Goal: Task Accomplishment & Management: Complete application form

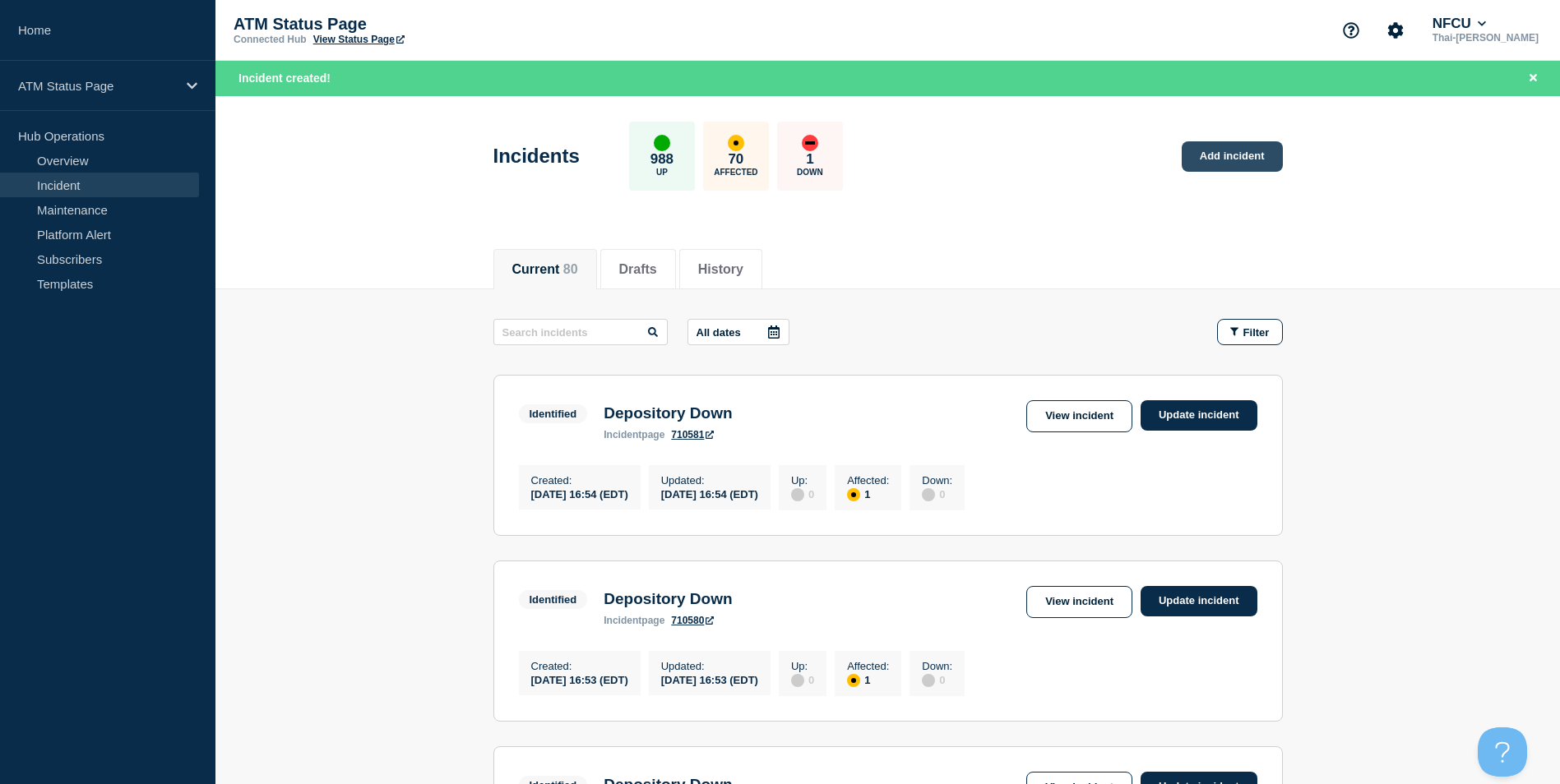
click at [1259, 165] on link "Add incident" at bounding box center [1232, 156] width 101 height 31
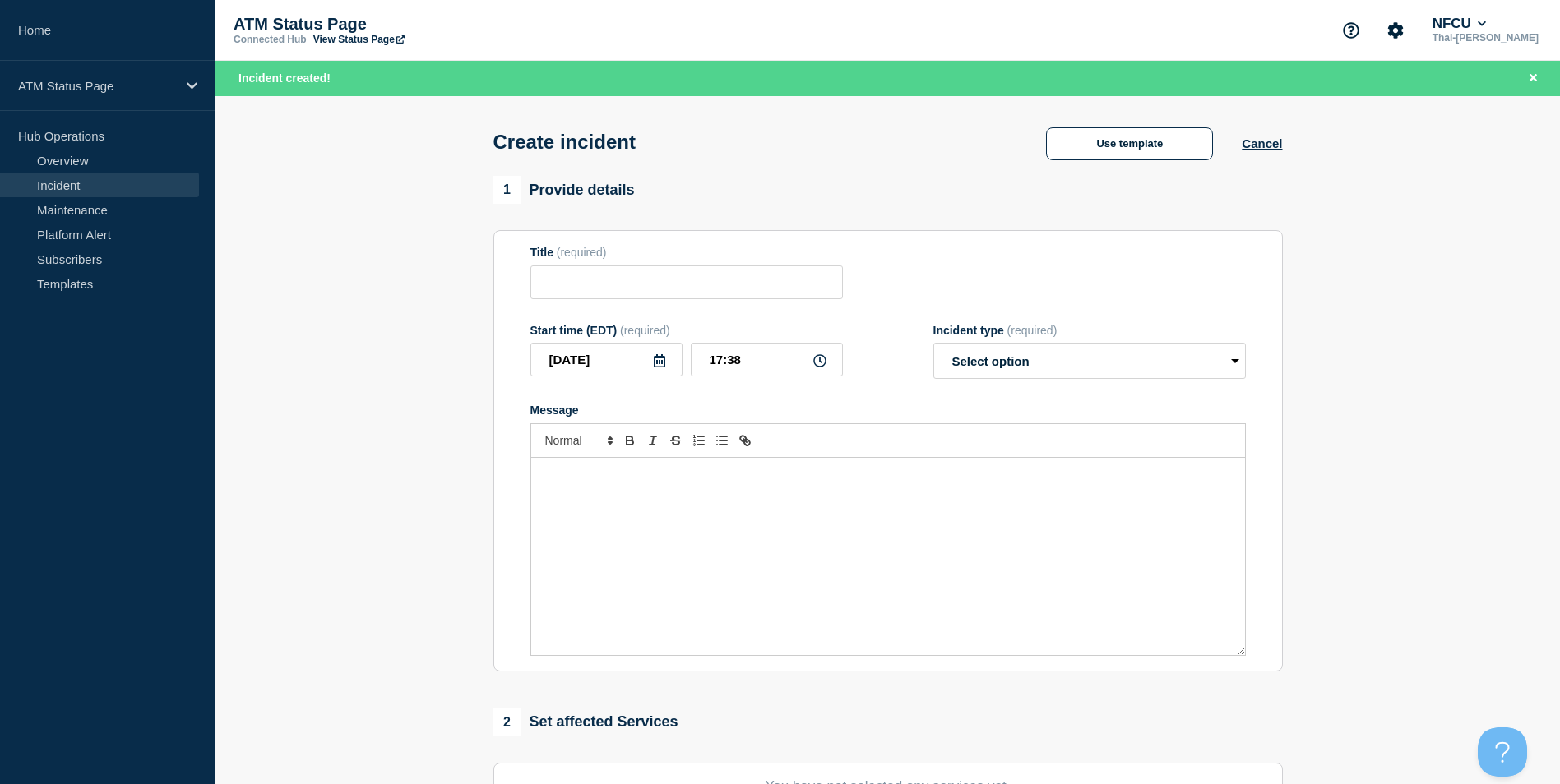
scroll to position [403, 0]
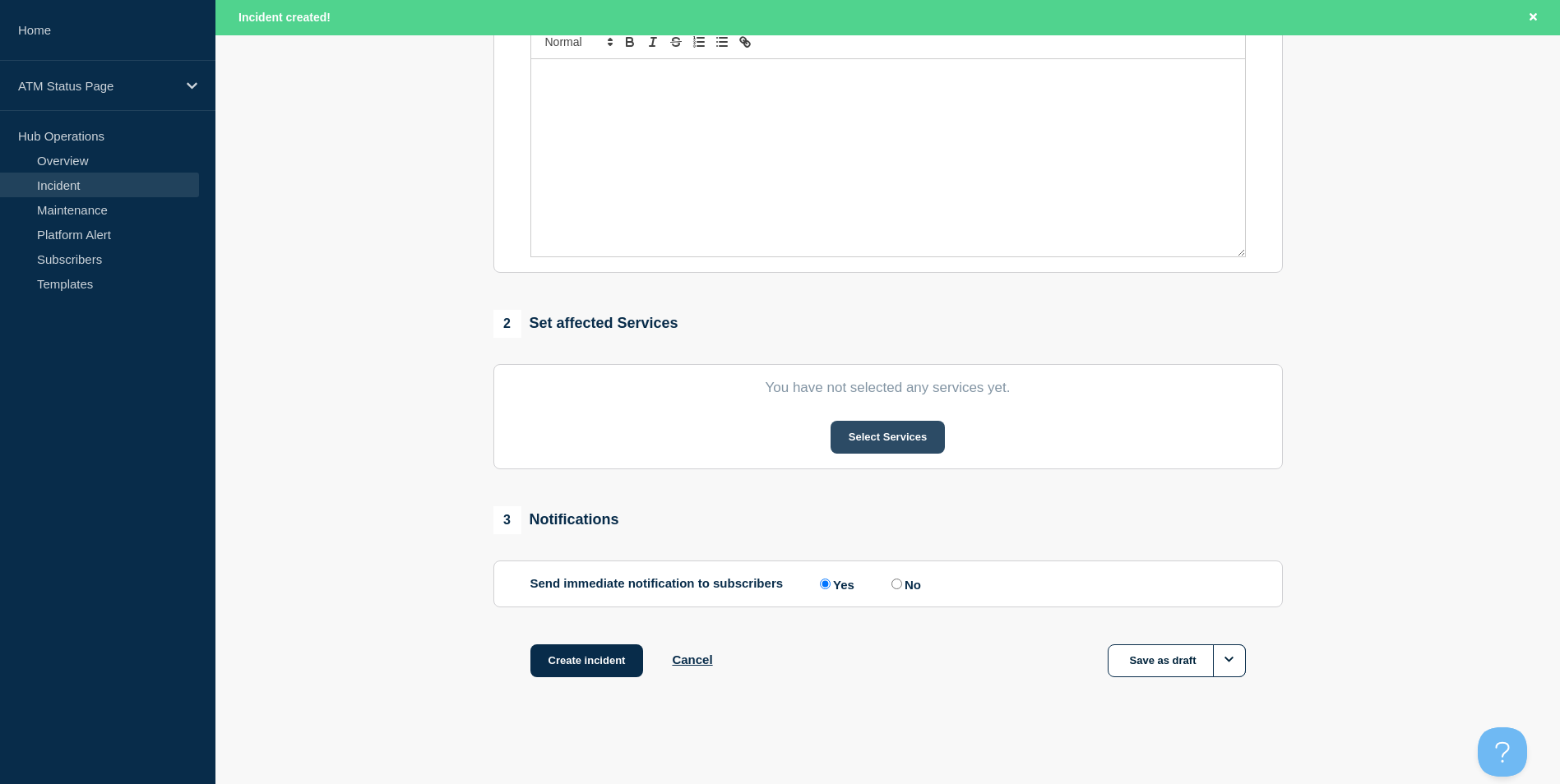
click at [884, 435] on button "Select Services" at bounding box center [887, 437] width 114 height 33
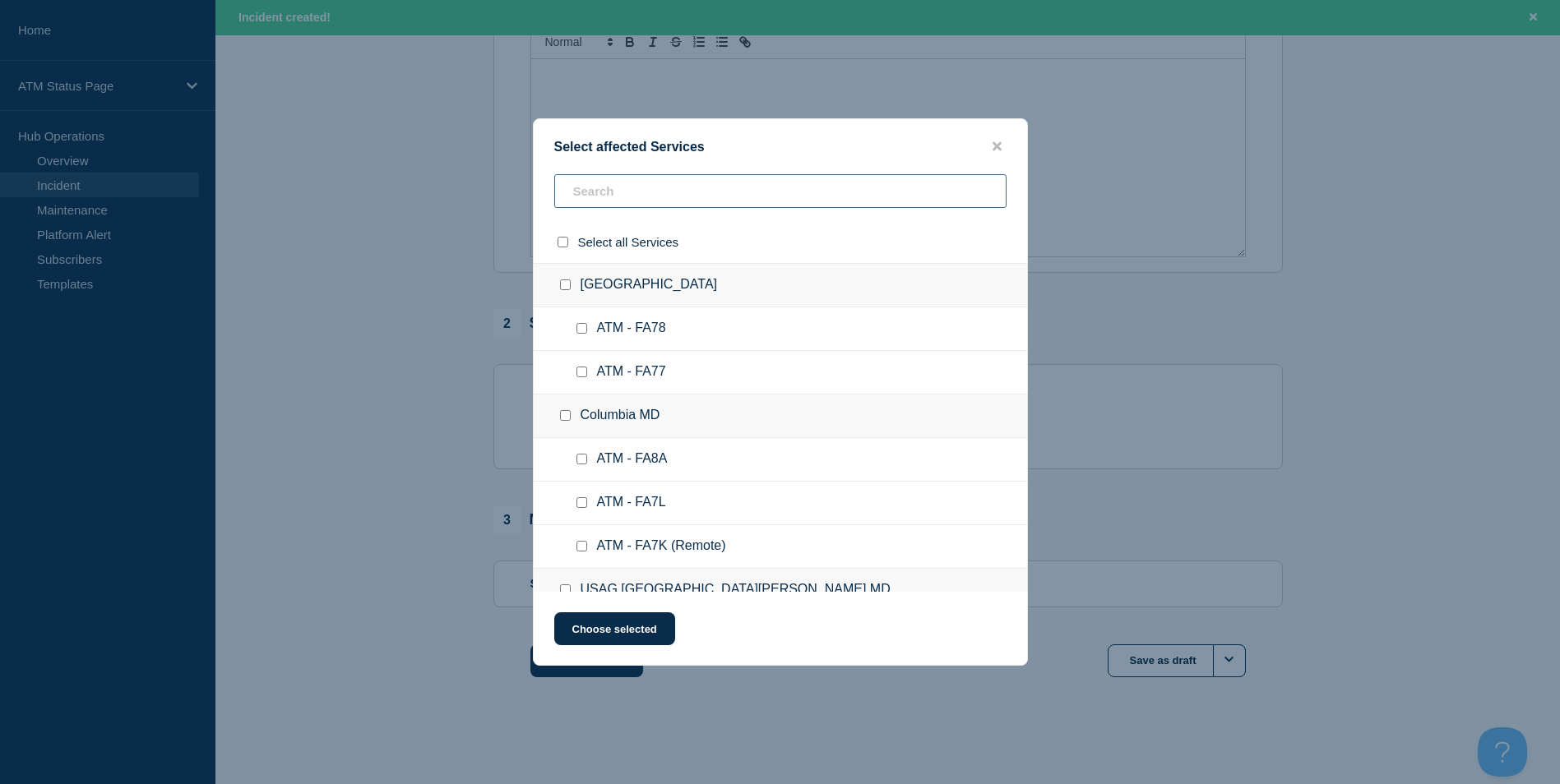
click at [617, 189] on input "text" at bounding box center [780, 191] width 452 height 34
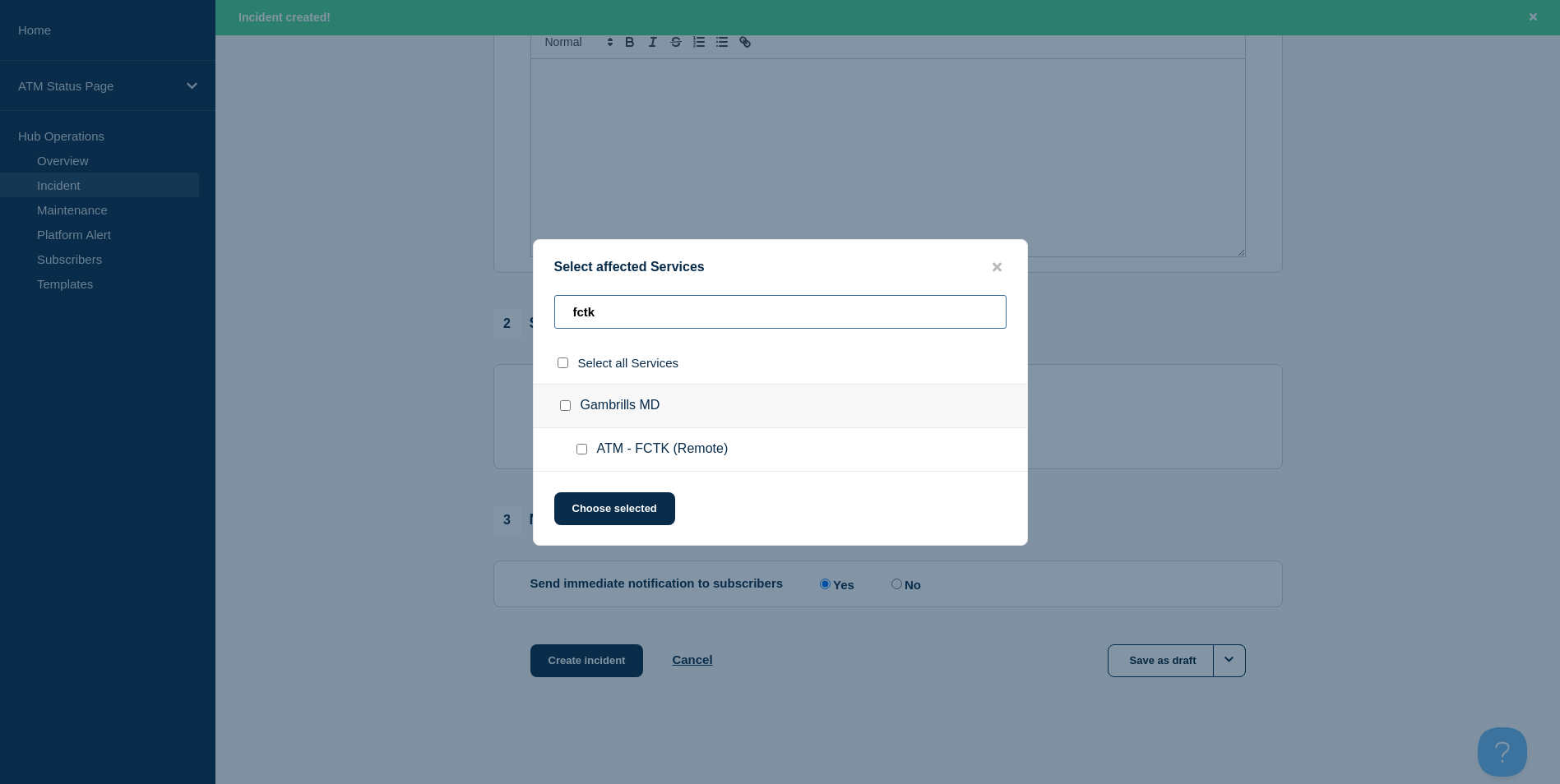
type input "fctk"
click at [585, 445] on input "ATM - FCTK (Remote) checkbox" at bounding box center [582, 449] width 11 height 11
checkbox input "true"
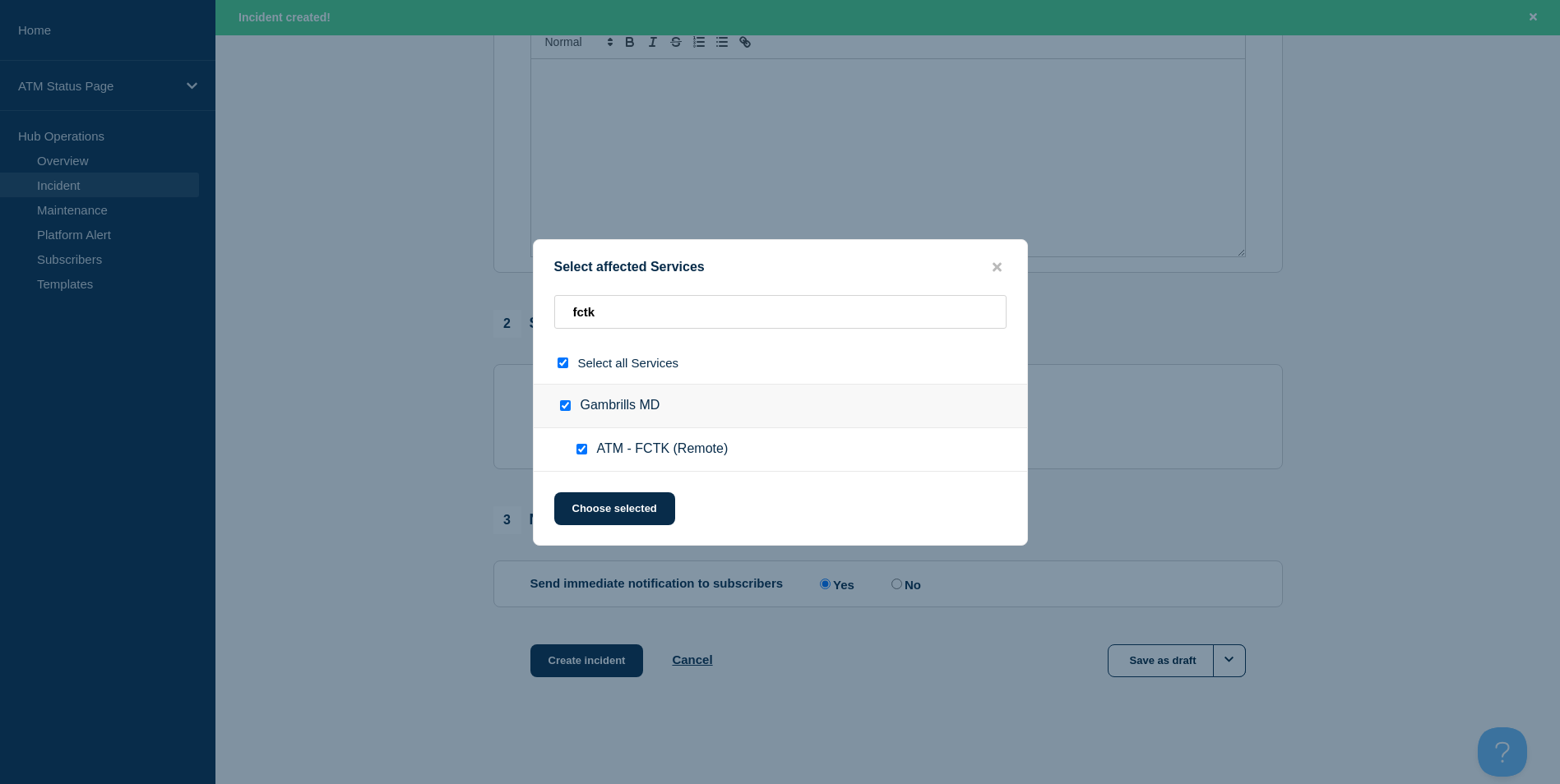
click at [614, 491] on div "Select affected Services fctk Select all Services Gambrills MD ATM - FCTK (Remo…" at bounding box center [780, 392] width 495 height 306
click at [614, 507] on button "Choose selected" at bounding box center [614, 508] width 121 height 33
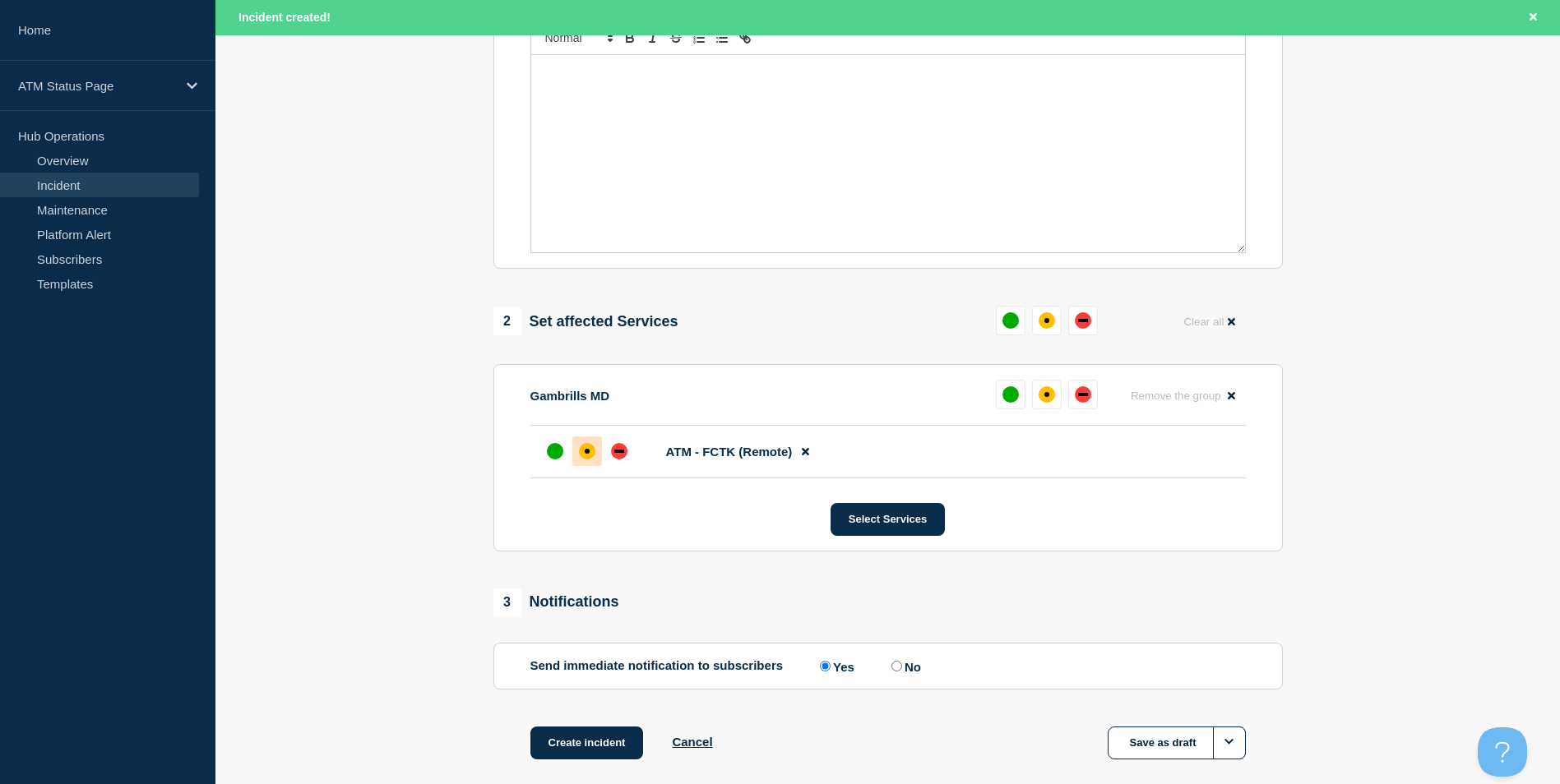
click at [588, 454] on div "affected" at bounding box center [586, 451] width 16 height 16
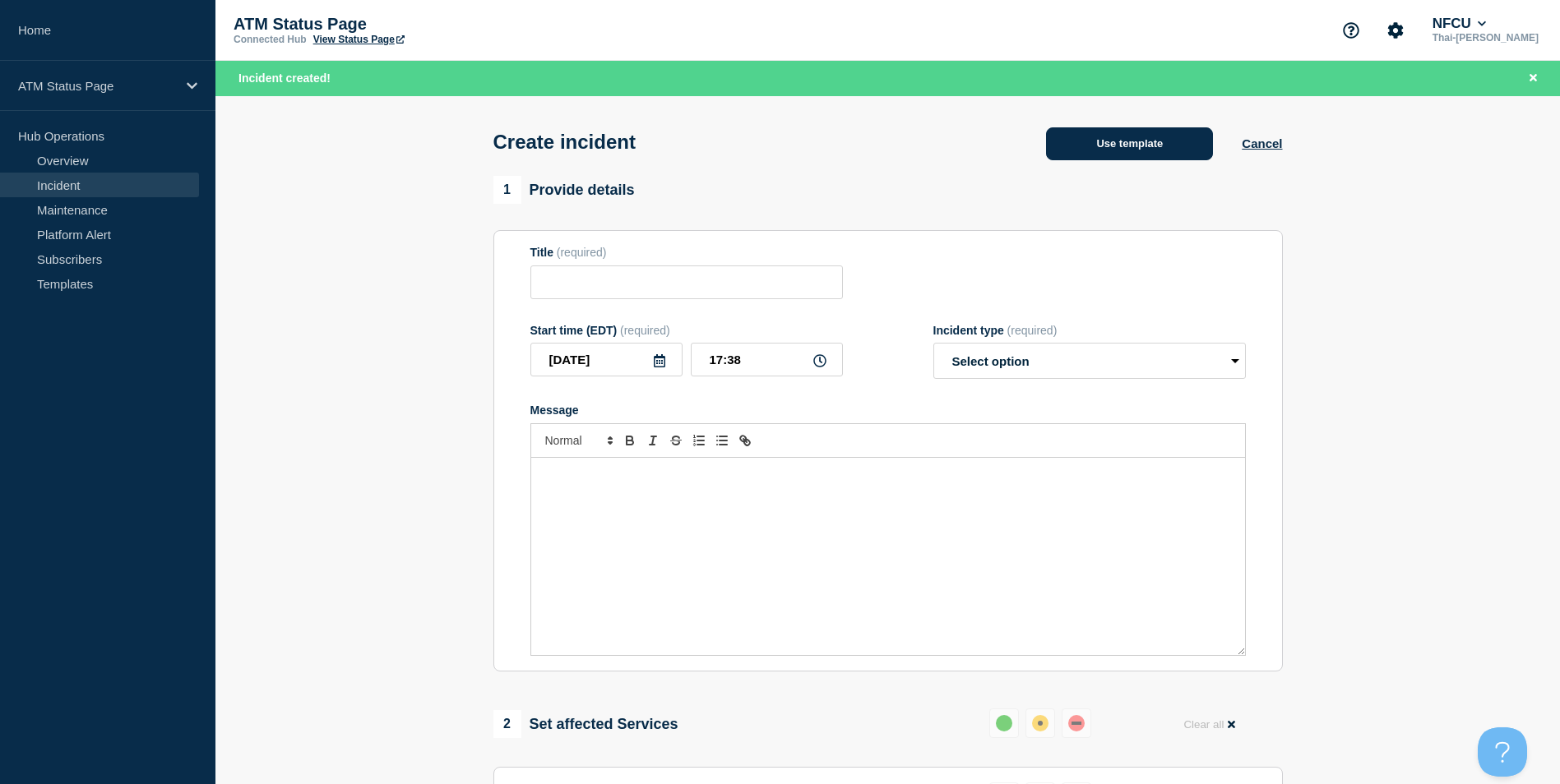
click at [1133, 147] on button "Use template" at bounding box center [1129, 144] width 167 height 33
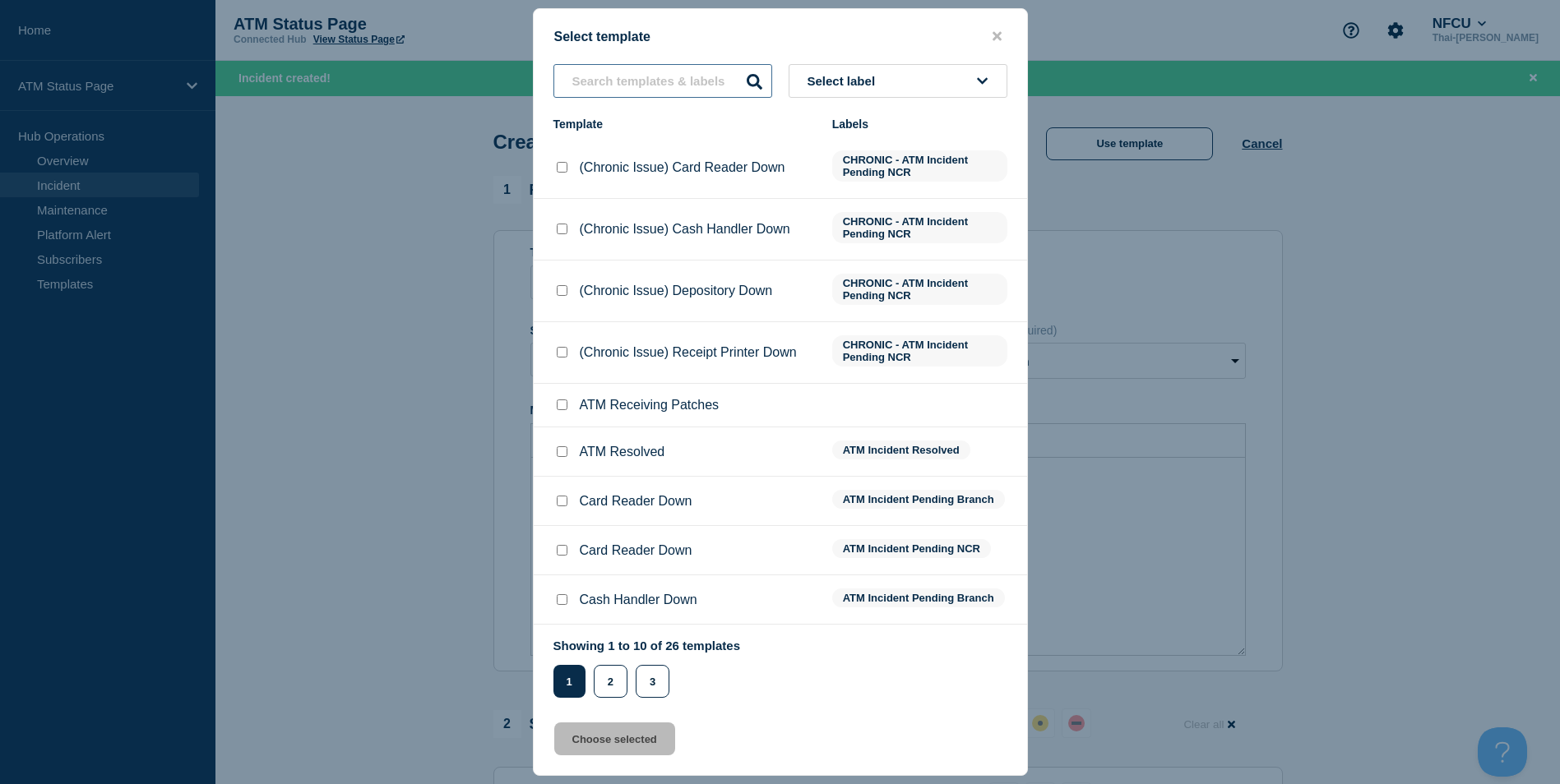
click at [691, 93] on input "text" at bounding box center [663, 81] width 219 height 34
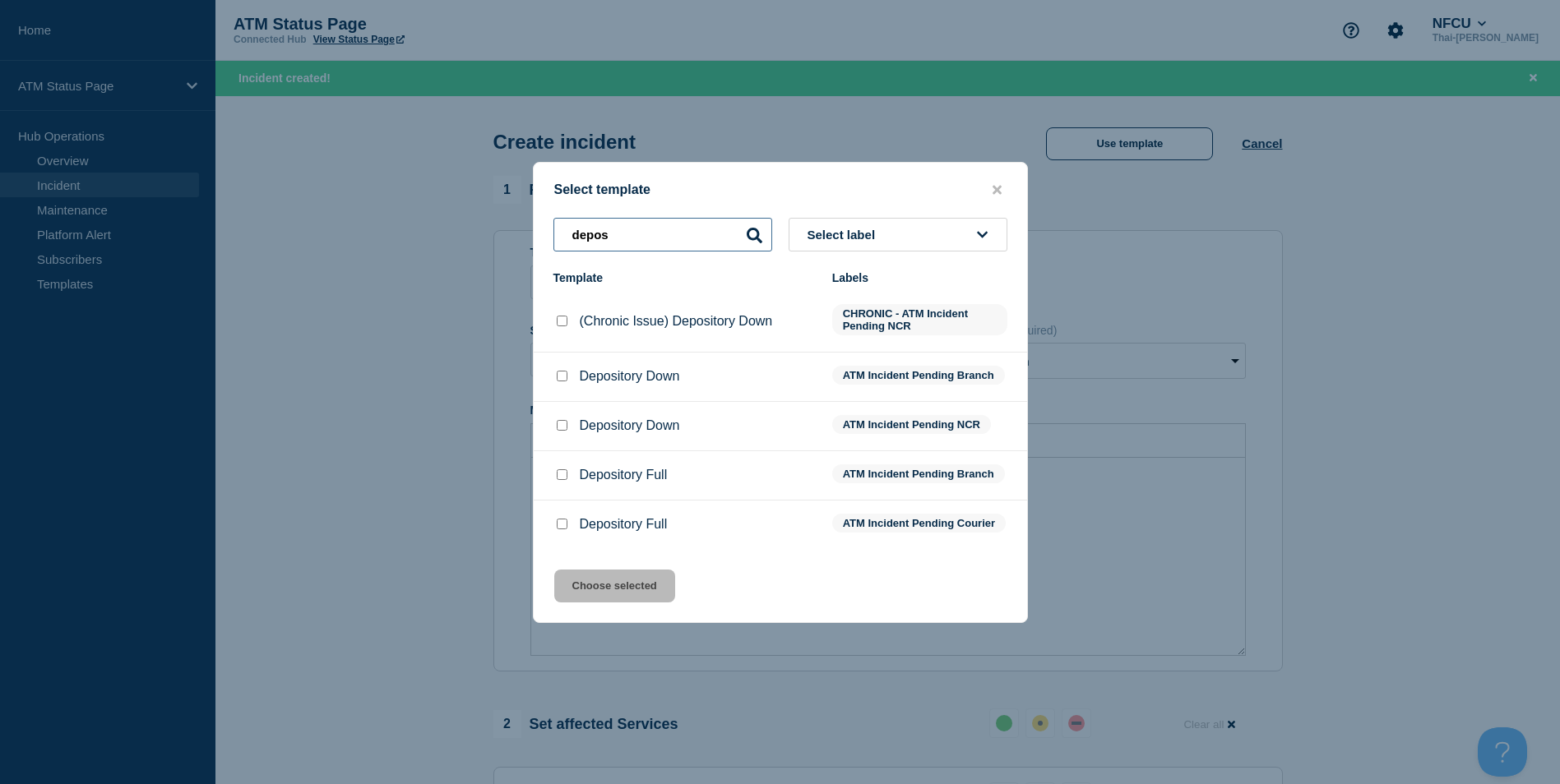
type input "depos"
click at [561, 423] on input "Depository Down checkbox" at bounding box center [562, 426] width 11 height 11
checkbox input "true"
click at [564, 537] on li "Depository Full ATM Incident Pending Courier" at bounding box center [780, 525] width 493 height 48
click at [560, 526] on input "Depository Full checkbox" at bounding box center [562, 524] width 11 height 11
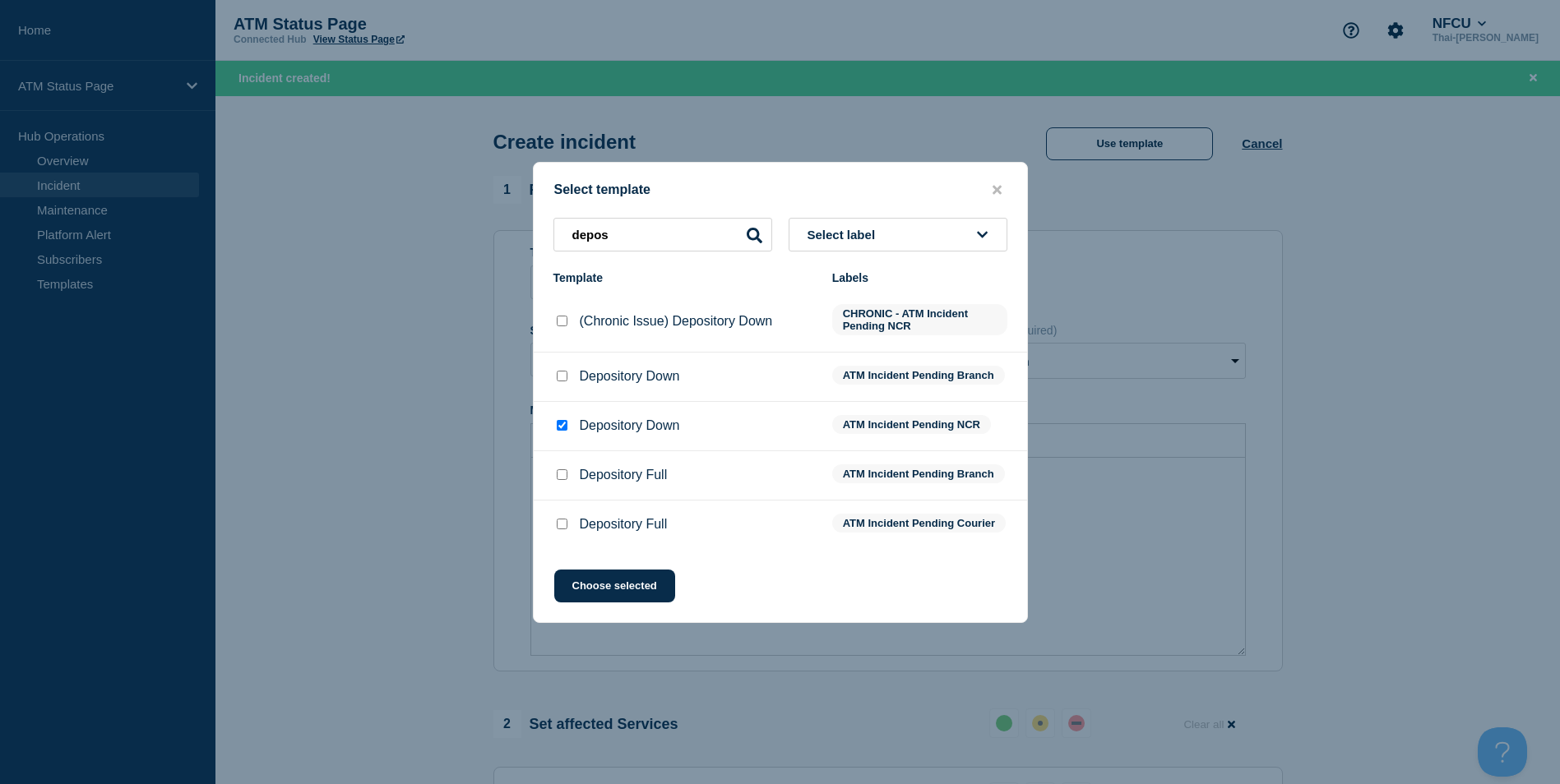
checkbox input "true"
checkbox input "false"
click at [609, 597] on button "Choose selected" at bounding box center [614, 586] width 121 height 33
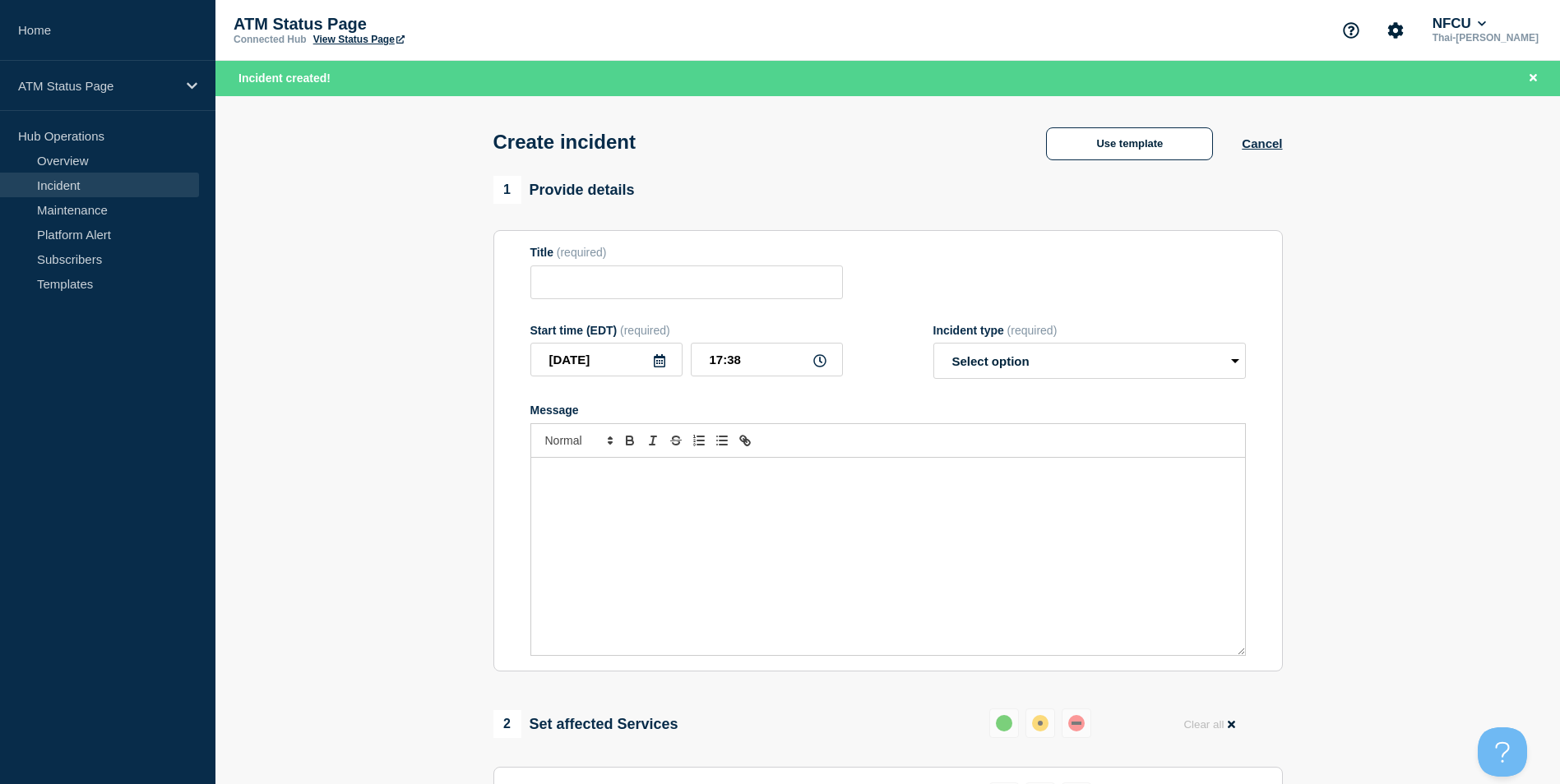
type input "Depository Full"
select select "identified"
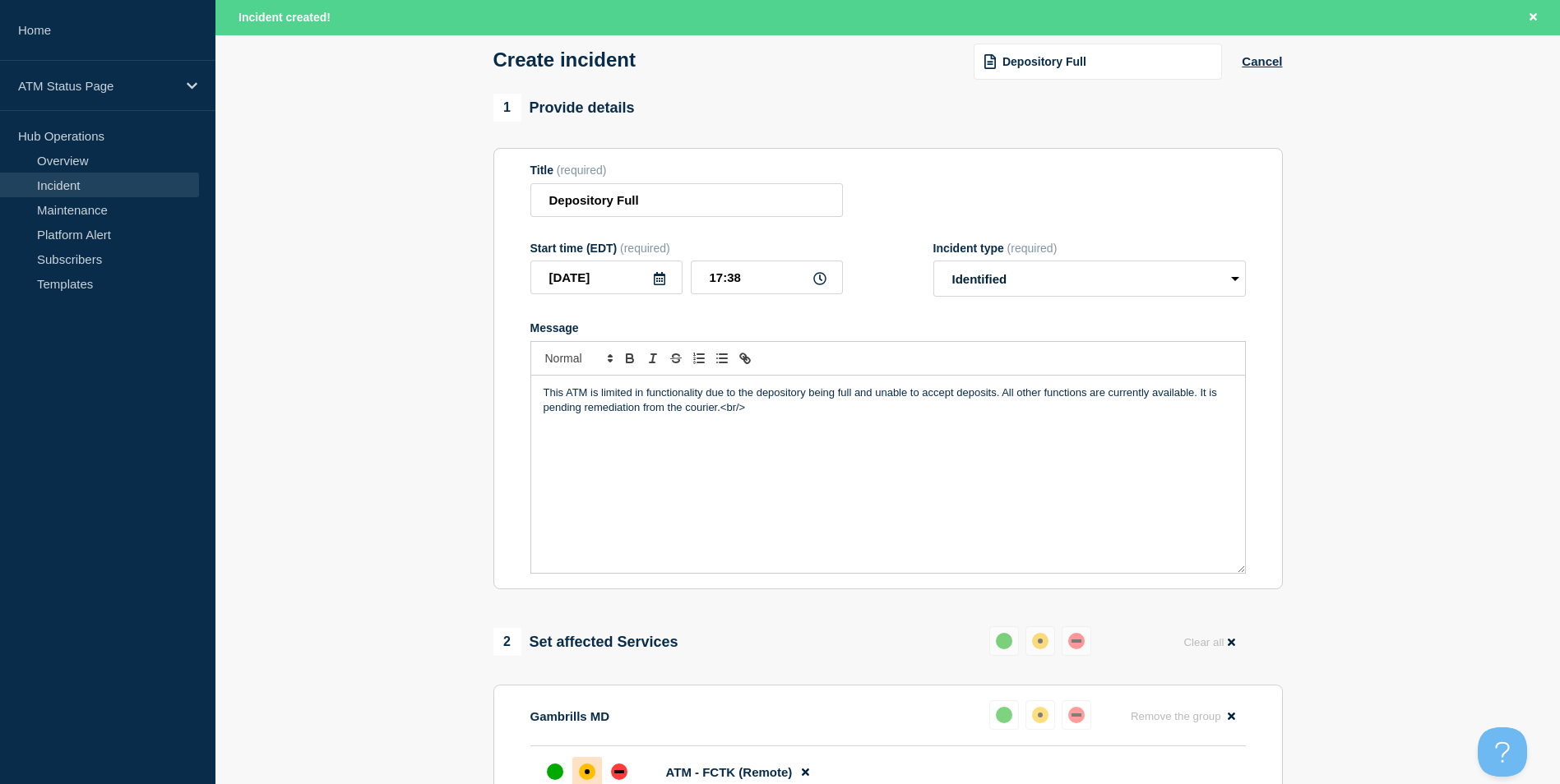
scroll to position [411, 0]
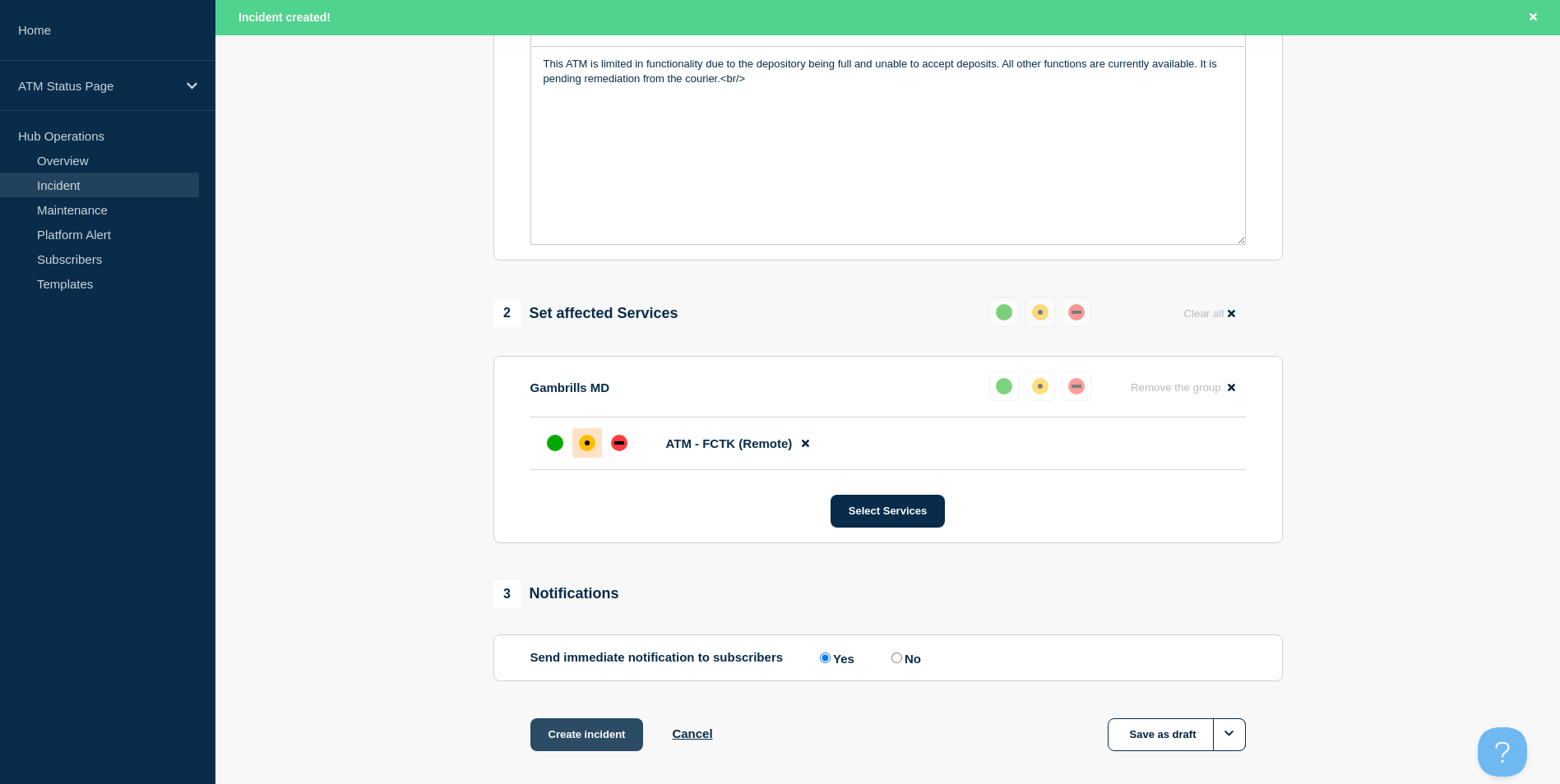
click at [574, 735] on button "Create incident" at bounding box center [586, 735] width 113 height 33
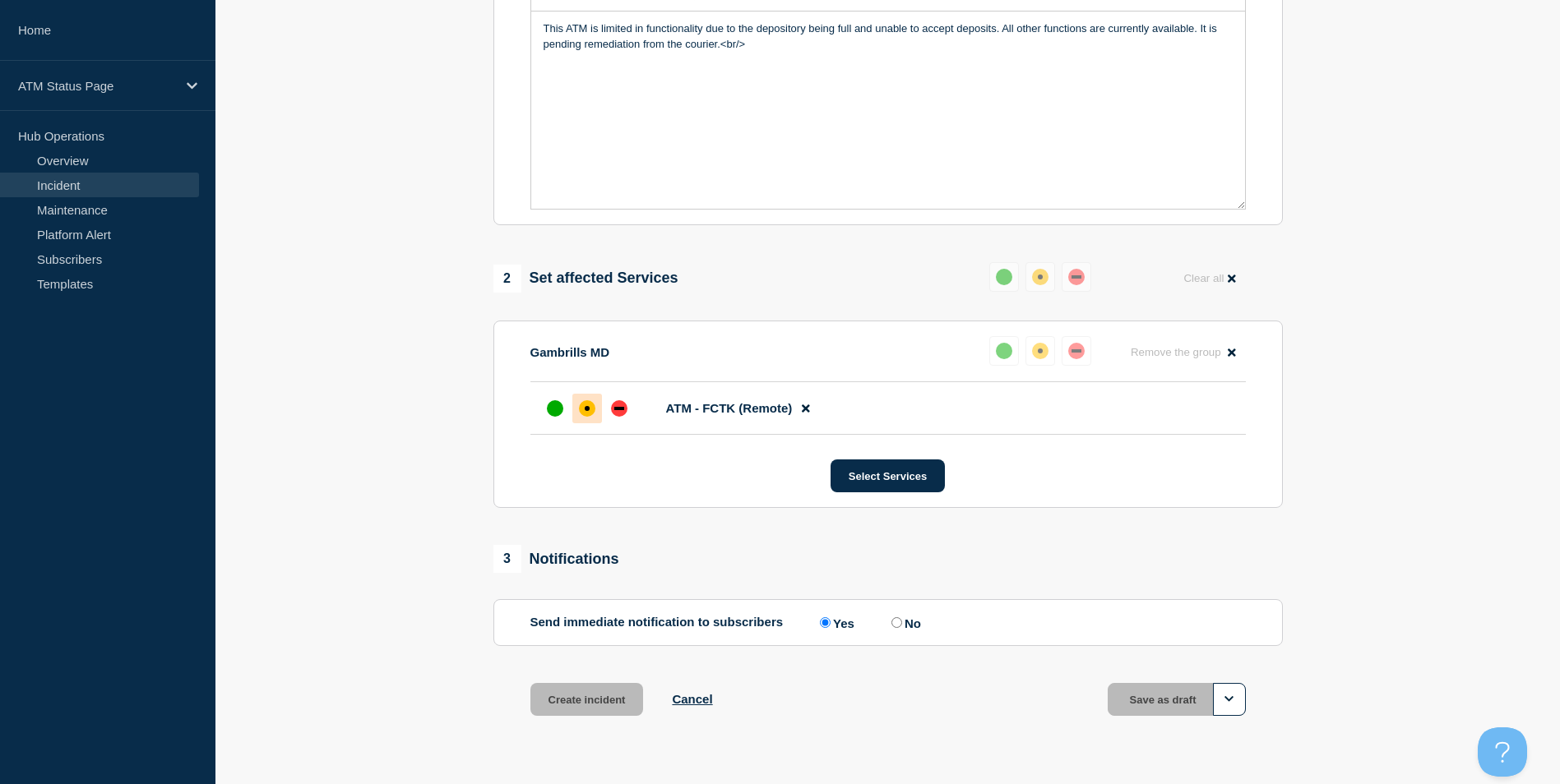
scroll to position [376, 0]
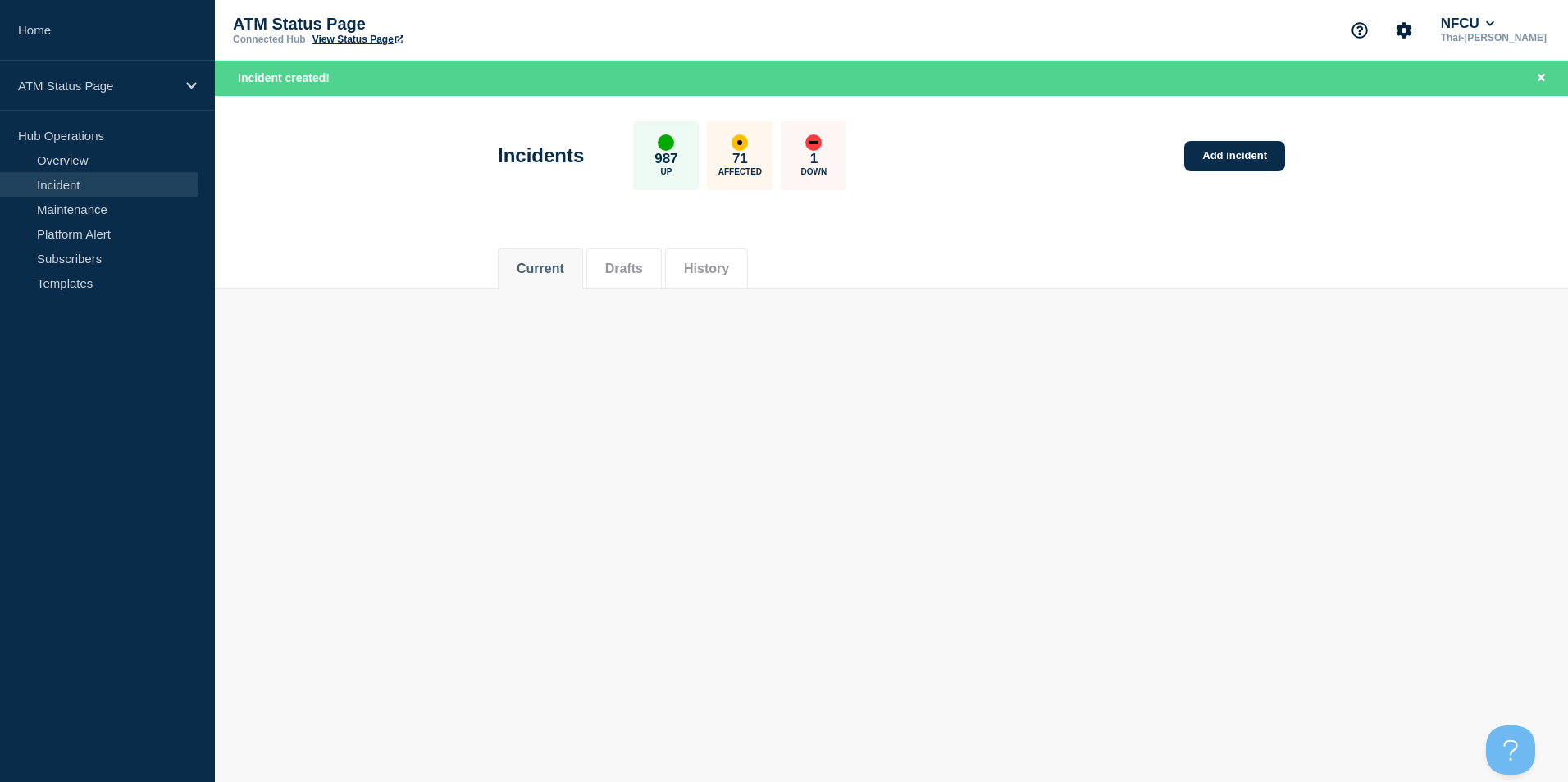
click at [1237, 175] on div "Incidents 987 Up 71 Affected 1 Down Add incident" at bounding box center [892, 150] width 824 height 100
click at [1230, 157] on link "Add incident" at bounding box center [1235, 156] width 101 height 30
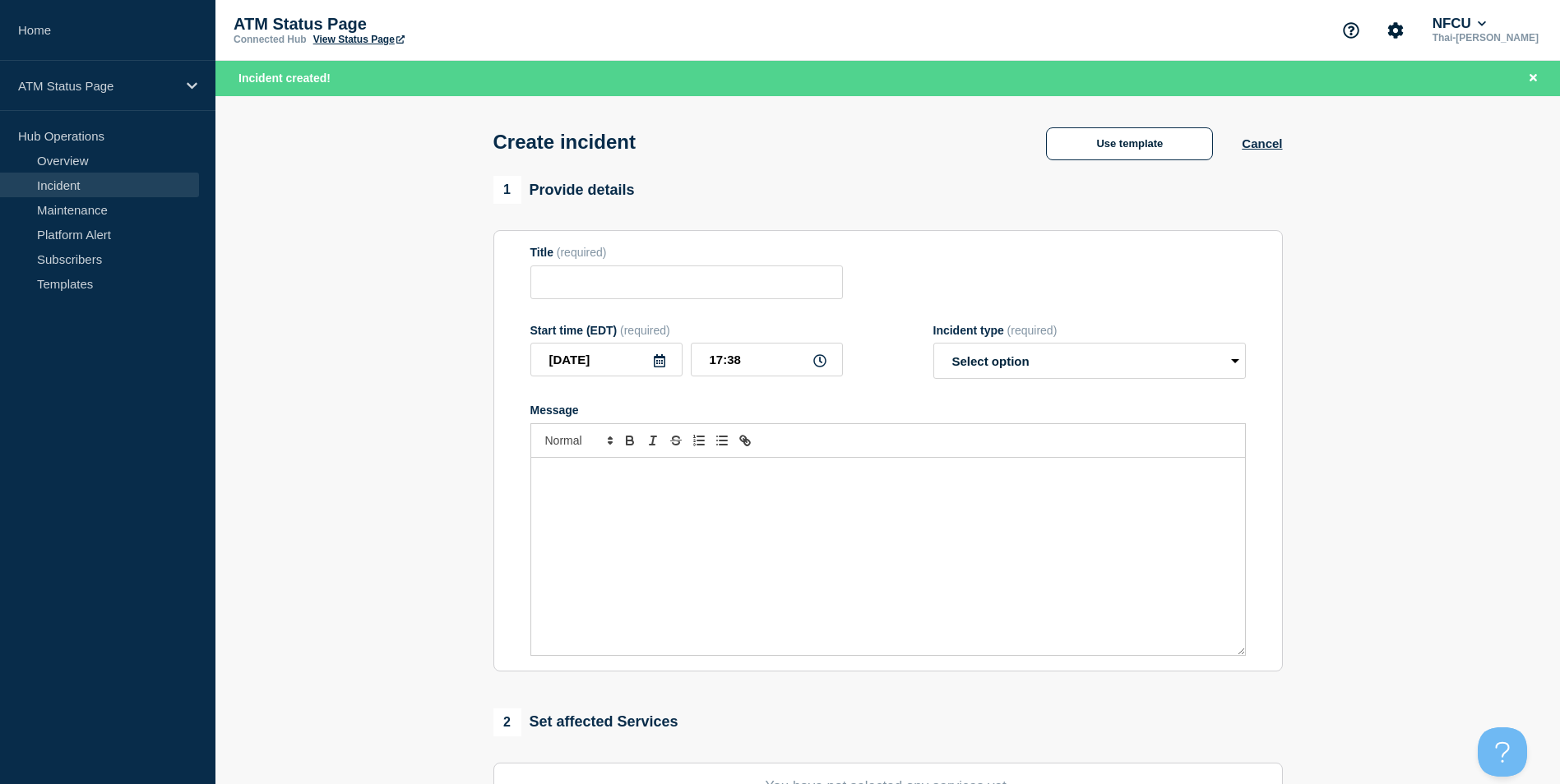
scroll to position [403, 0]
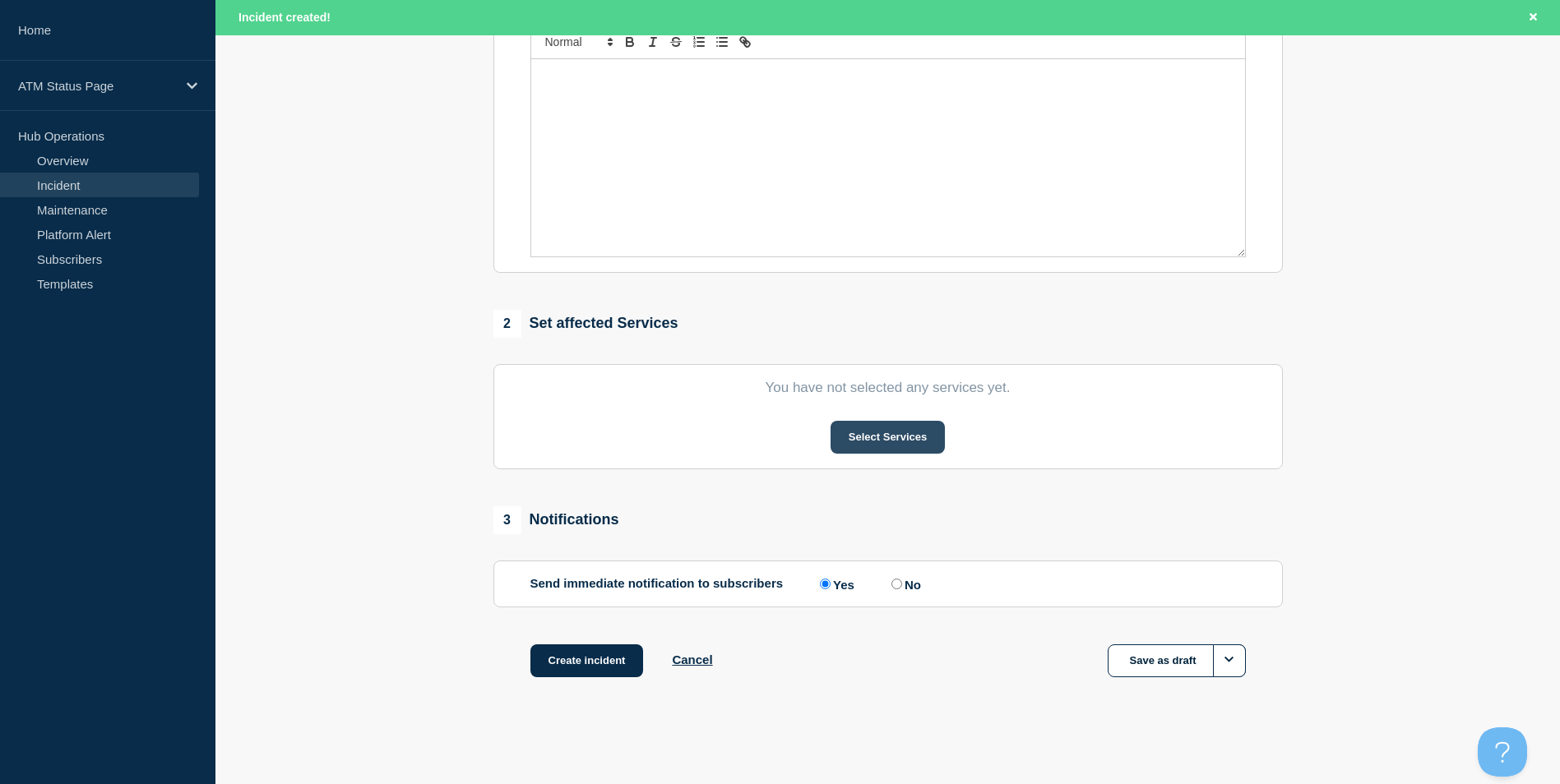
click at [897, 428] on button "Select Services" at bounding box center [887, 437] width 114 height 33
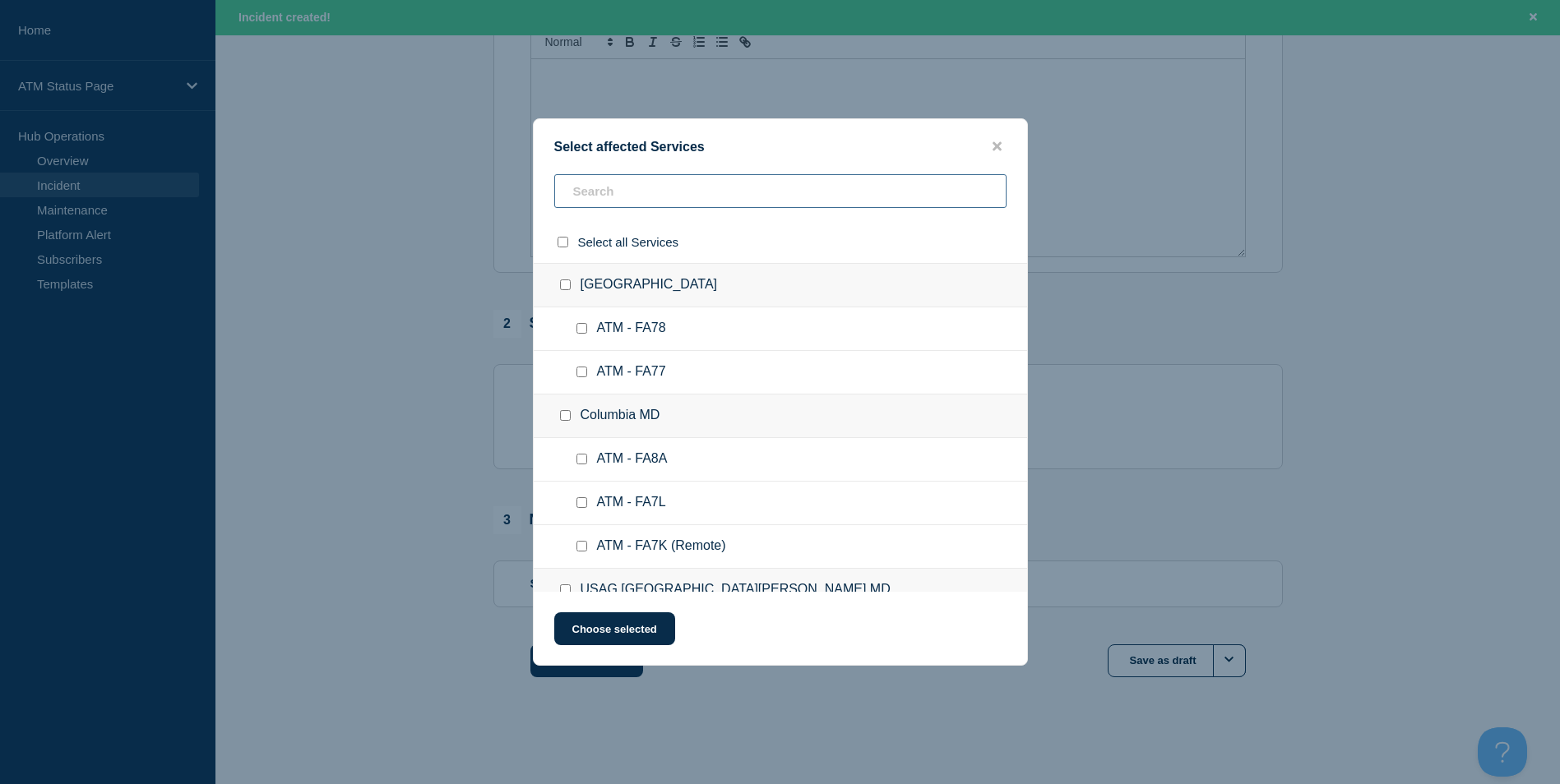
click at [585, 182] on input "text" at bounding box center [780, 191] width 452 height 34
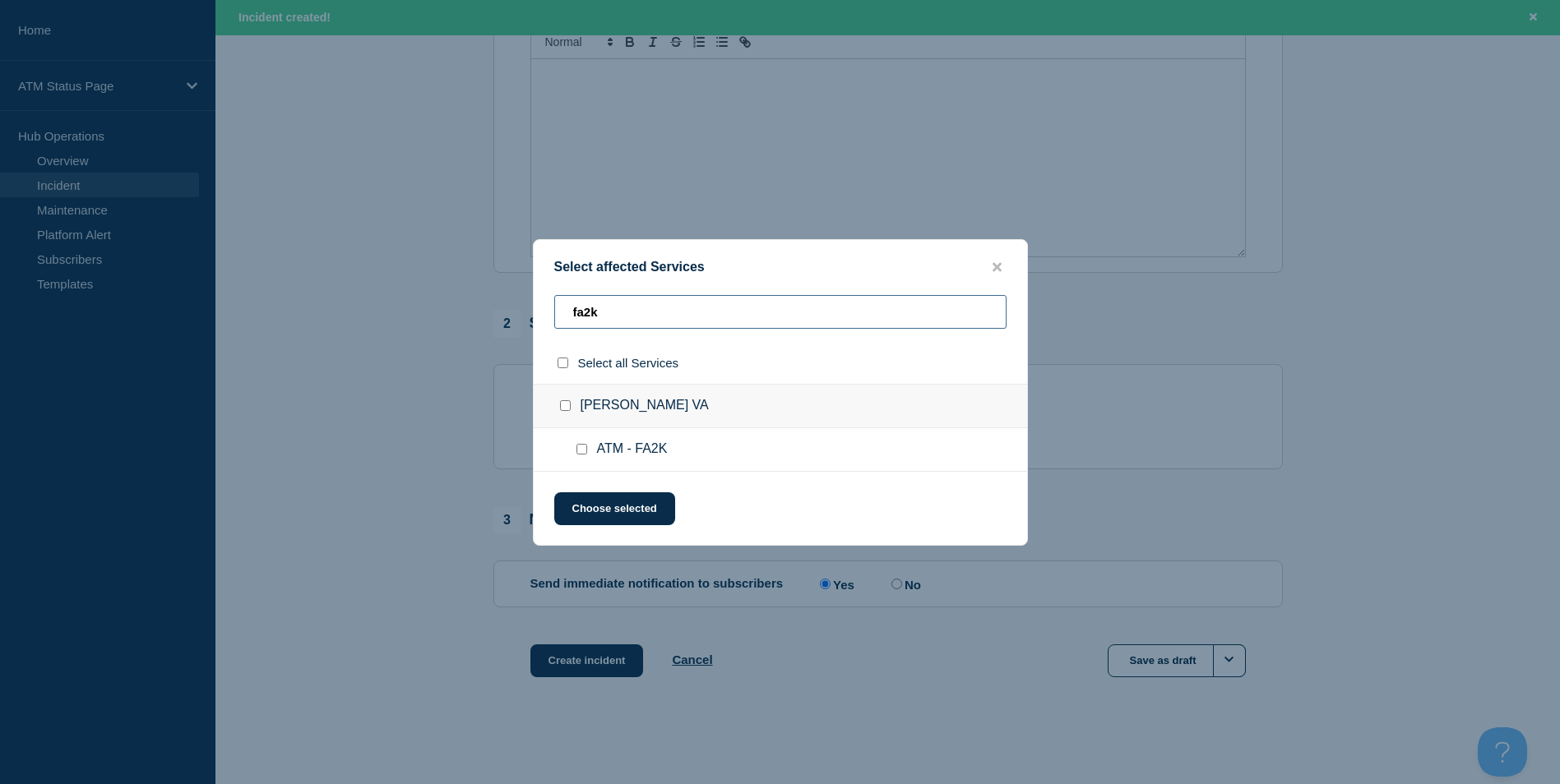
type input "fa2k"
click at [580, 449] on input "ATM - FA2K checkbox" at bounding box center [582, 449] width 11 height 11
checkbox input "true"
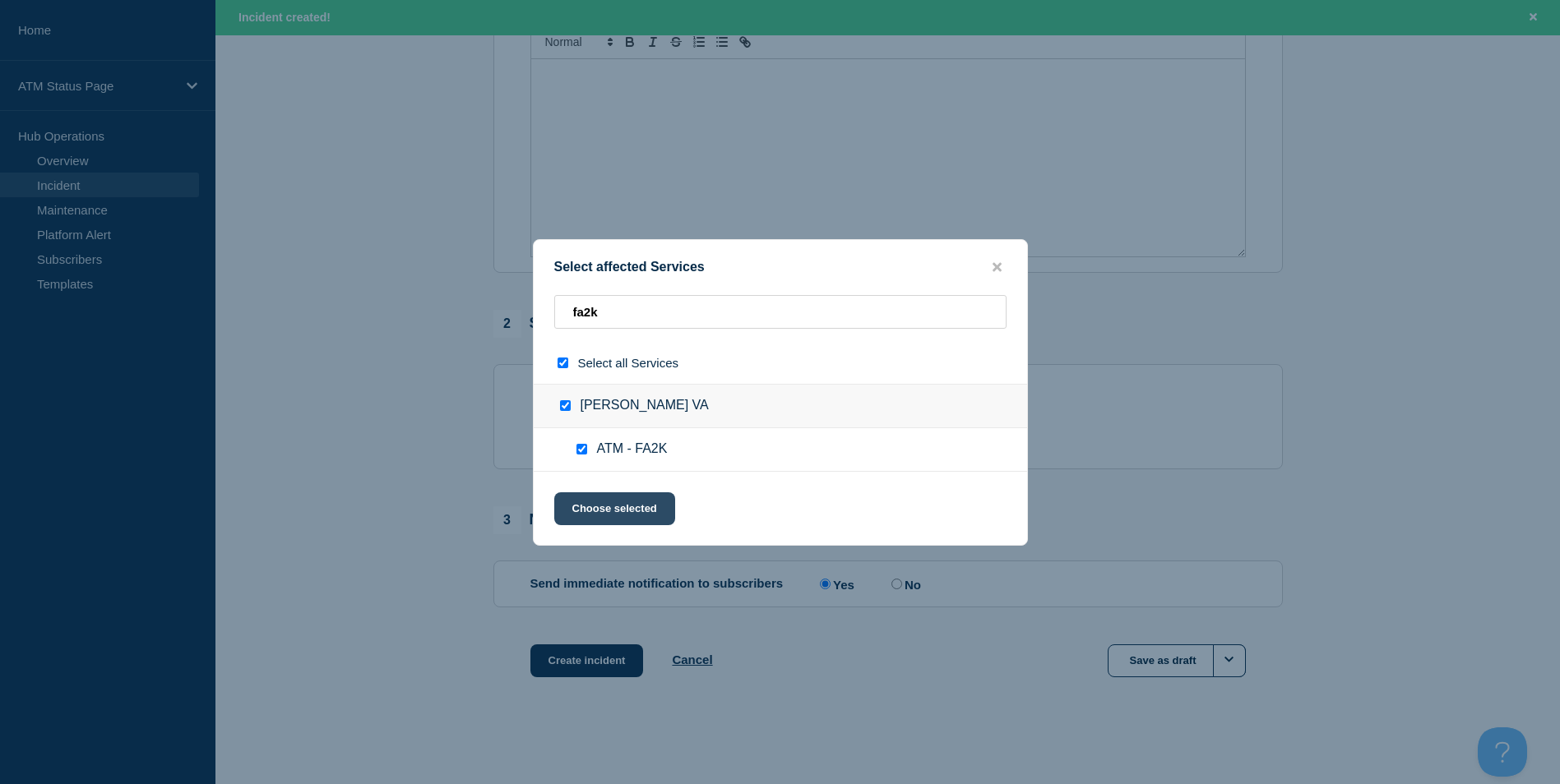
click at [607, 503] on button "Choose selected" at bounding box center [614, 508] width 121 height 33
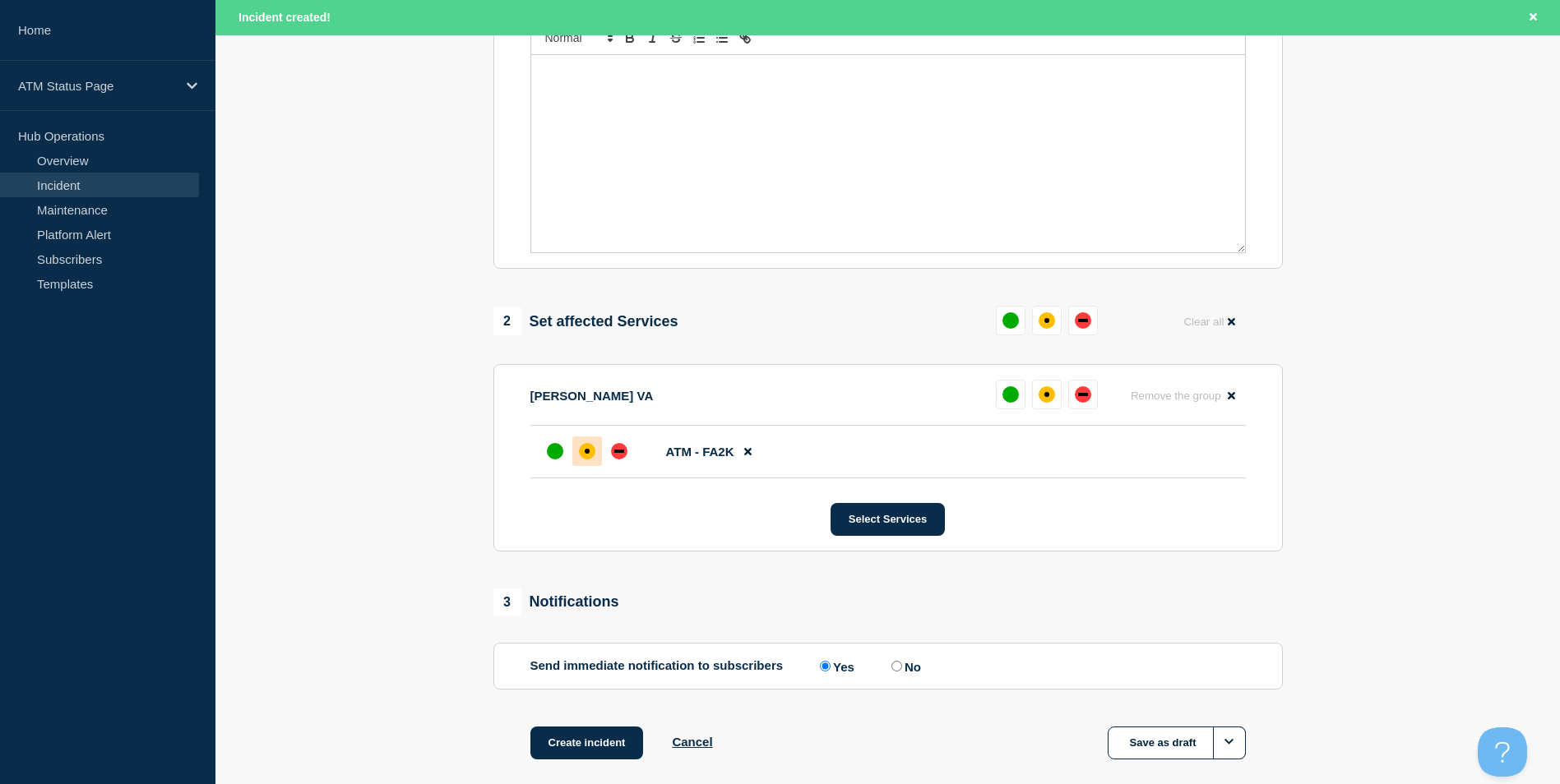
click at [593, 460] on div "affected" at bounding box center [586, 451] width 16 height 16
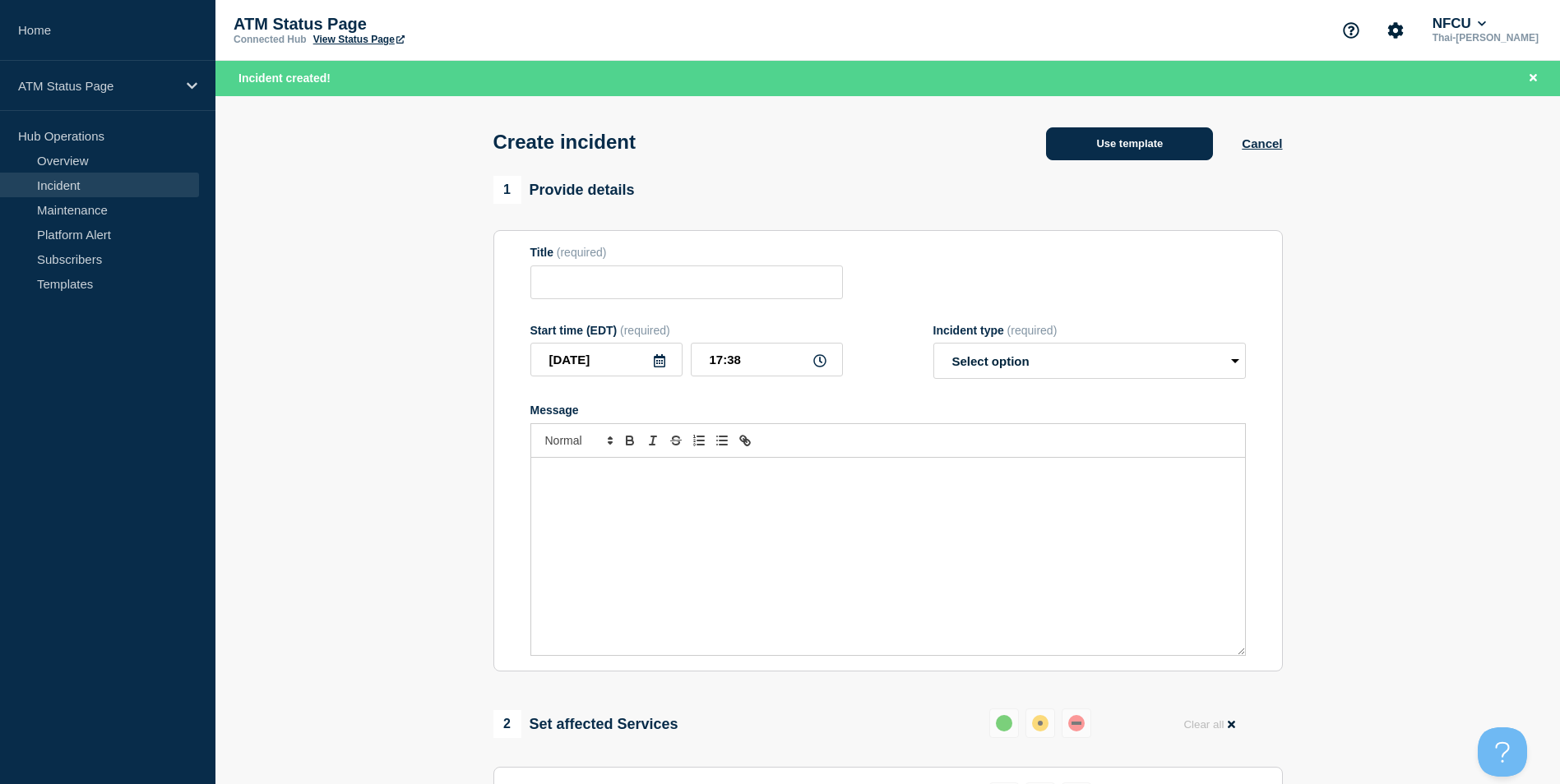
click at [1129, 145] on button "Use template" at bounding box center [1129, 144] width 167 height 33
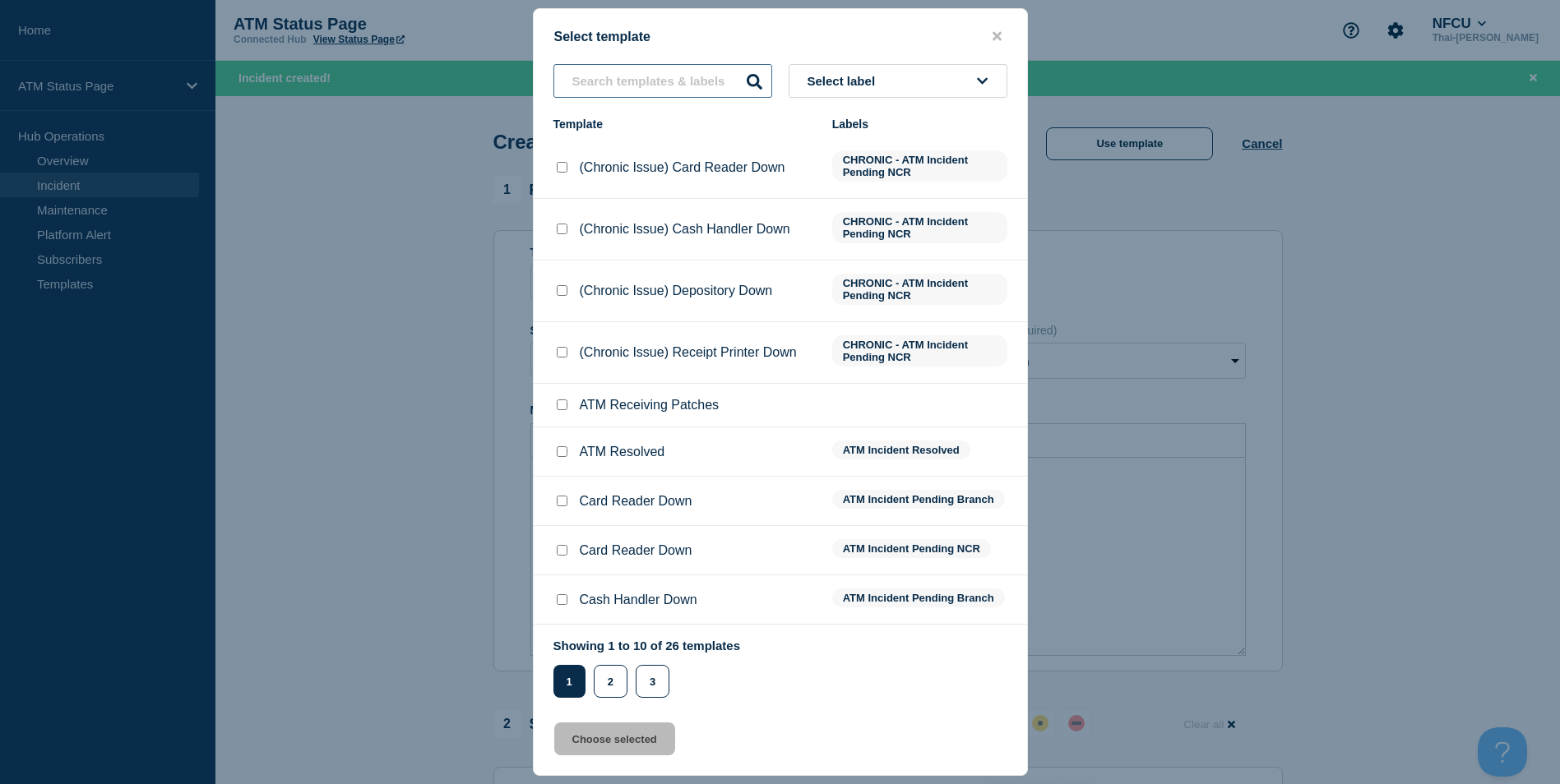
click at [635, 84] on input "text" at bounding box center [663, 81] width 219 height 34
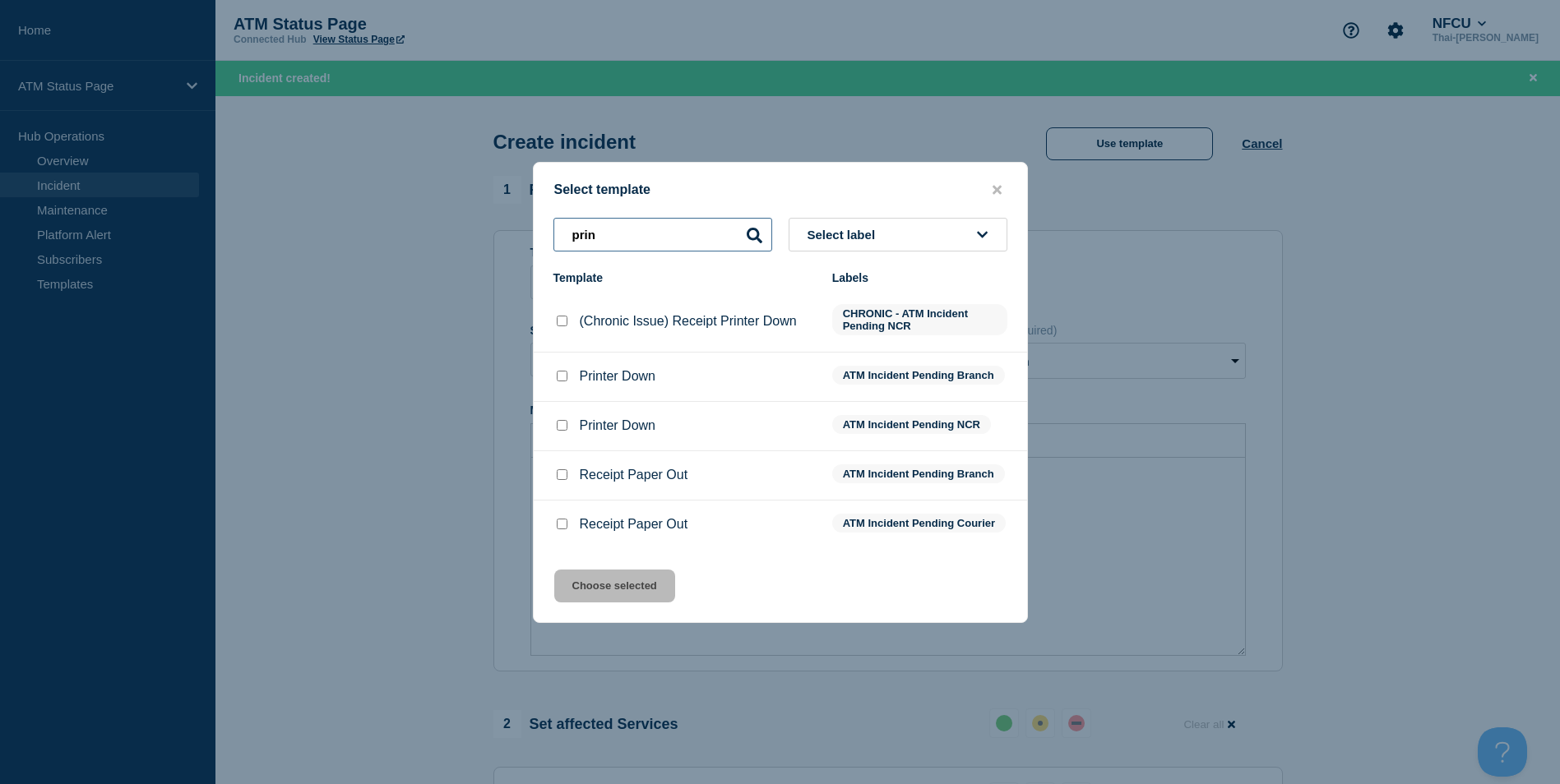
type input "prin"
click at [561, 472] on input "Receipt Paper Out checkbox" at bounding box center [562, 475] width 11 height 11
checkbox input "true"
click at [612, 586] on button "Choose selected" at bounding box center [614, 586] width 121 height 33
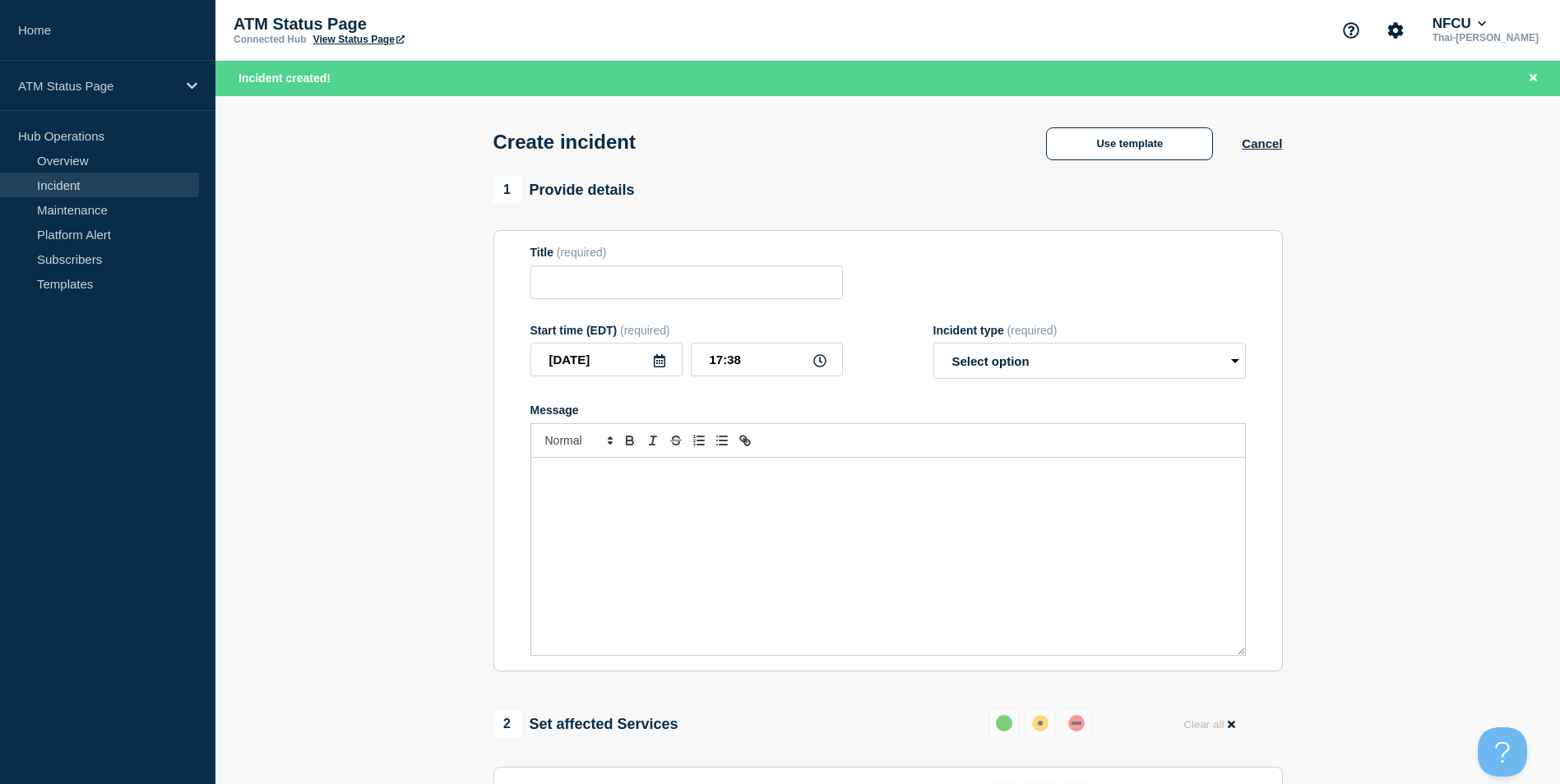
type input "Receipt Paper Out"
select select "identified"
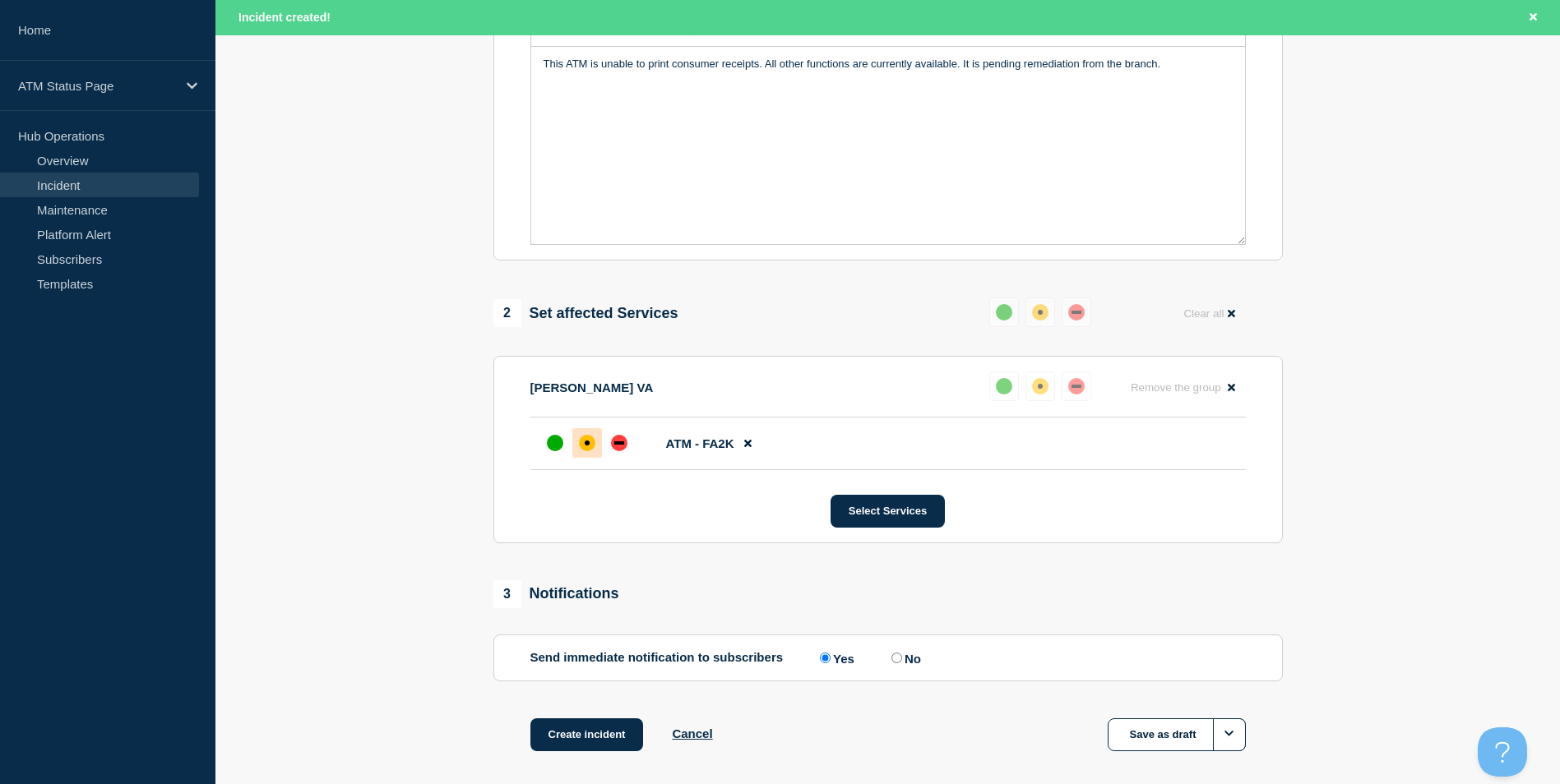
scroll to position [489, 0]
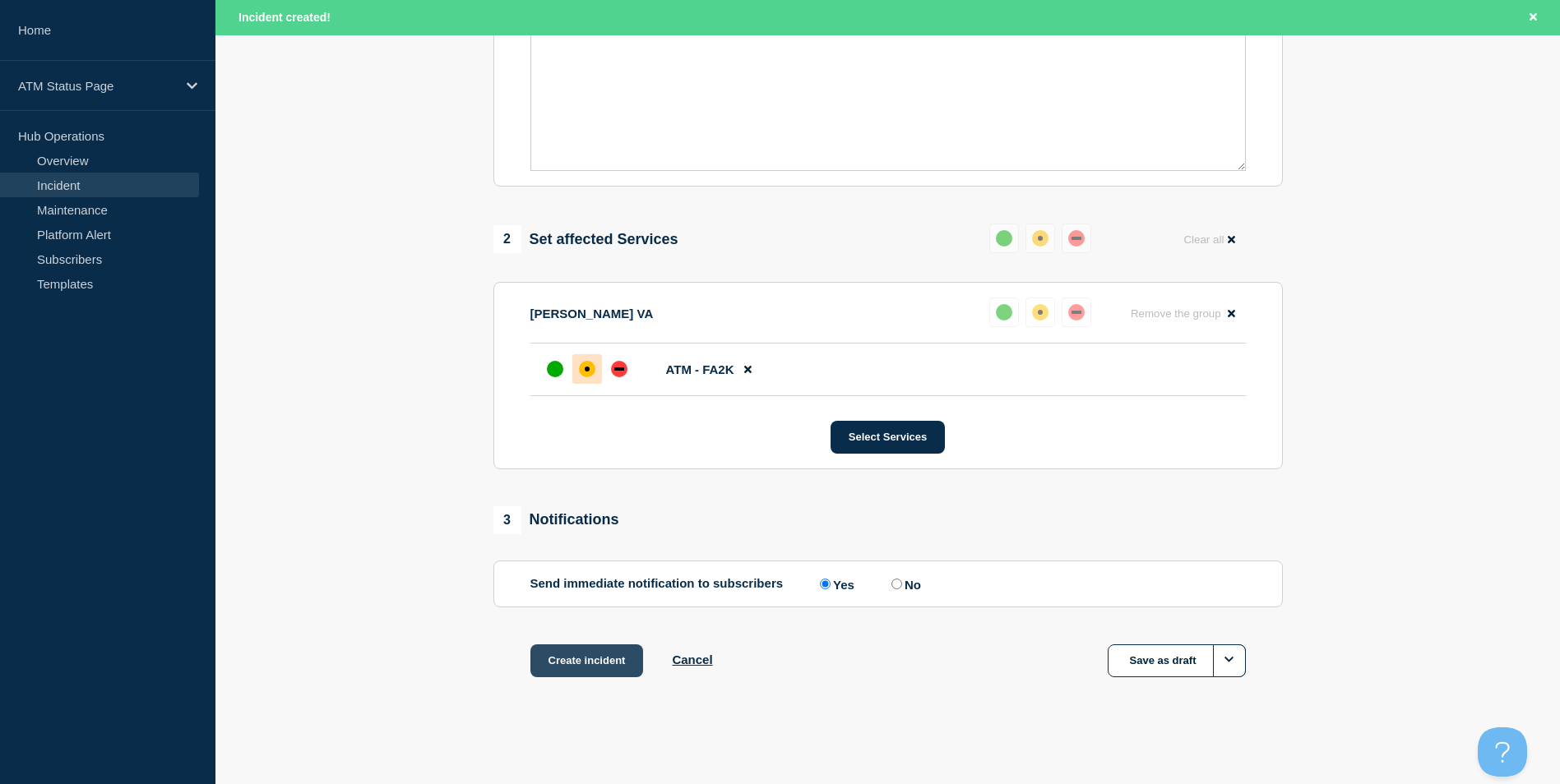
click at [569, 655] on button "Create incident" at bounding box center [586, 661] width 113 height 33
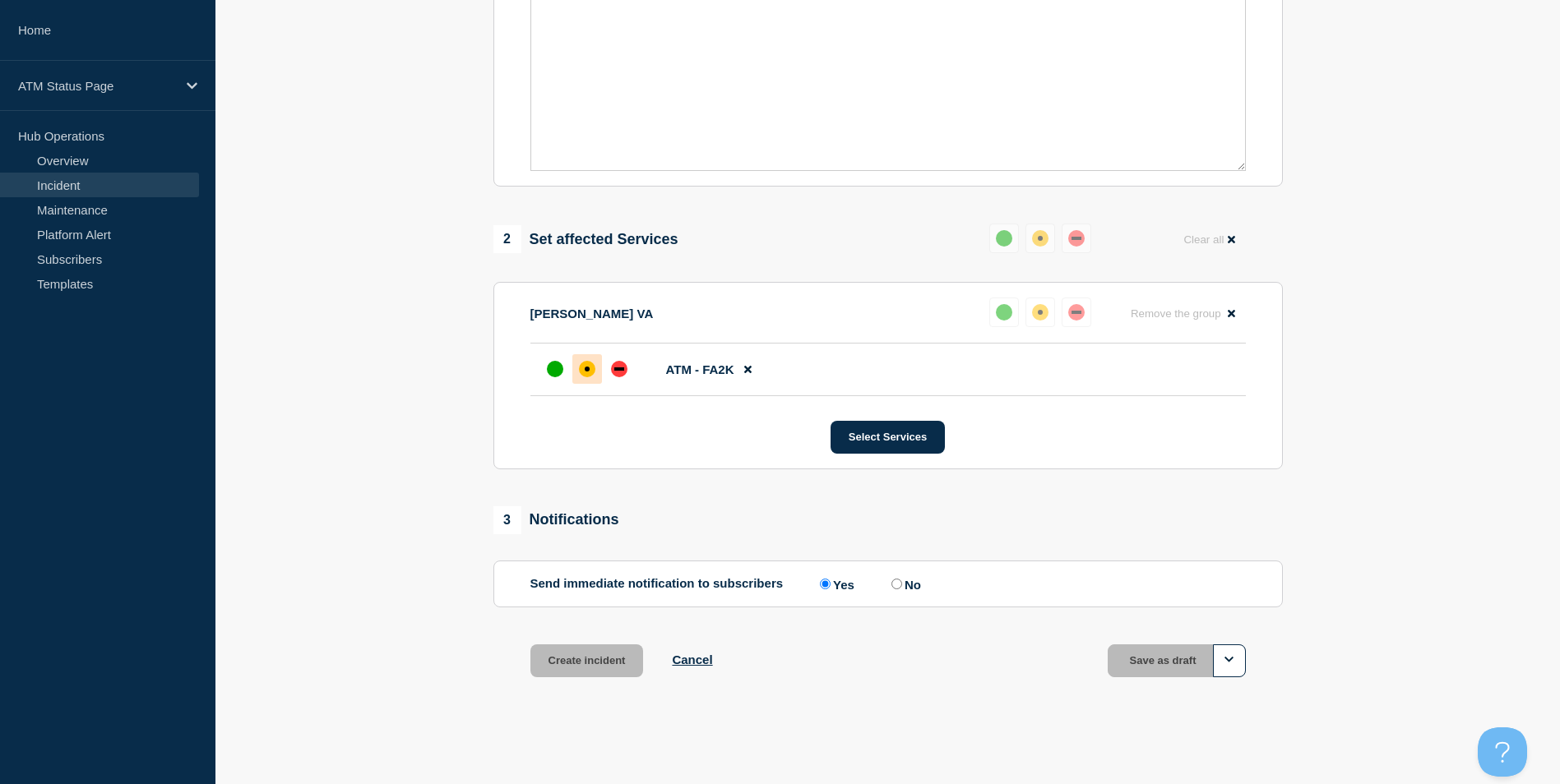
scroll to position [454, 0]
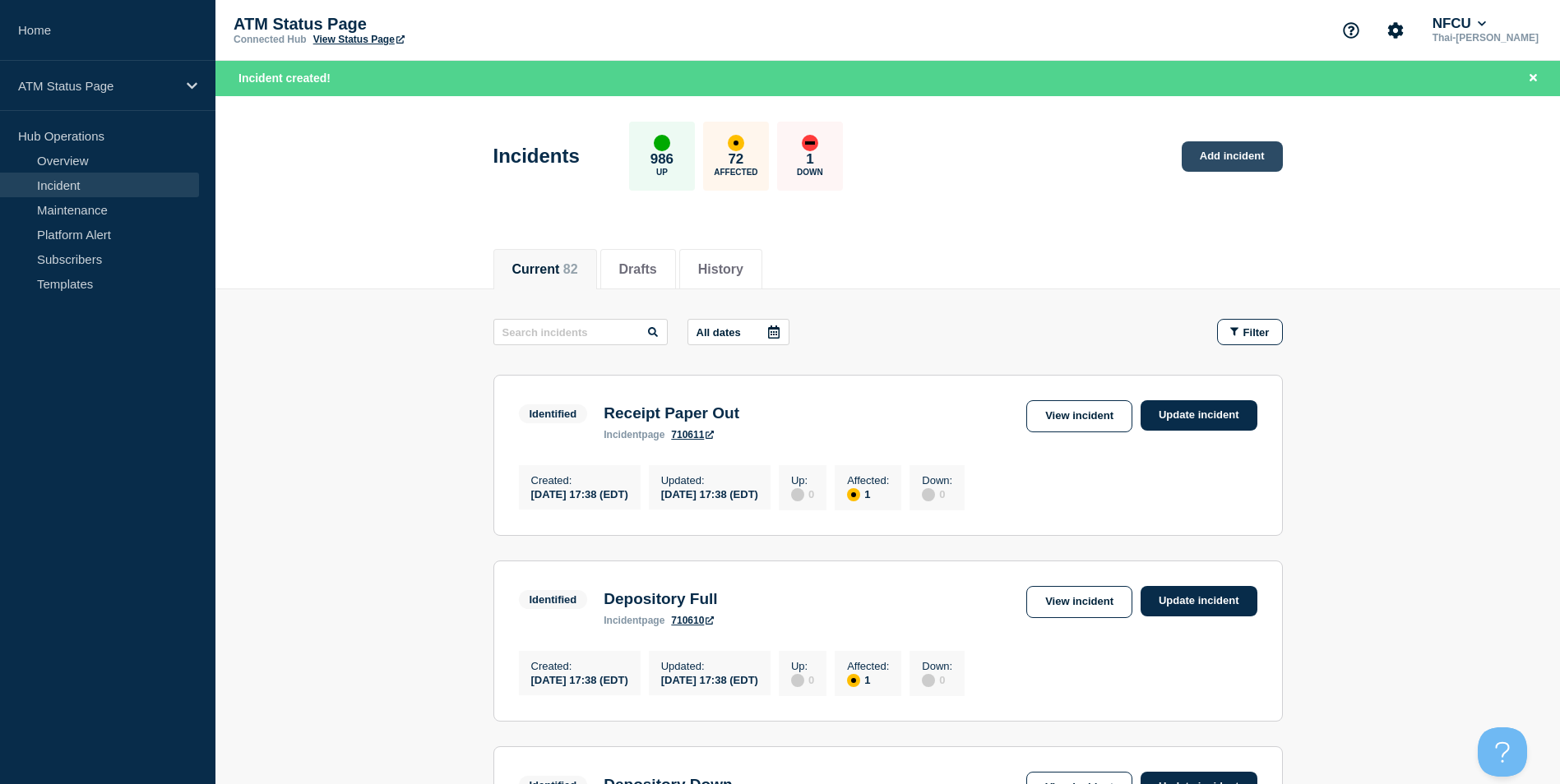
click at [1218, 155] on link "Add incident" at bounding box center [1232, 156] width 101 height 31
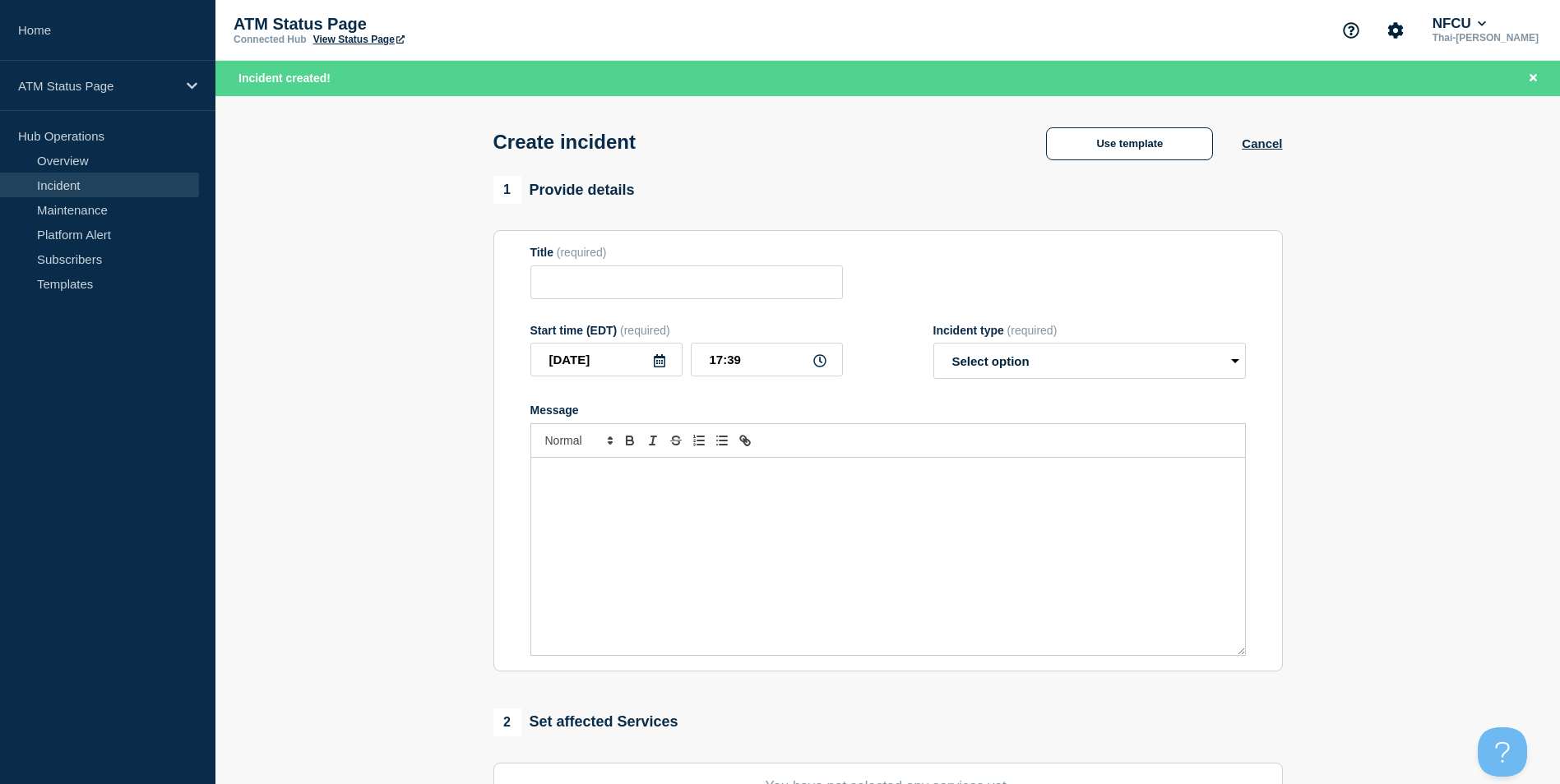
scroll to position [403, 0]
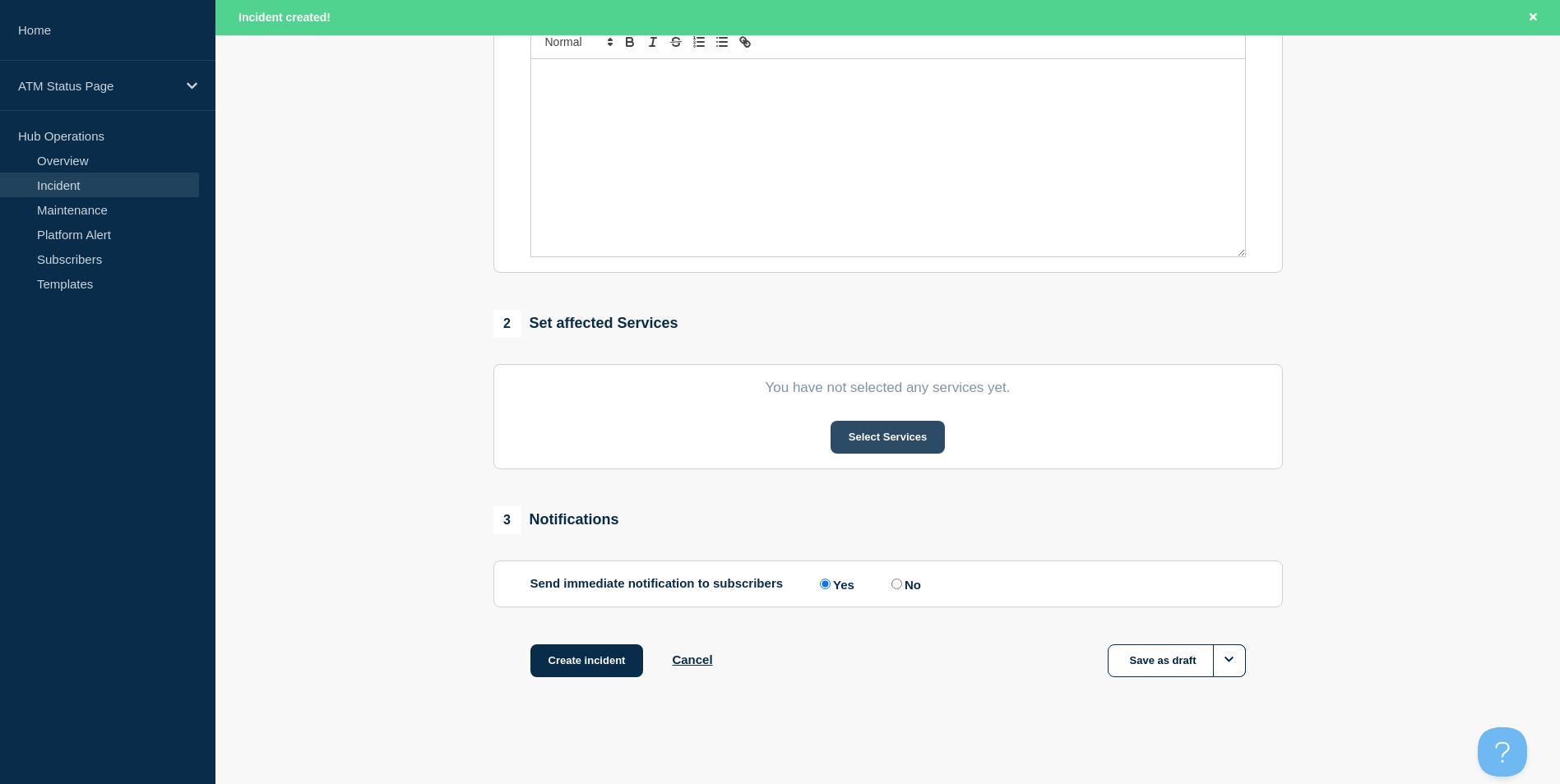
click at [885, 431] on button "Select Services" at bounding box center [887, 437] width 114 height 33
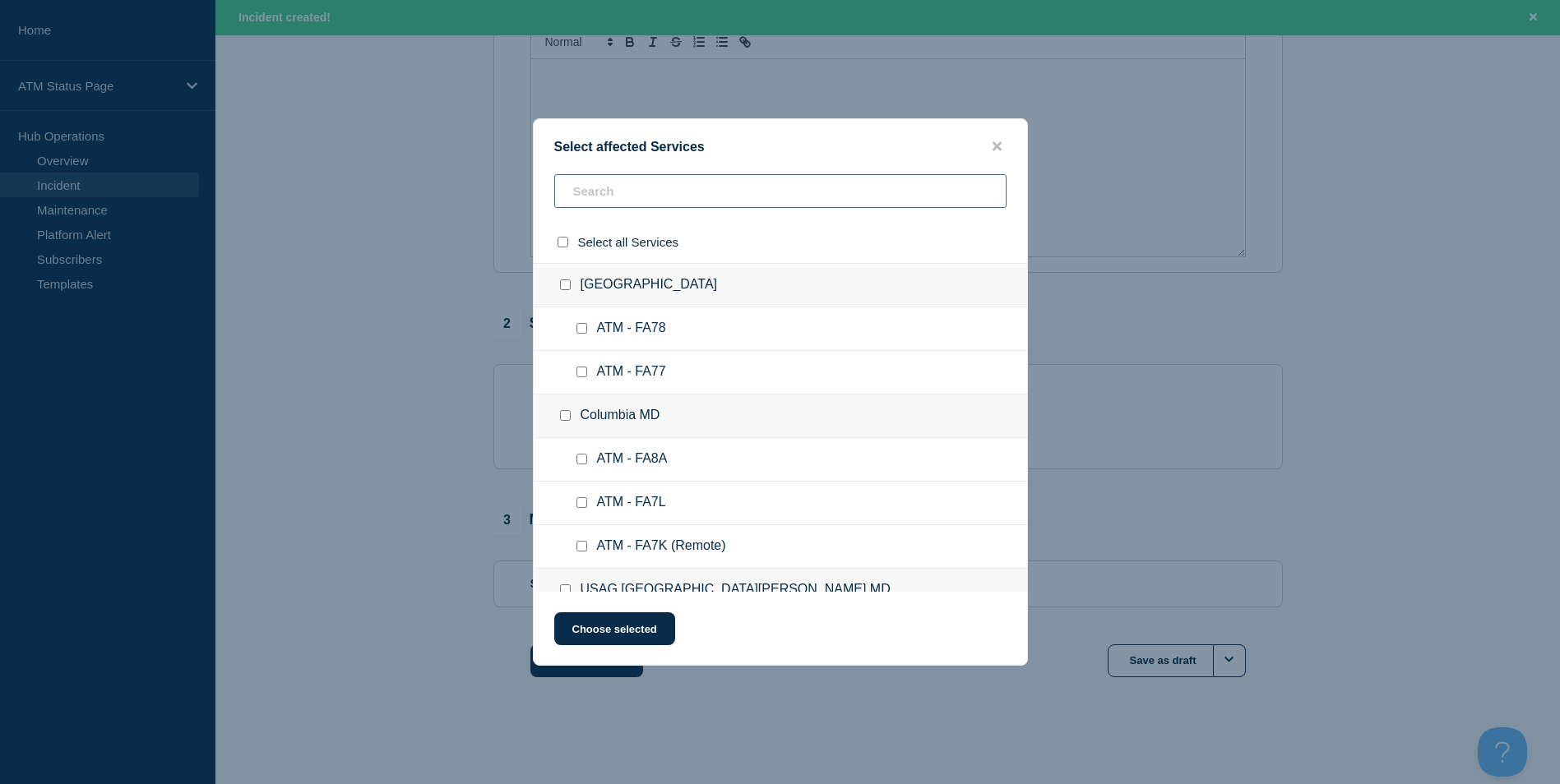
click at [630, 206] on input "text" at bounding box center [780, 191] width 452 height 34
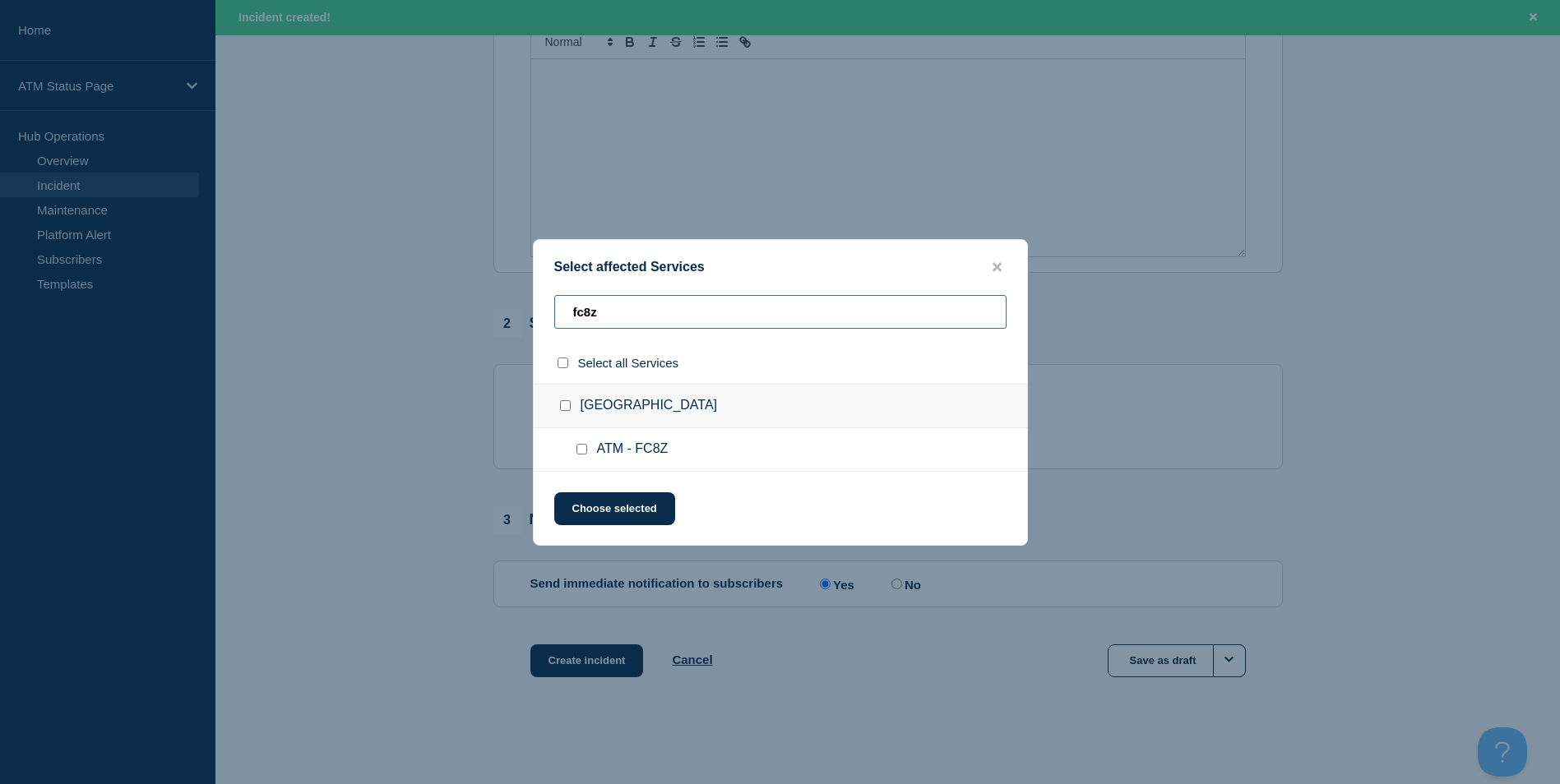
type input "fc8z"
click at [582, 454] on input "ATM - FC8Z checkbox" at bounding box center [582, 449] width 11 height 11
checkbox input "true"
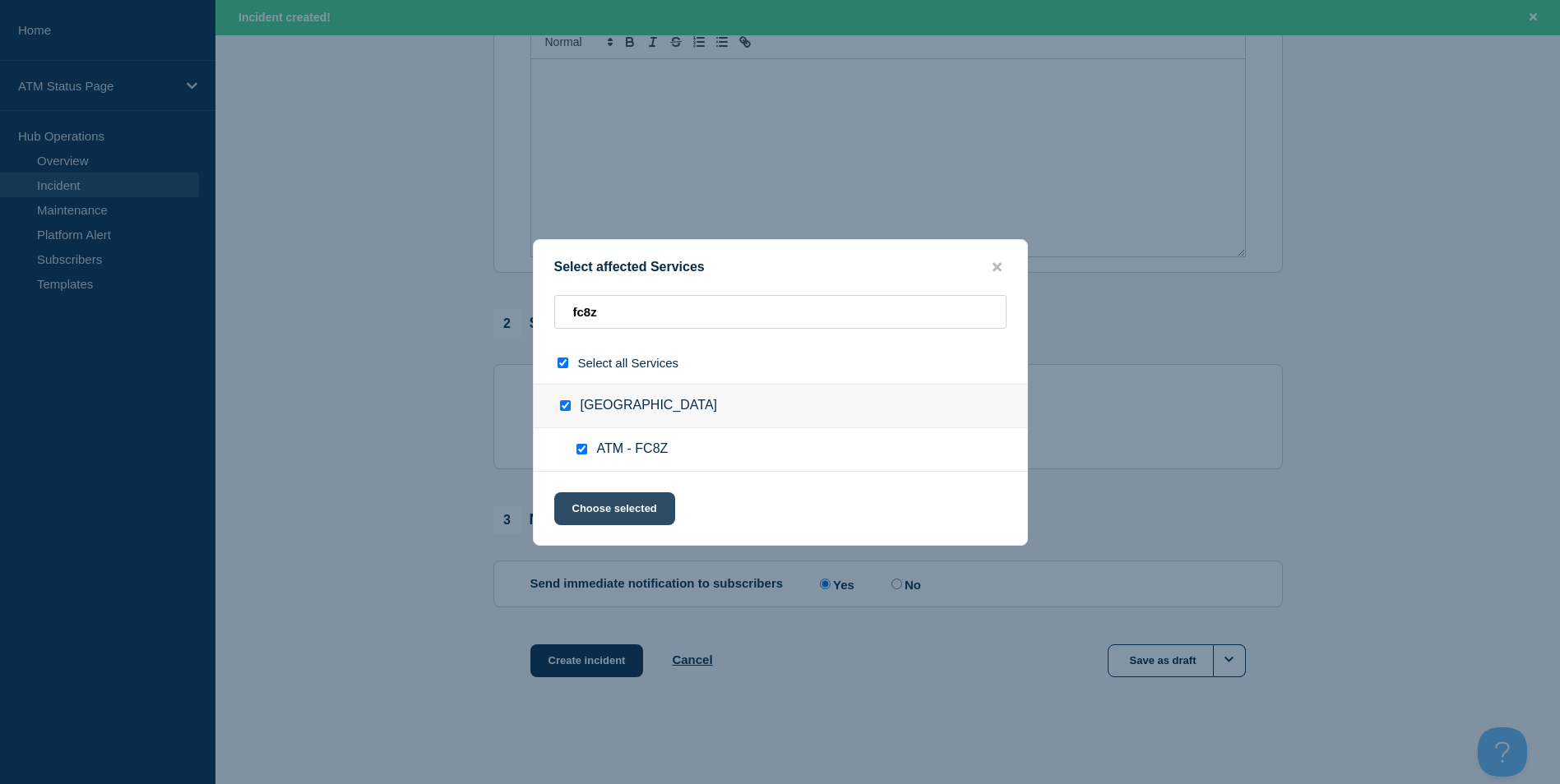
click at [617, 521] on button "Choose selected" at bounding box center [614, 508] width 121 height 33
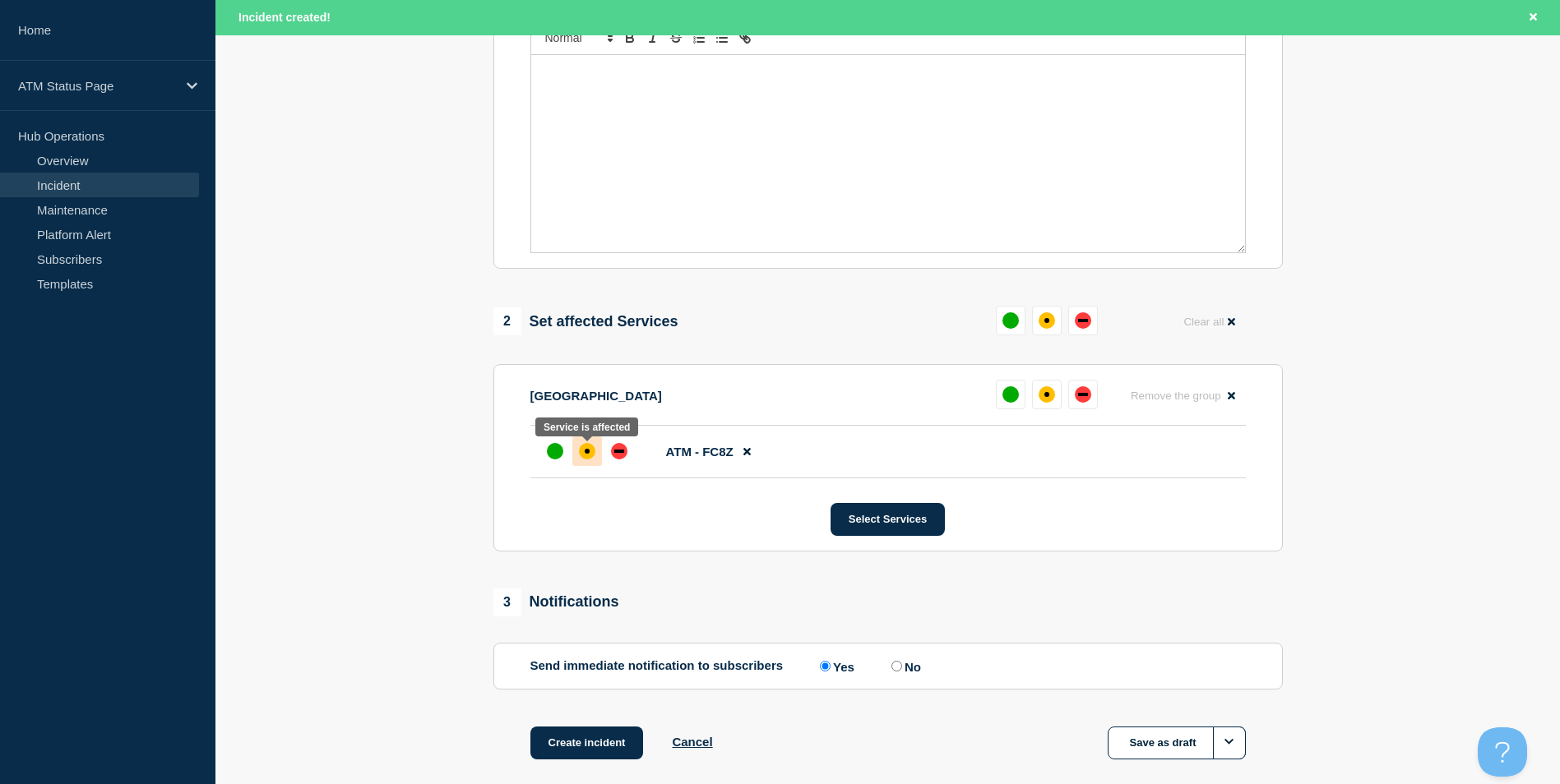
click at [591, 449] on div "affected" at bounding box center [586, 451] width 16 height 16
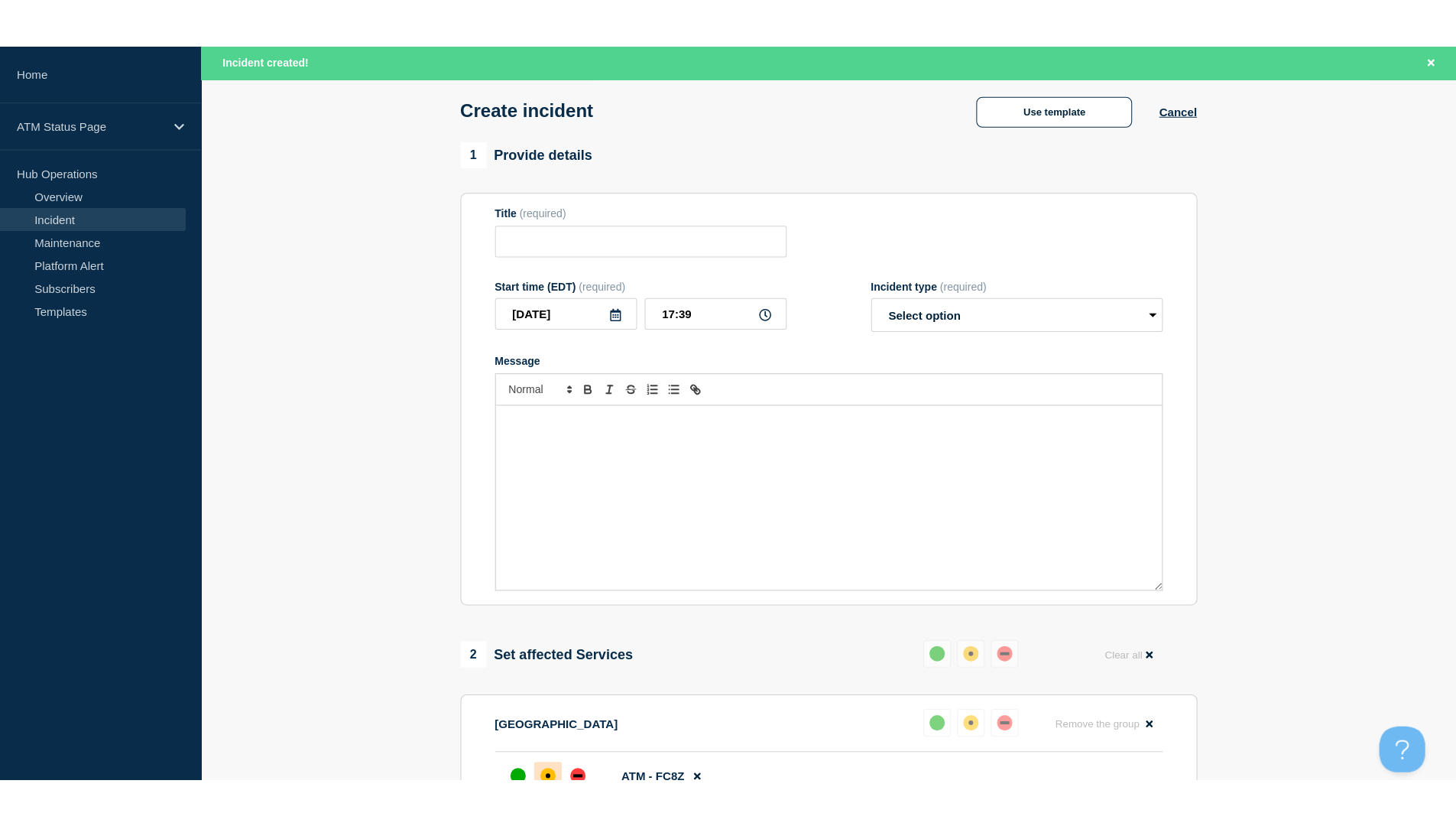
scroll to position [0, 0]
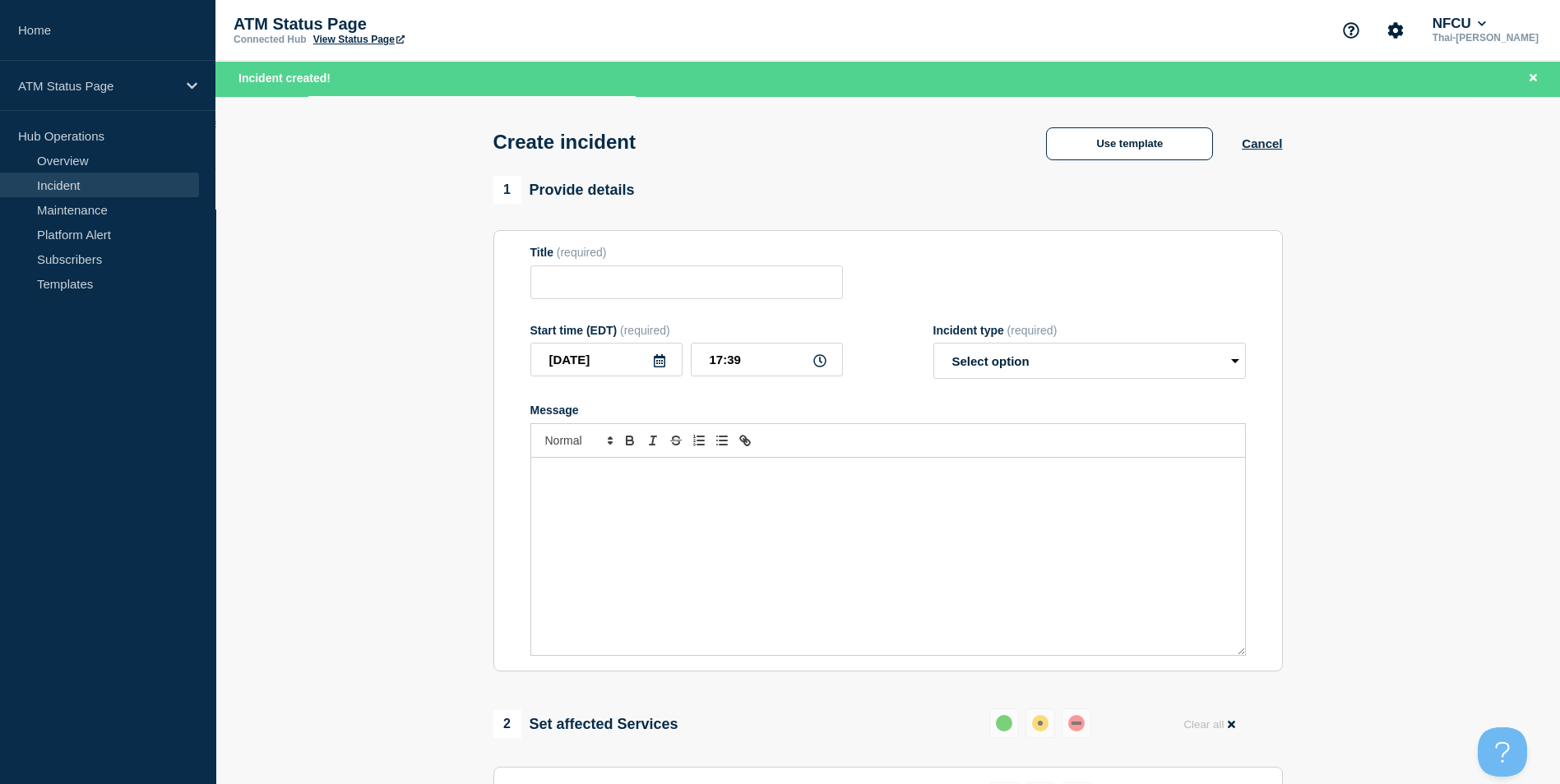
click at [1130, 173] on div "Create incident Use template Cancel" at bounding box center [887, 137] width 826 height 81
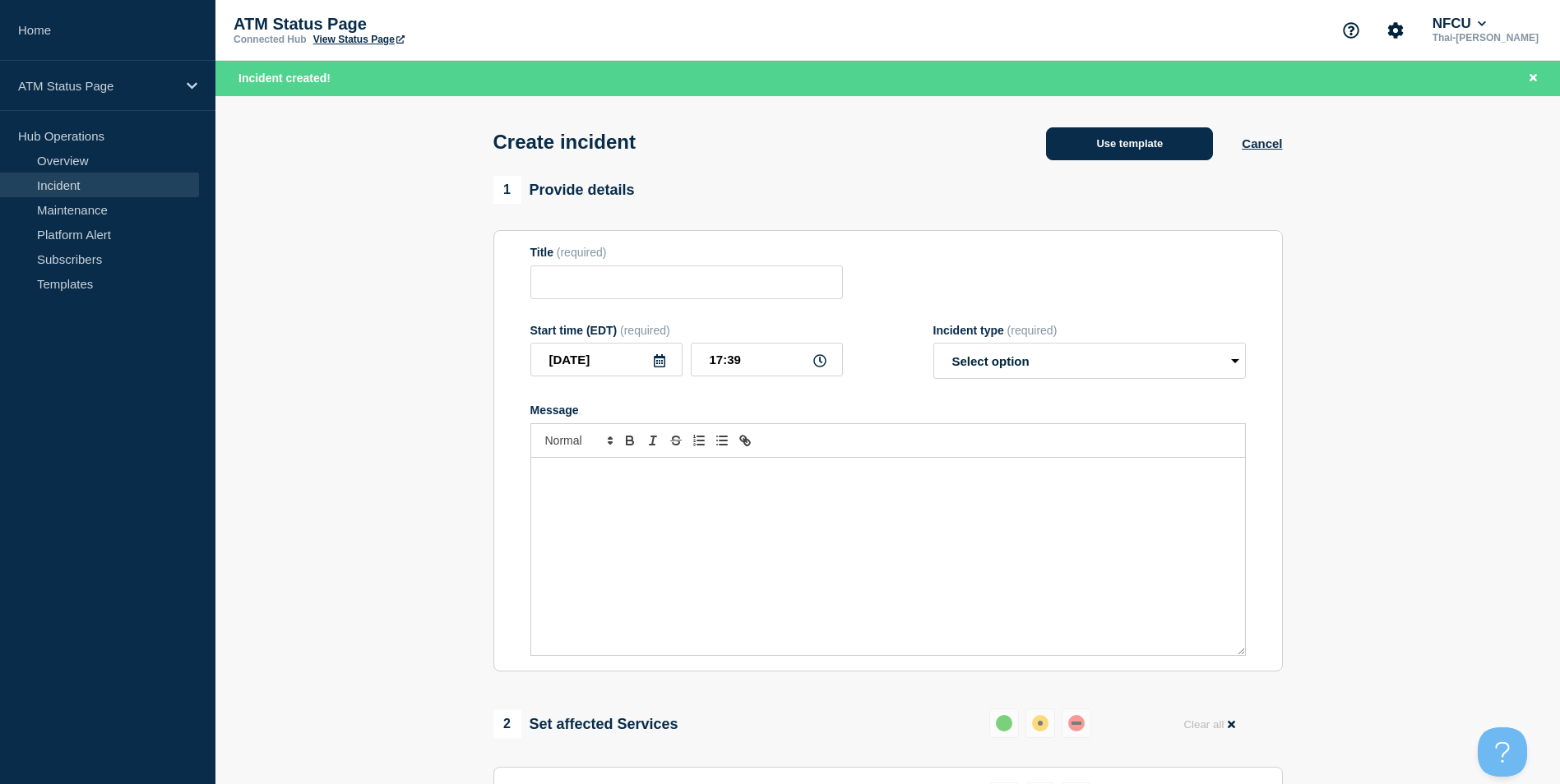
click at [1124, 151] on button "Use template" at bounding box center [1129, 144] width 167 height 33
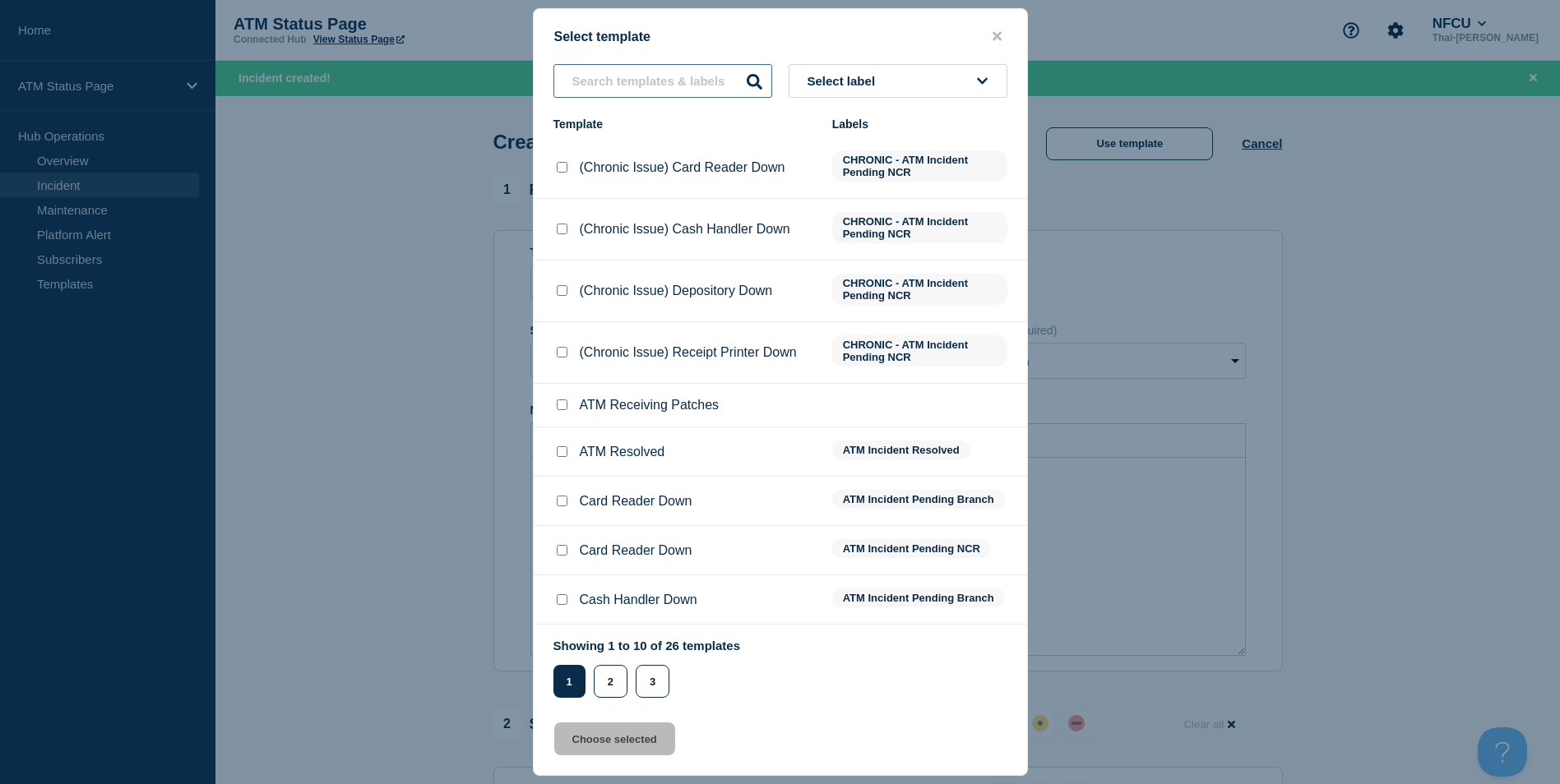
click at [604, 83] on input "text" at bounding box center [663, 81] width 219 height 34
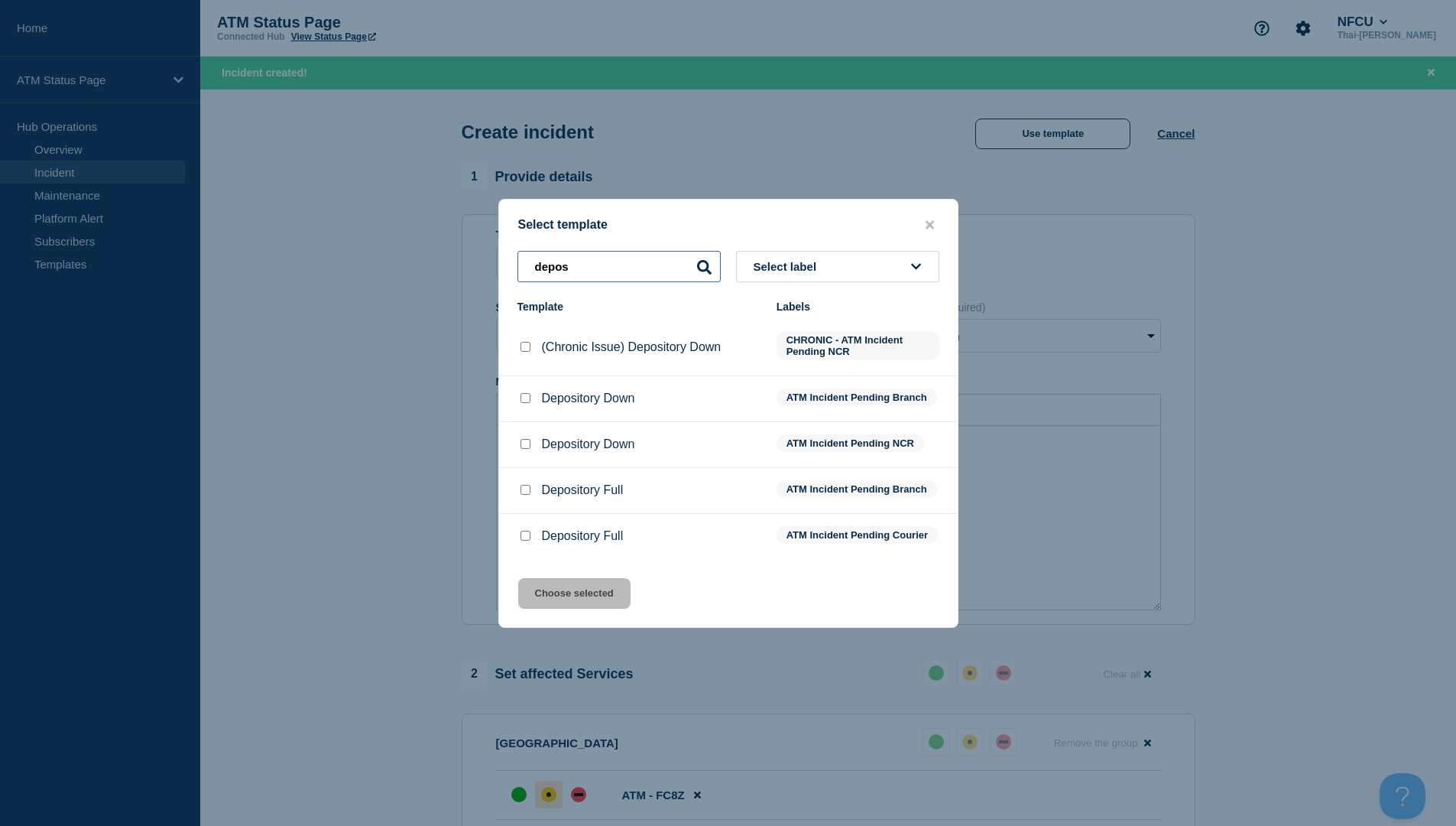
type input "depos"
drag, startPoint x: 528, startPoint y: 394, endPoint x: 528, endPoint y: 417, distance: 23.0
click at [528, 394] on input "Depository Down checkbox" at bounding box center [525, 398] width 10 height 10
checkbox input "true"
click at [599, 609] on button "Choose selected" at bounding box center [574, 593] width 113 height 31
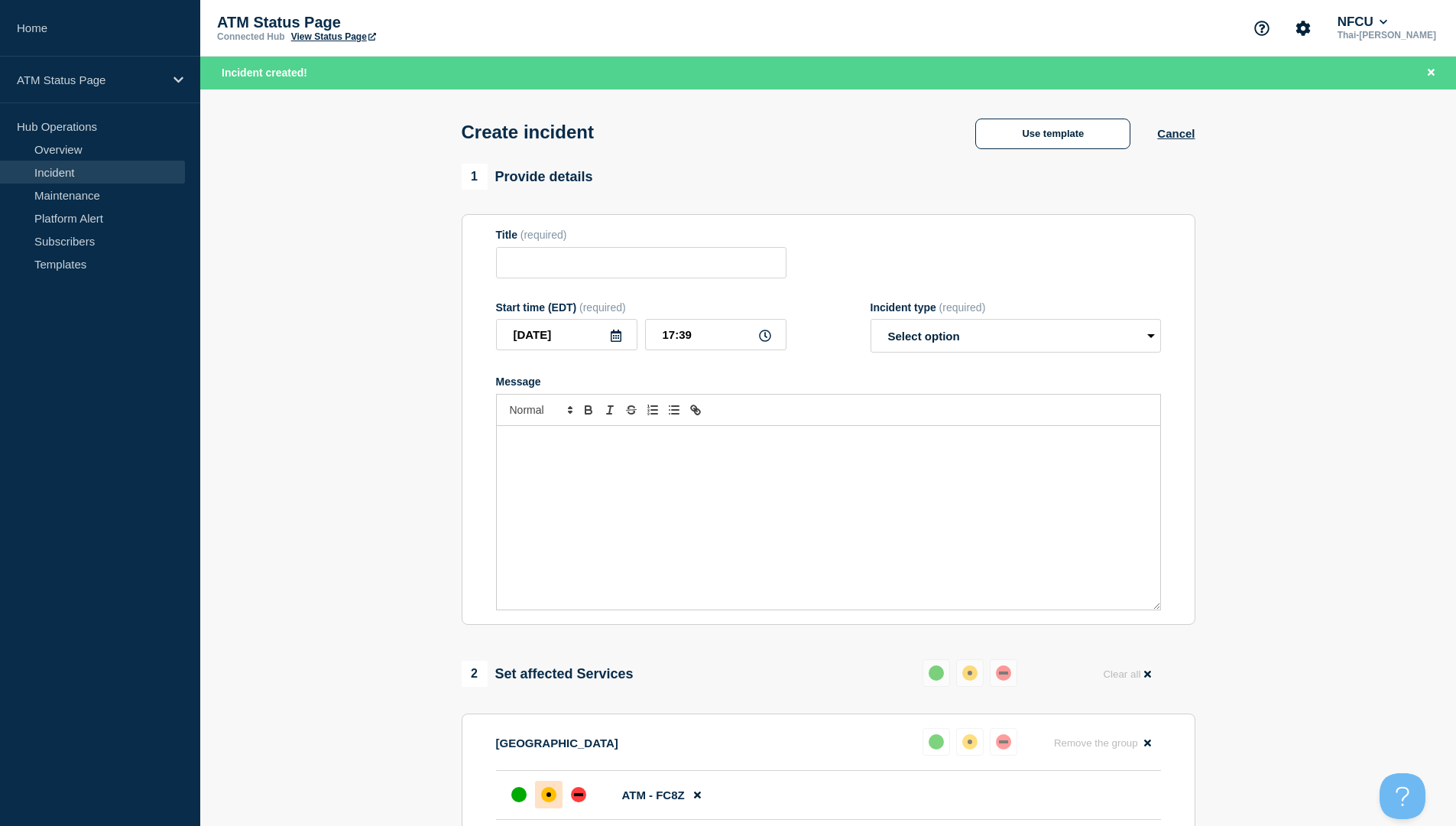
type input "Depository Down"
select select "identified"
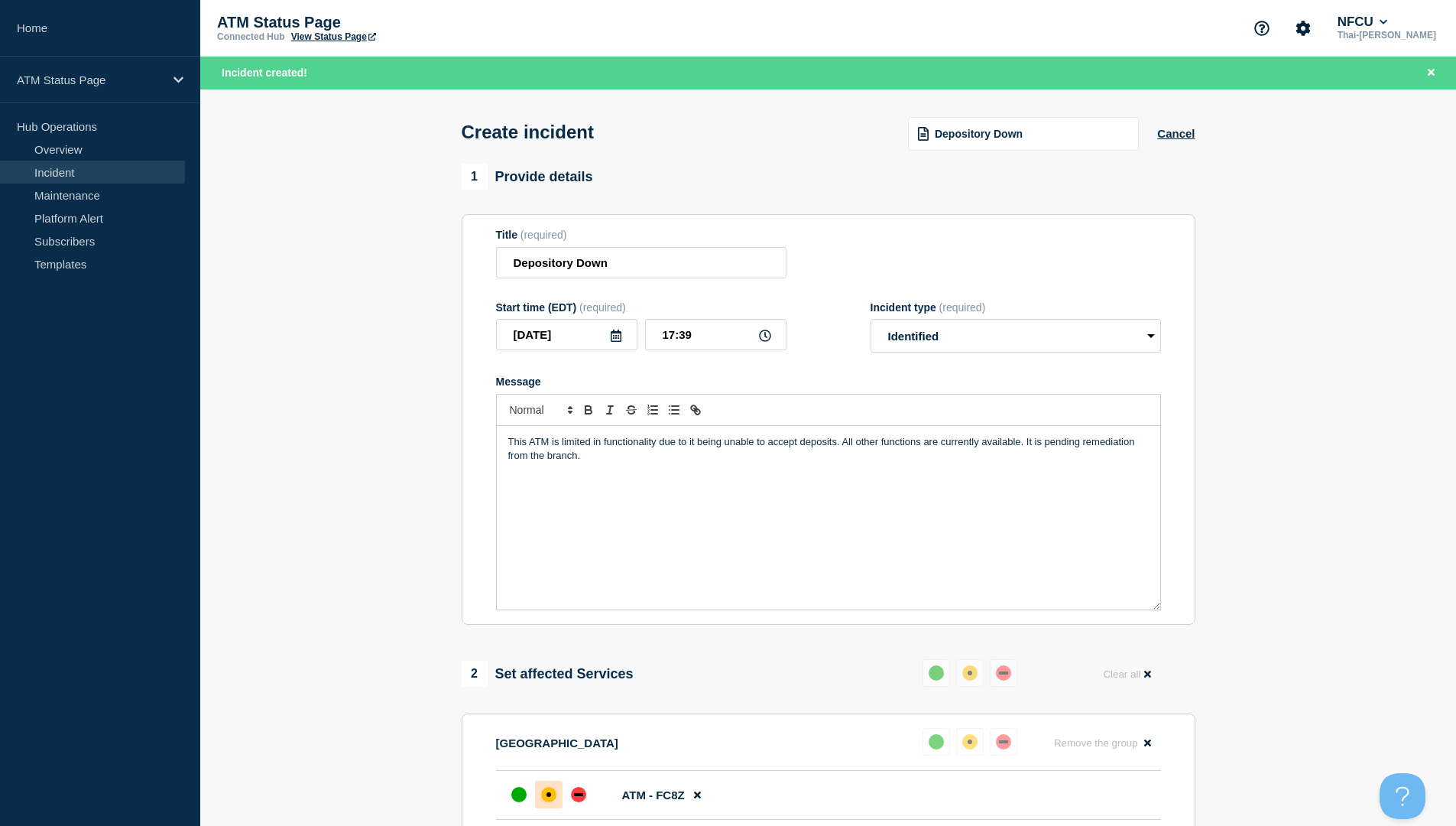
scroll to position [358, 0]
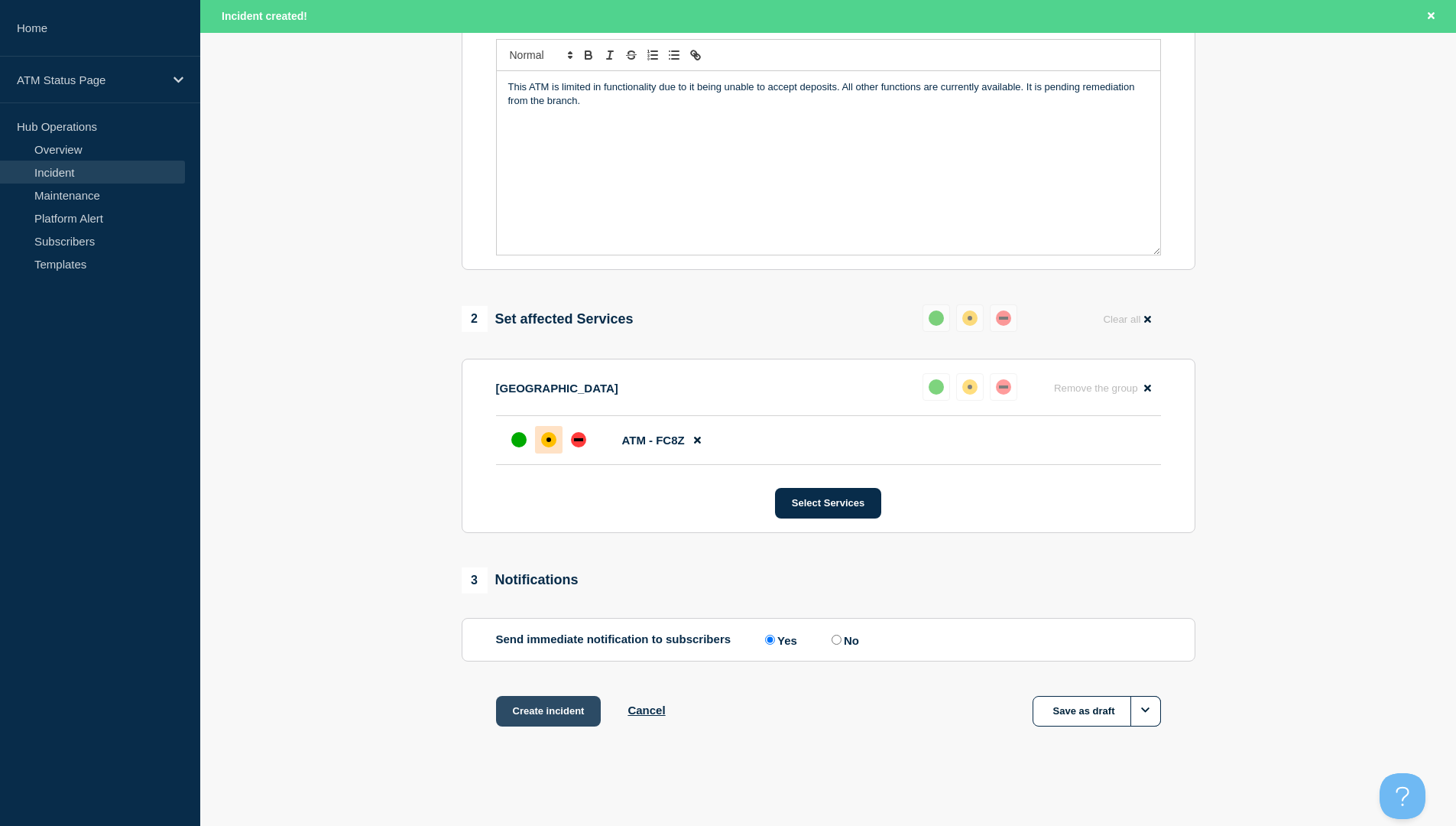
click at [565, 717] on button "Create incident" at bounding box center [549, 711] width 105 height 31
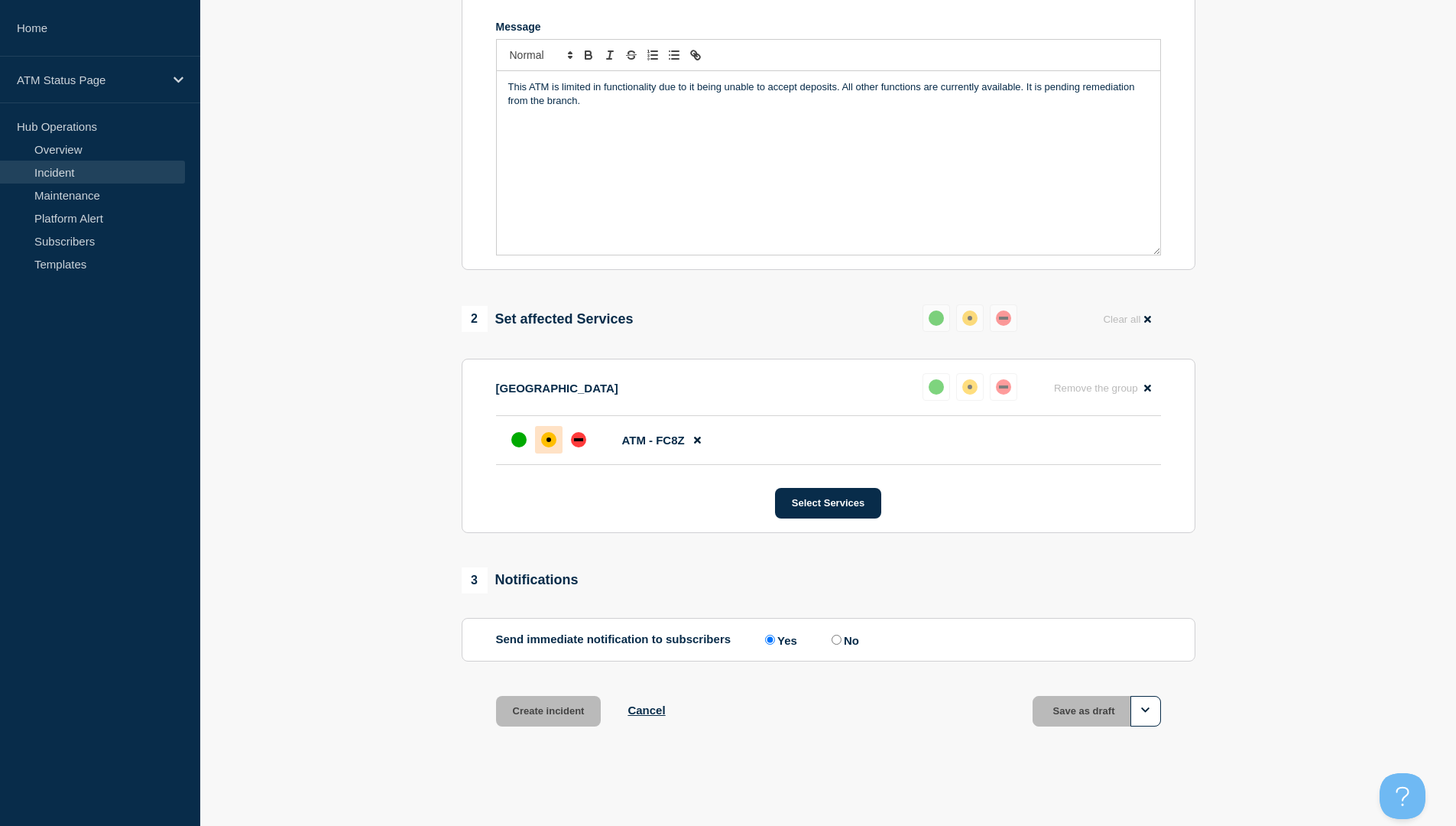
scroll to position [326, 0]
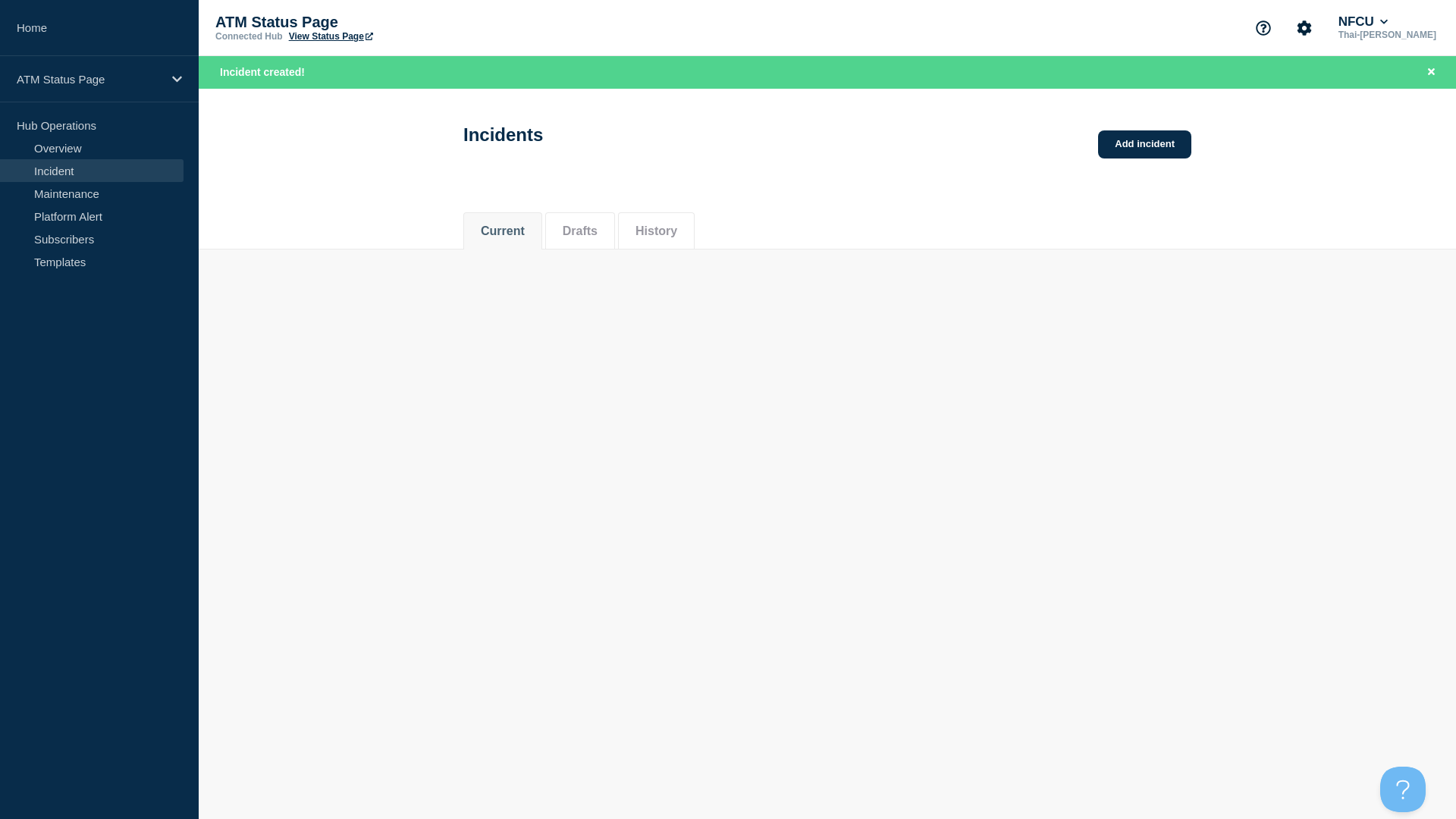
click at [1232, 247] on div "Current Drafts History" at bounding box center [827, 223] width 1257 height 52
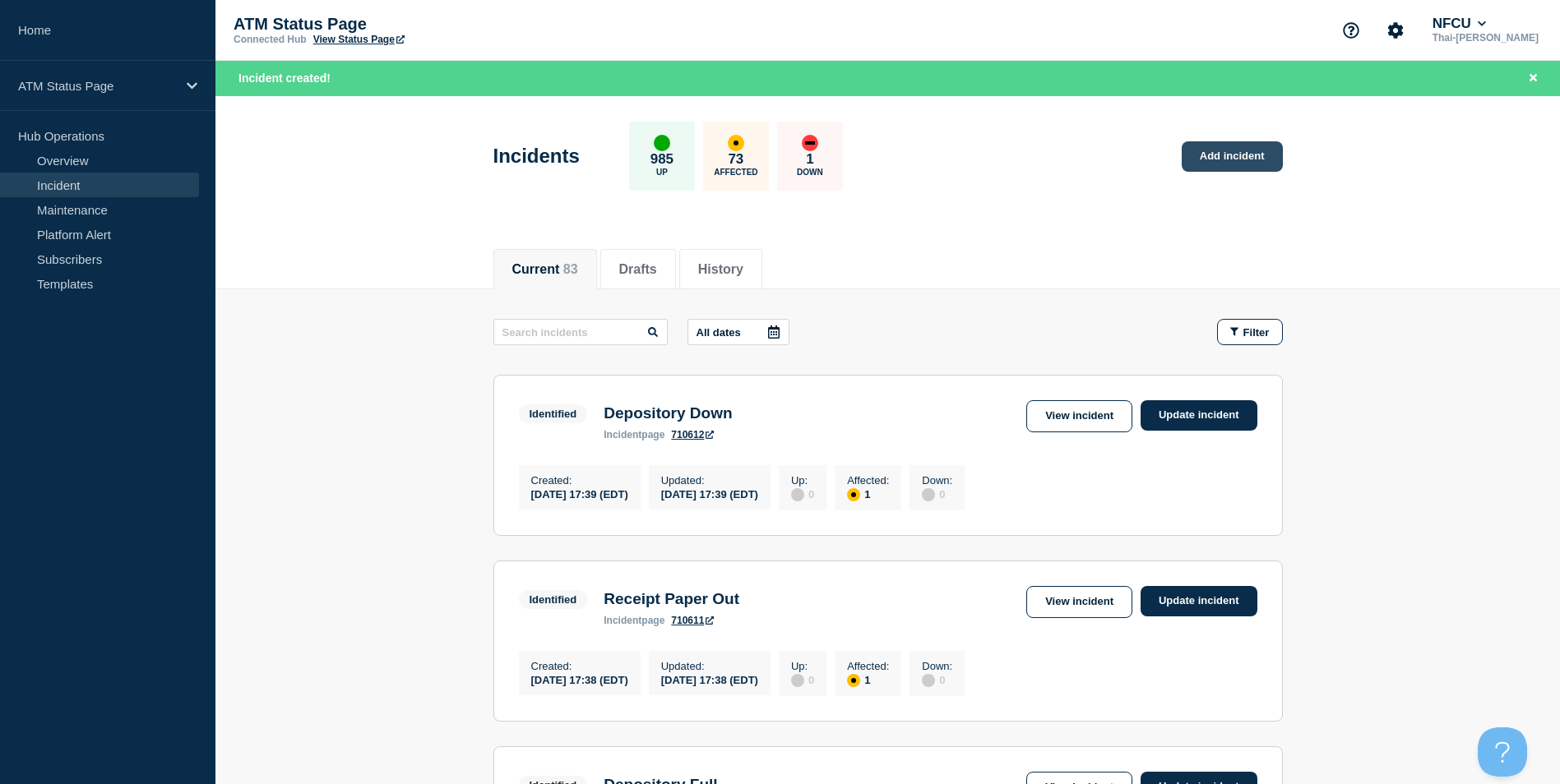
click at [1231, 159] on link "Add incident" at bounding box center [1232, 156] width 101 height 31
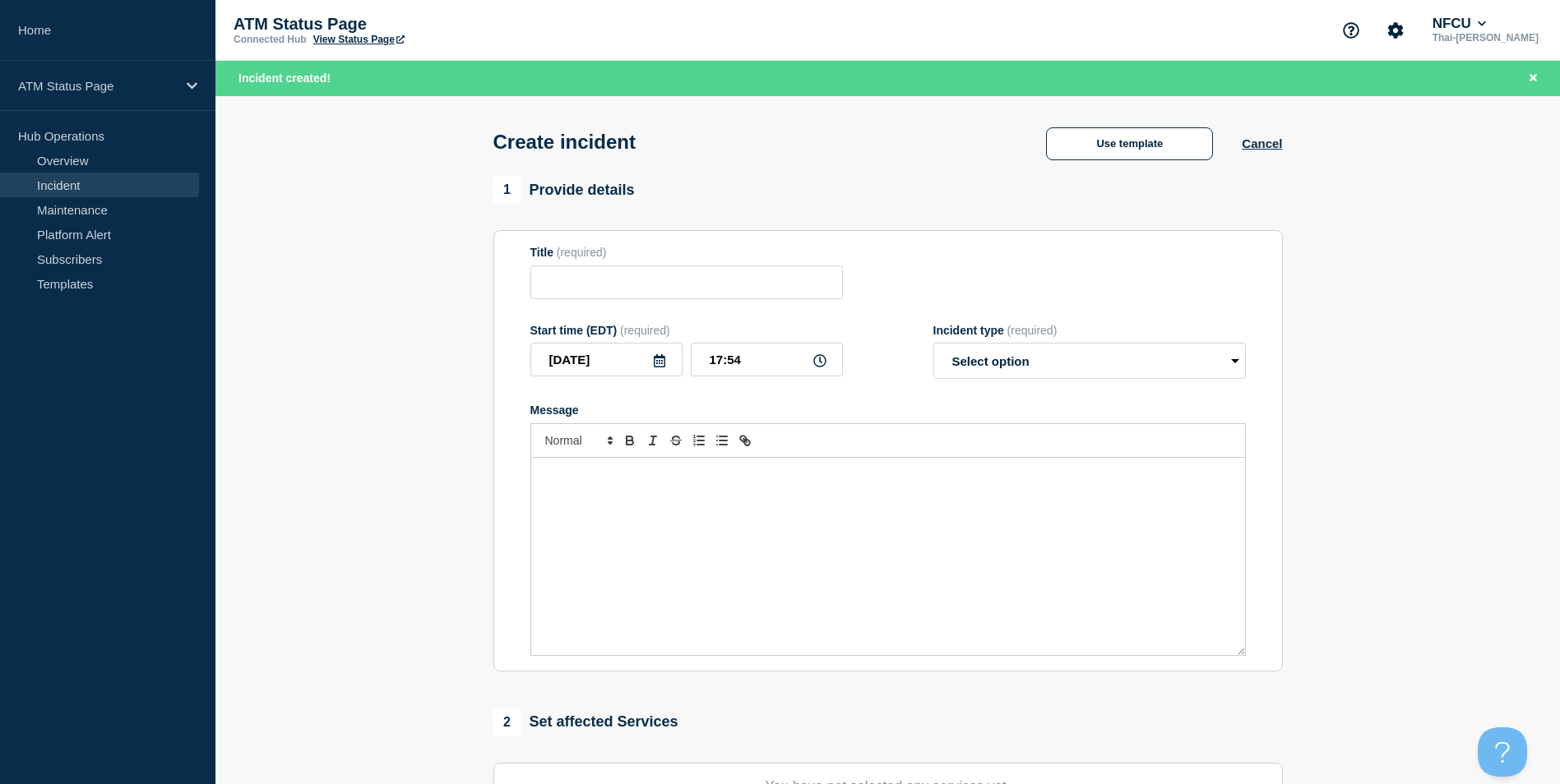
drag, startPoint x: 1149, startPoint y: 151, endPoint x: 680, endPoint y: 223, distance: 474.5
click at [705, 261] on main "Create incident Use template Cancel 1 Provide details Title (required) Start ti…" at bounding box center [887, 639] width 1344 height 1087
click at [1141, 136] on button "Use template" at bounding box center [1129, 144] width 167 height 33
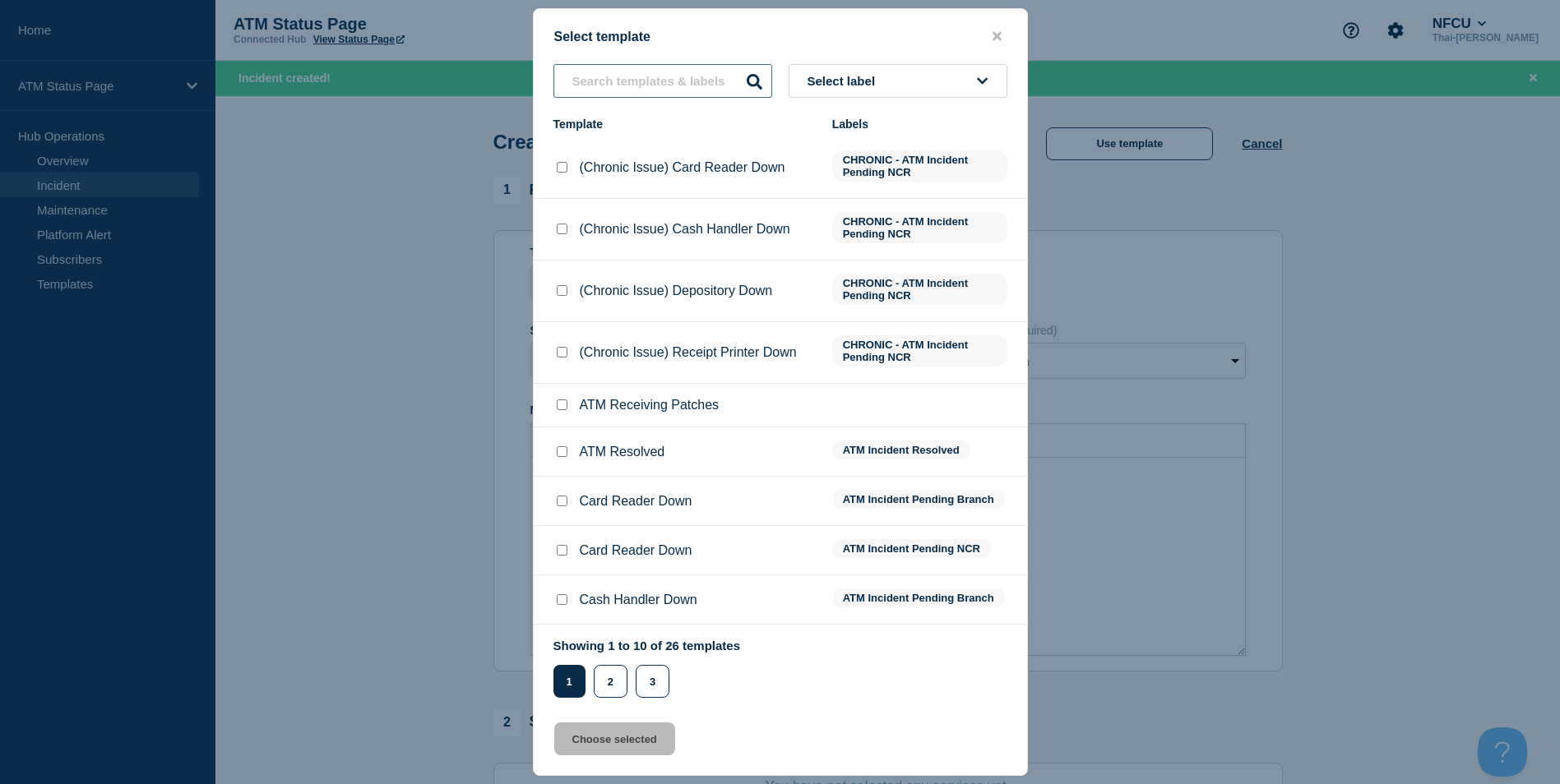
click at [627, 74] on input "text" at bounding box center [663, 81] width 219 height 34
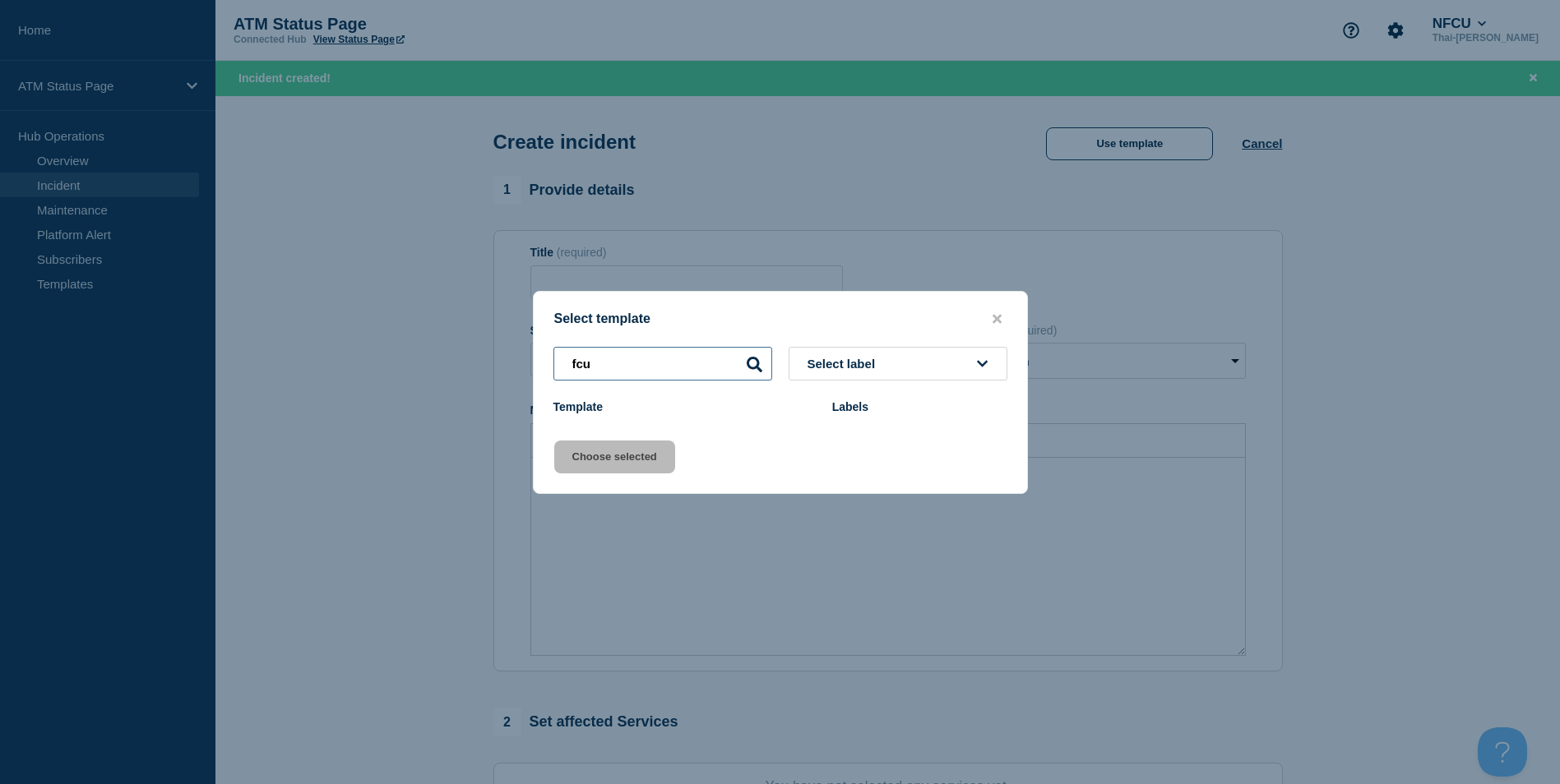
type input "fcuw"
click at [645, 379] on input "fcuw" at bounding box center [663, 364] width 219 height 34
click at [644, 366] on input "fcuw" at bounding box center [663, 364] width 219 height 34
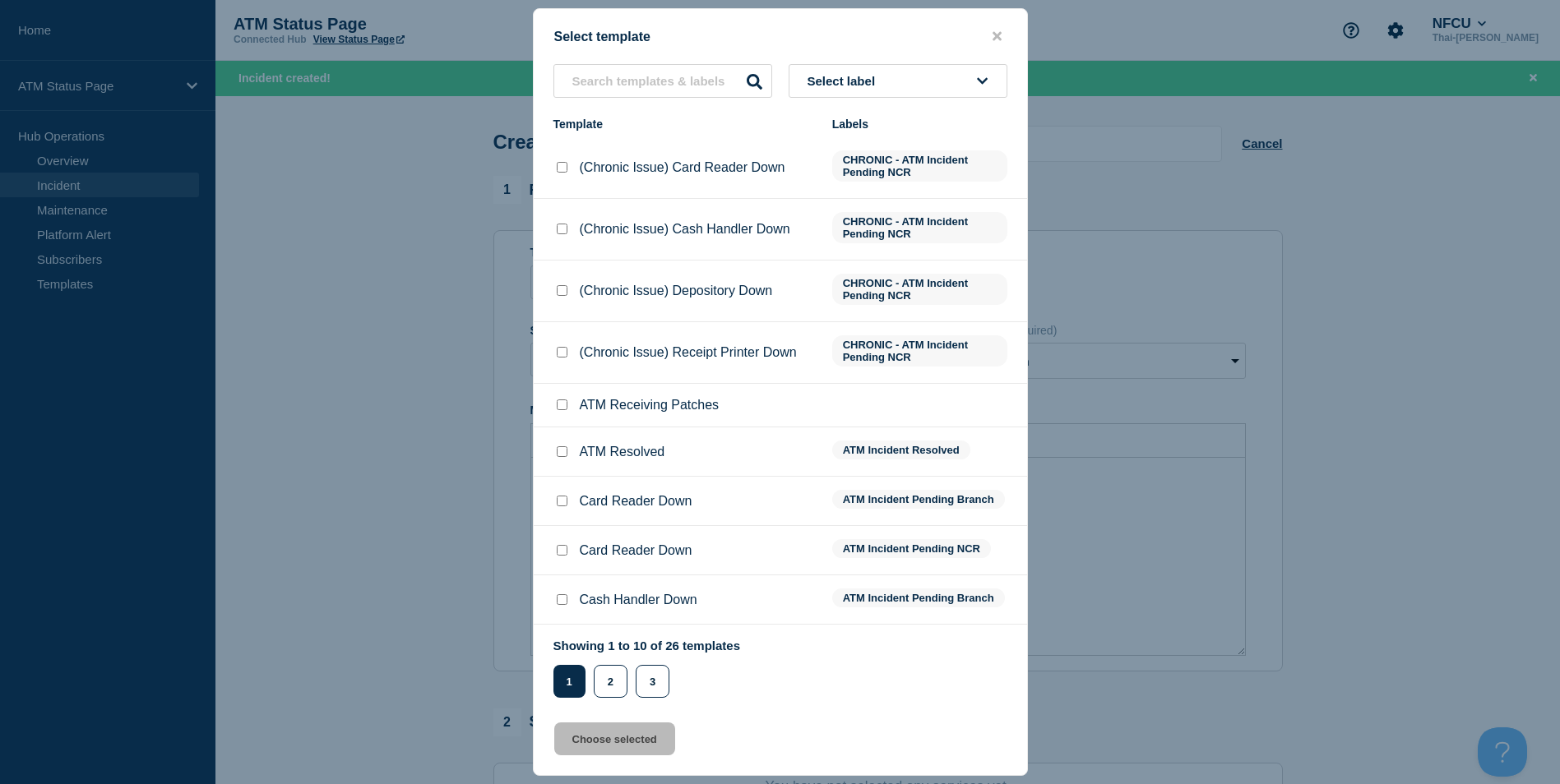
click at [988, 18] on div "Select template Select label Template Labels (Chronic Issue) Card Reader Down C…" at bounding box center [780, 392] width 495 height 768
click at [1002, 29] on button "close button" at bounding box center [996, 36] width 19 height 15
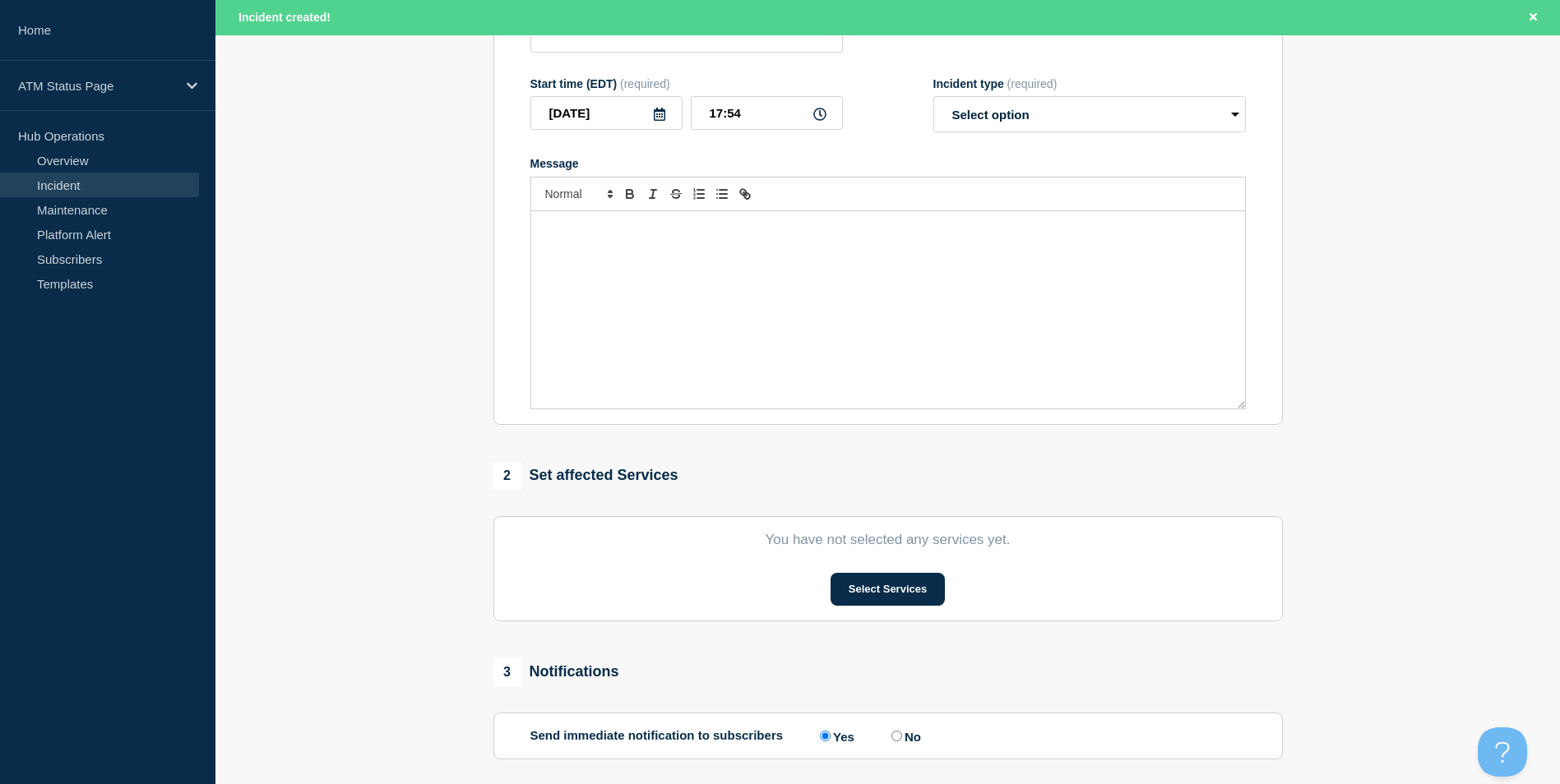
scroll to position [403, 0]
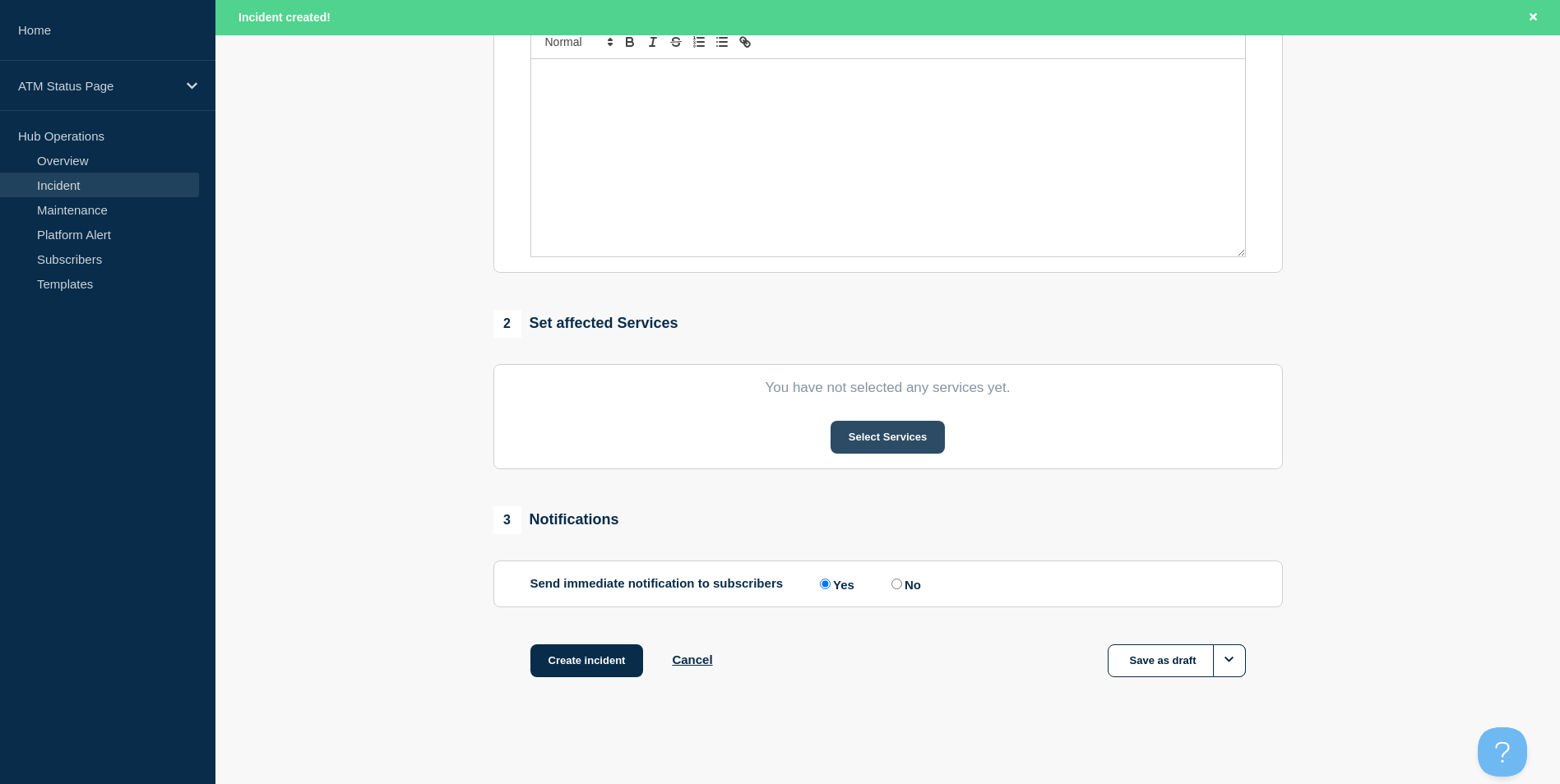
click at [911, 445] on button "Select Services" at bounding box center [887, 437] width 114 height 33
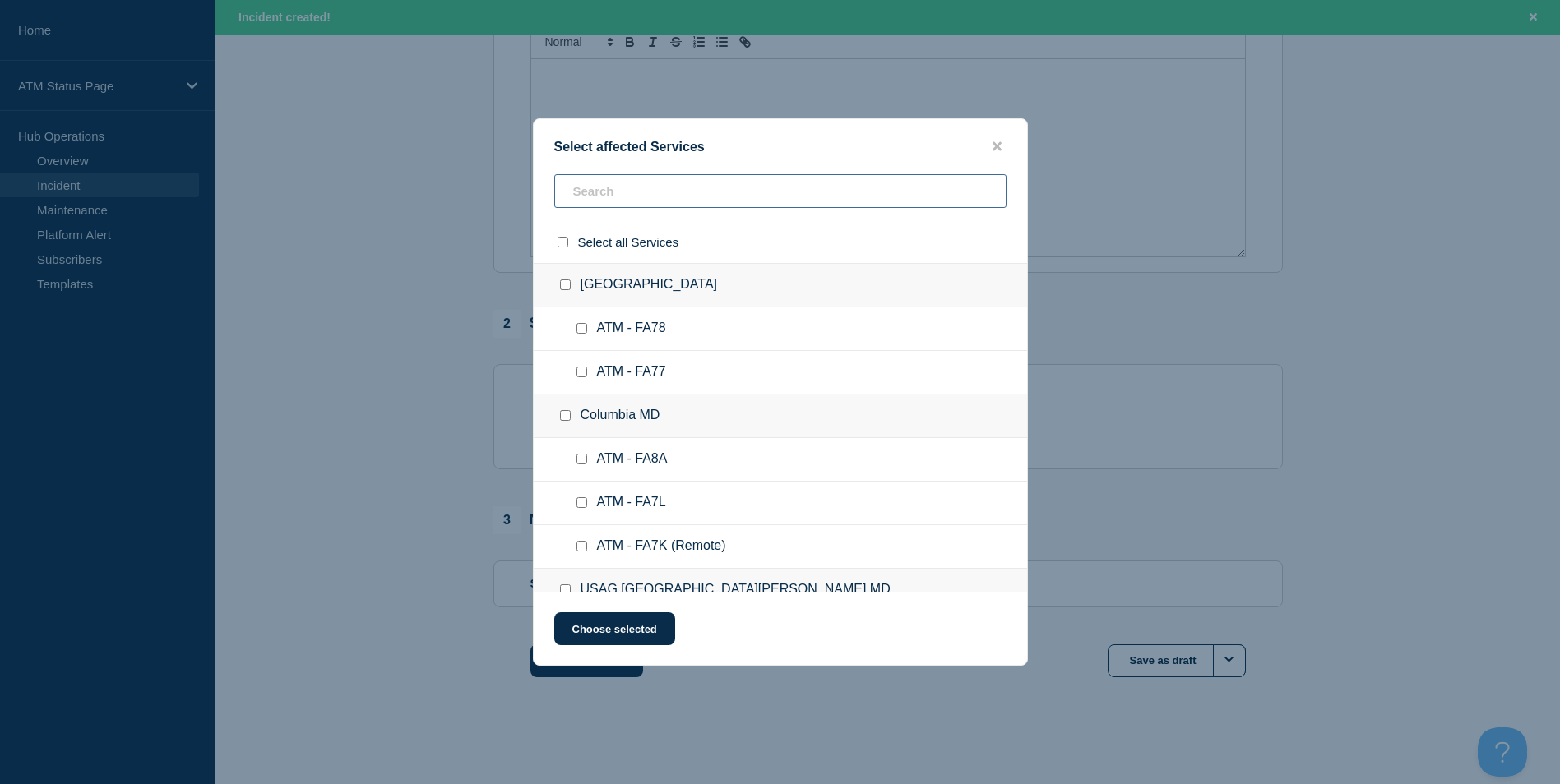
click at [613, 195] on input "text" at bounding box center [780, 191] width 452 height 34
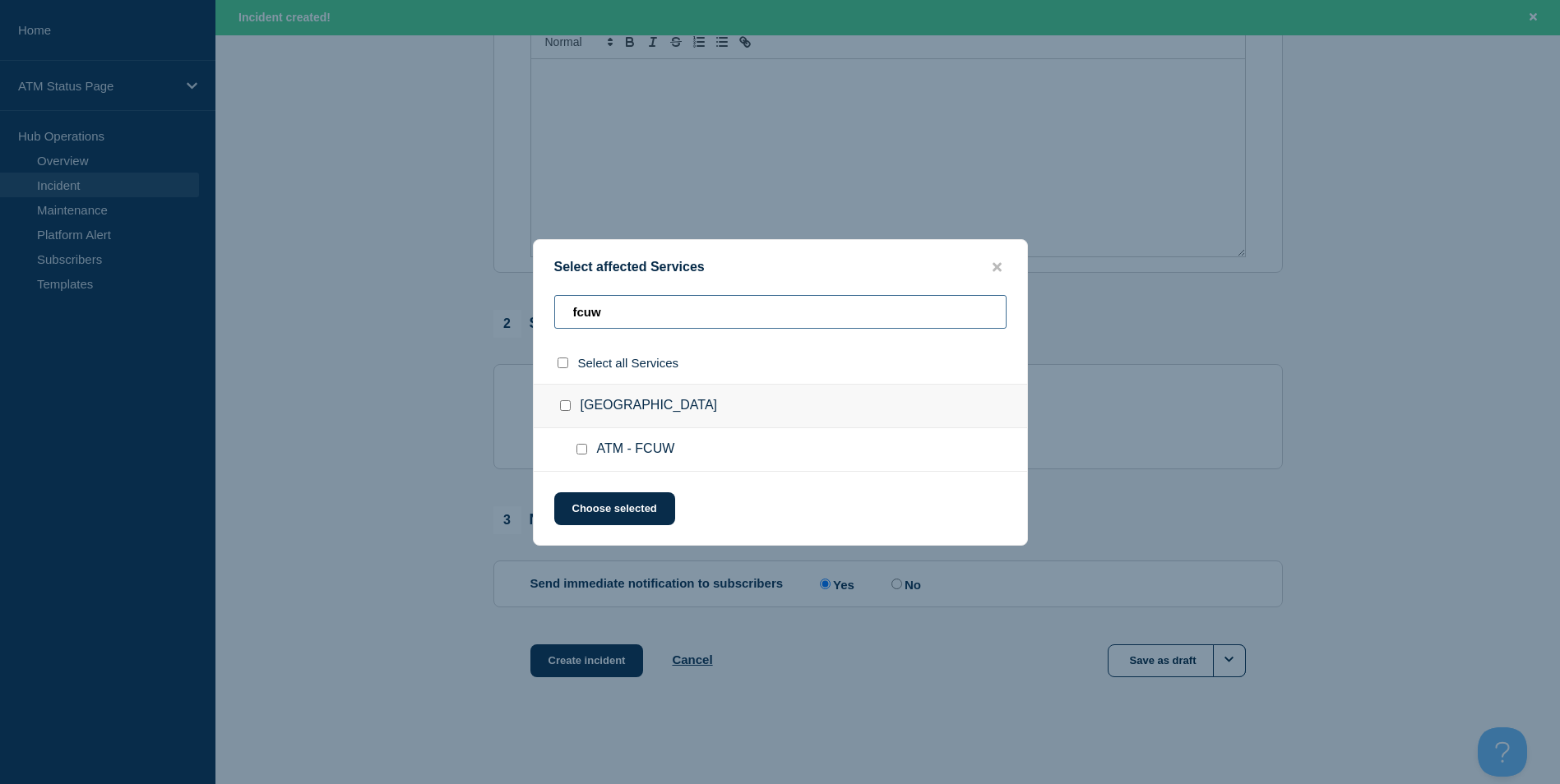
type input "fcuw"
drag, startPoint x: 582, startPoint y: 449, endPoint x: 596, endPoint y: 495, distance: 48.1
click at [583, 450] on input "ATM - FCUW checkbox" at bounding box center [582, 449] width 11 height 11
checkbox input "true"
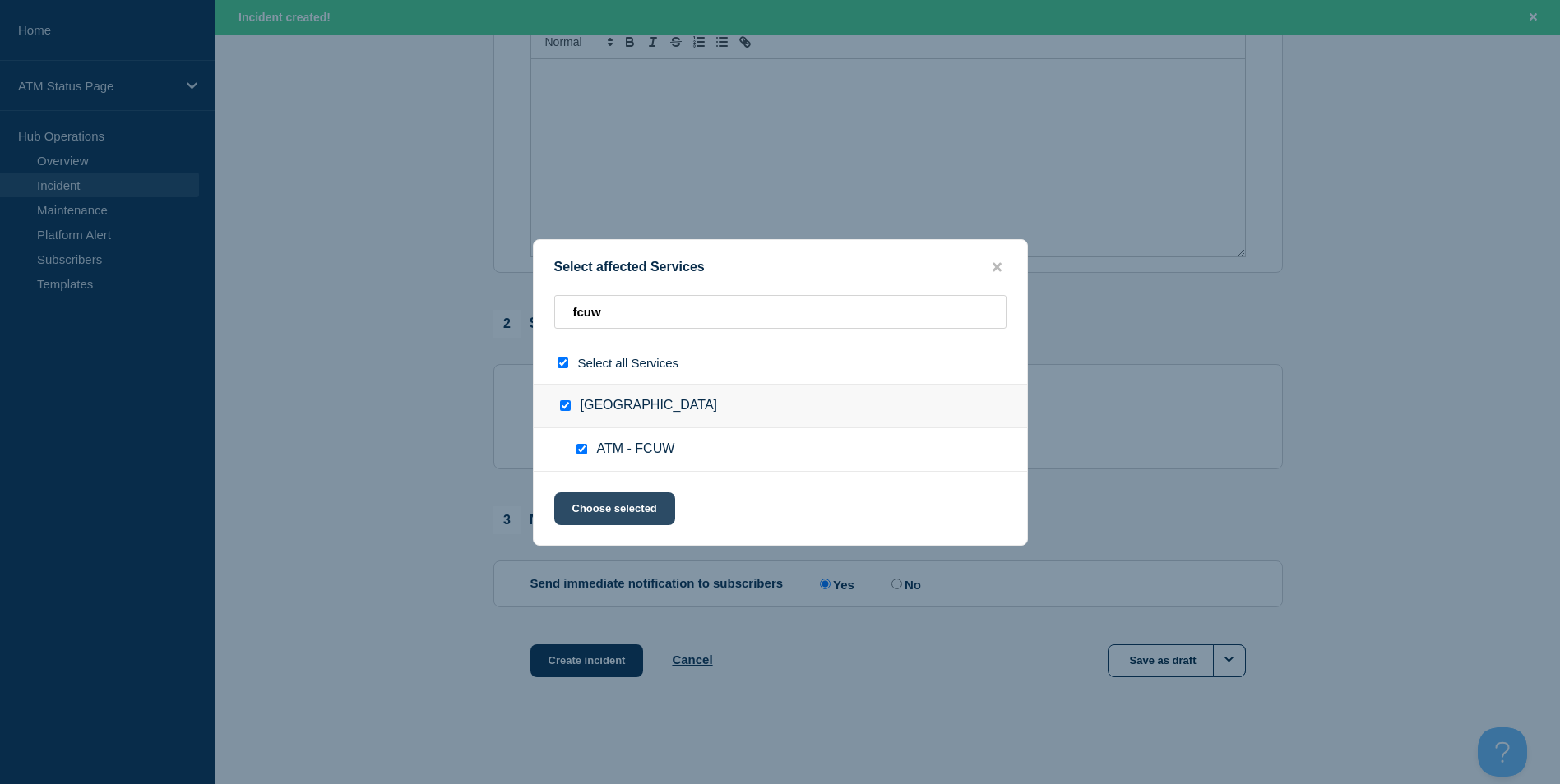
checkbox input "true"
click at [602, 503] on button "Choose selected" at bounding box center [614, 508] width 121 height 33
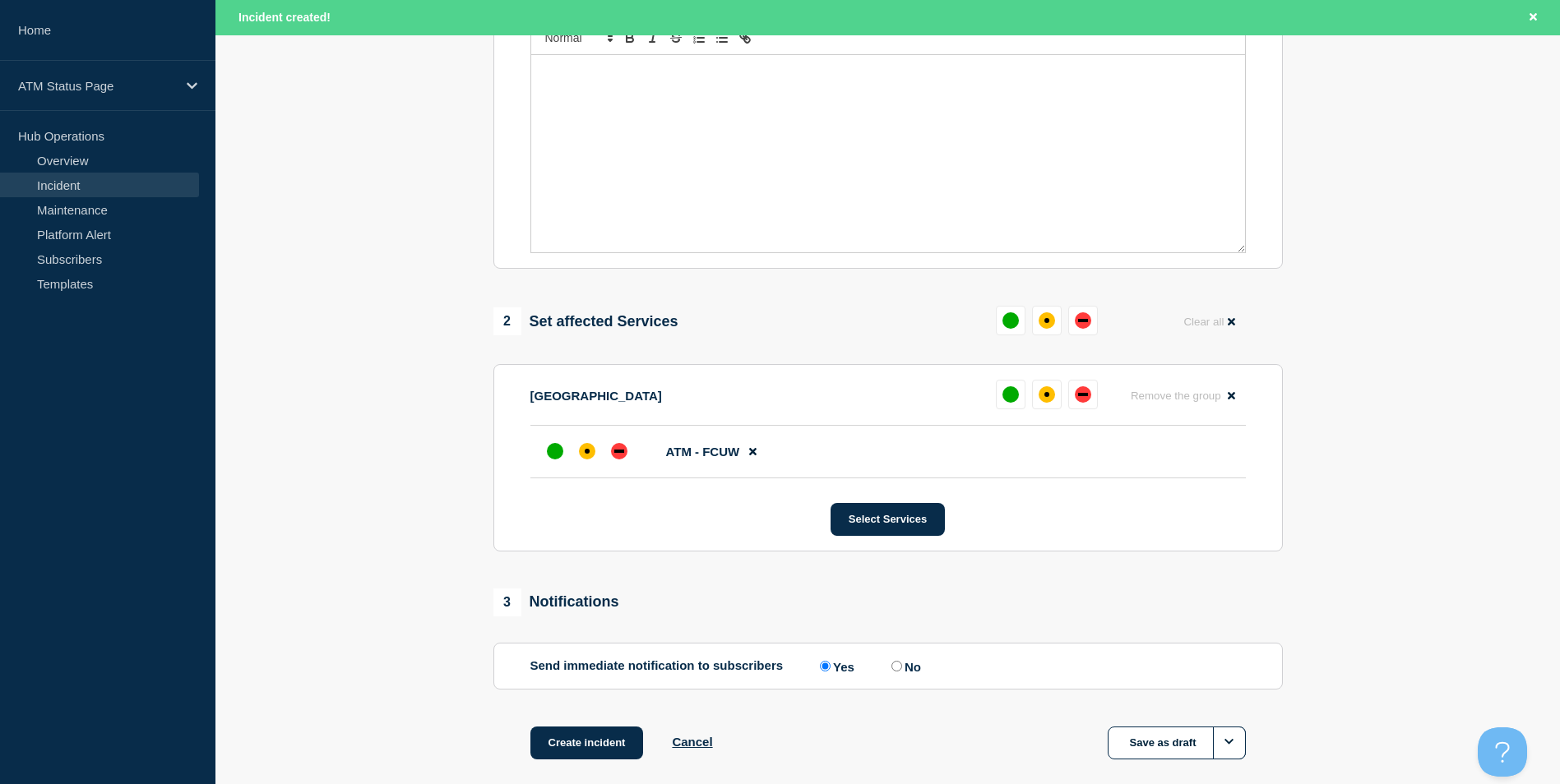
click at [598, 471] on li "ATM - FCUW" at bounding box center [887, 452] width 715 height 53
click at [583, 444] on div at bounding box center [586, 451] width 30 height 30
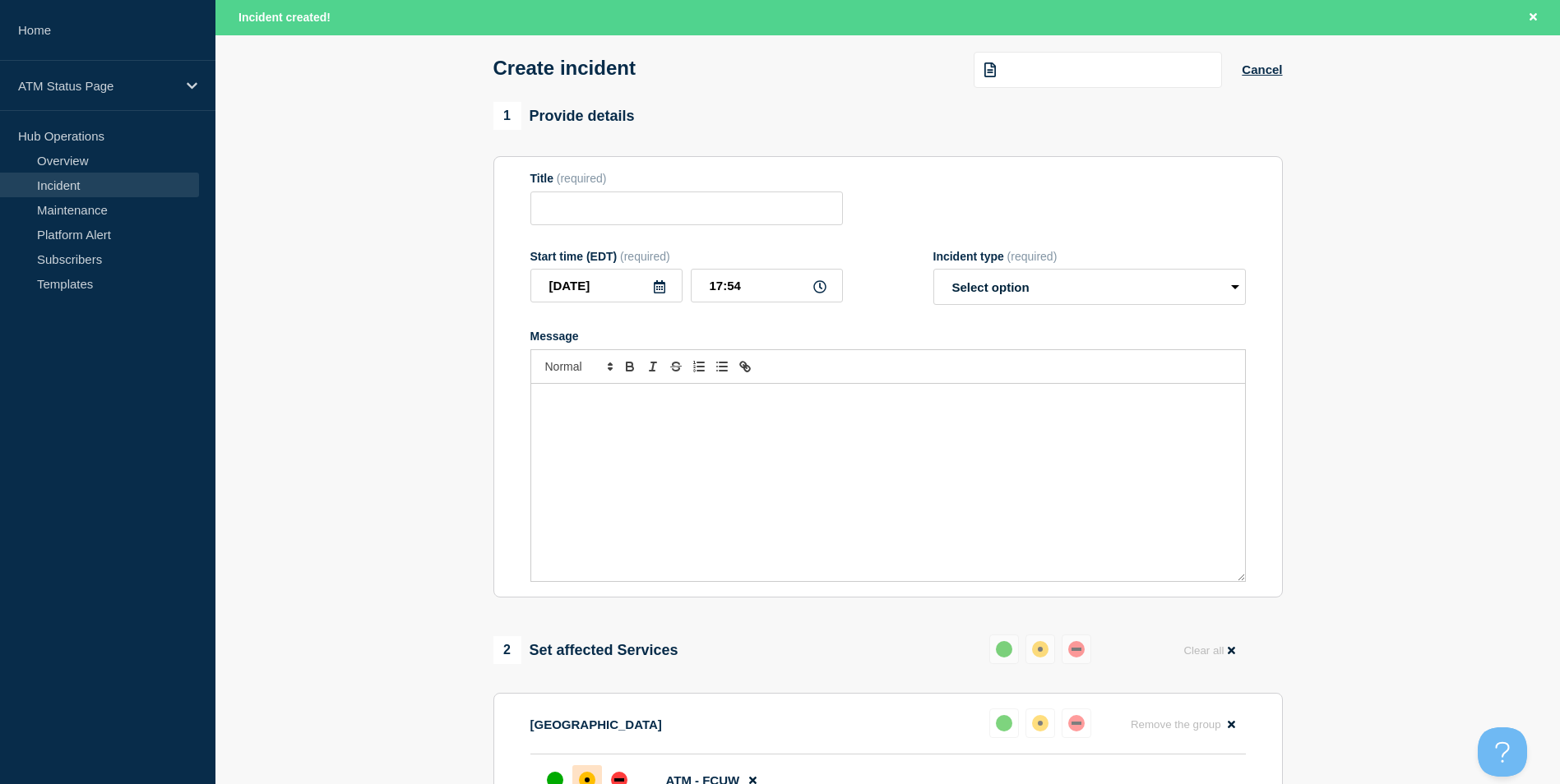
scroll to position [0, 0]
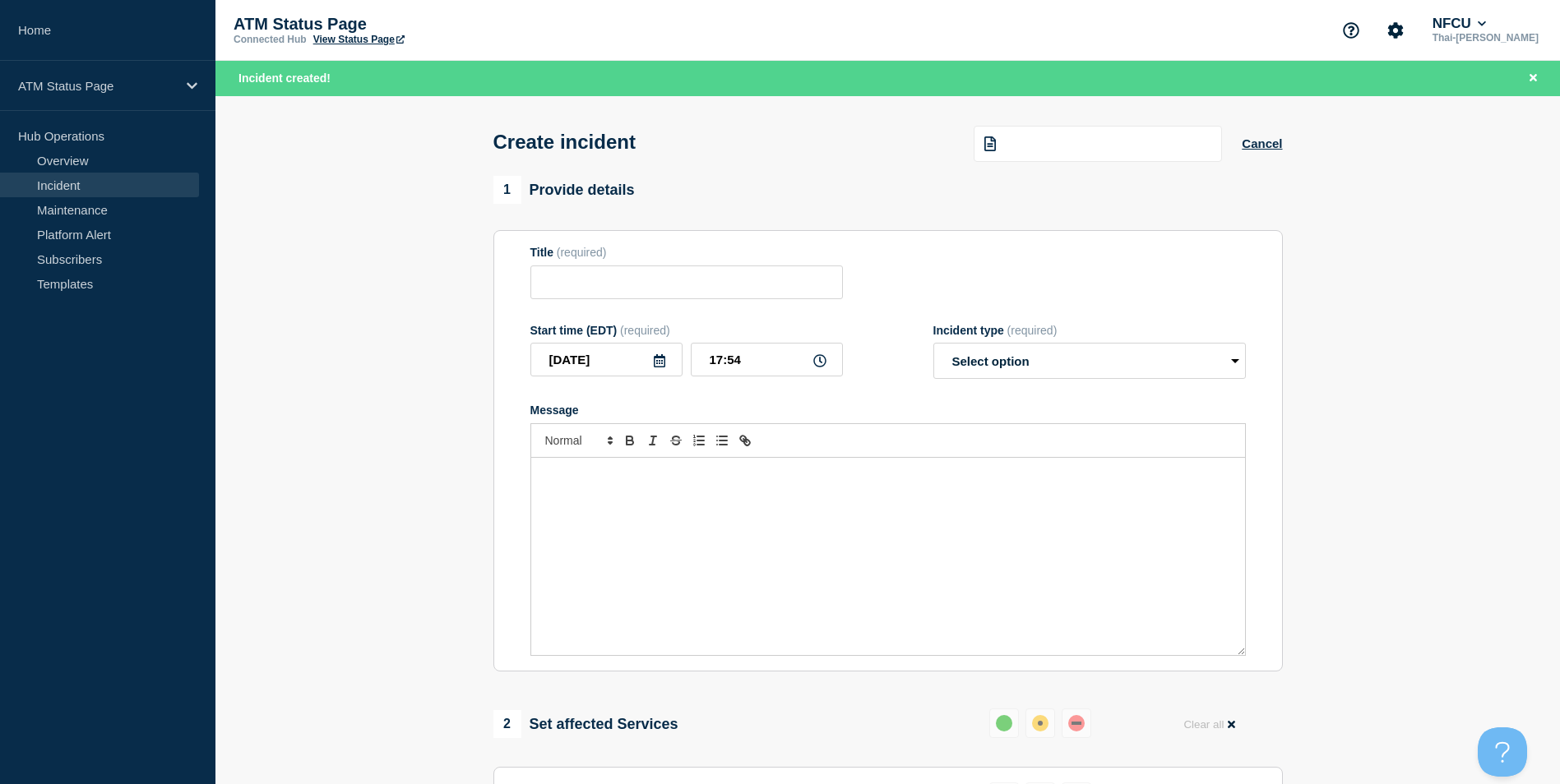
click at [1071, 146] on div at bounding box center [1097, 144] width 248 height 36
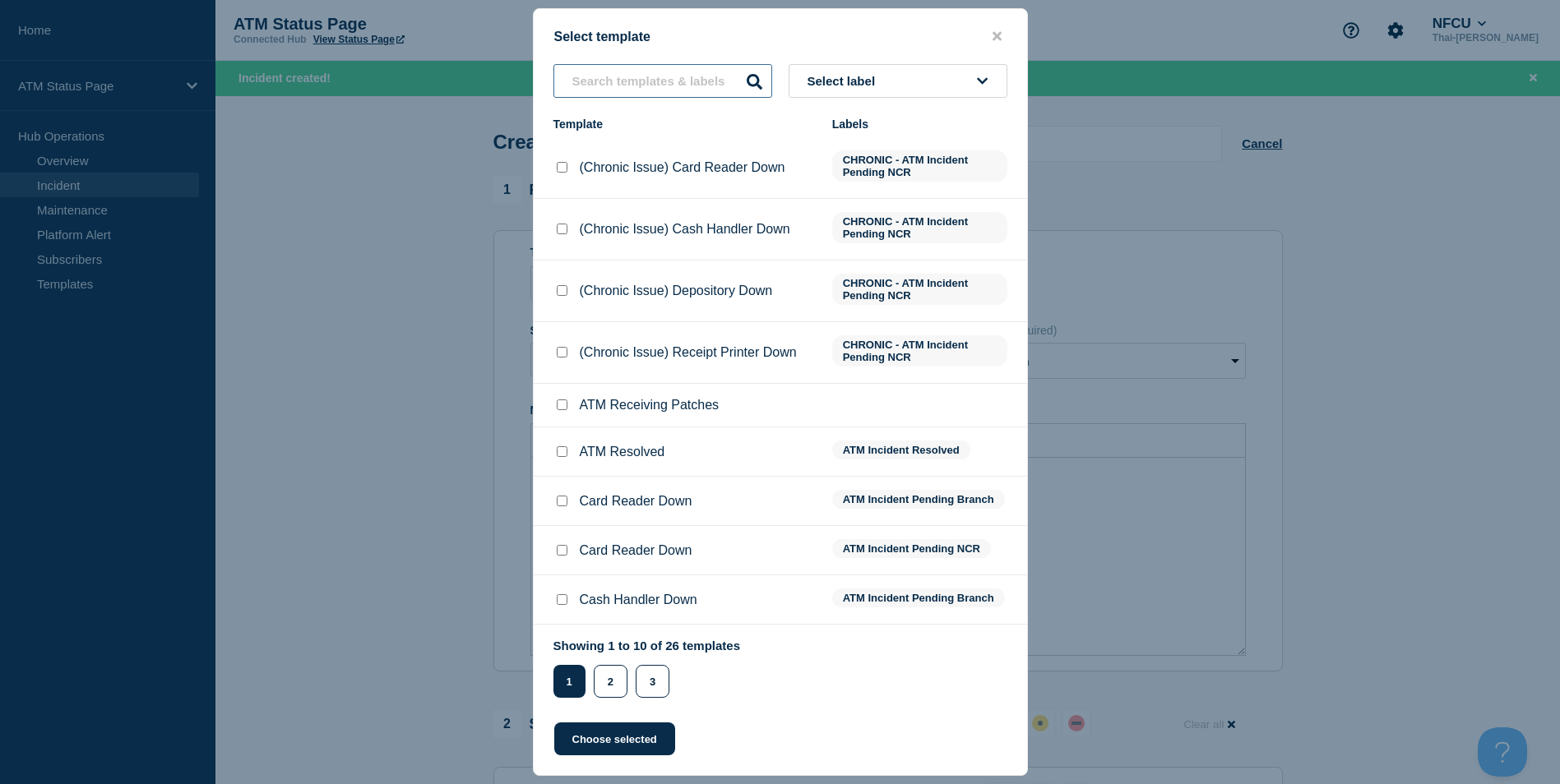
click at [676, 92] on input "text" at bounding box center [663, 81] width 219 height 34
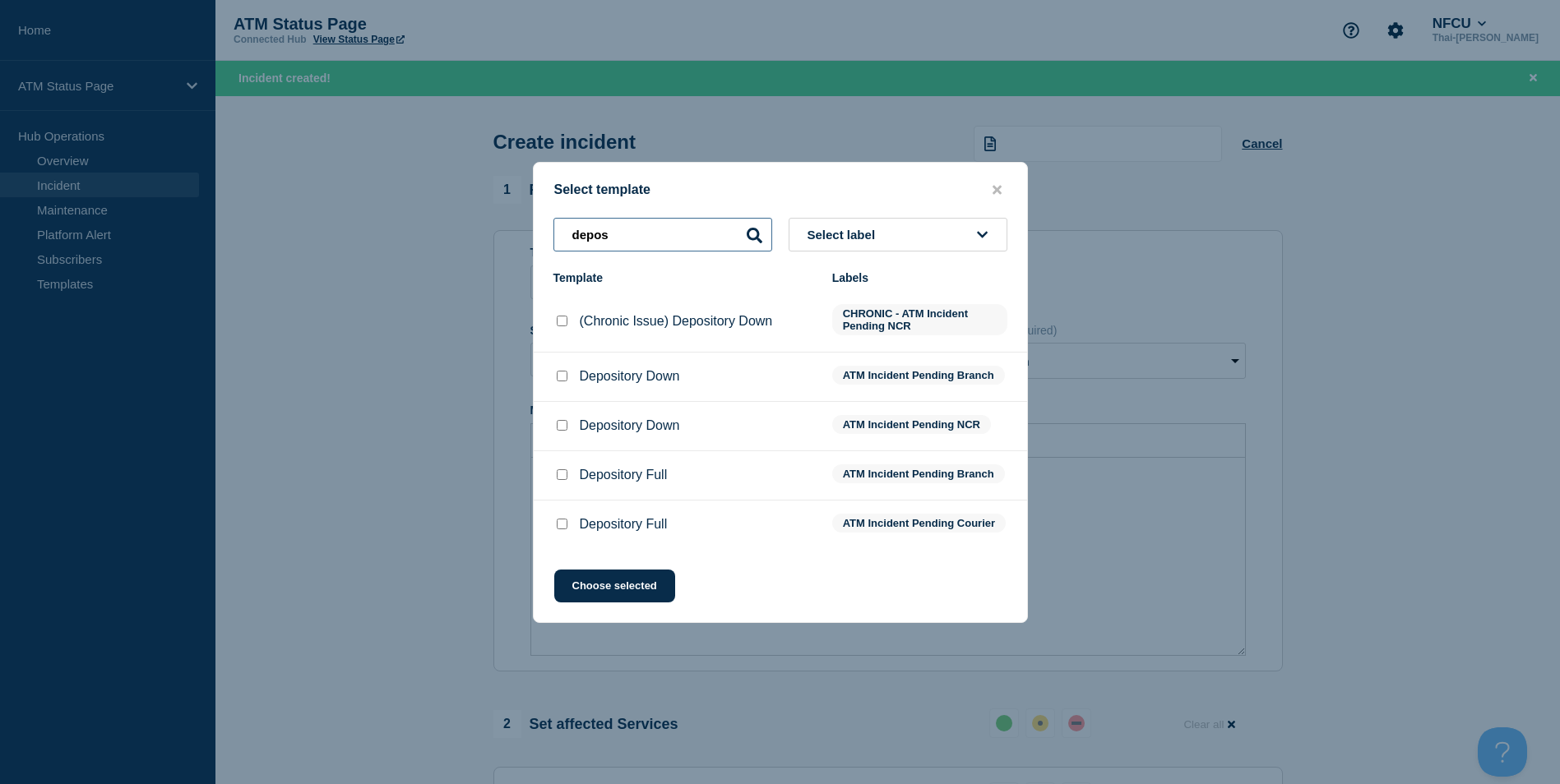
type input "depos"
click at [568, 374] on div at bounding box center [561, 376] width 16 height 16
drag, startPoint x: 564, startPoint y: 374, endPoint x: 579, endPoint y: 418, distance: 46.5
click at [563, 374] on input "Depository Down checkbox" at bounding box center [562, 376] width 11 height 11
checkbox input "true"
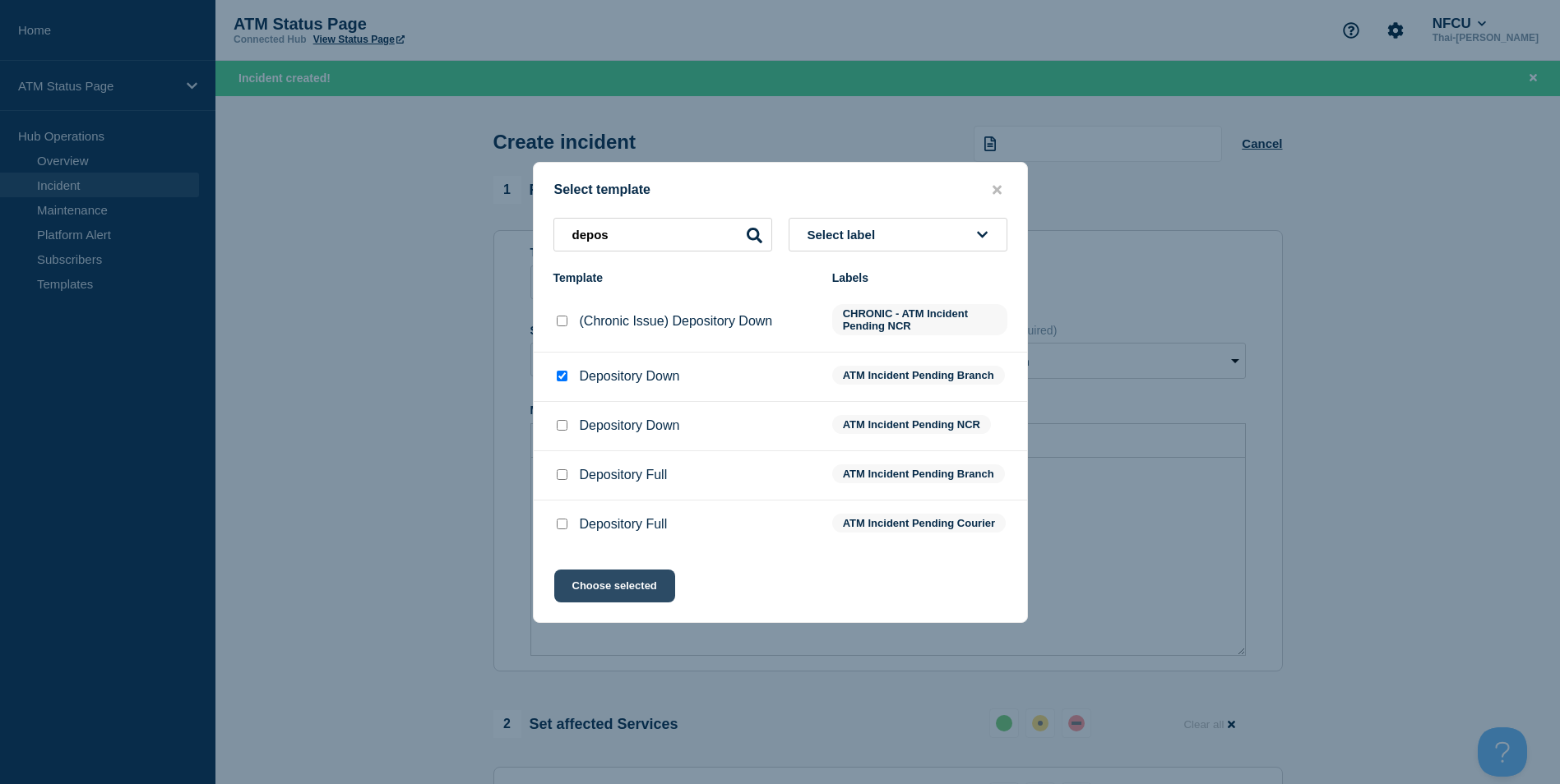
click at [633, 603] on button "Choose selected" at bounding box center [614, 586] width 121 height 33
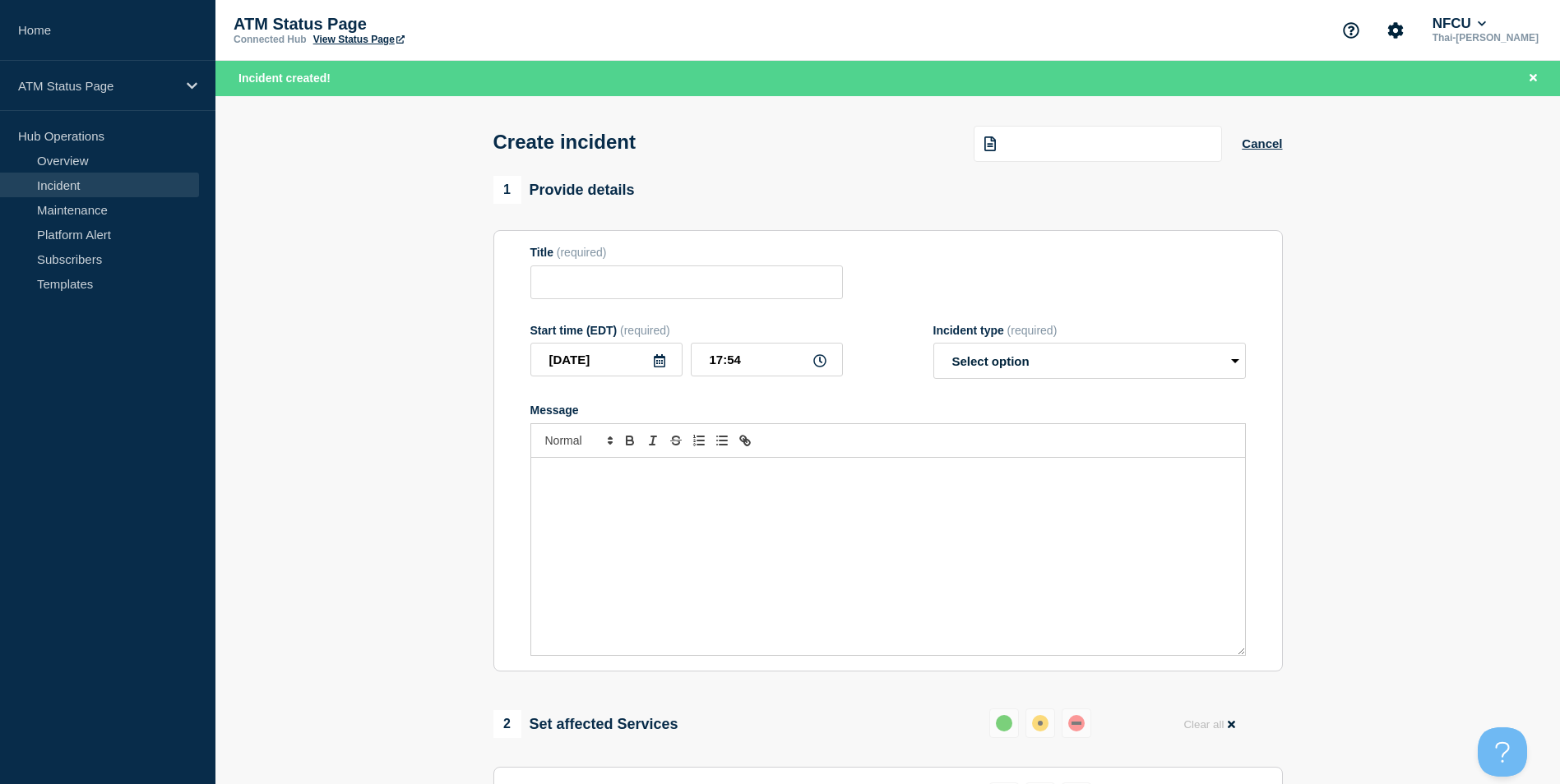
type input "Depository Down"
select select "identified"
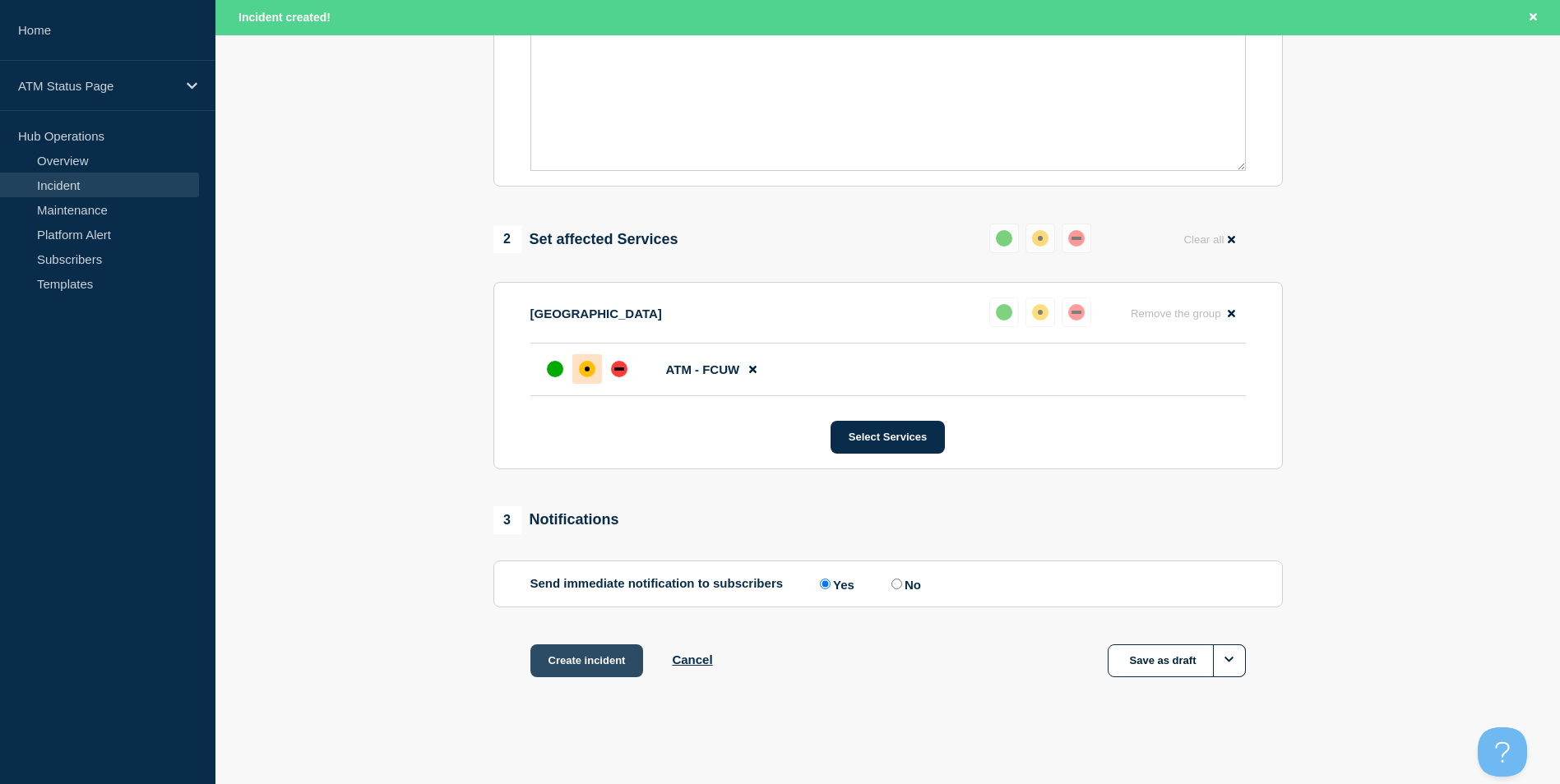
click at [603, 654] on button "Create incident" at bounding box center [586, 661] width 113 height 33
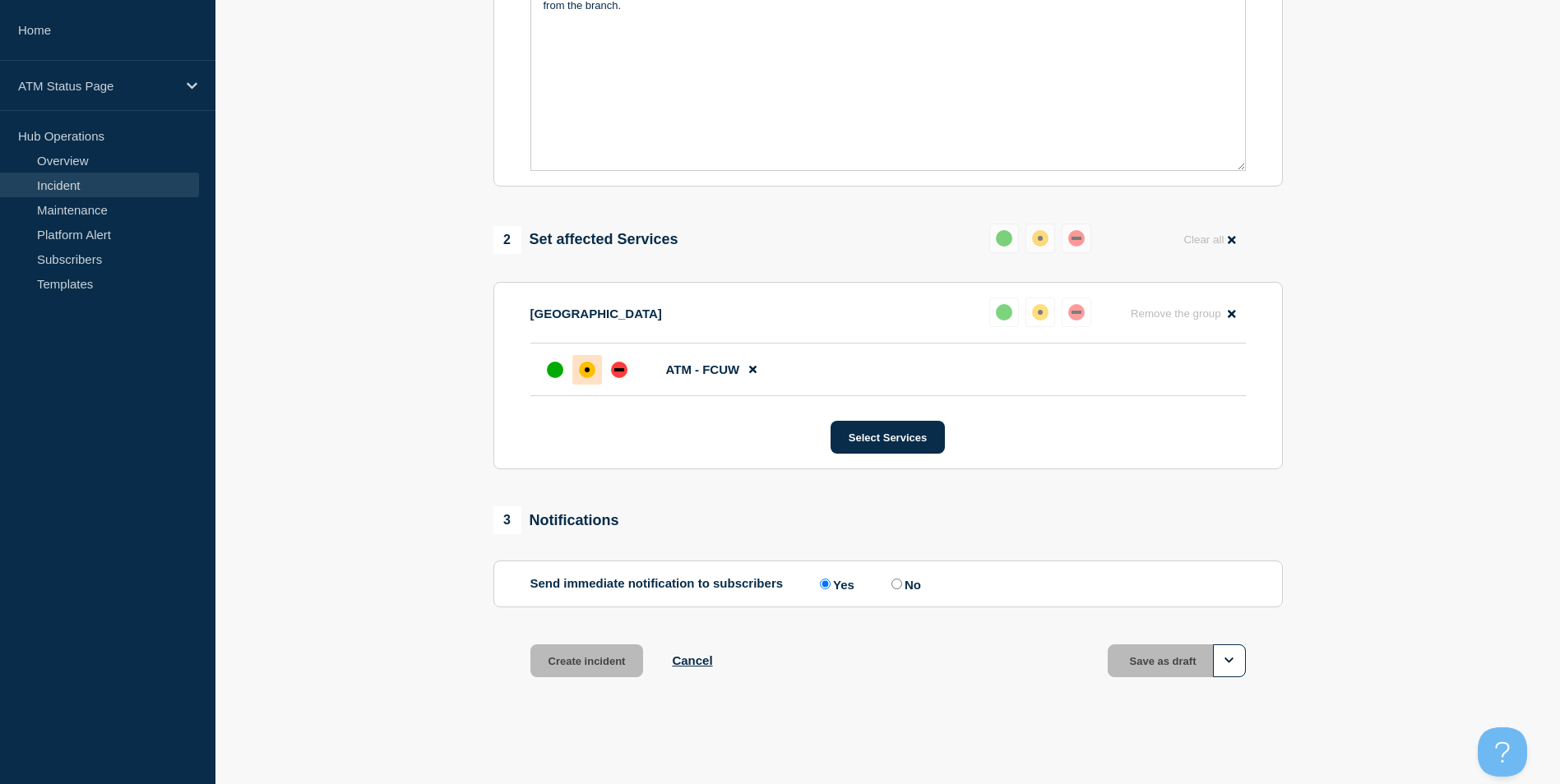
scroll to position [454, 0]
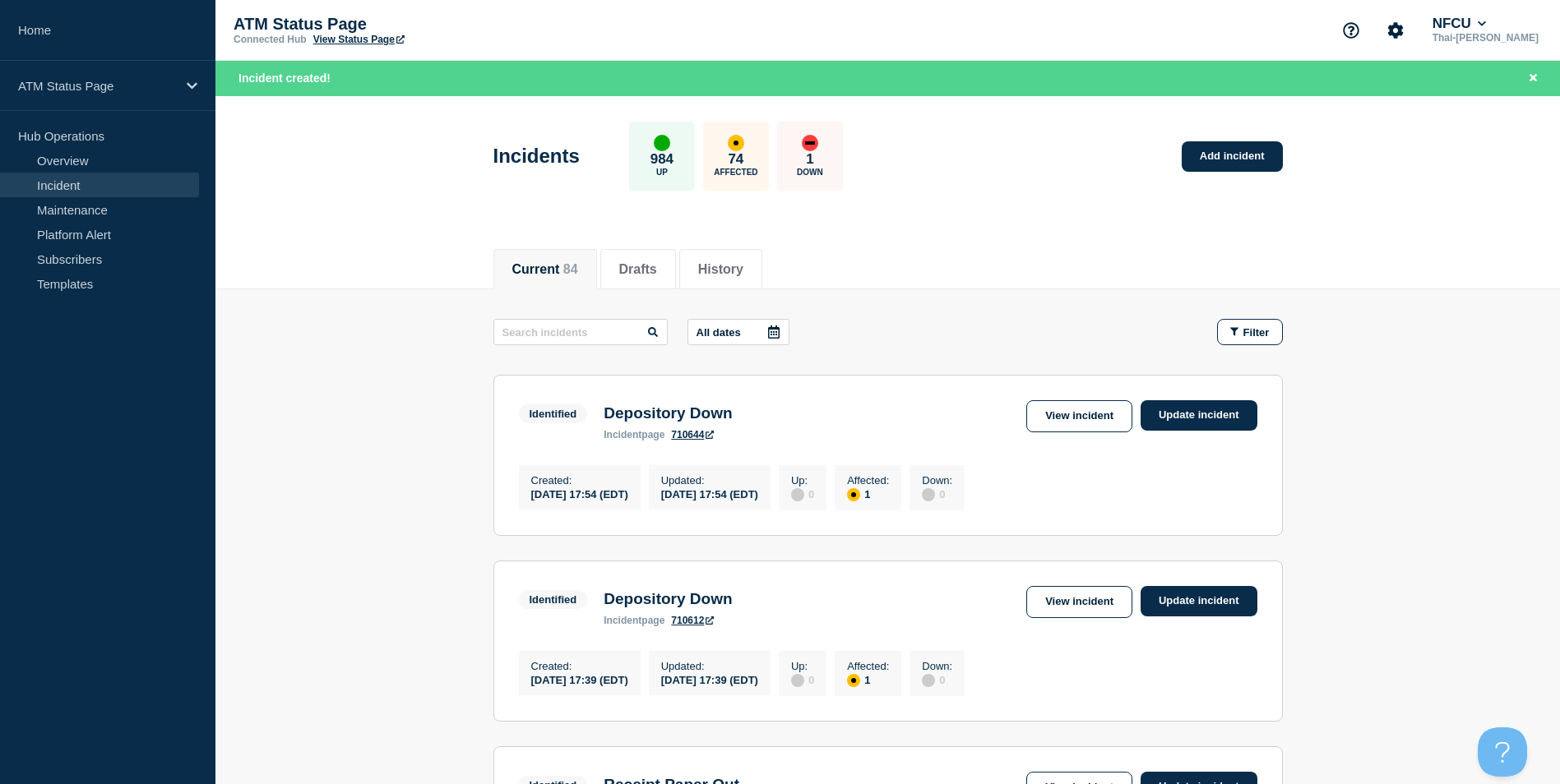
click at [1262, 145] on link "Add incident" at bounding box center [1232, 156] width 101 height 31
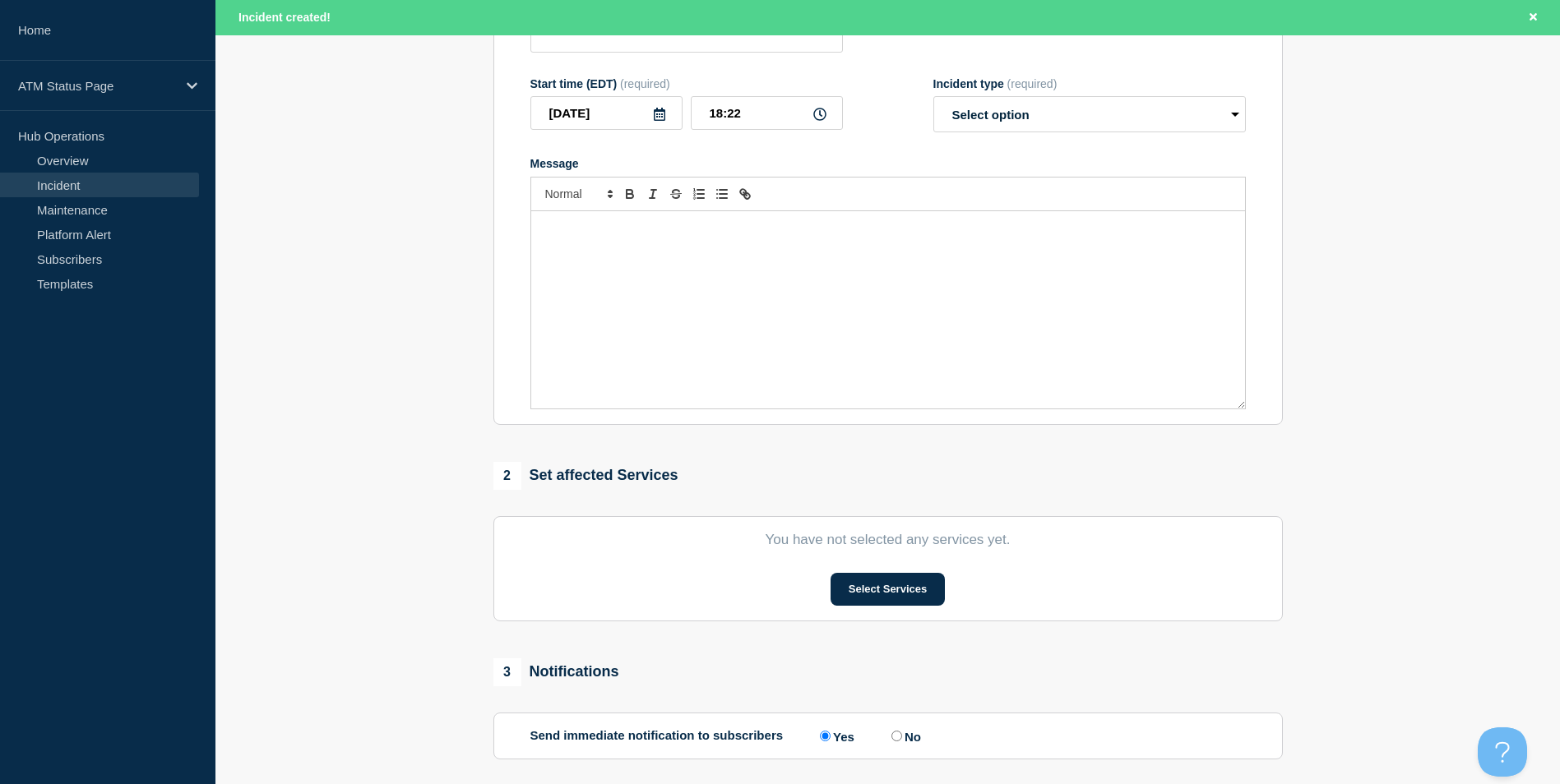
scroll to position [403, 0]
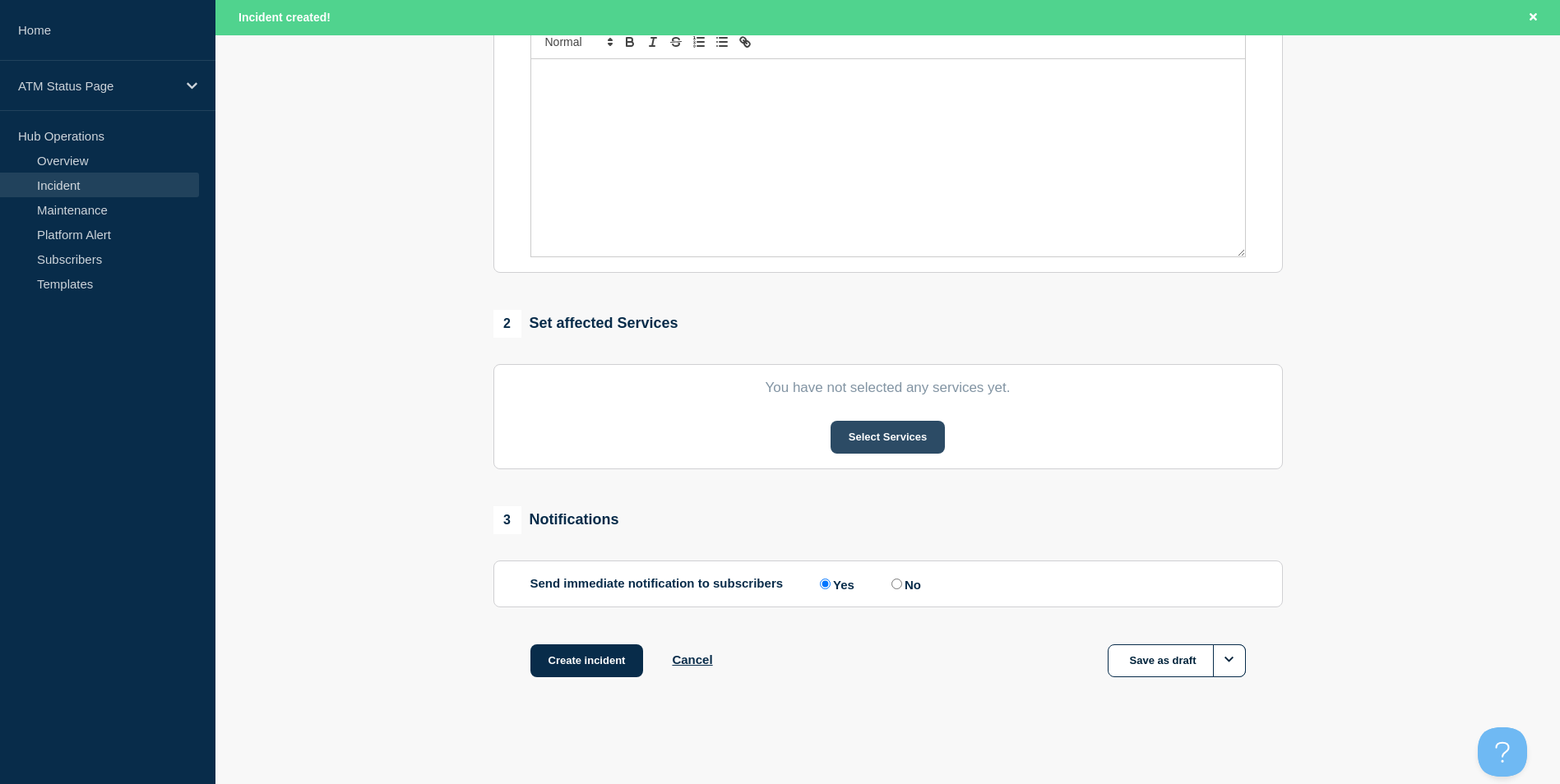
click at [883, 437] on button "Select Services" at bounding box center [887, 437] width 114 height 33
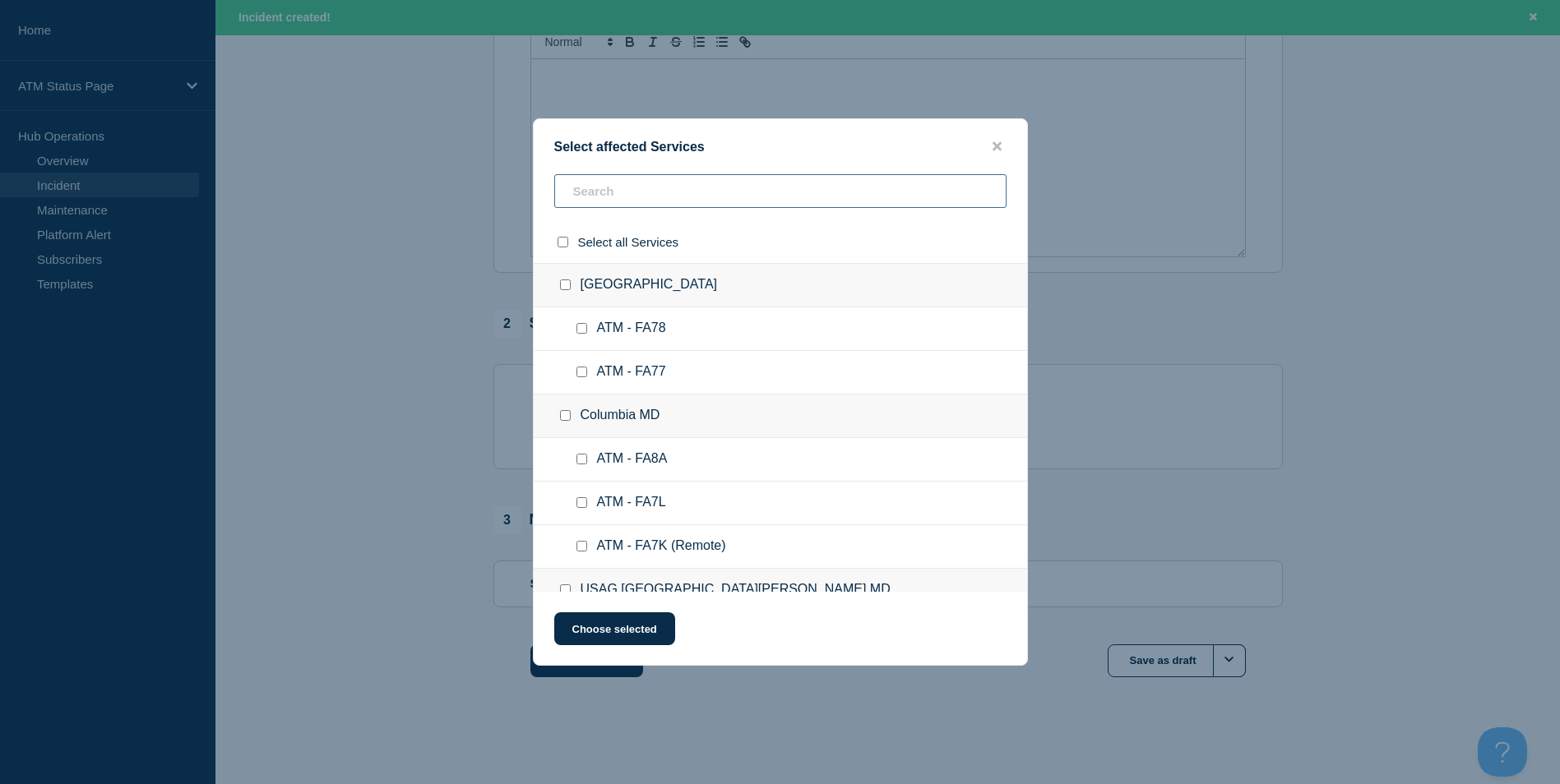
click at [634, 197] on input "text" at bounding box center [780, 191] width 452 height 34
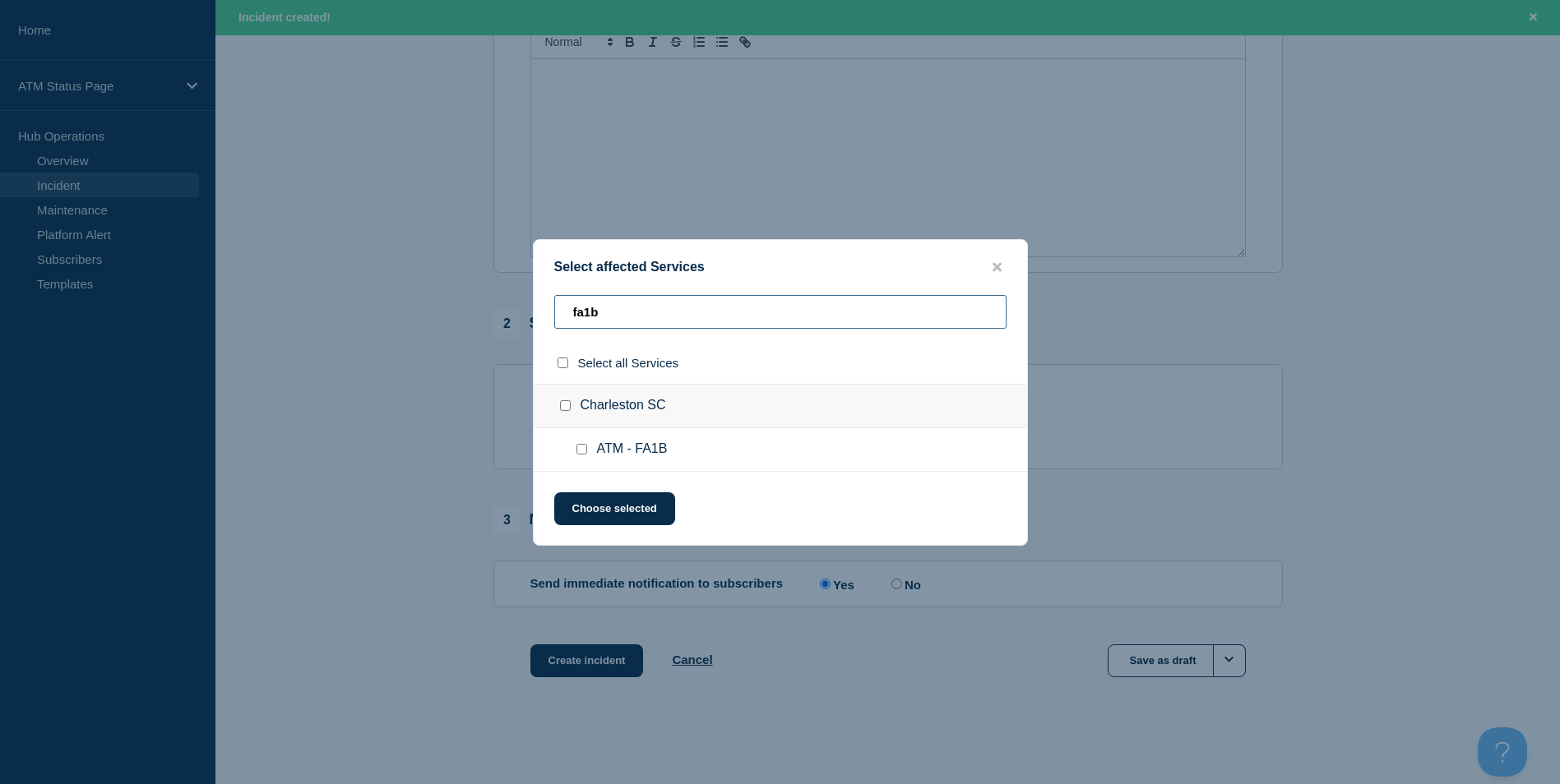
type input "fa1b"
click at [575, 446] on div at bounding box center [585, 450] width 24 height 16
click at [584, 453] on input "ATM - FA1B checkbox" at bounding box center [582, 449] width 11 height 11
checkbox input "true"
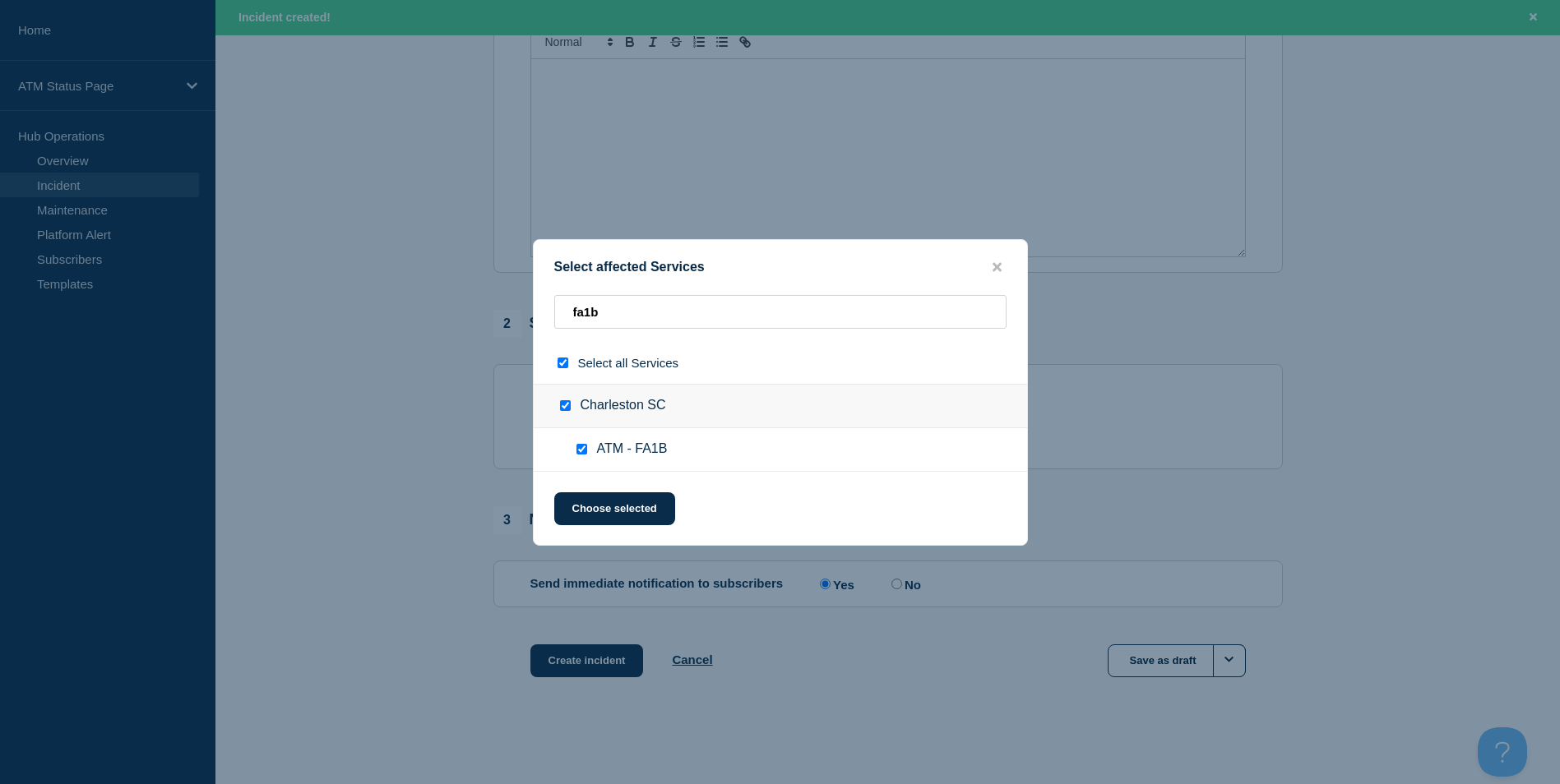
checkbox input "true"
click at [588, 514] on button "Choose selected" at bounding box center [614, 508] width 121 height 33
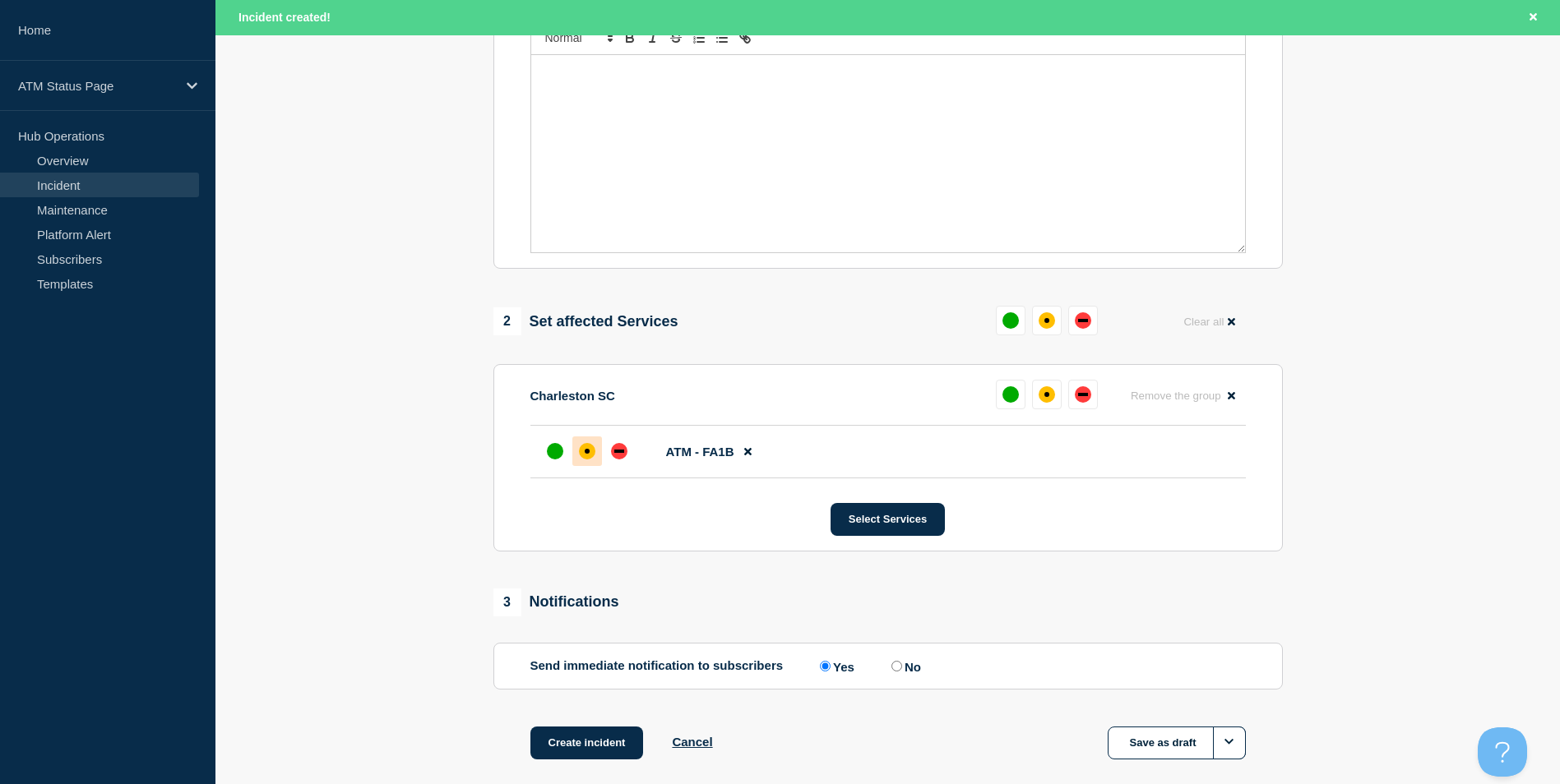
click at [593, 460] on div "affected" at bounding box center [586, 451] width 16 height 16
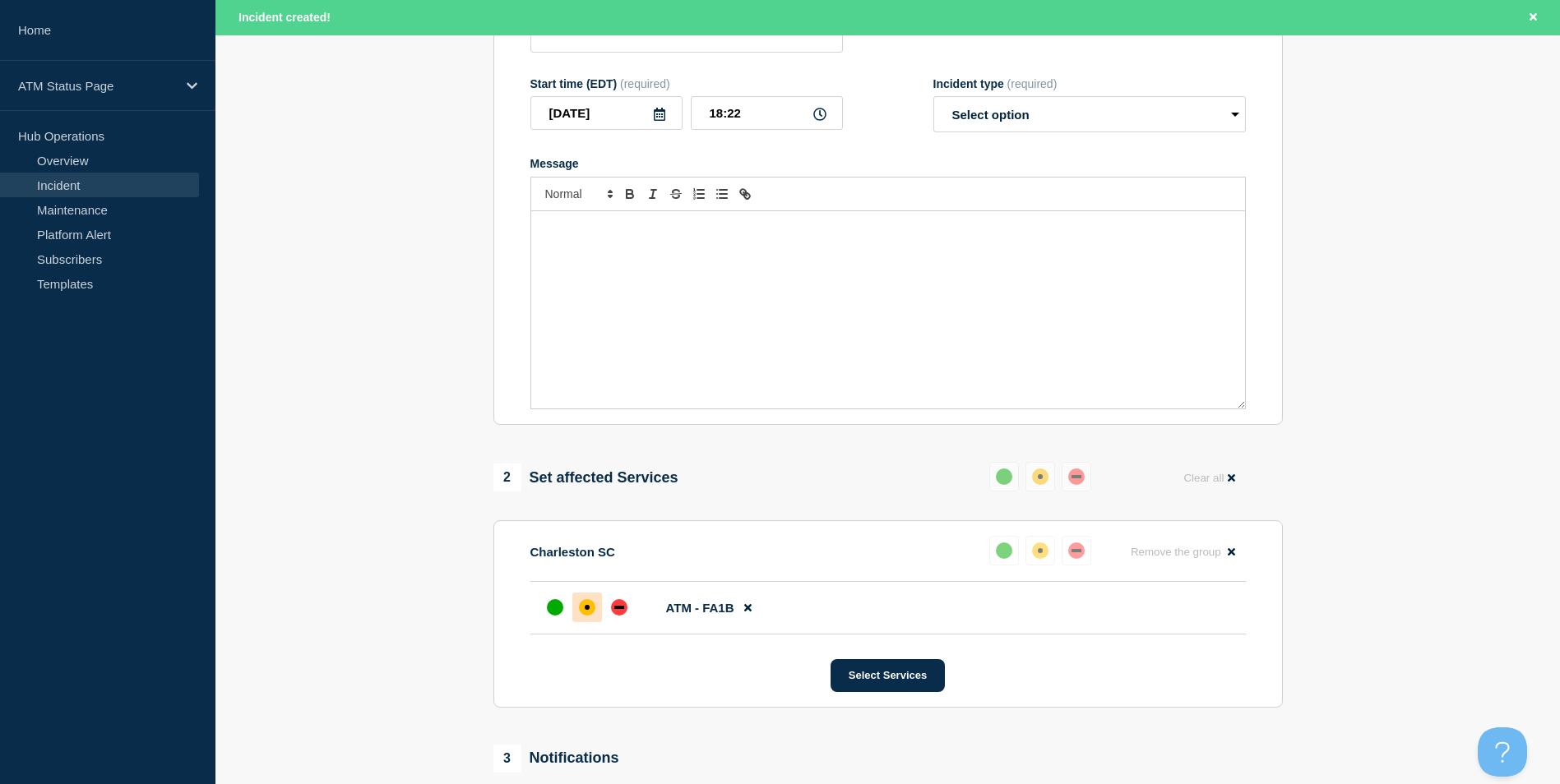
scroll to position [329, 0]
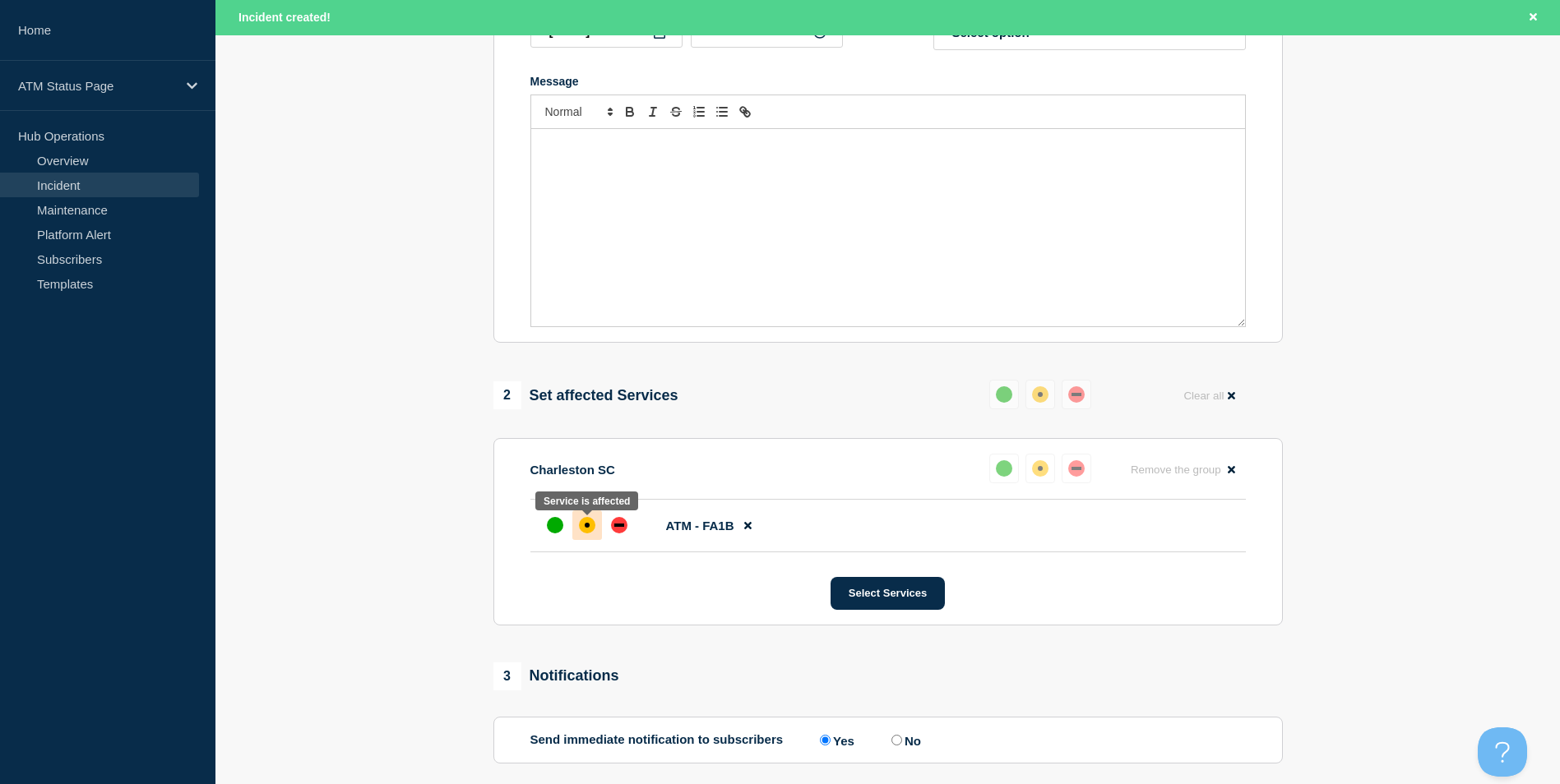
click at [584, 540] on div at bounding box center [586, 524] width 30 height 30
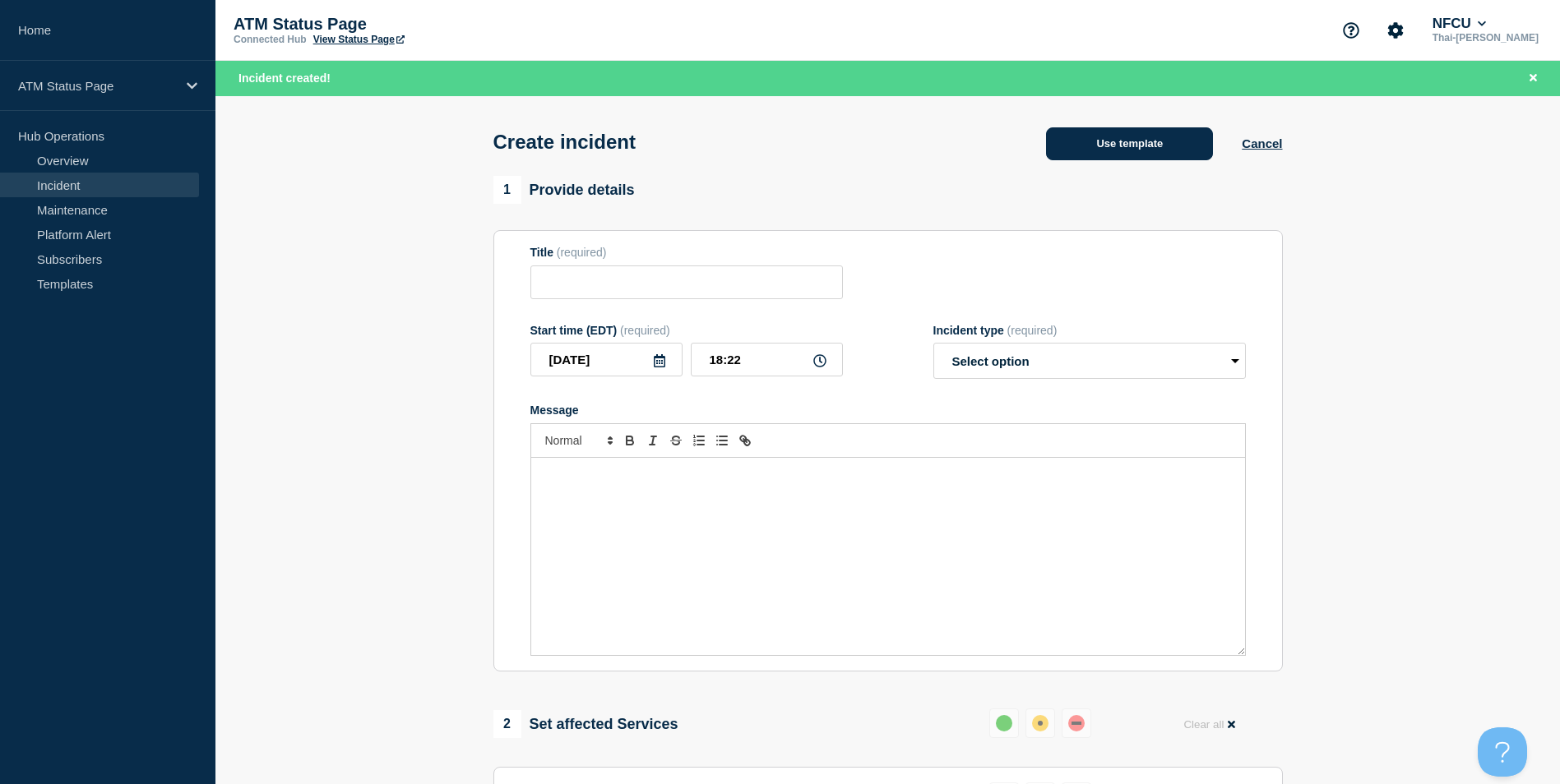
click at [1090, 135] on button "Use template" at bounding box center [1129, 144] width 167 height 33
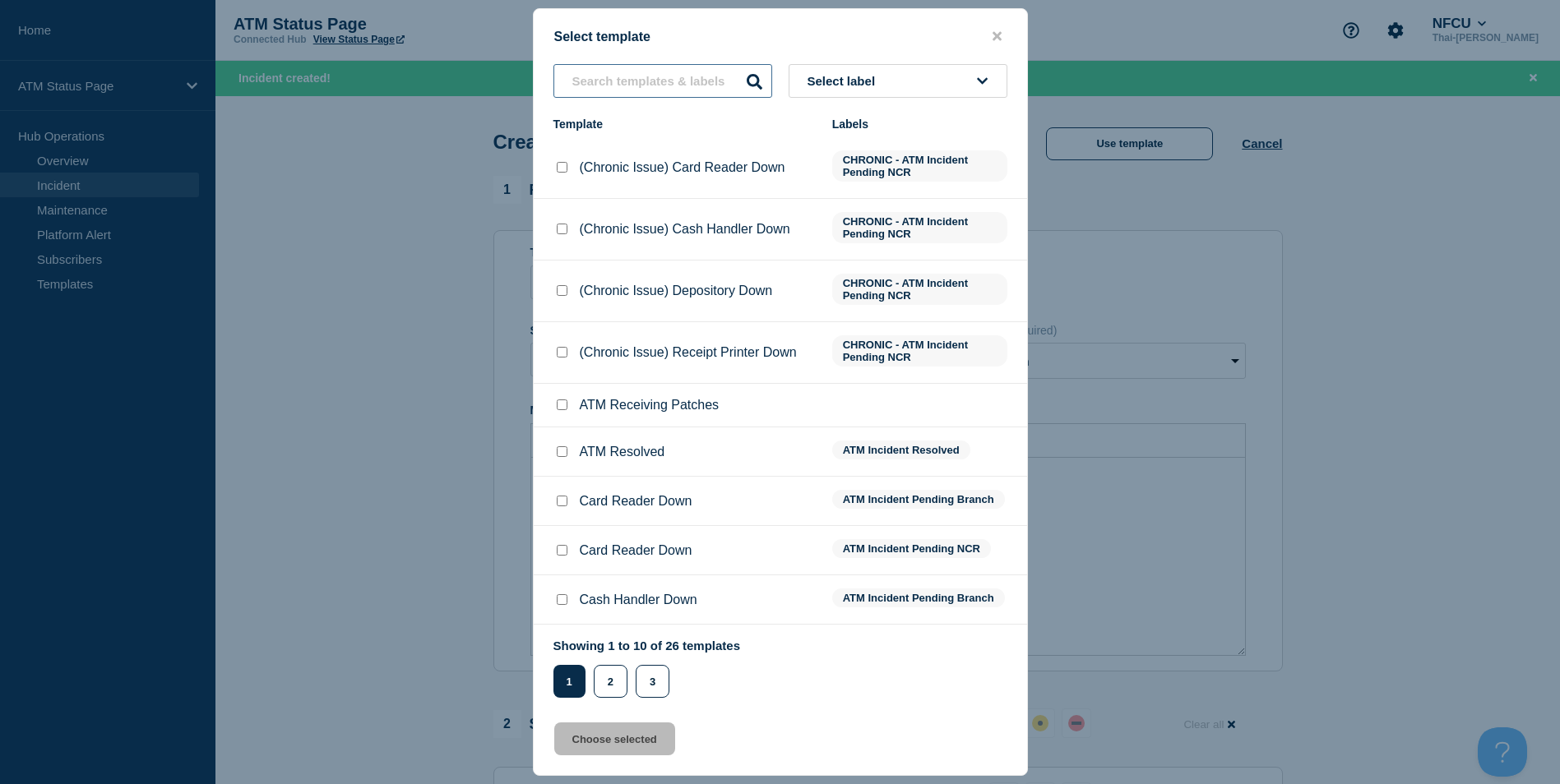
click at [655, 92] on input "text" at bounding box center [663, 81] width 219 height 34
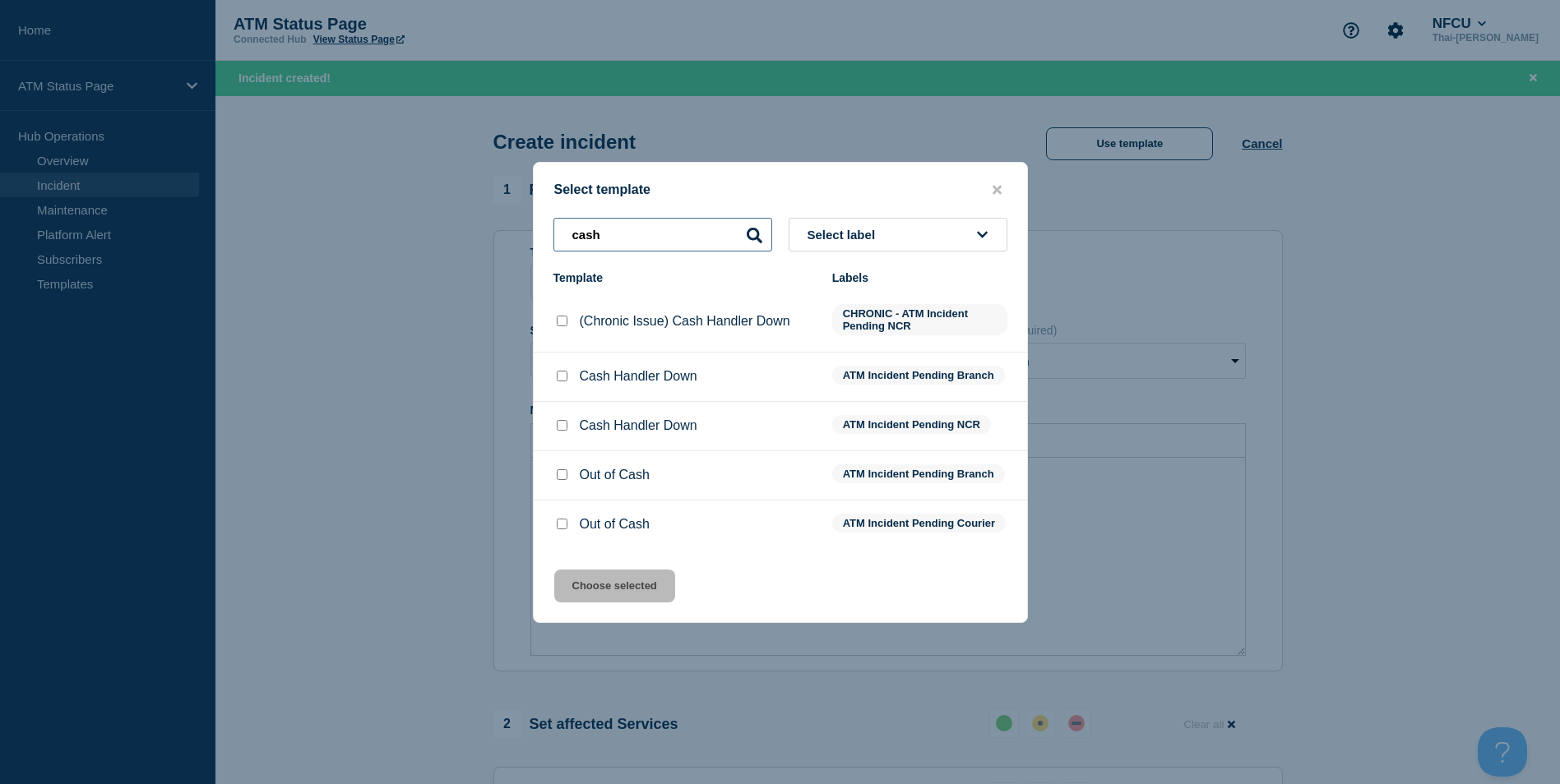
type input "cash"
click at [560, 471] on input "Out of Cash checkbox" at bounding box center [562, 475] width 11 height 11
checkbox input "true"
click at [608, 612] on div "Select template cash Select label Template Labels (Chronic Issue) Cash Handler …" at bounding box center [780, 392] width 495 height 462
click at [608, 603] on button "Choose selected" at bounding box center [614, 586] width 121 height 33
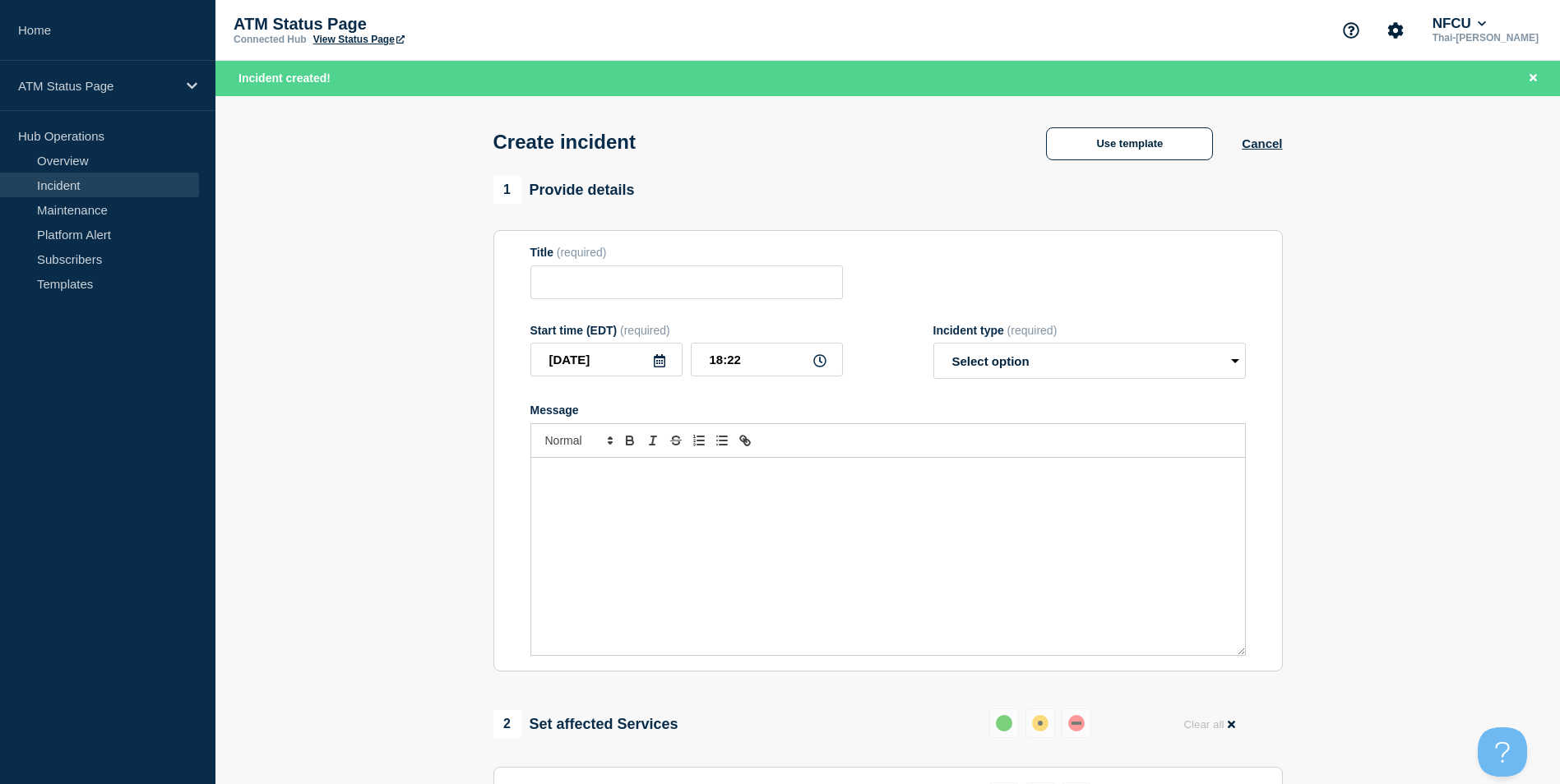
type input "Out of Cash"
select select "identified"
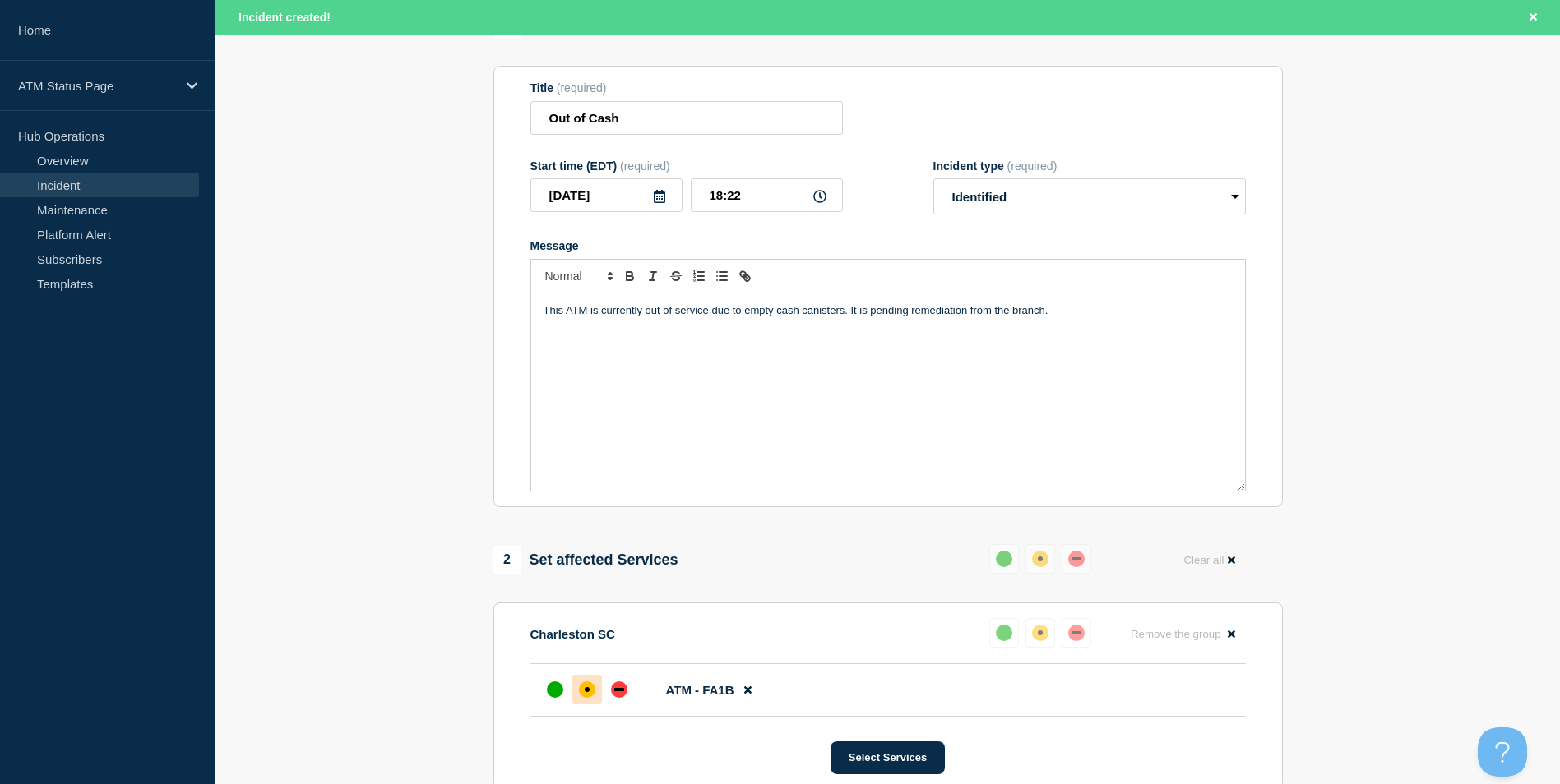
scroll to position [411, 0]
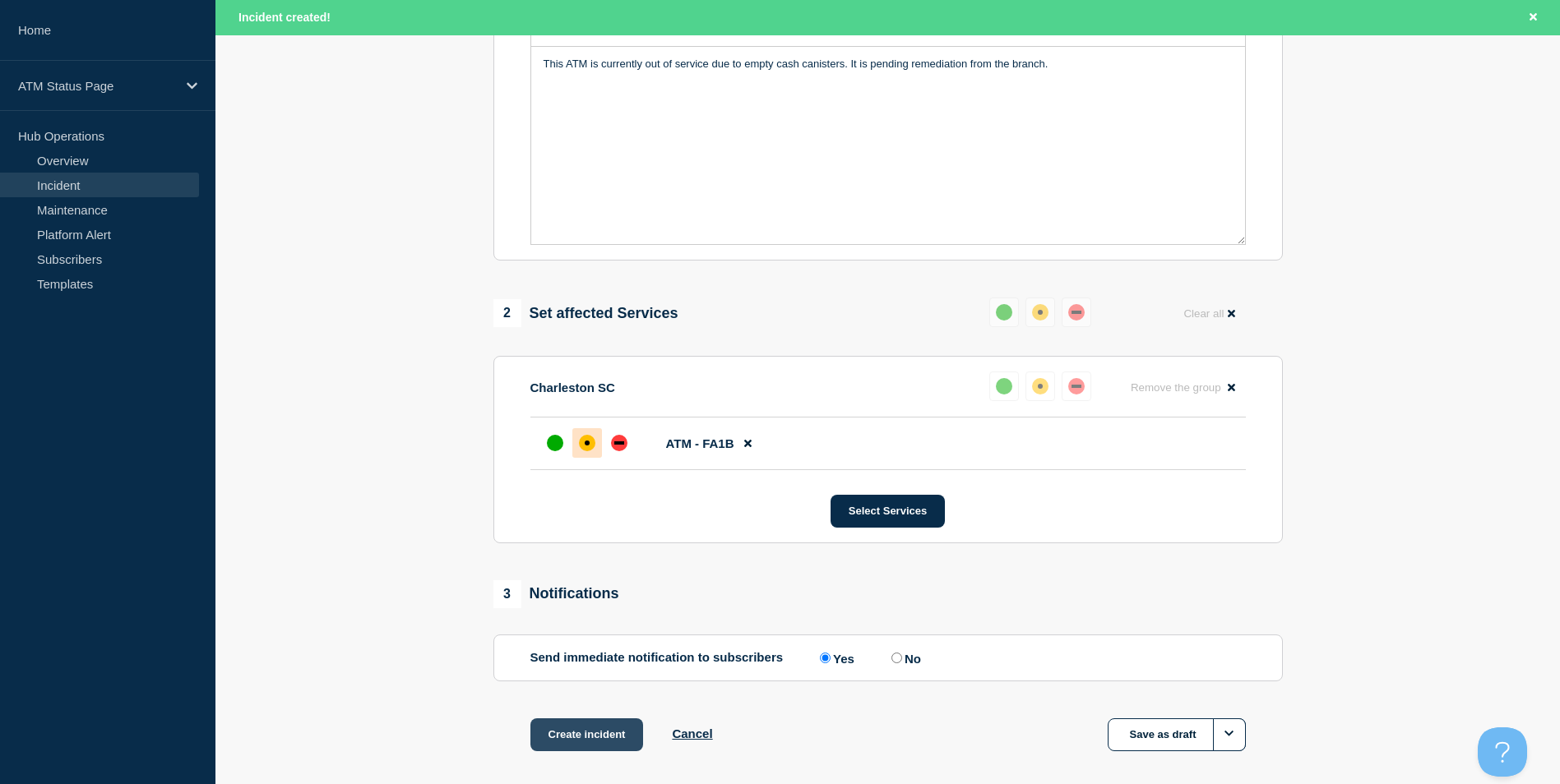
click at [591, 744] on button "Create incident" at bounding box center [586, 735] width 113 height 33
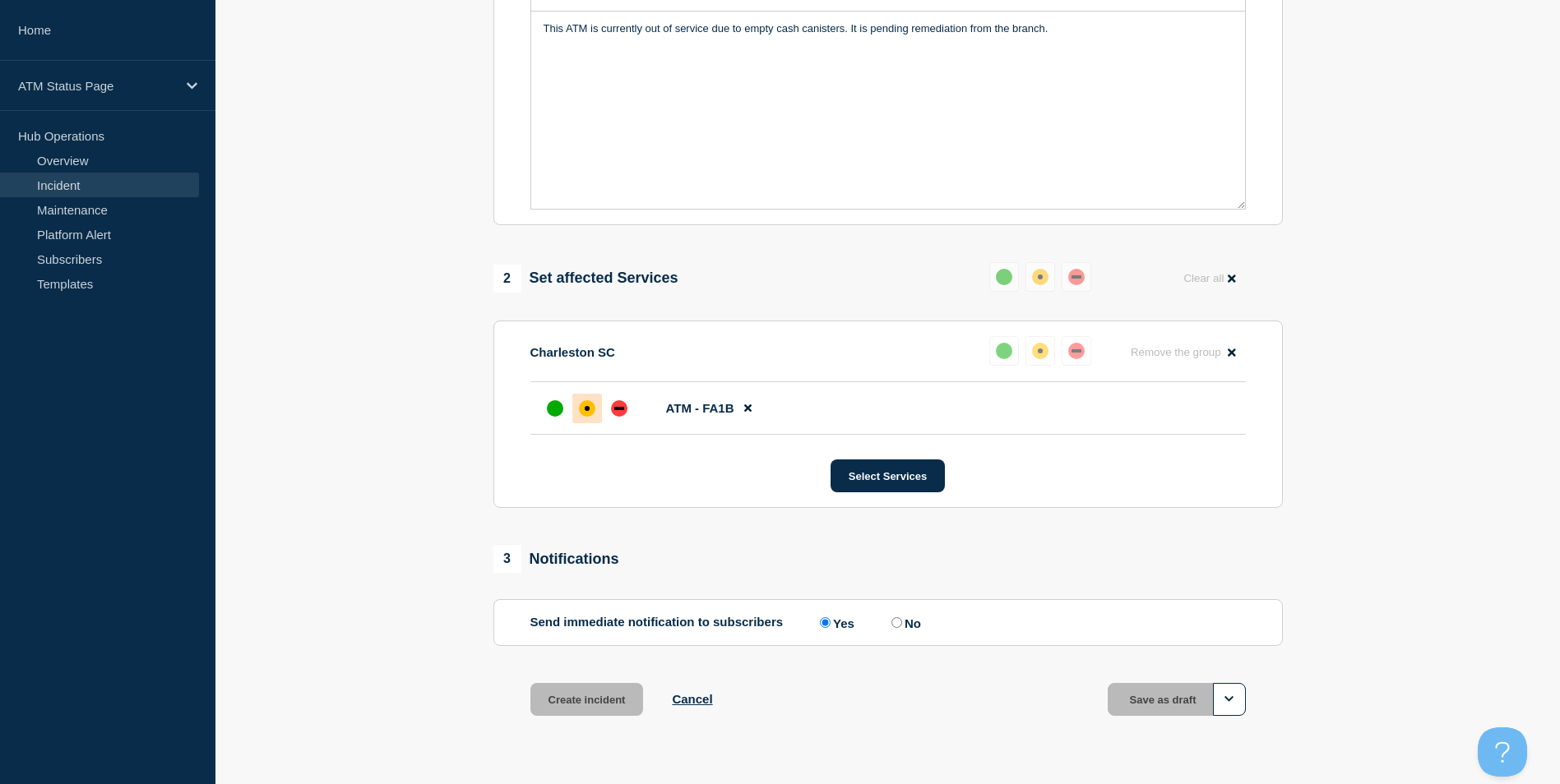
scroll to position [376, 0]
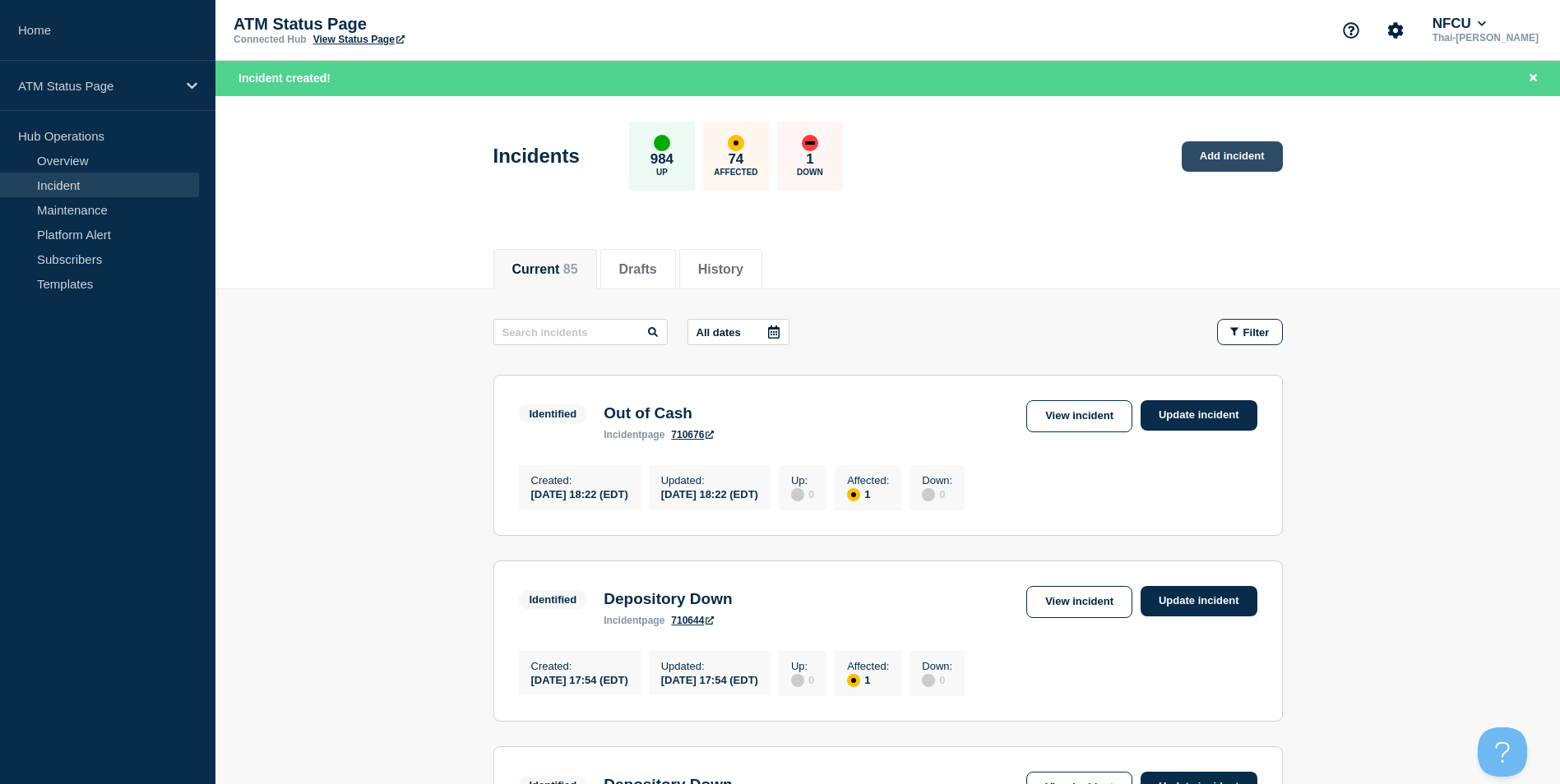
click at [1232, 158] on link "Add incident" at bounding box center [1232, 156] width 101 height 31
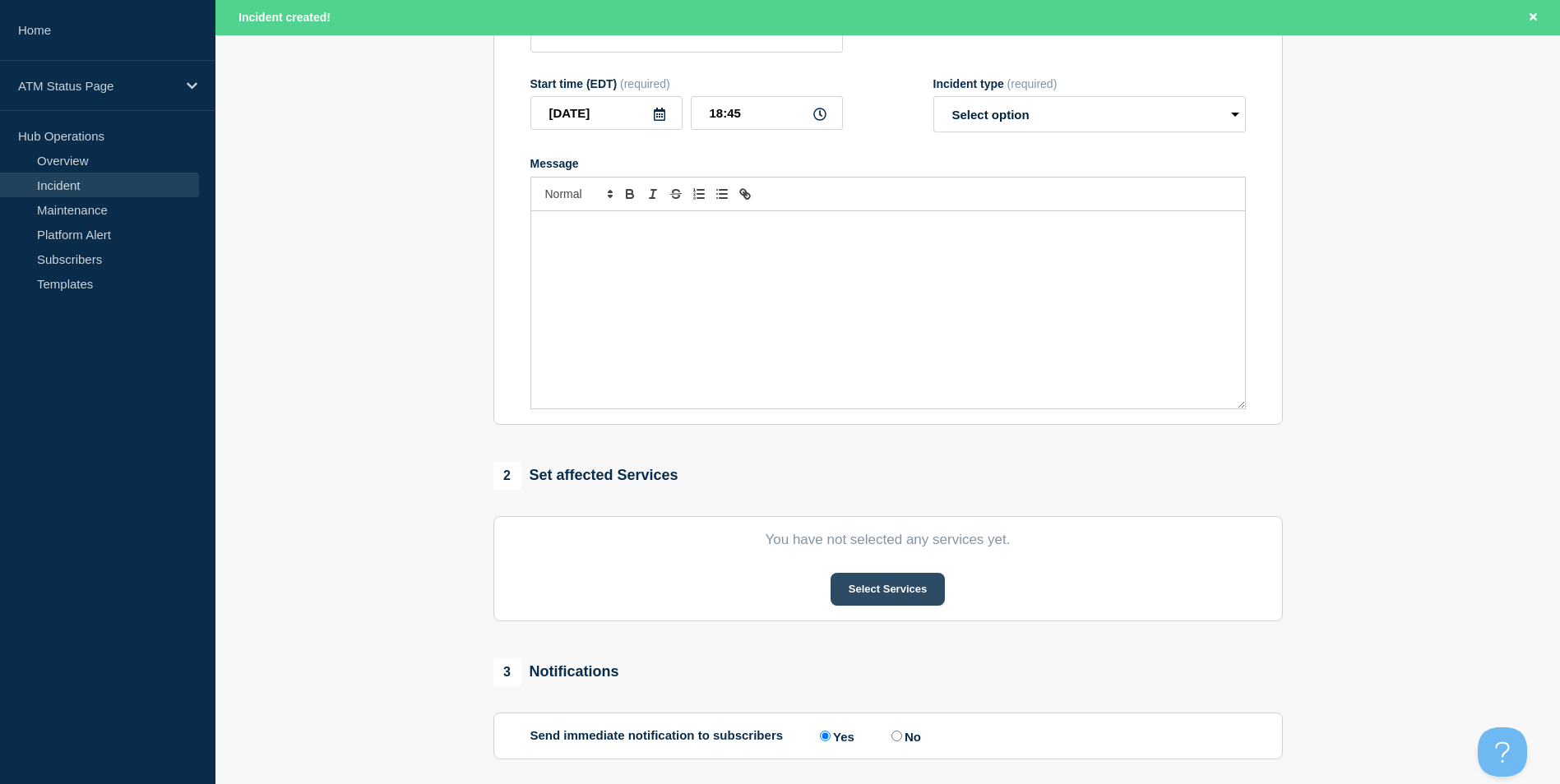
scroll to position [329, 0]
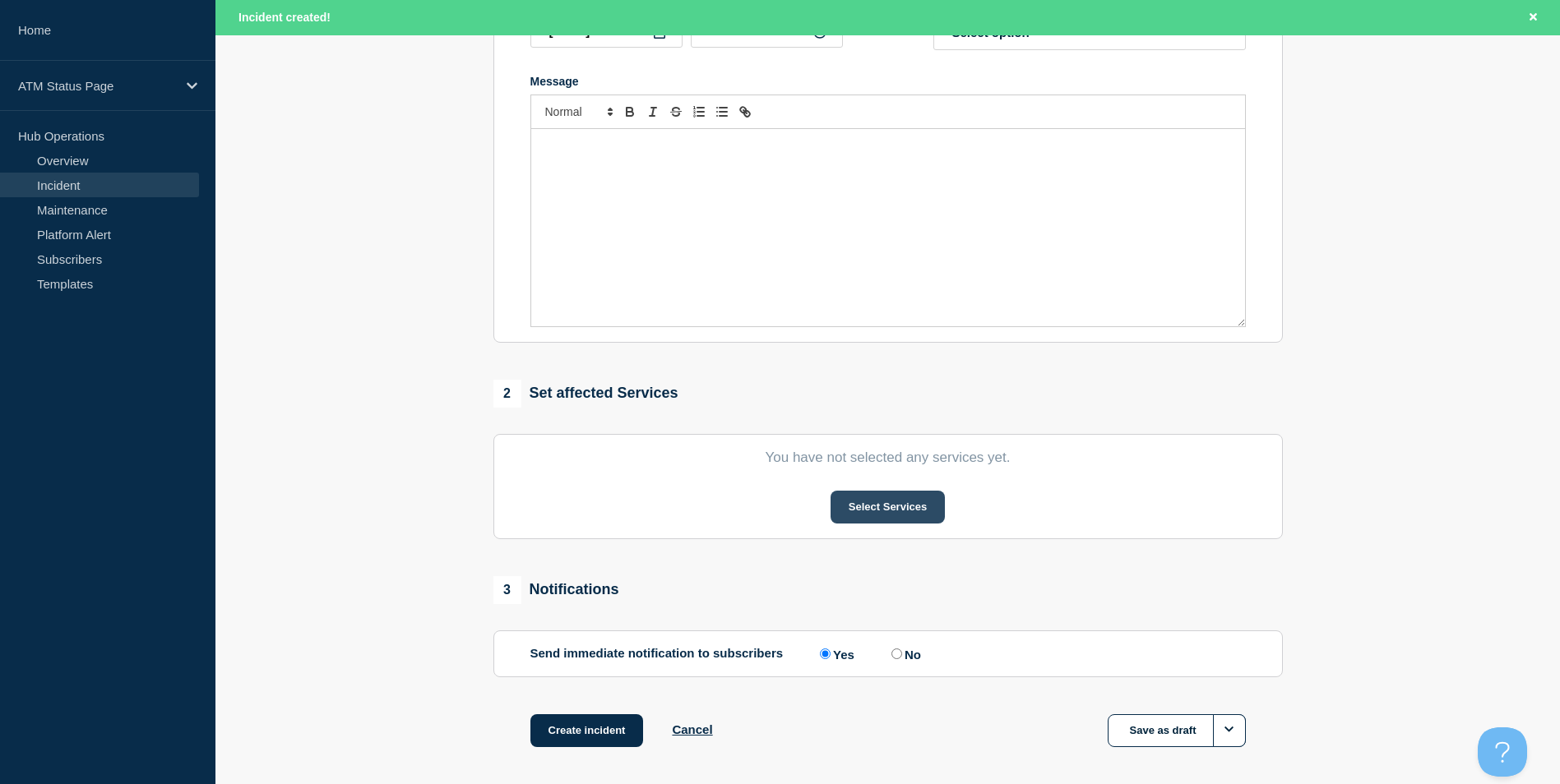
click at [891, 501] on button "Select Services" at bounding box center [887, 507] width 114 height 33
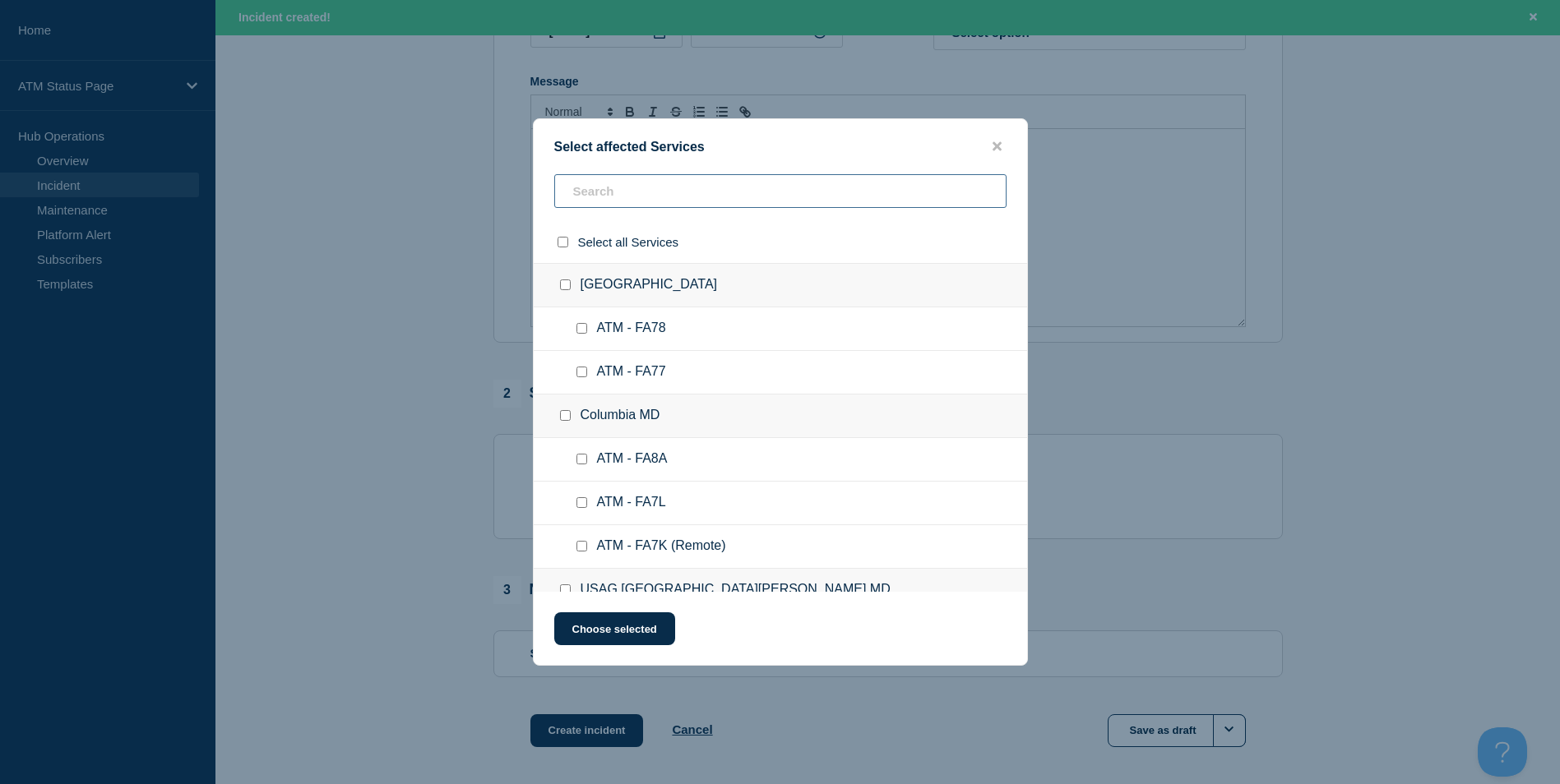
click at [639, 197] on input "text" at bounding box center [780, 191] width 452 height 34
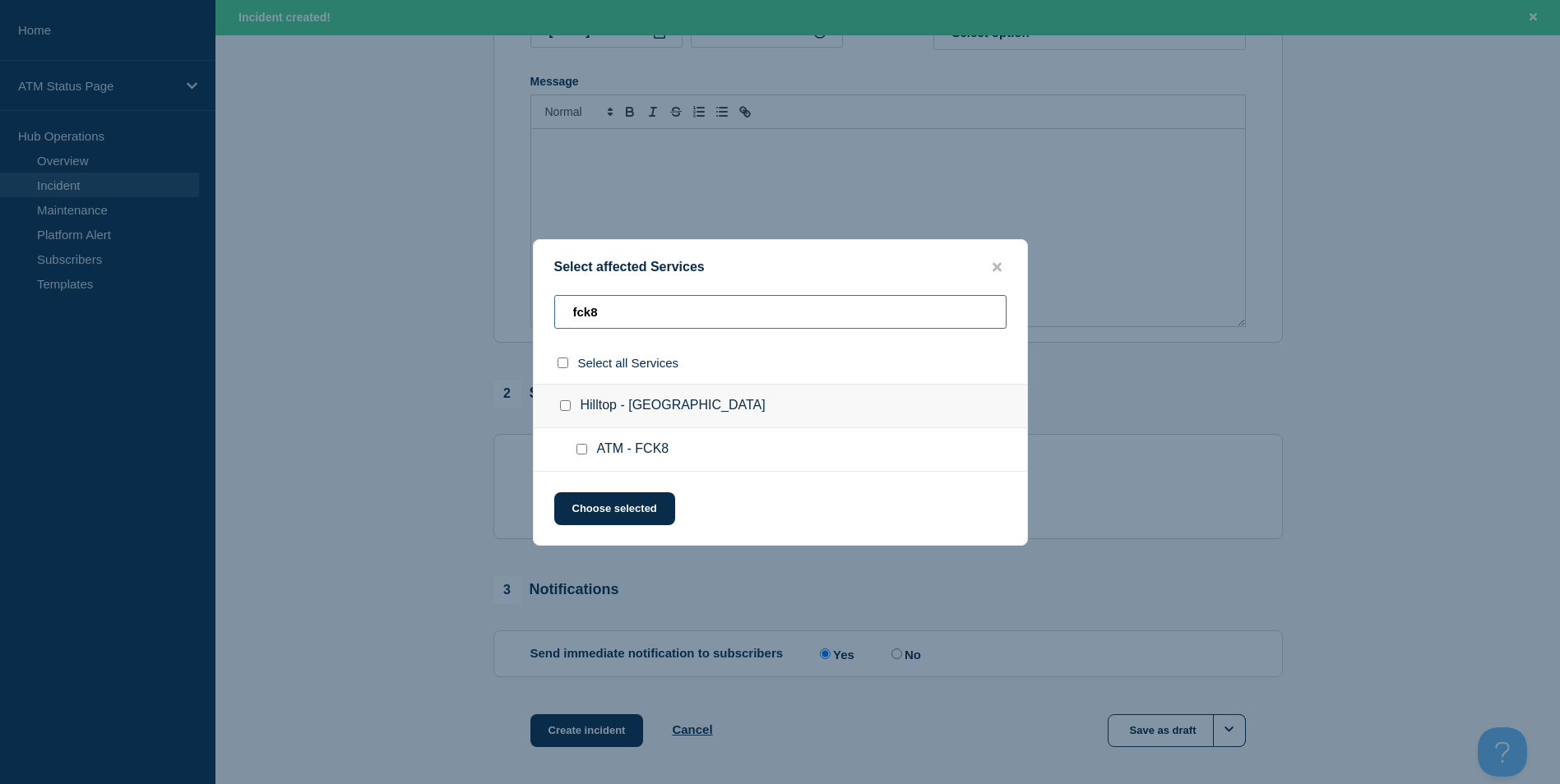
type input "fck8"
click at [583, 453] on input "ATM - FCK8 checkbox" at bounding box center [582, 449] width 11 height 11
checkbox input "true"
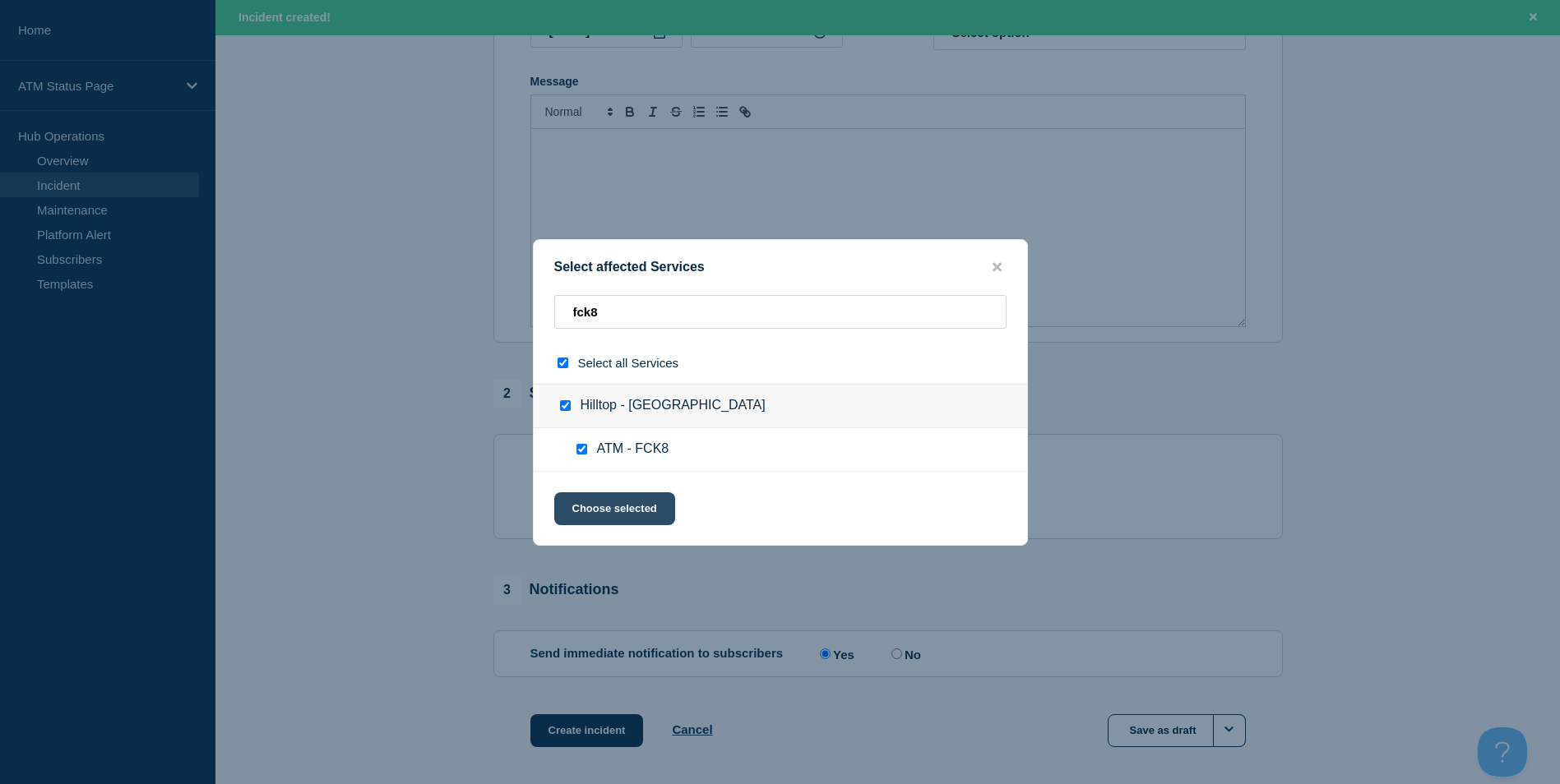
click at [630, 525] on button "Choose selected" at bounding box center [614, 508] width 121 height 33
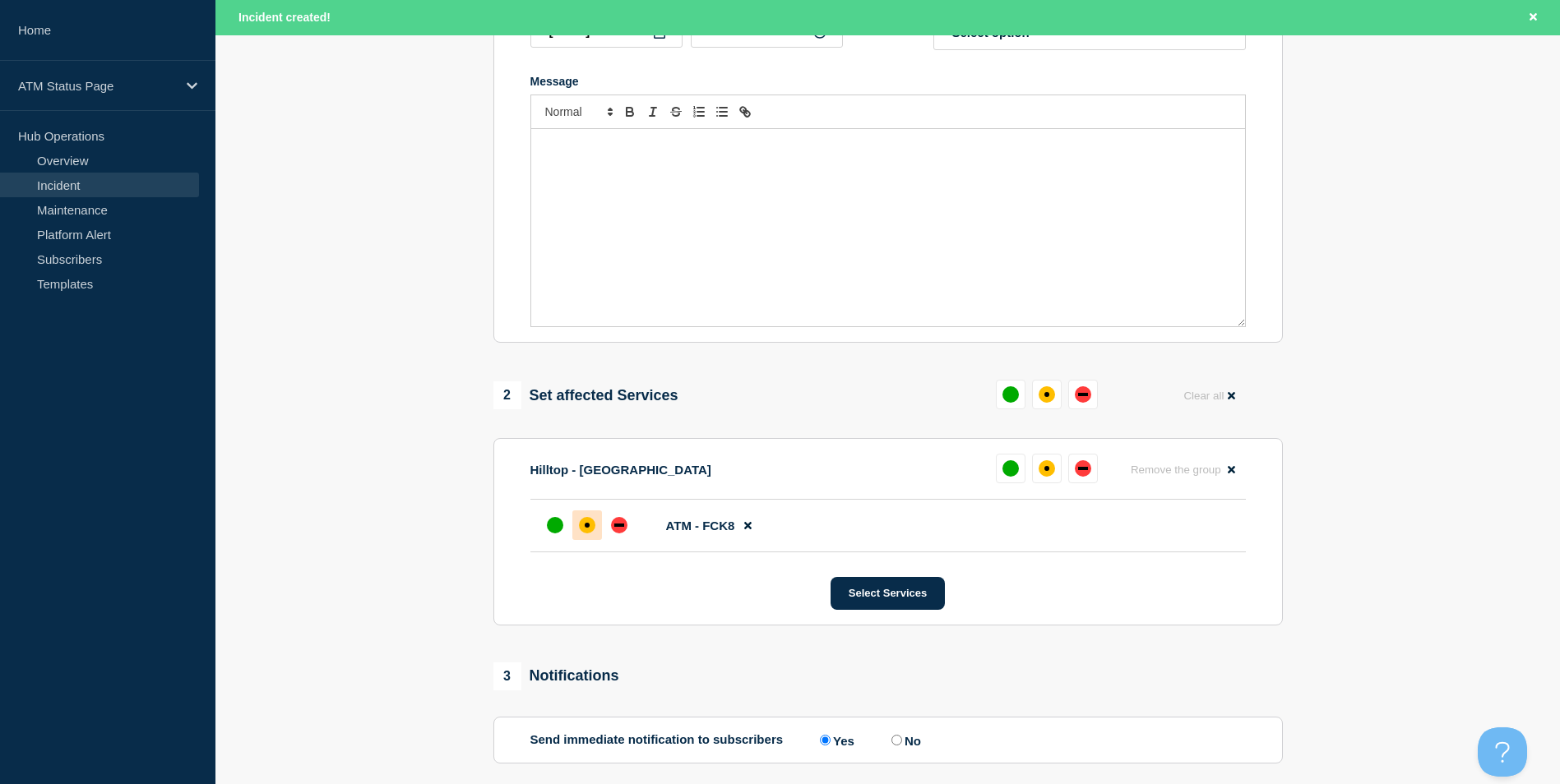
click at [595, 534] on div at bounding box center [586, 524] width 30 height 30
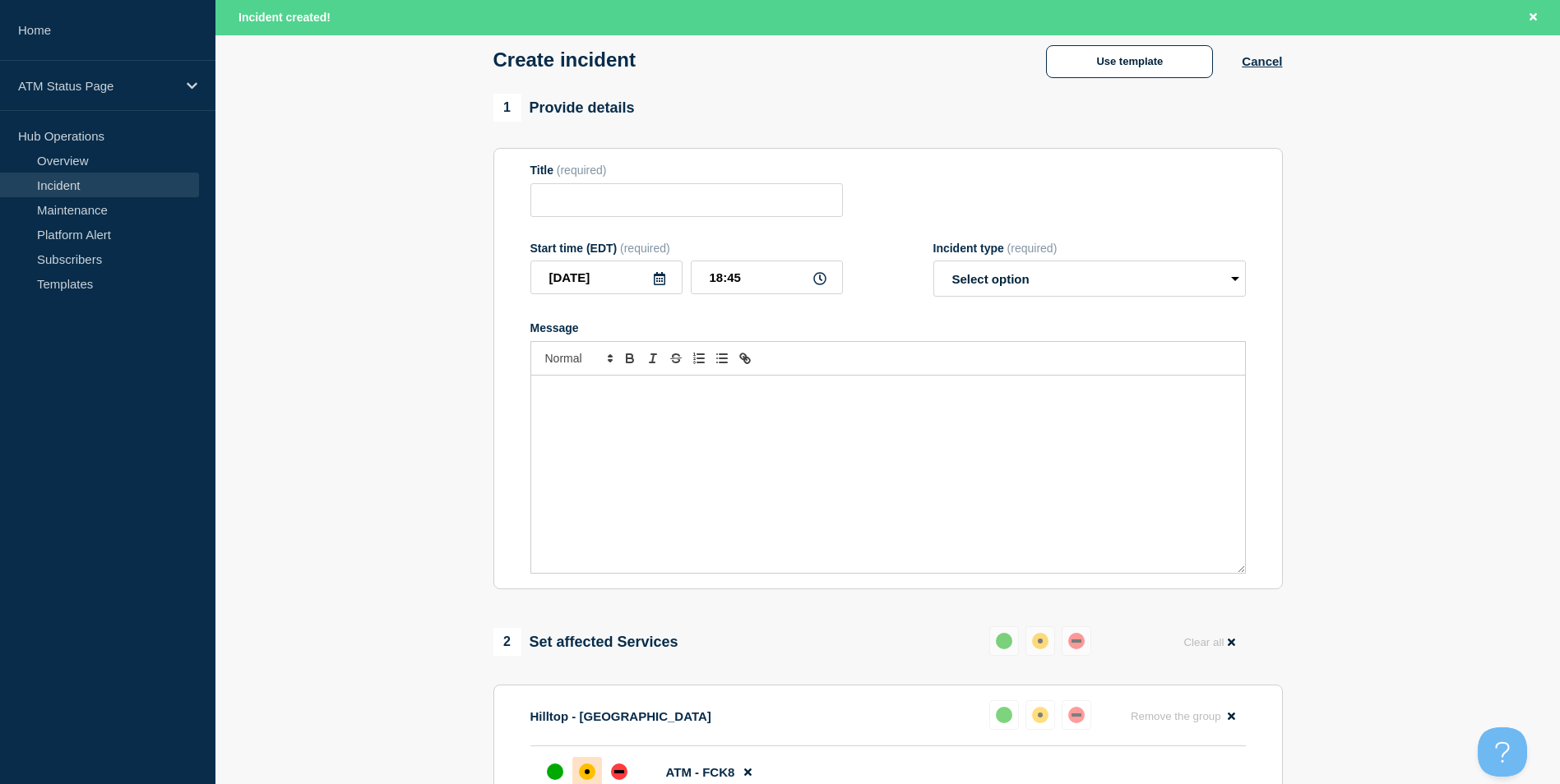
scroll to position [0, 0]
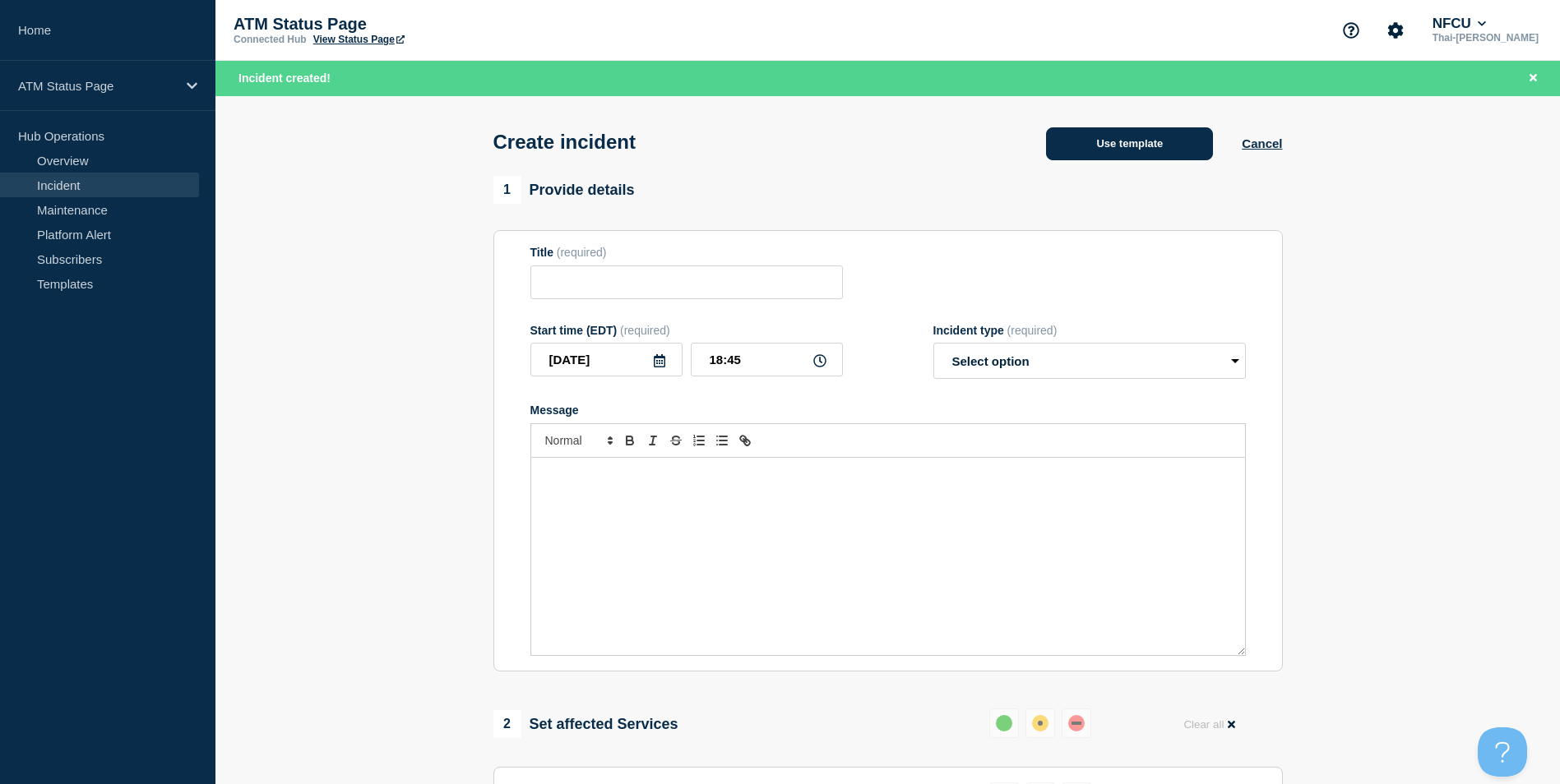
click at [1140, 131] on button "Use template" at bounding box center [1129, 144] width 167 height 33
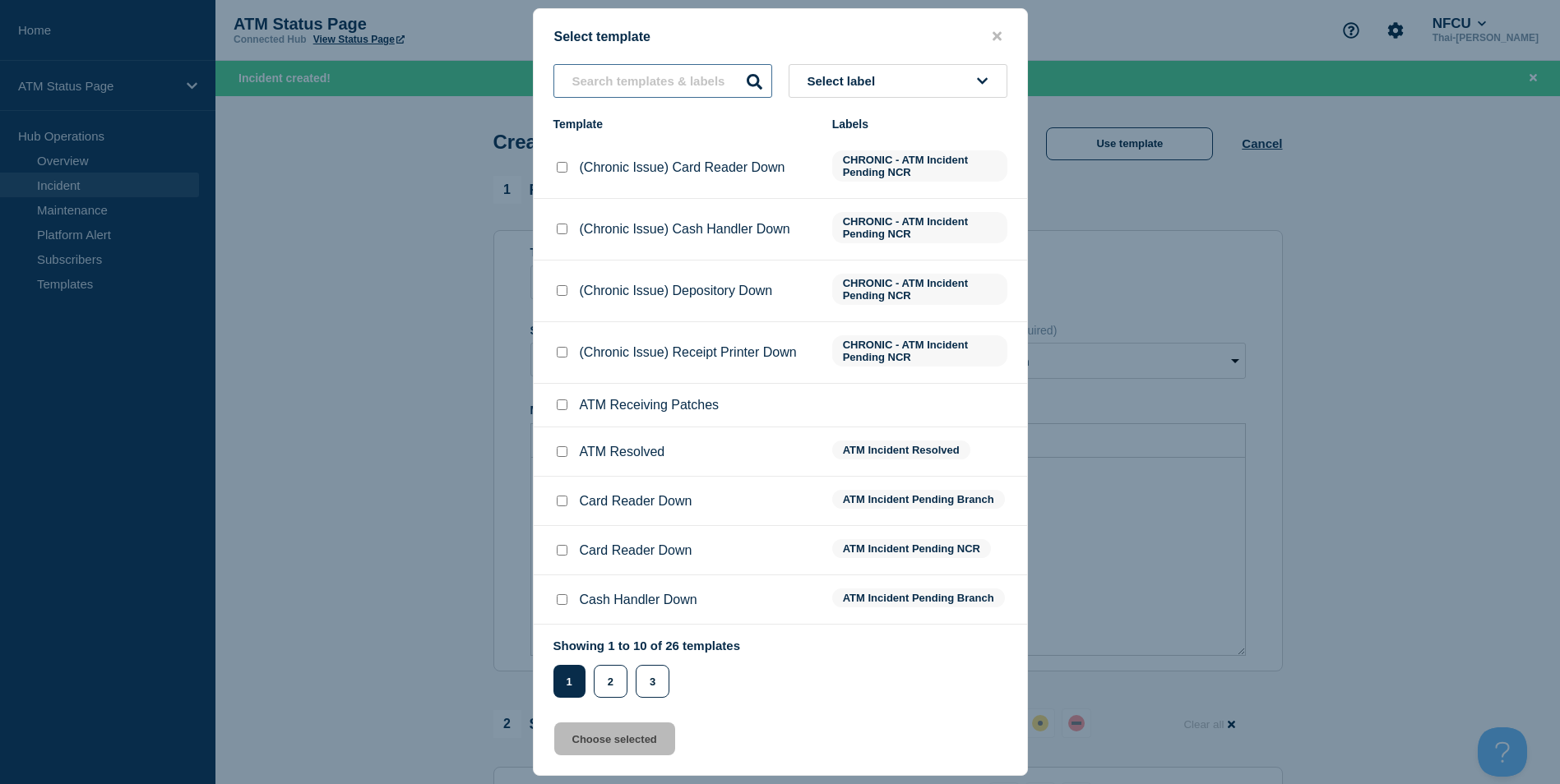
click at [666, 83] on input "text" at bounding box center [663, 81] width 219 height 34
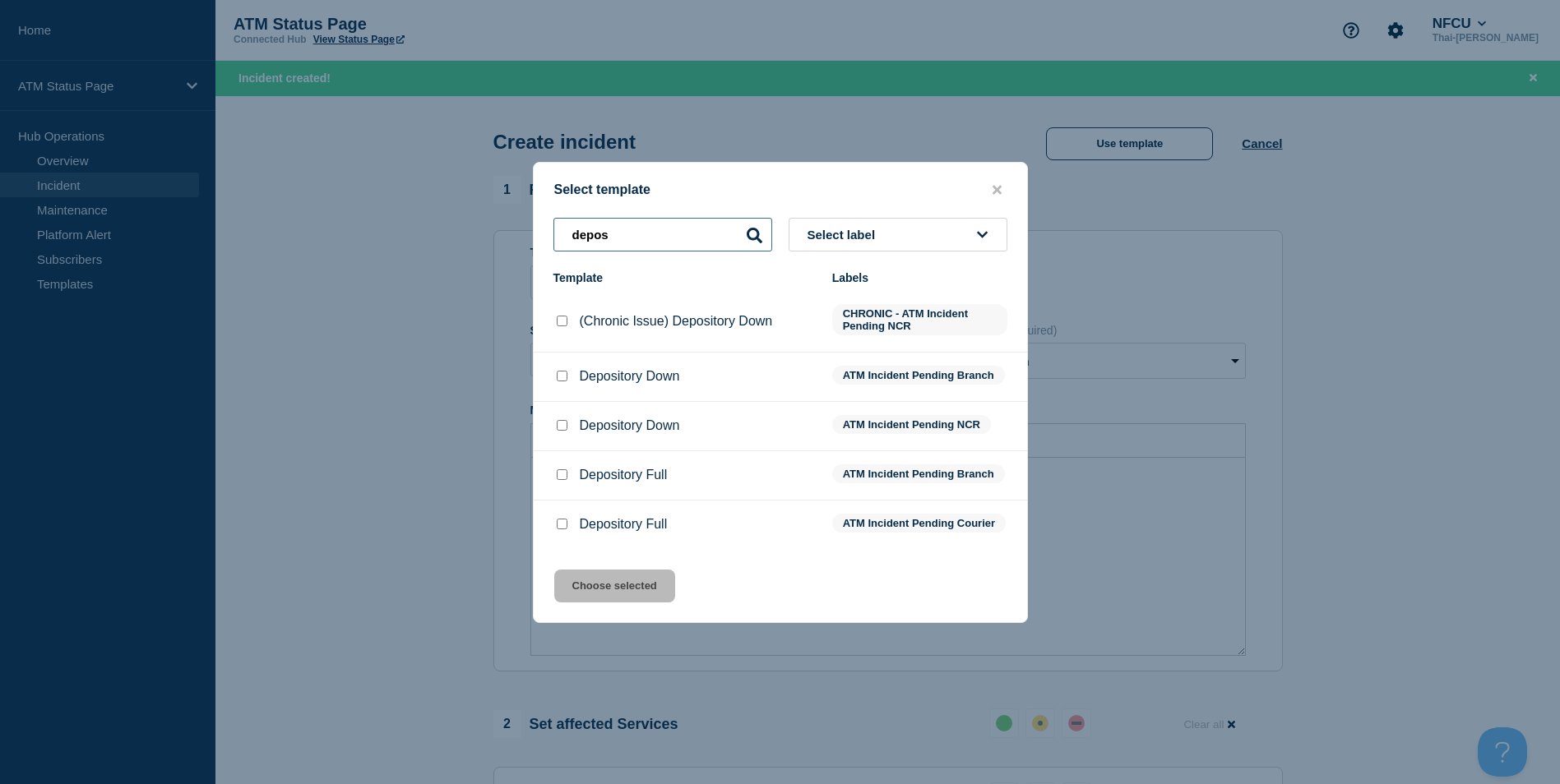
type input "depos"
click at [560, 374] on input "Depository Down checkbox" at bounding box center [562, 376] width 11 height 11
checkbox input "true"
click at [611, 588] on button "Choose selected" at bounding box center [614, 586] width 121 height 33
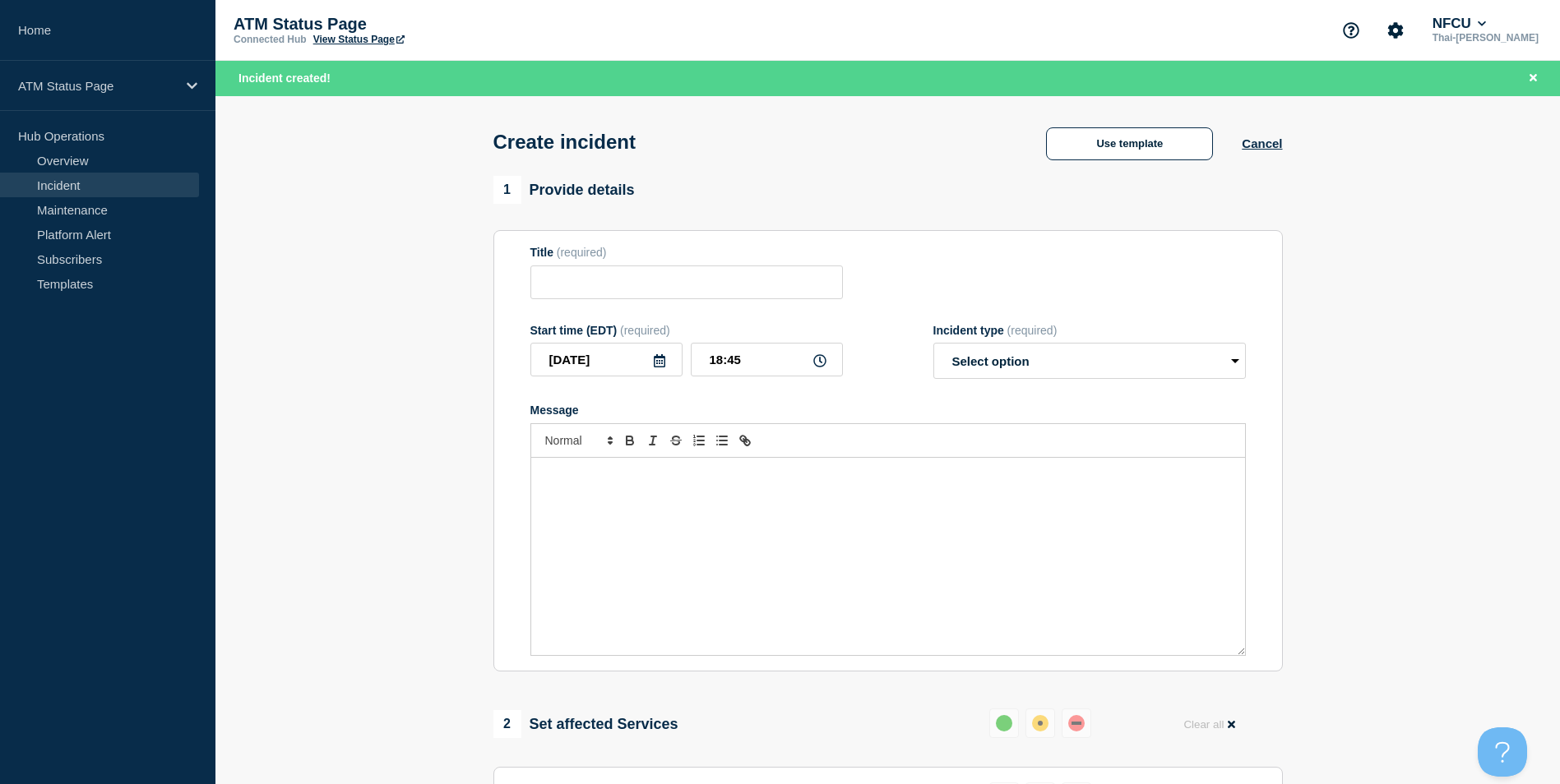
type input "Depository Down"
select select "identified"
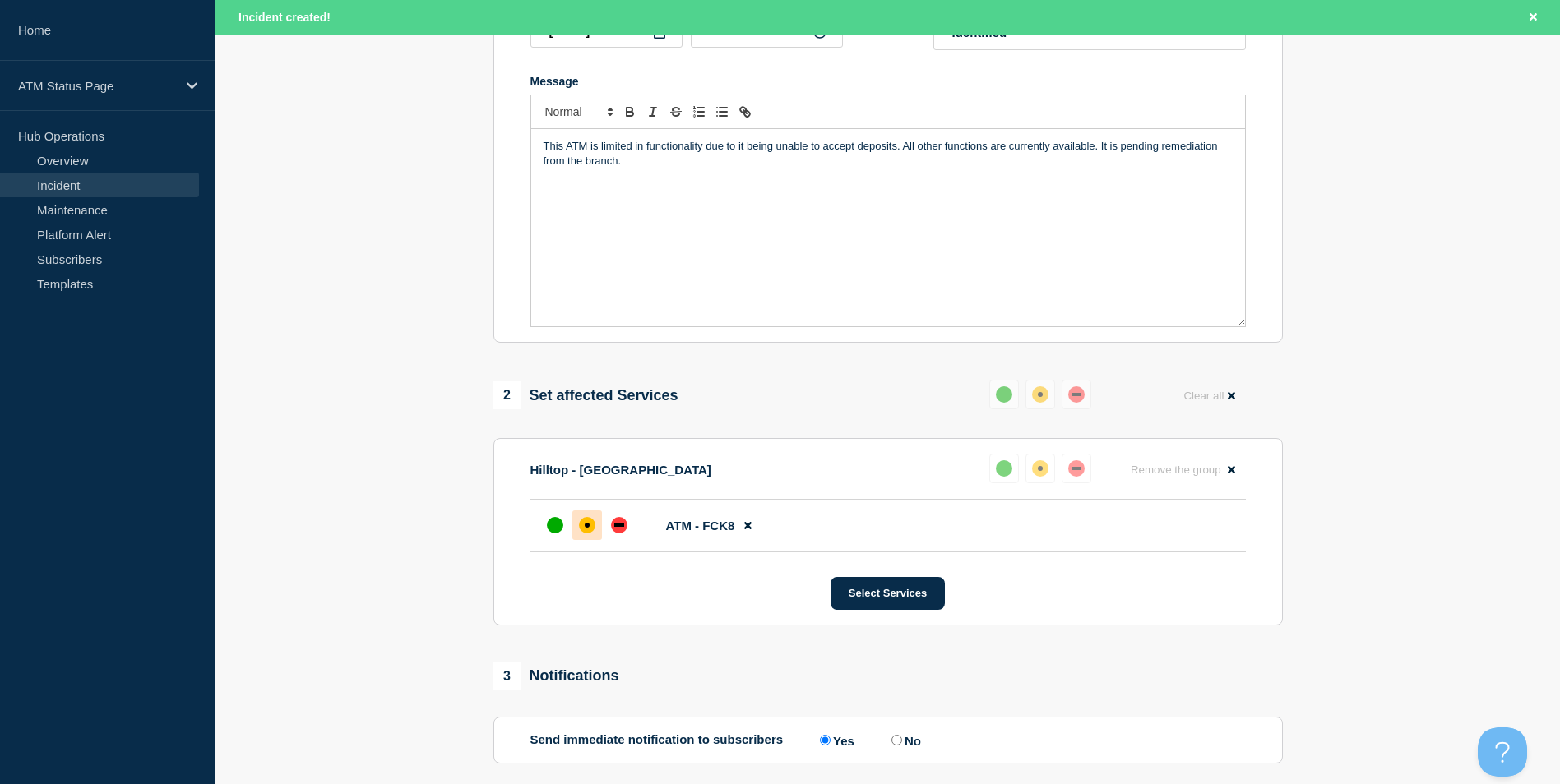
scroll to position [489, 0]
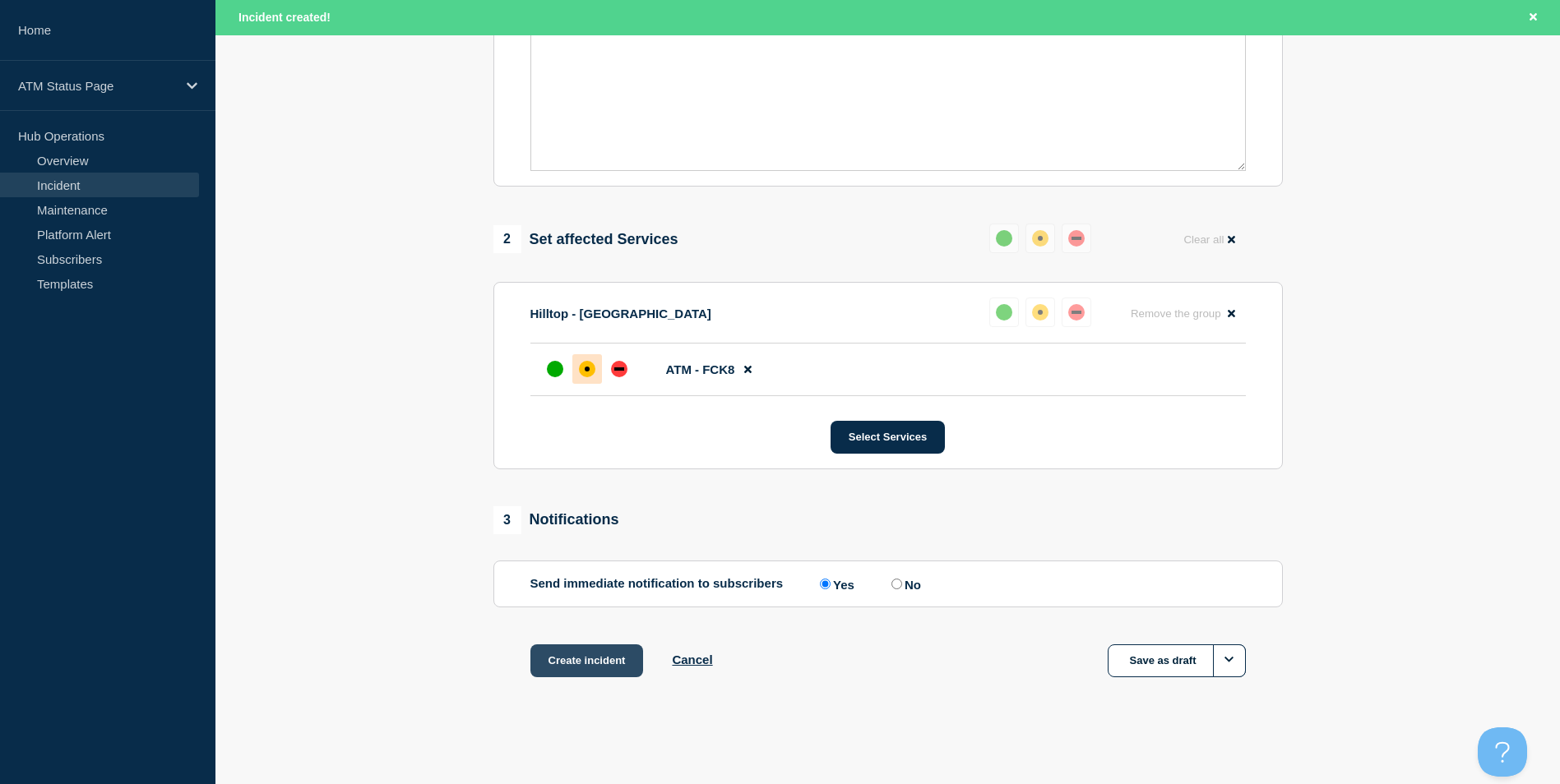
click at [605, 656] on button "Create incident" at bounding box center [586, 661] width 113 height 33
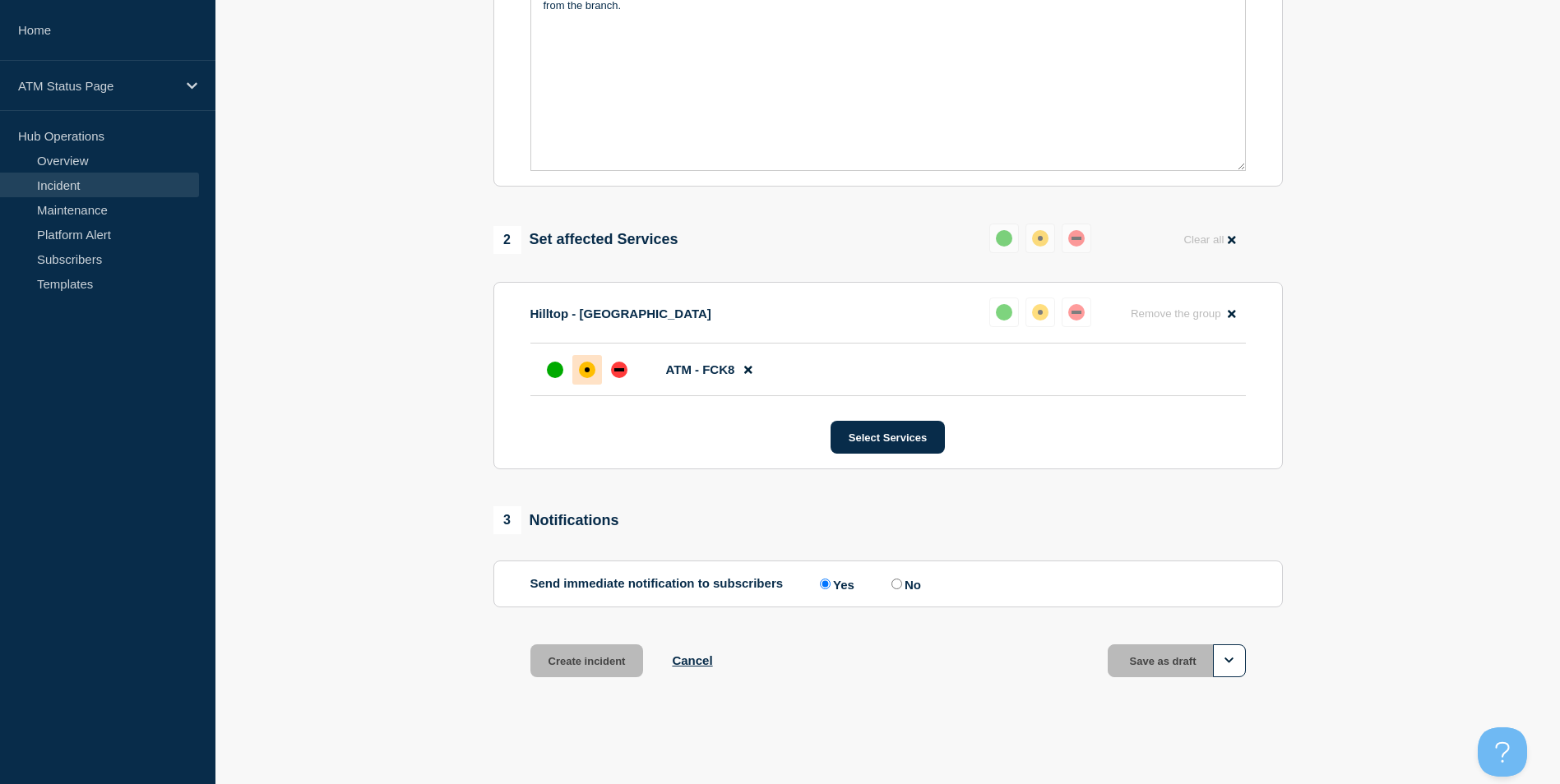
scroll to position [454, 0]
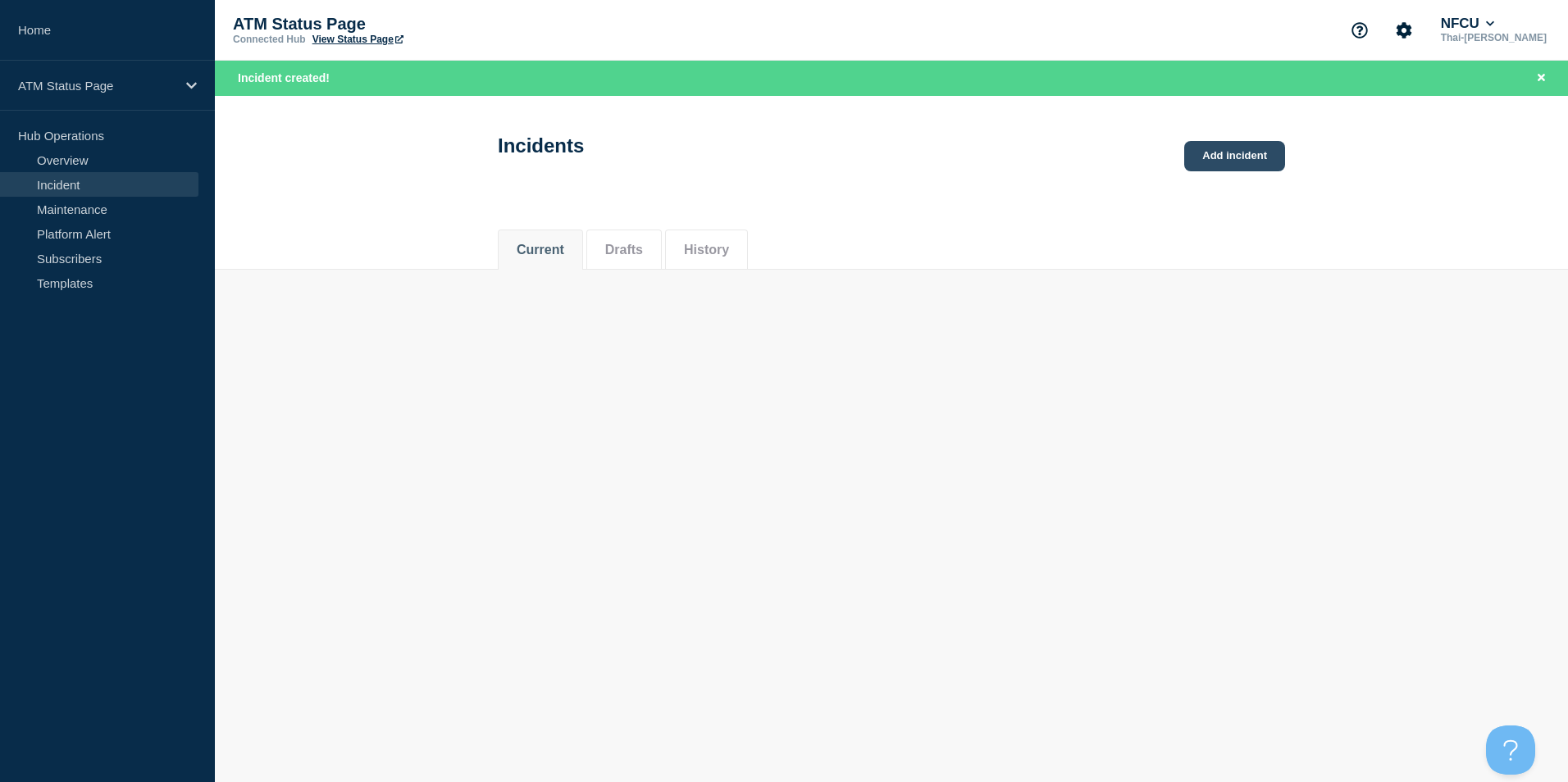
click at [1243, 145] on link "Add incident" at bounding box center [1235, 156] width 101 height 30
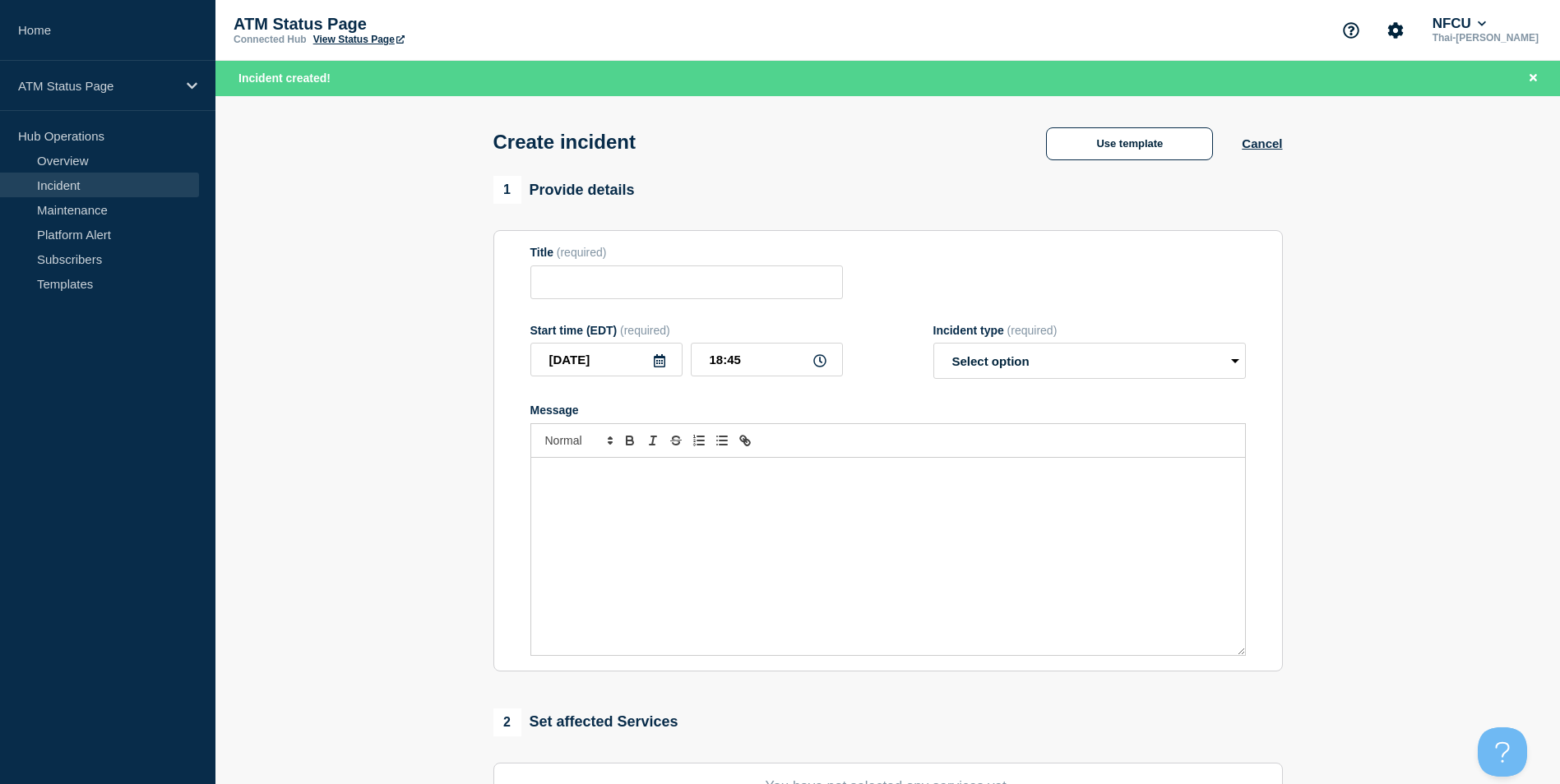
scroll to position [247, 0]
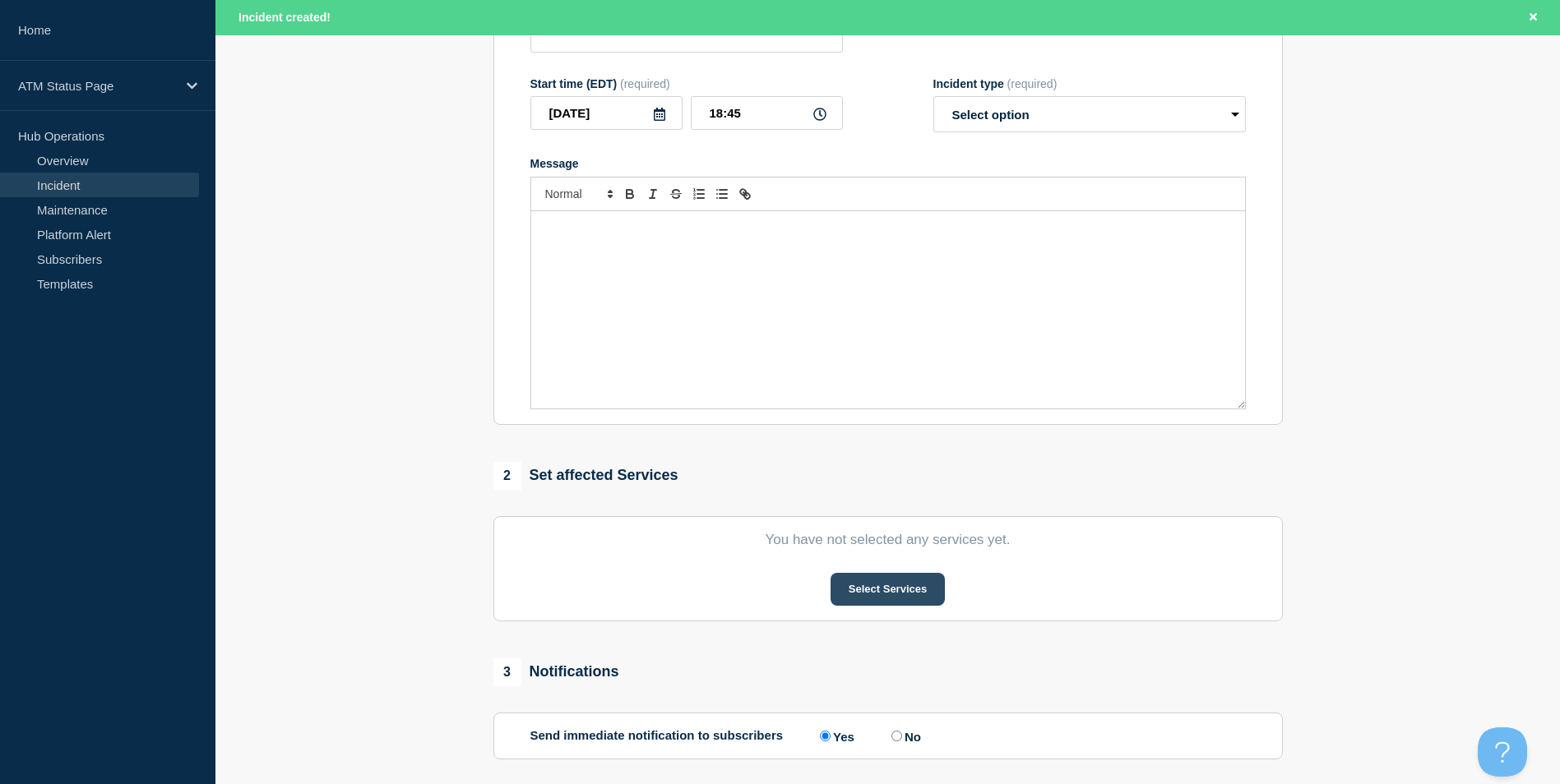
click at [930, 587] on button "Select Services" at bounding box center [887, 589] width 114 height 33
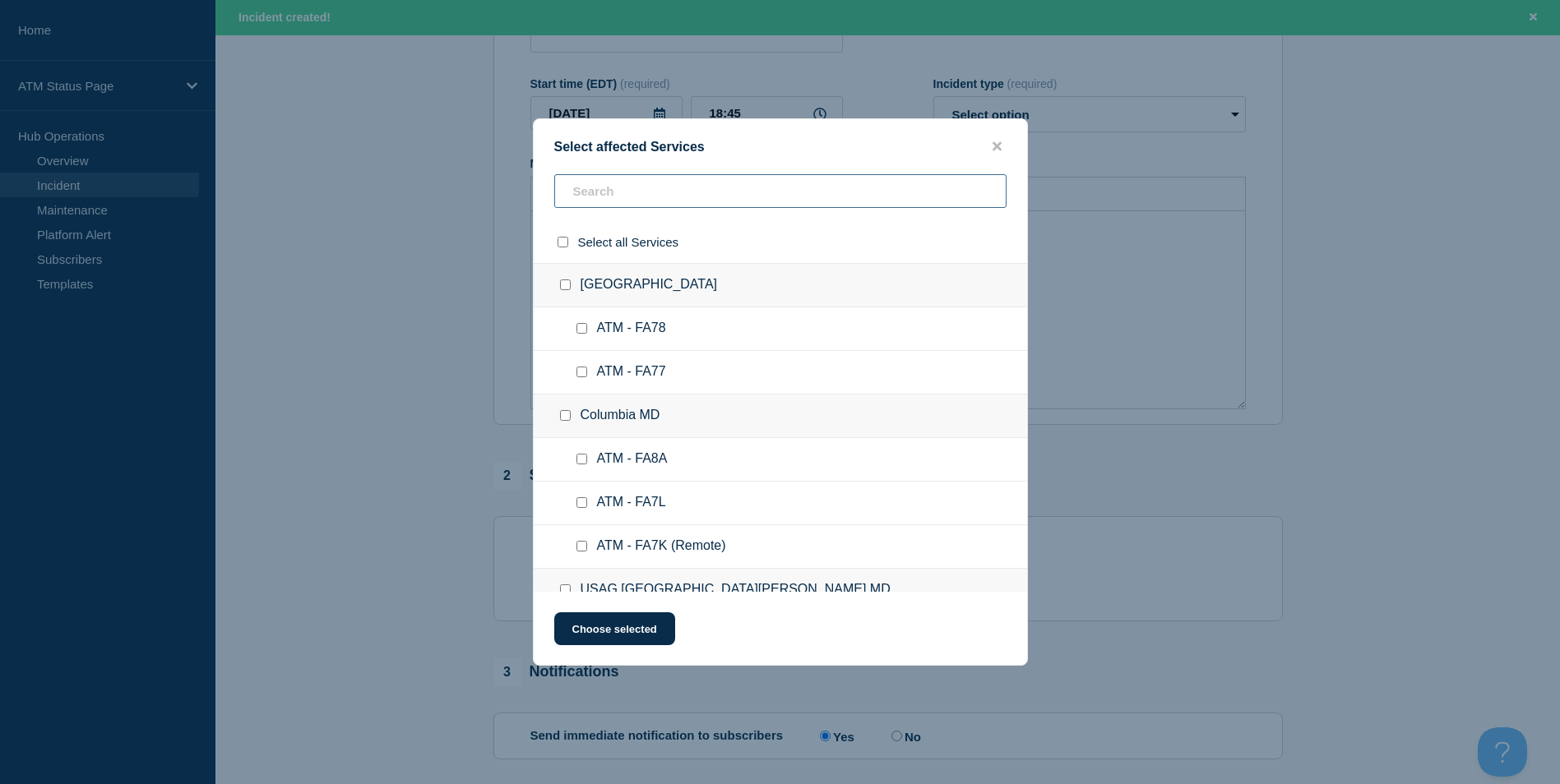
click at [653, 200] on input "text" at bounding box center [780, 191] width 452 height 34
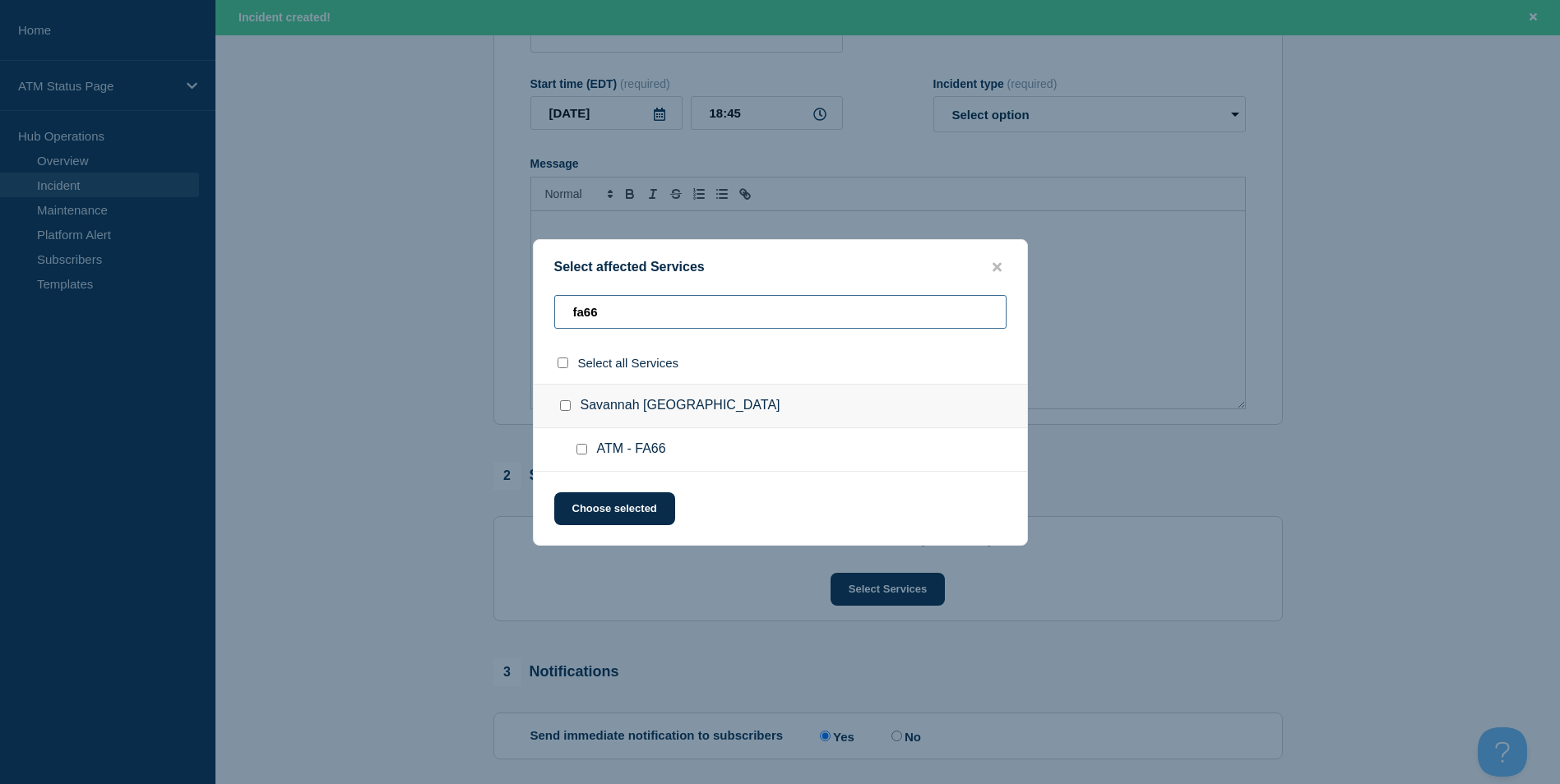
type input "fa66"
click at [583, 447] on input "ATM - FA66 checkbox" at bounding box center [582, 449] width 11 height 11
checkbox input "true"
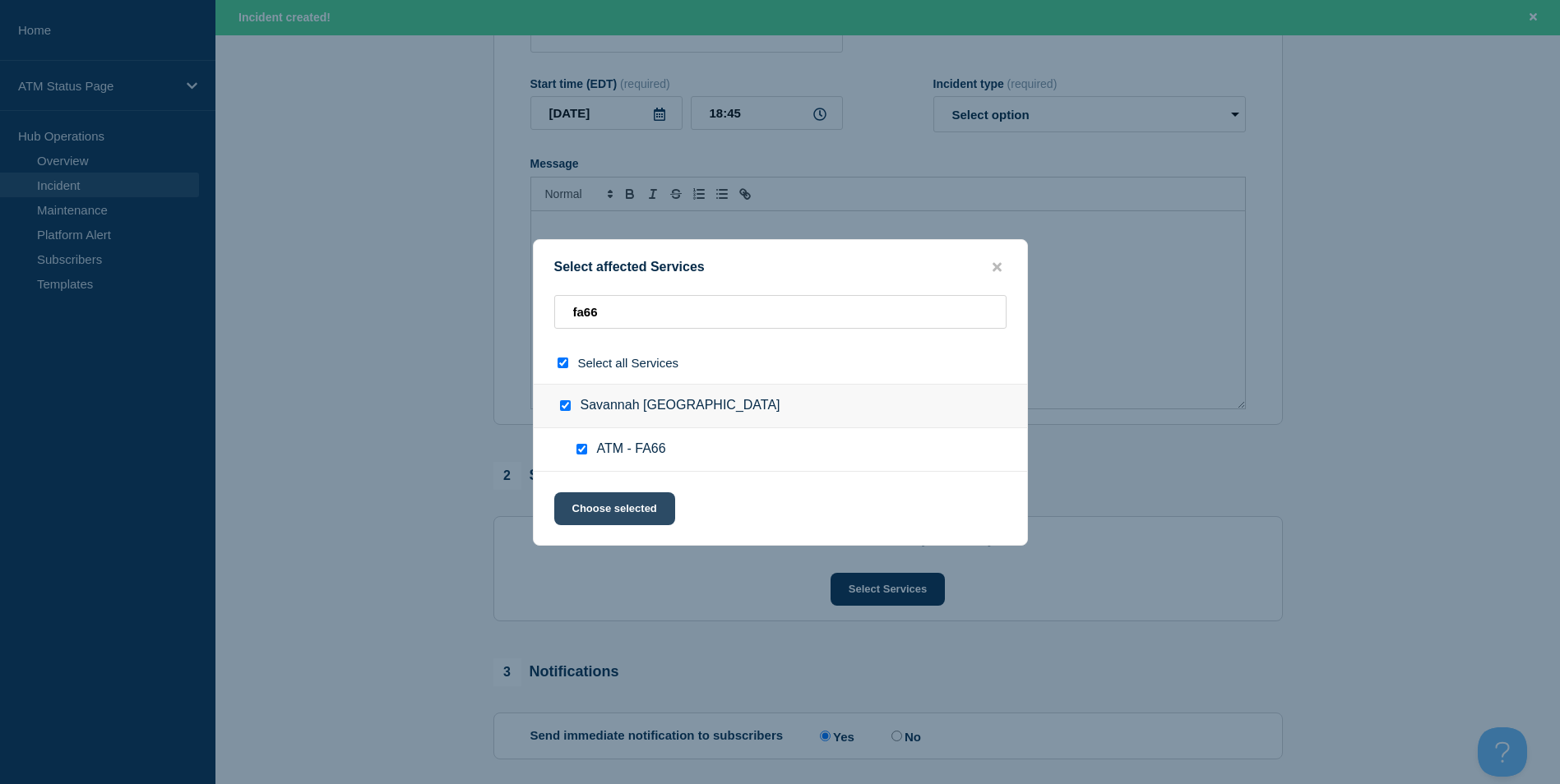
click at [616, 508] on button "Choose selected" at bounding box center [614, 508] width 121 height 33
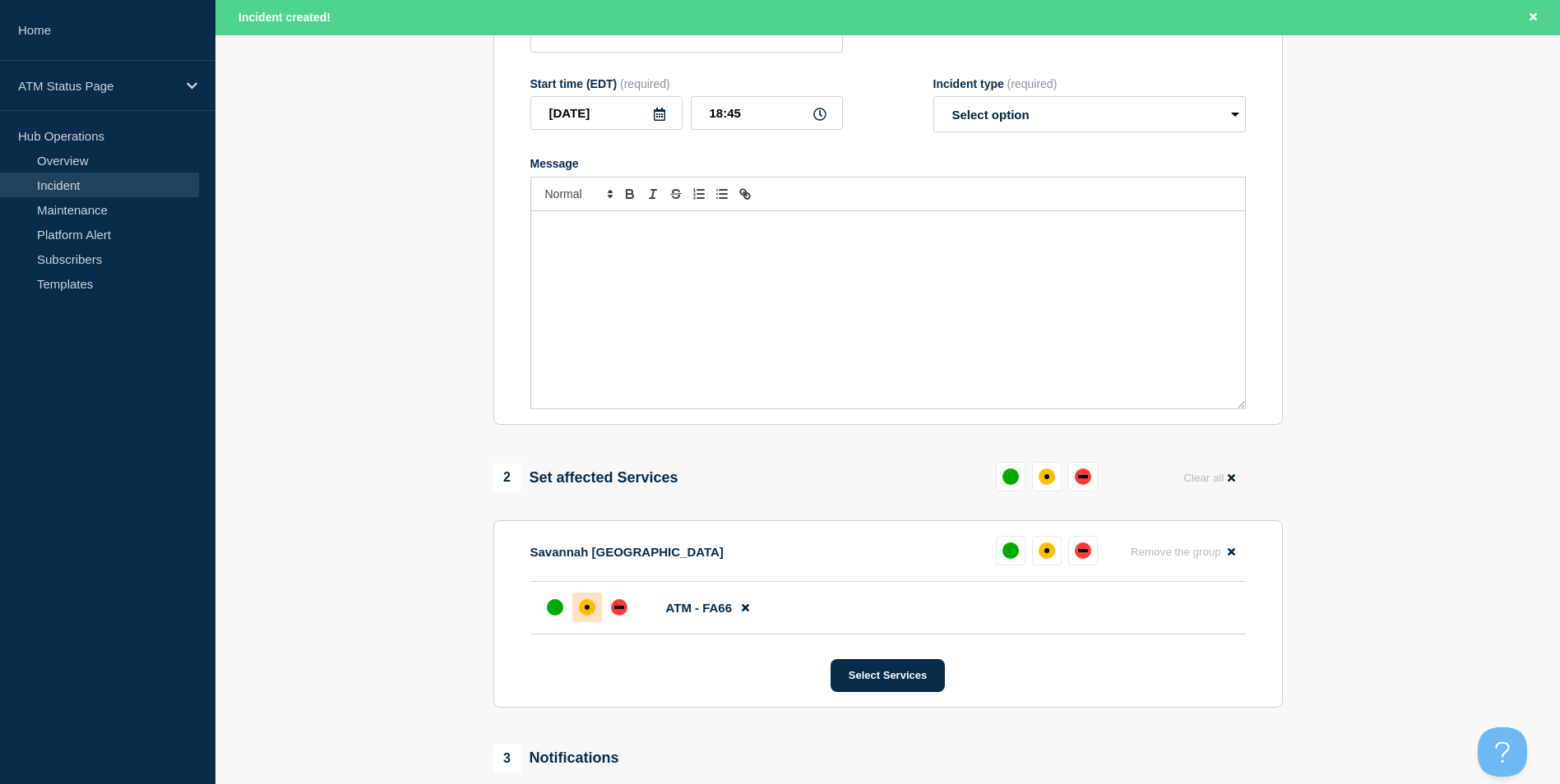
click at [591, 622] on div at bounding box center [586, 607] width 30 height 30
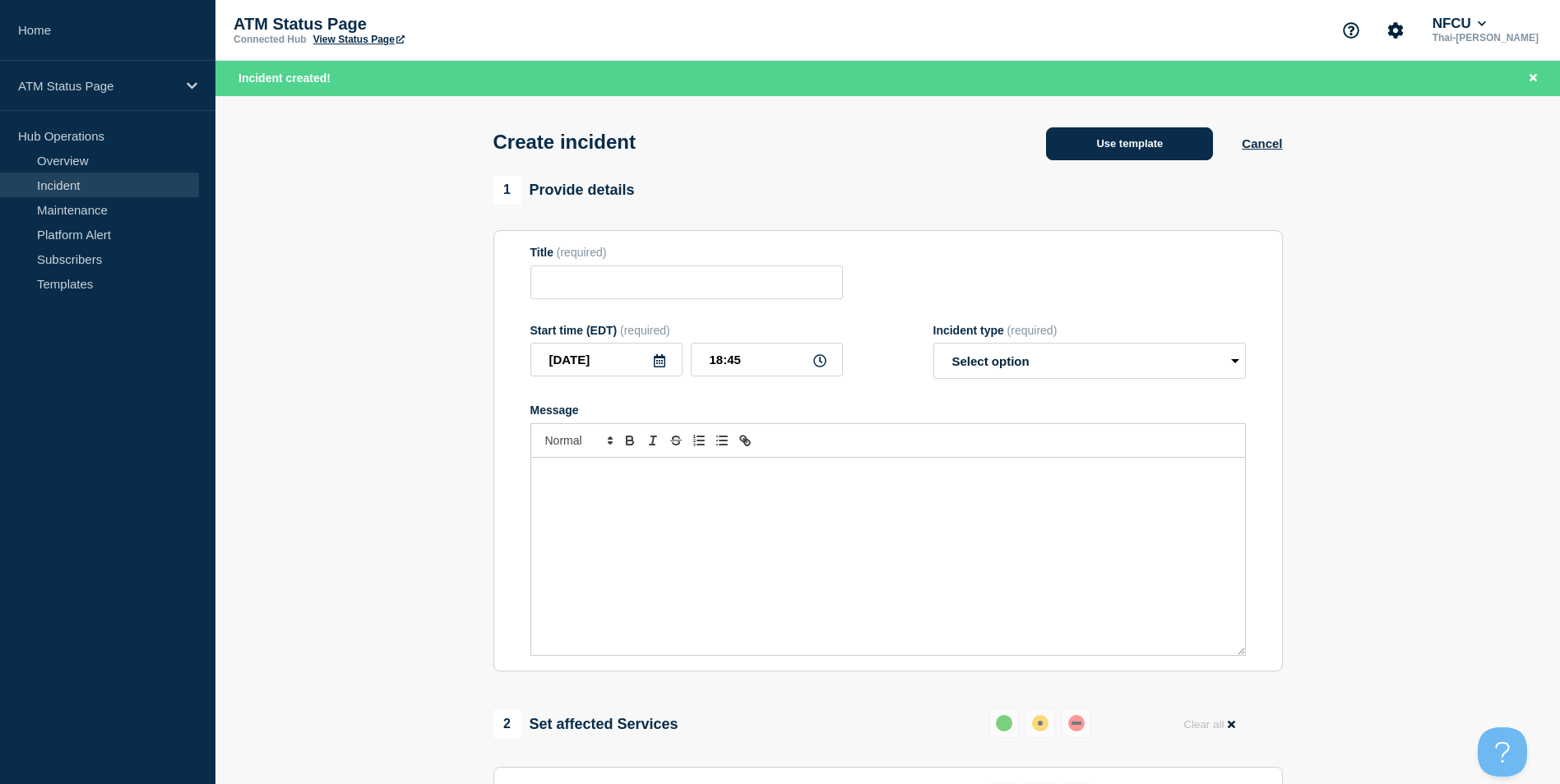
click at [1157, 141] on button "Use template" at bounding box center [1129, 144] width 167 height 33
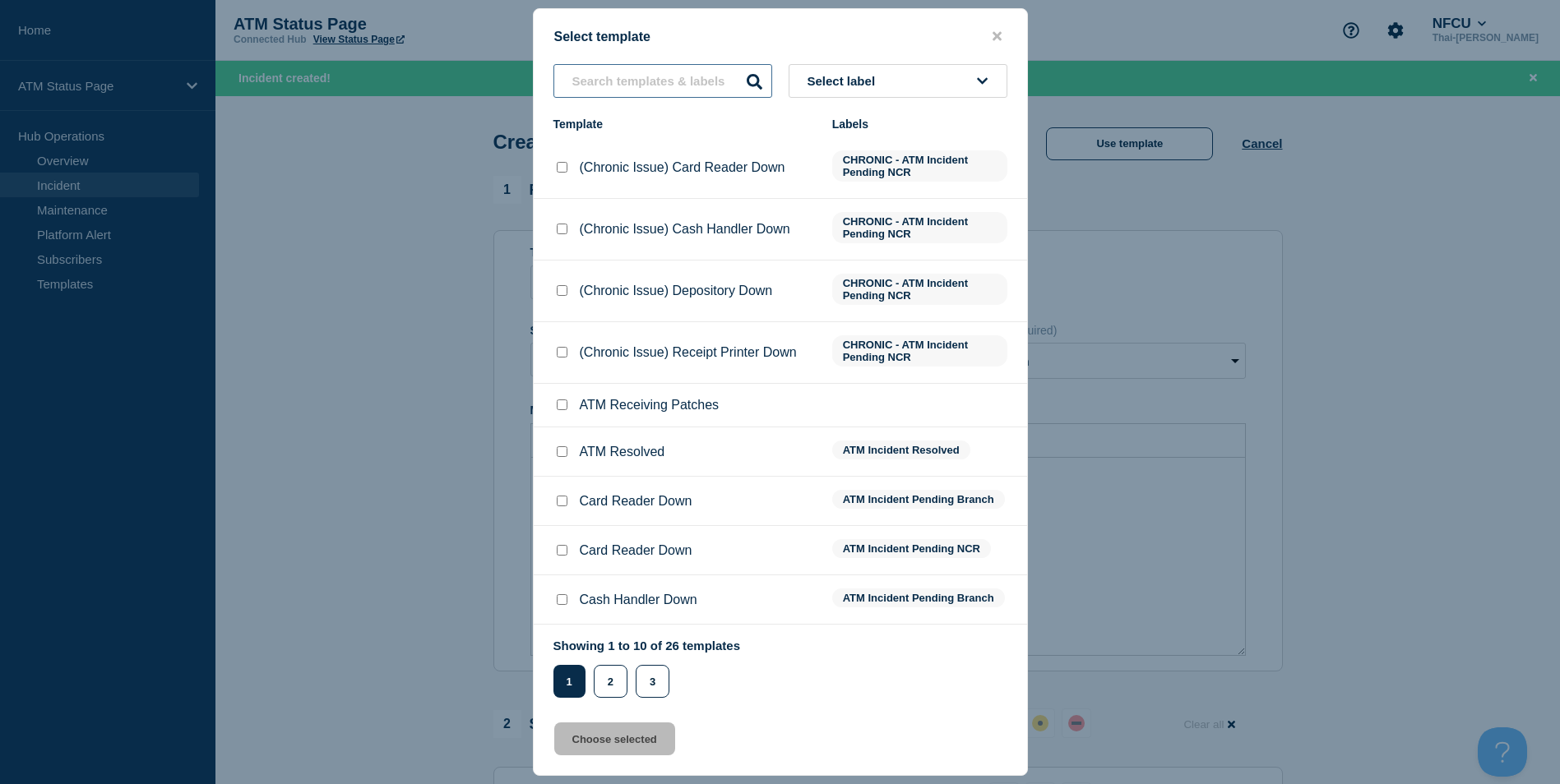
click at [642, 83] on input "text" at bounding box center [663, 81] width 219 height 34
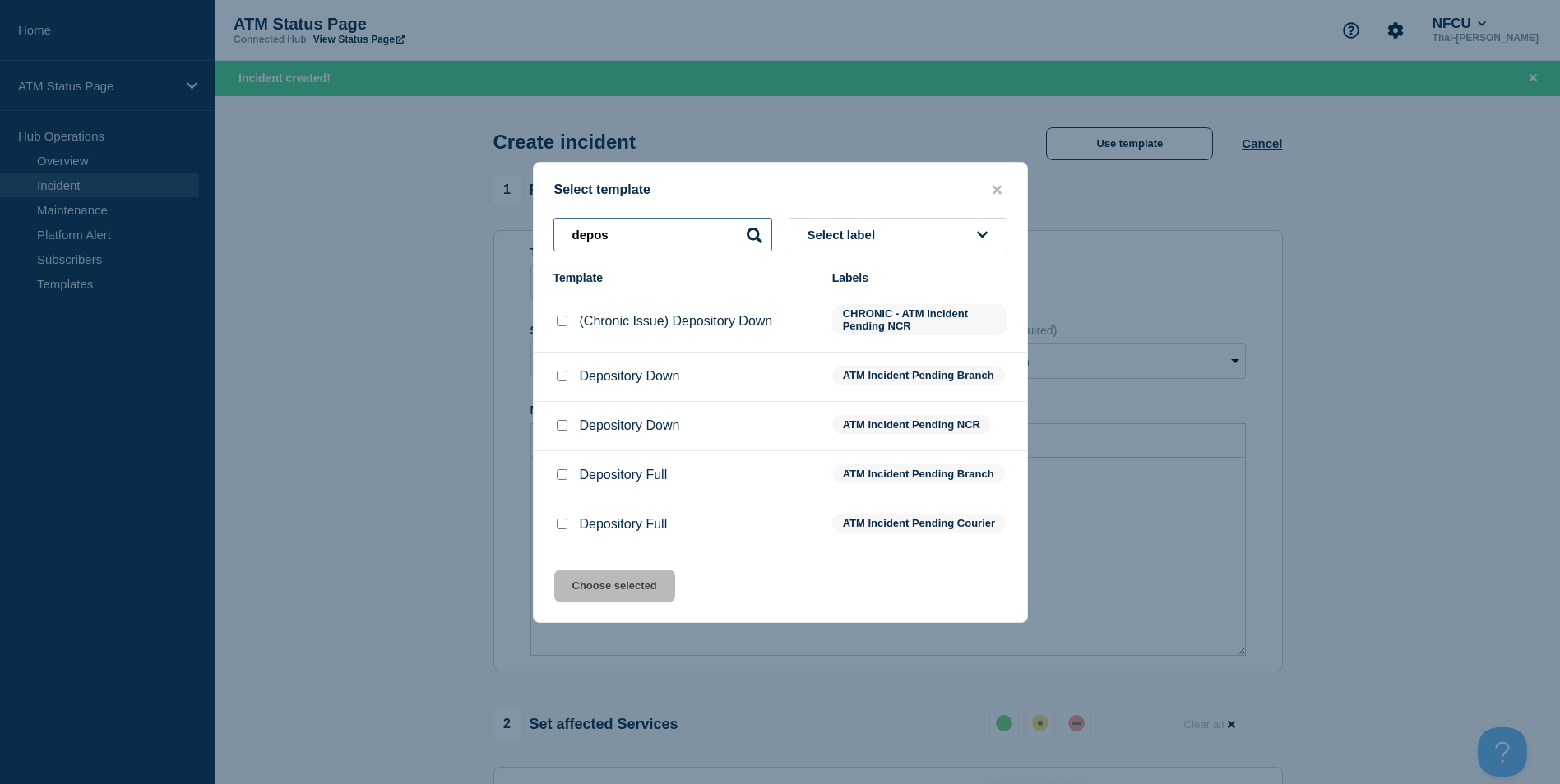
type input "depos"
click at [560, 377] on input "Depository Down checkbox" at bounding box center [562, 376] width 11 height 11
checkbox input "true"
click at [618, 584] on button "Choose selected" at bounding box center [614, 586] width 121 height 33
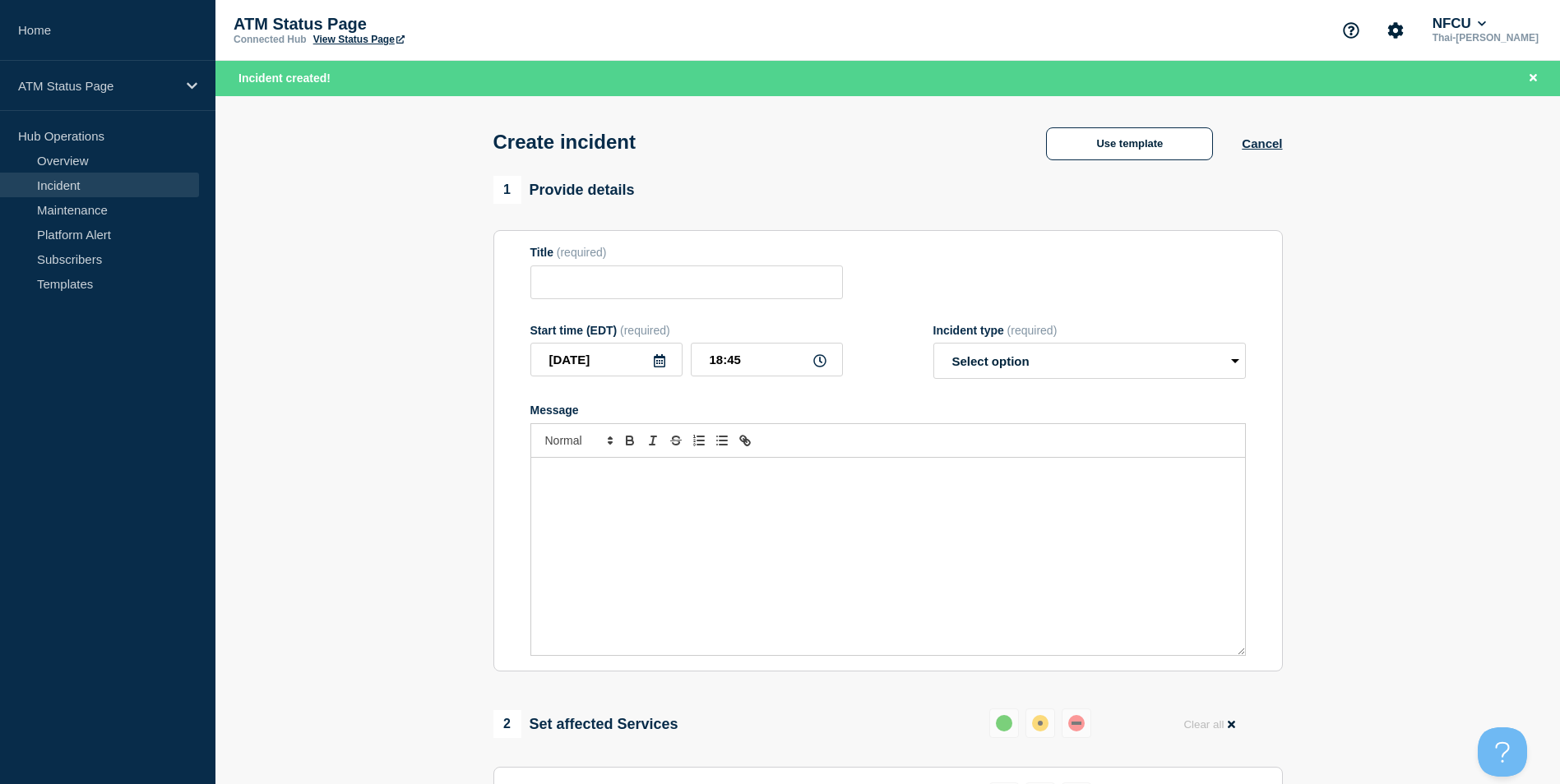
type input "Depository Down"
select select "identified"
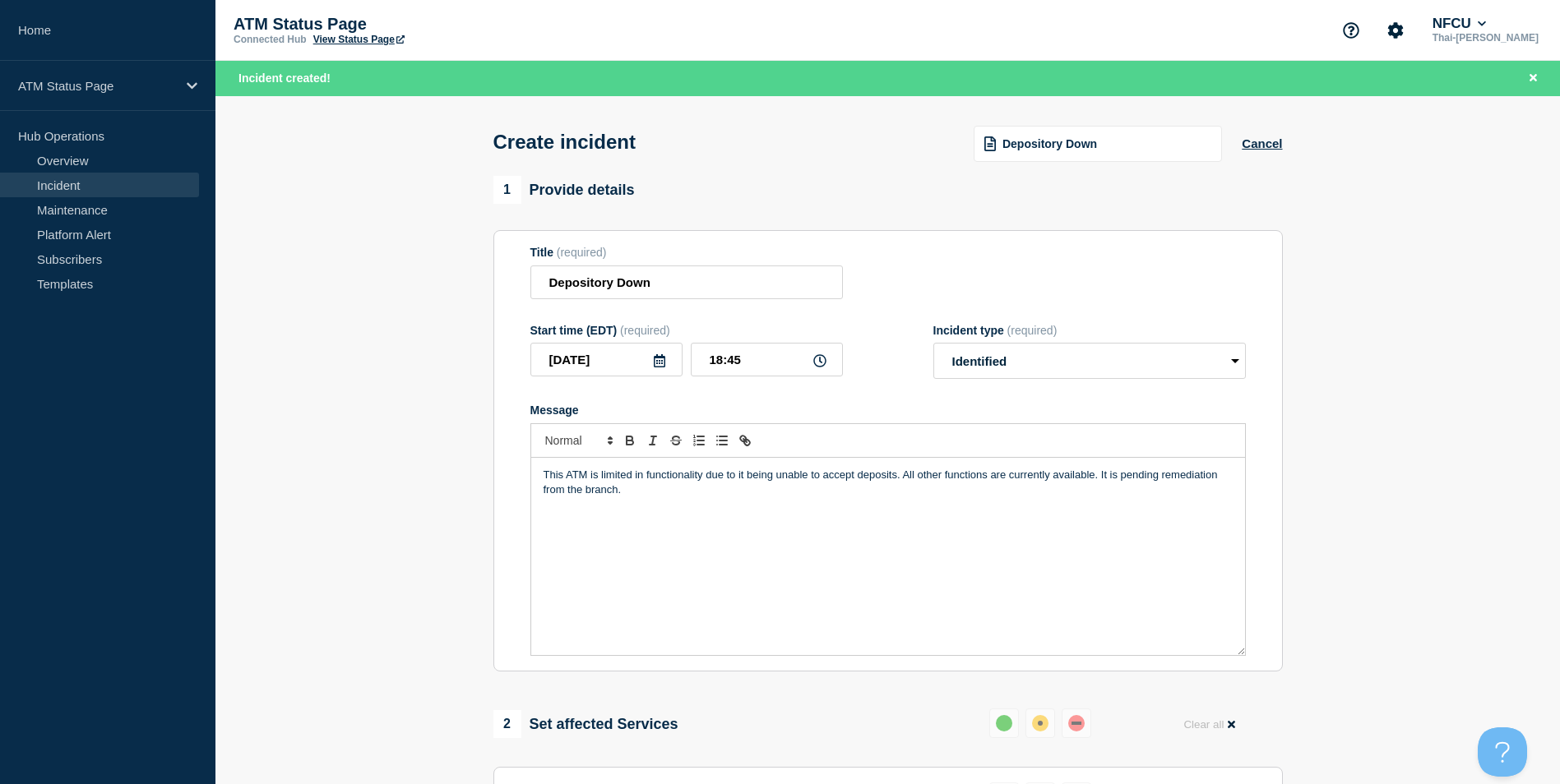
scroll to position [411, 0]
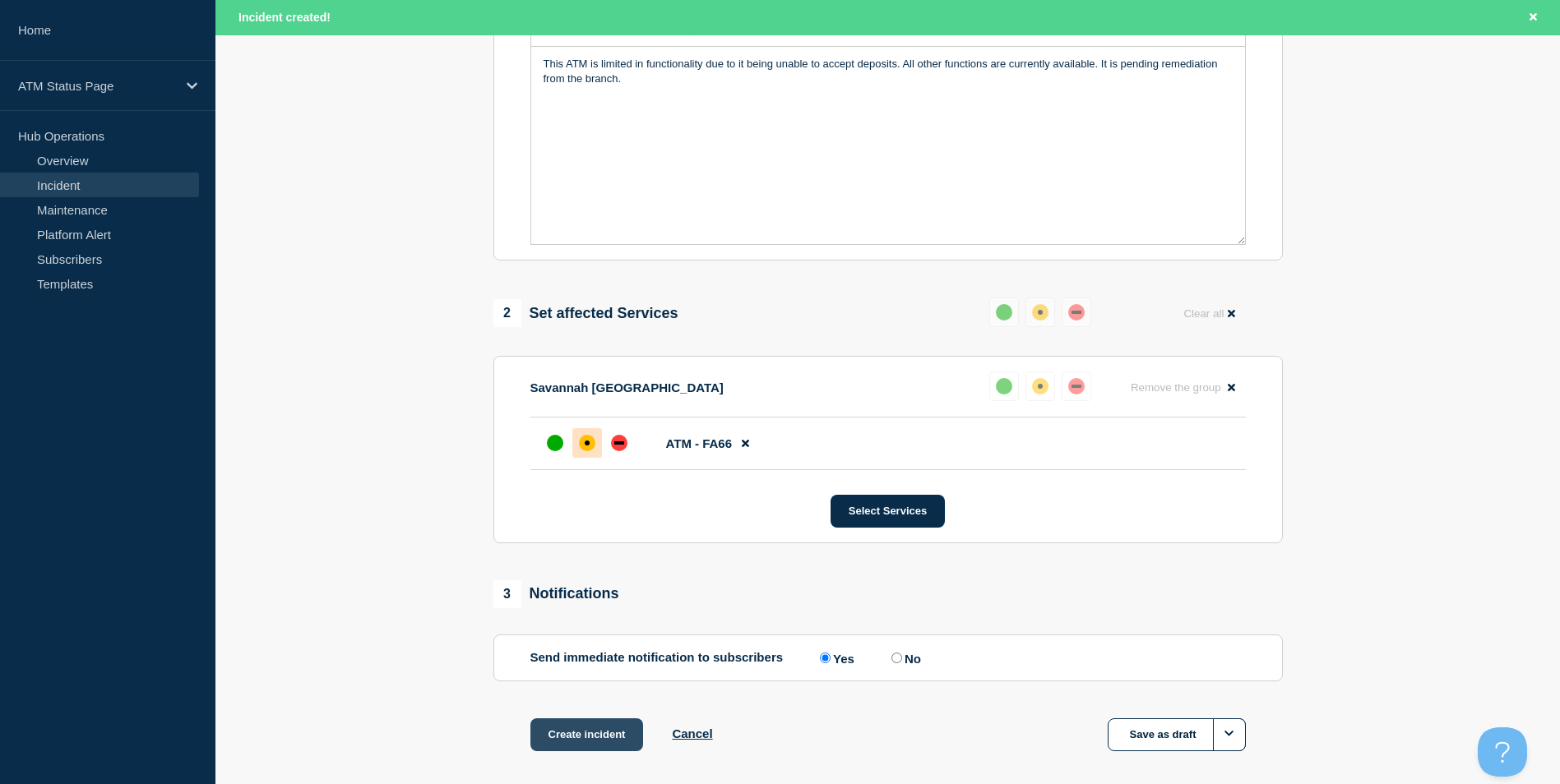
click at [615, 725] on button "Create incident" at bounding box center [586, 735] width 113 height 33
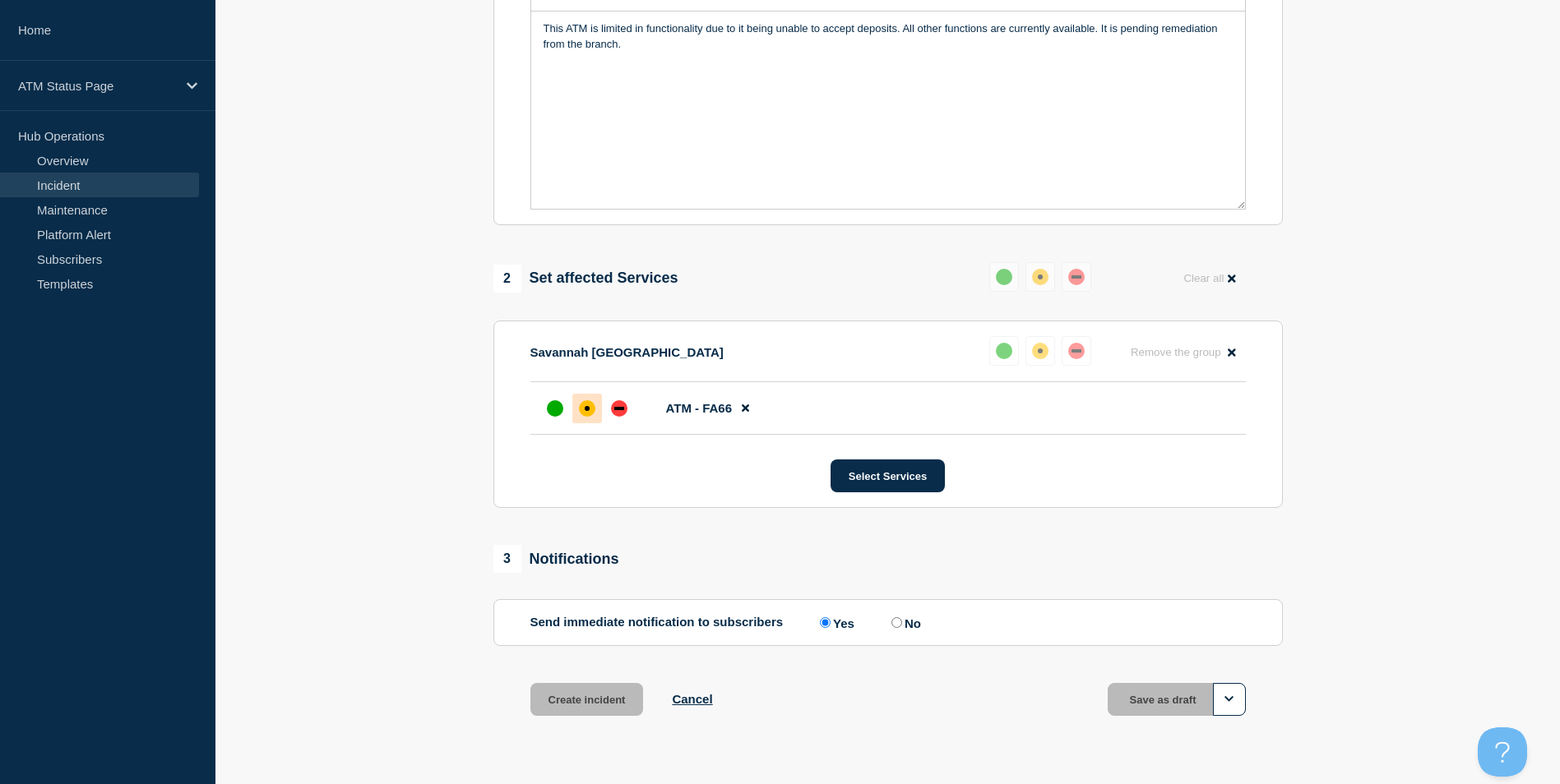
scroll to position [376, 0]
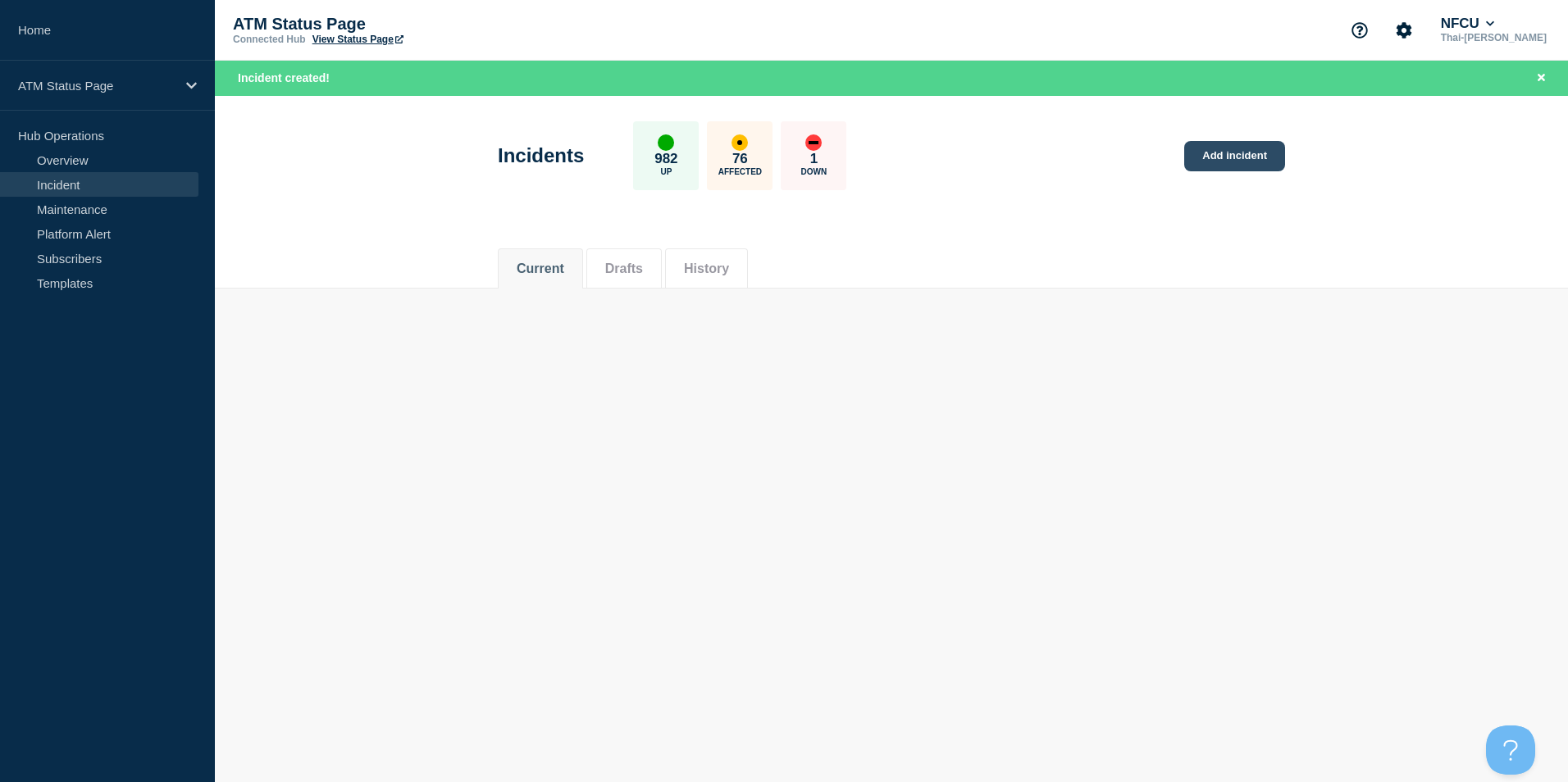
click at [1202, 160] on link "Add incident" at bounding box center [1235, 156] width 101 height 30
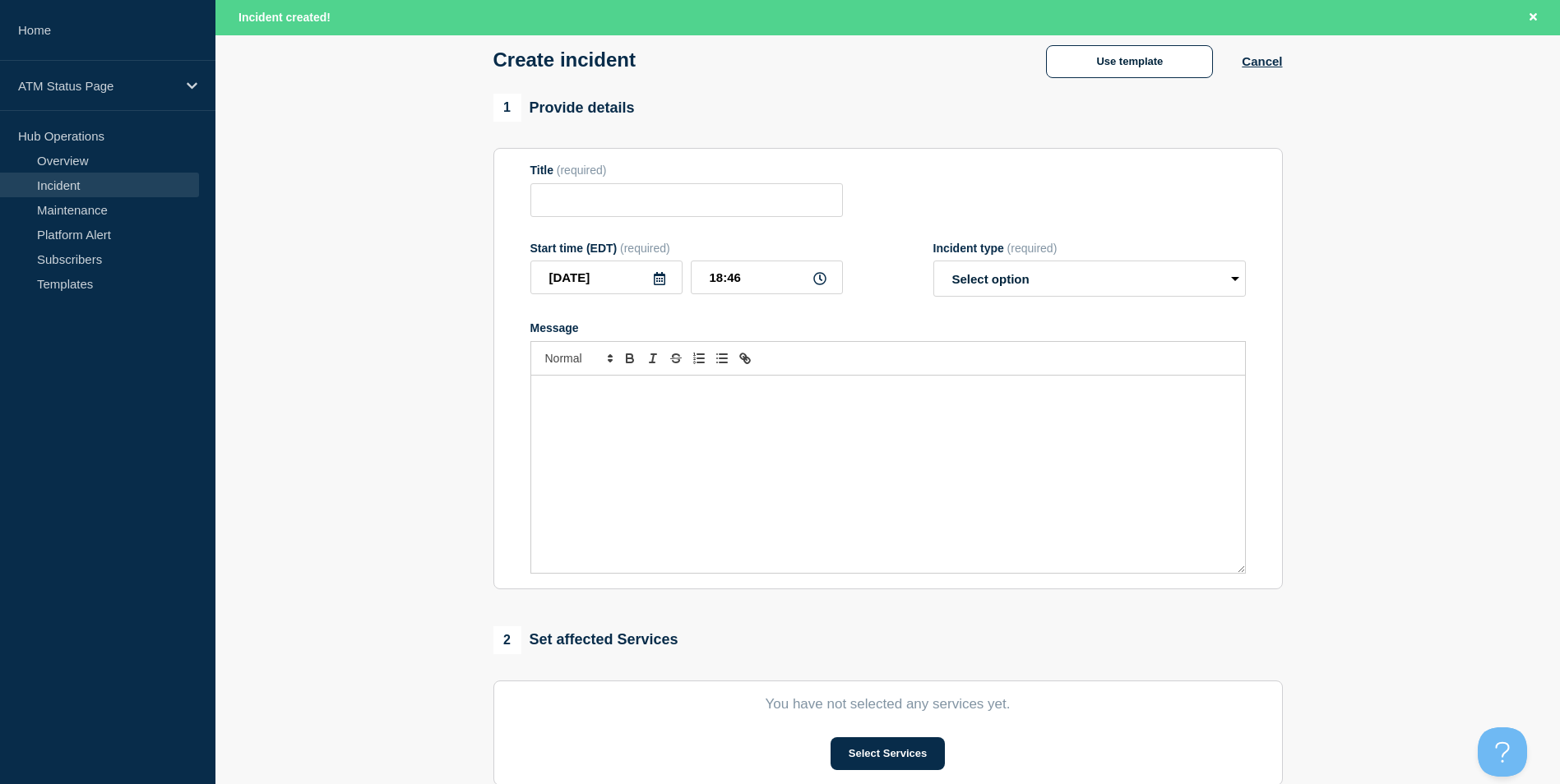
scroll to position [403, 0]
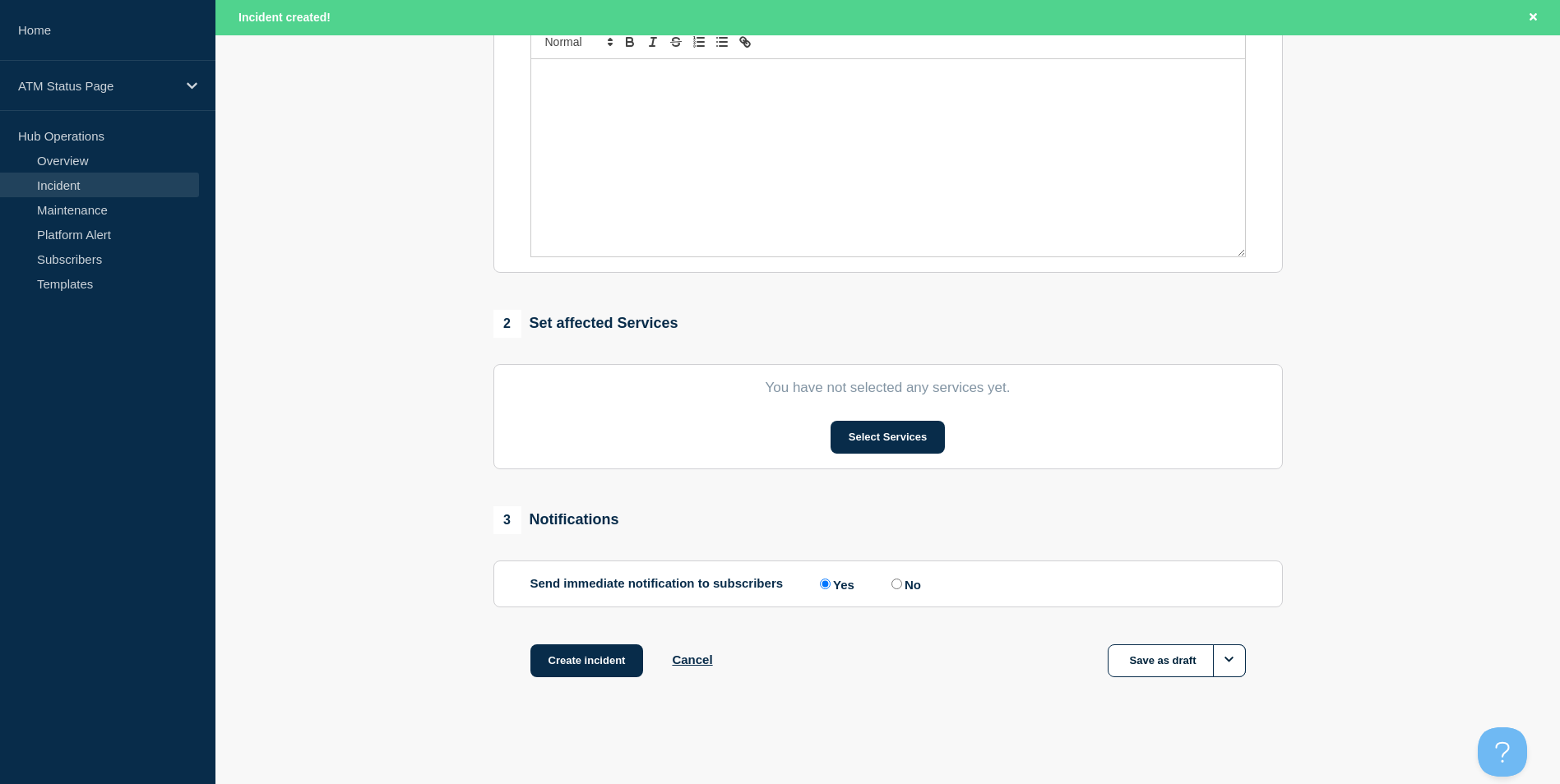
click at [898, 418] on section "You have not selected any services yet. Select Services" at bounding box center [887, 417] width 789 height 105
click at [901, 439] on button "Select Services" at bounding box center [887, 437] width 114 height 33
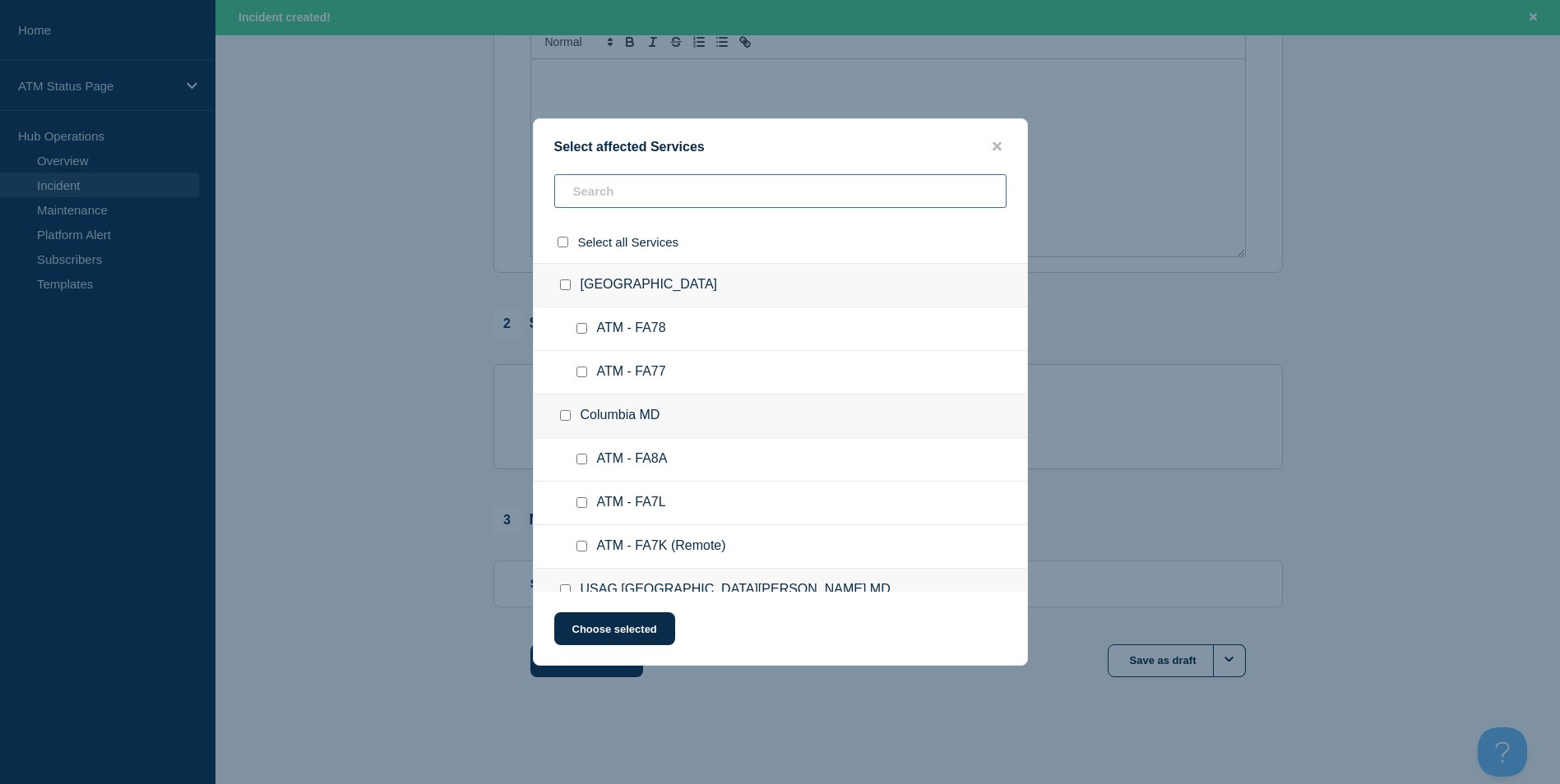
click at [617, 195] on input "text" at bounding box center [780, 191] width 452 height 34
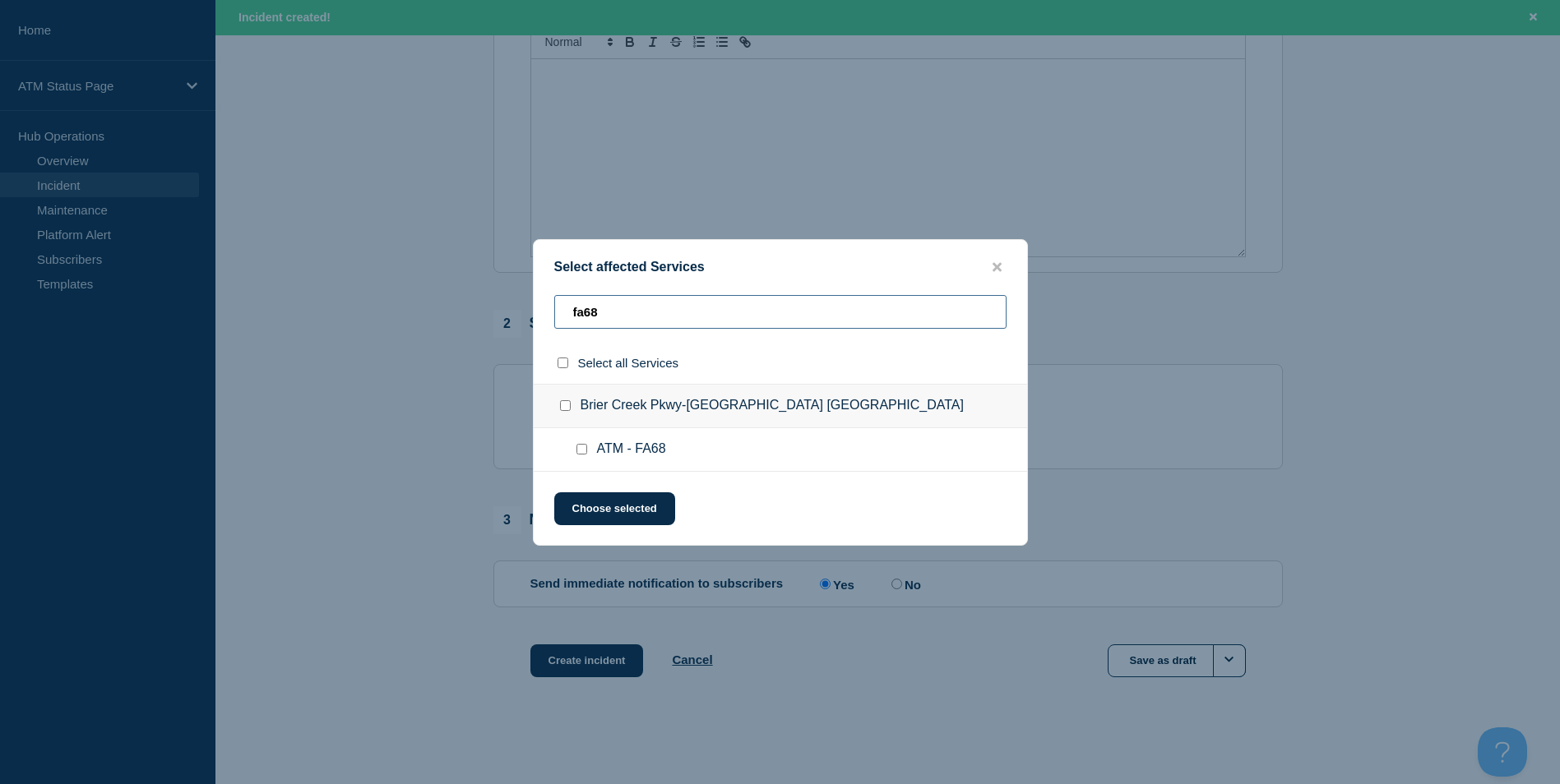
type input "fa68"
click at [578, 448] on input "ATM - FA68 checkbox" at bounding box center [582, 449] width 11 height 11
checkbox input "true"
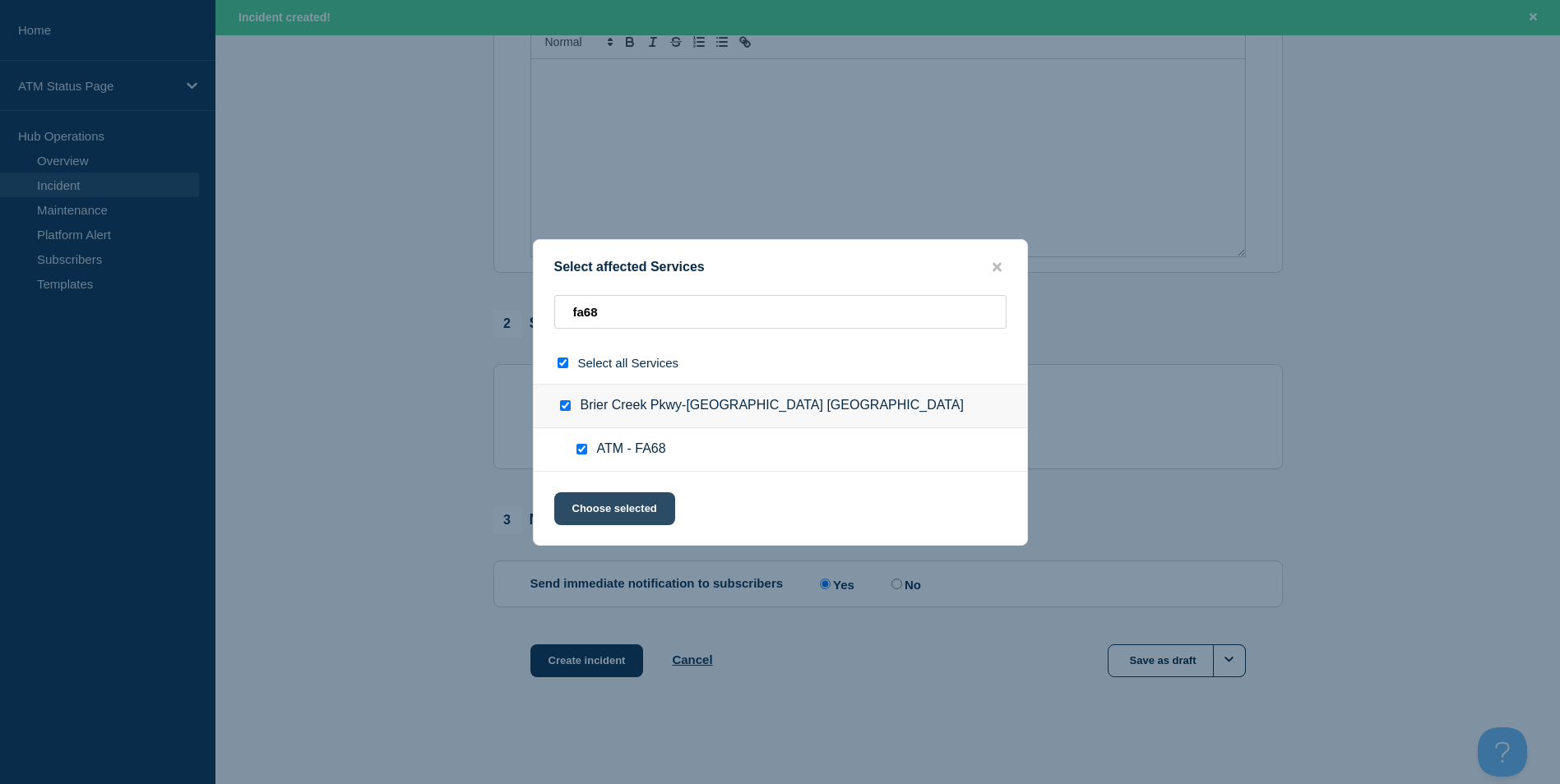
click at [604, 510] on button "Choose selected" at bounding box center [614, 508] width 121 height 33
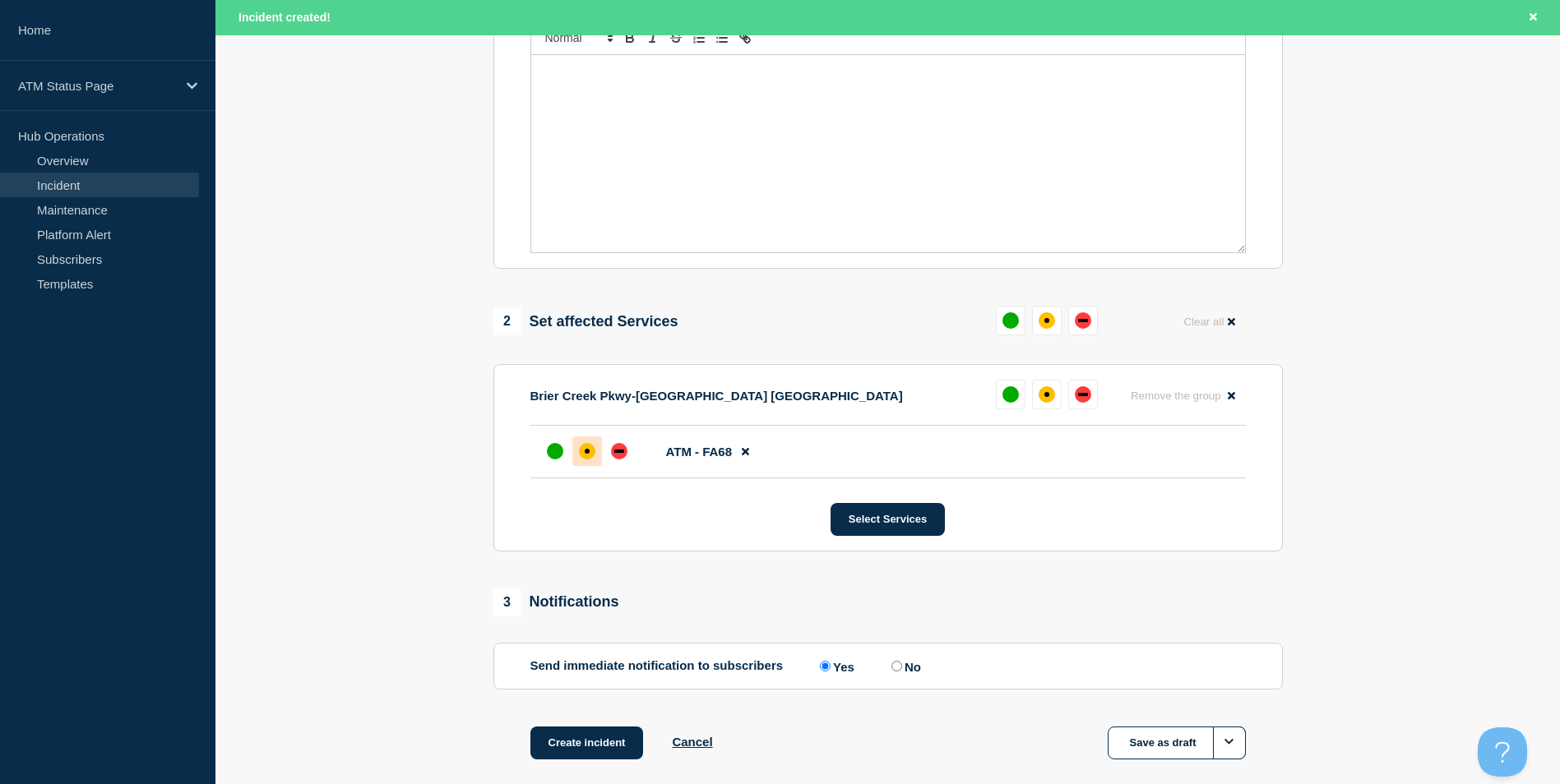
click at [590, 457] on div "affected" at bounding box center [586, 451] width 16 height 16
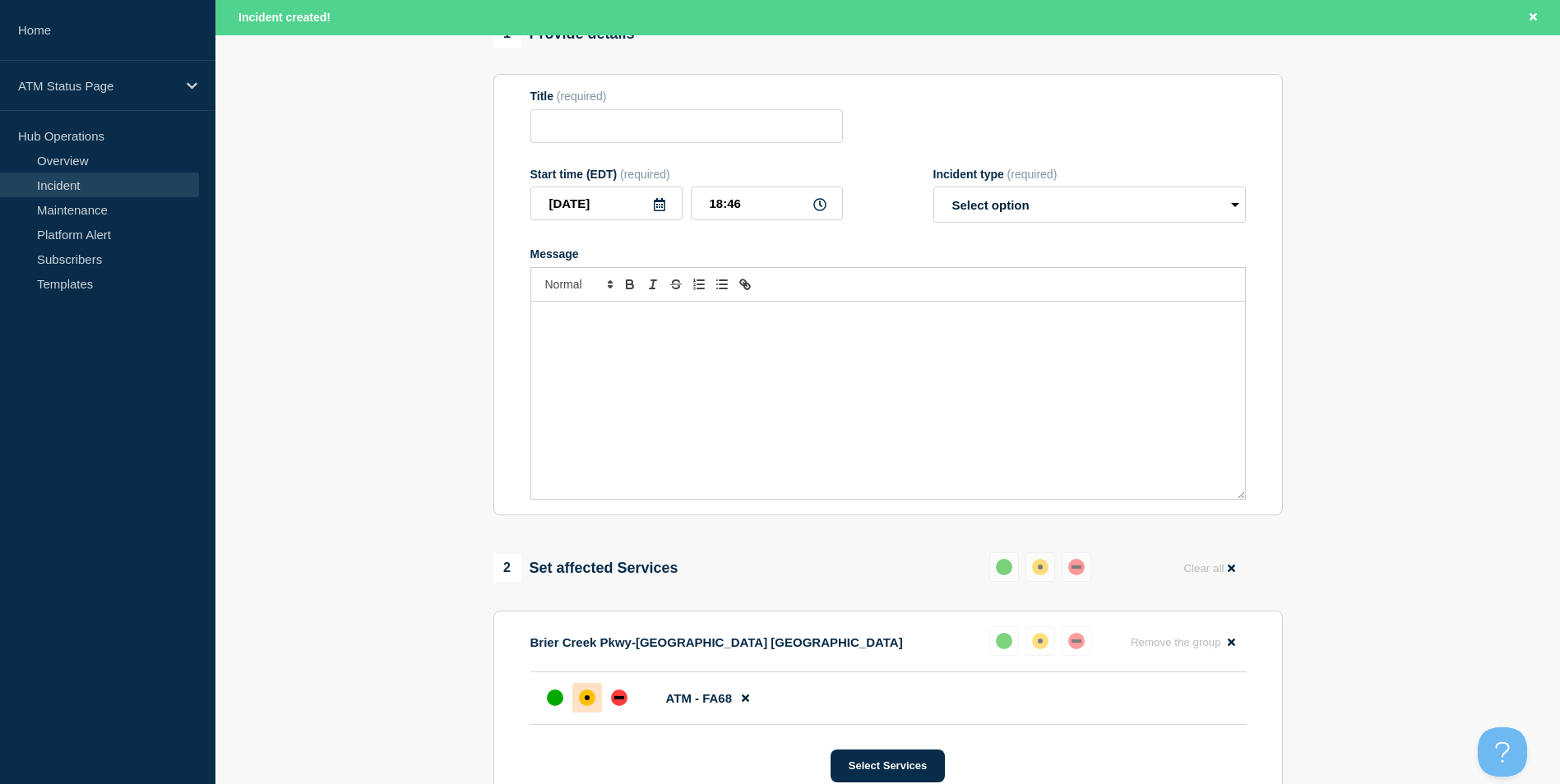
scroll to position [74, 0]
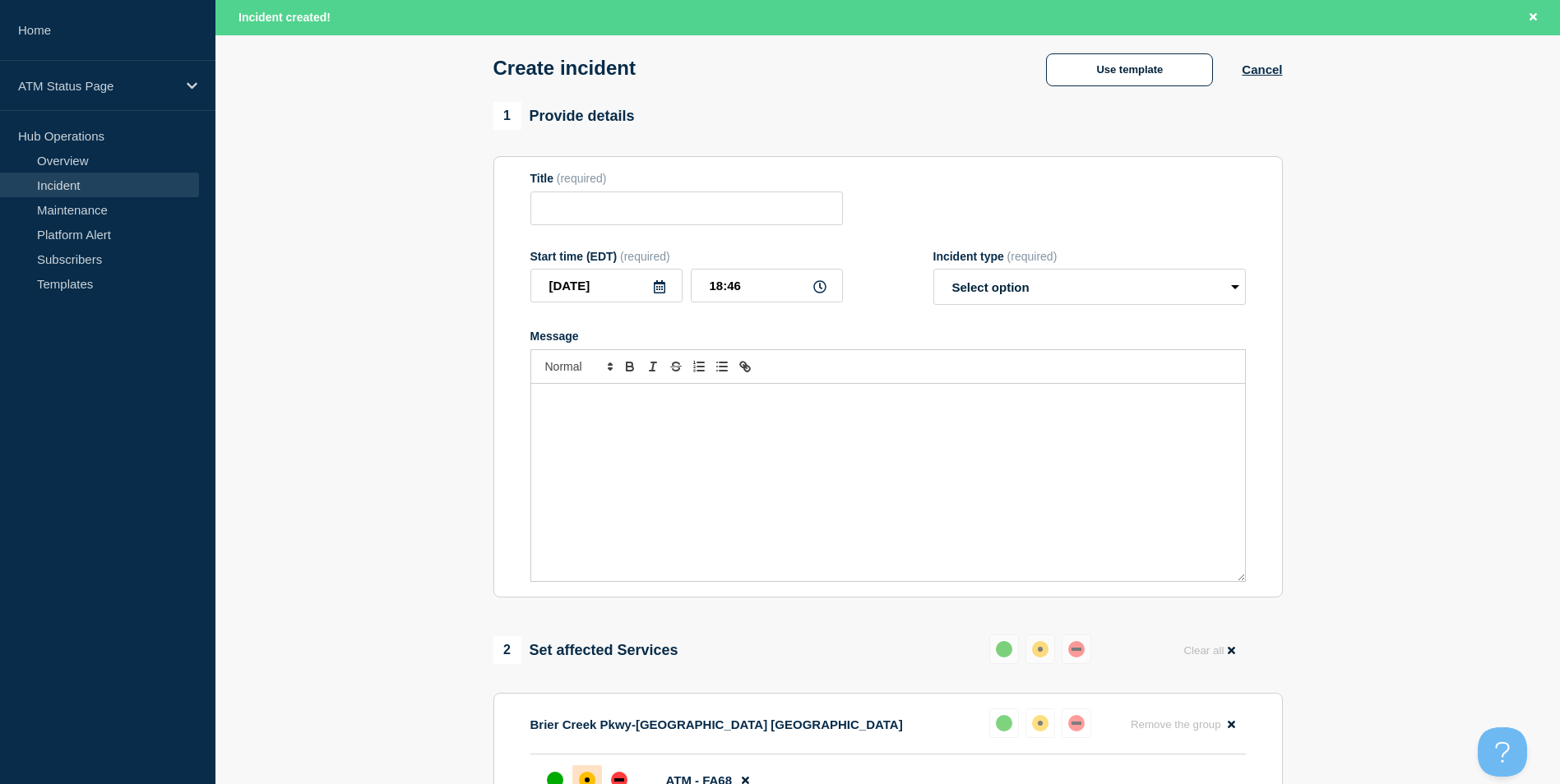
click at [1118, 35] on div "Create incident Use template Cancel" at bounding box center [887, 63] width 826 height 81
click at [1140, 72] on button "Use template" at bounding box center [1129, 70] width 167 height 33
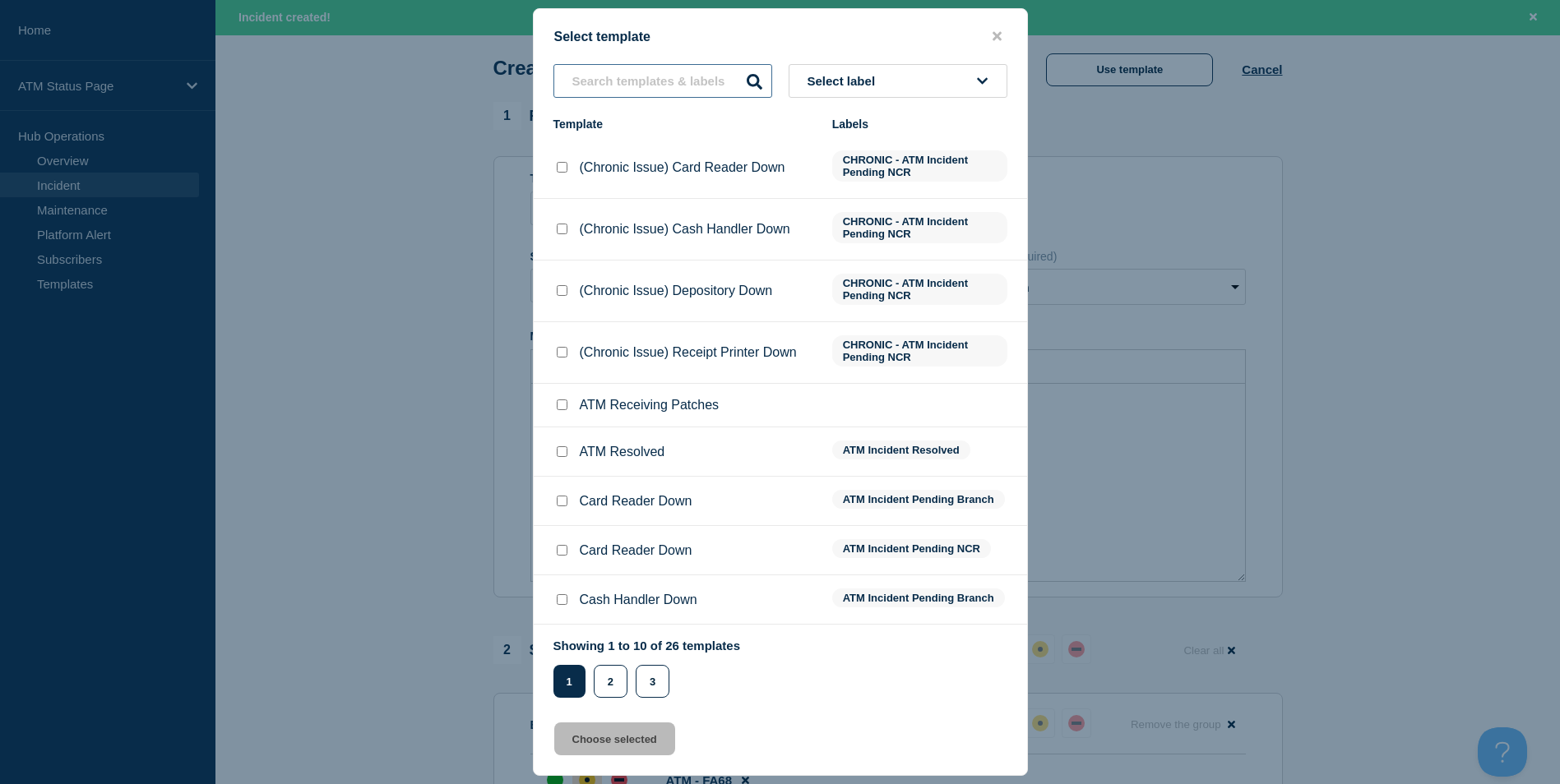
click at [602, 80] on input "text" at bounding box center [663, 81] width 219 height 34
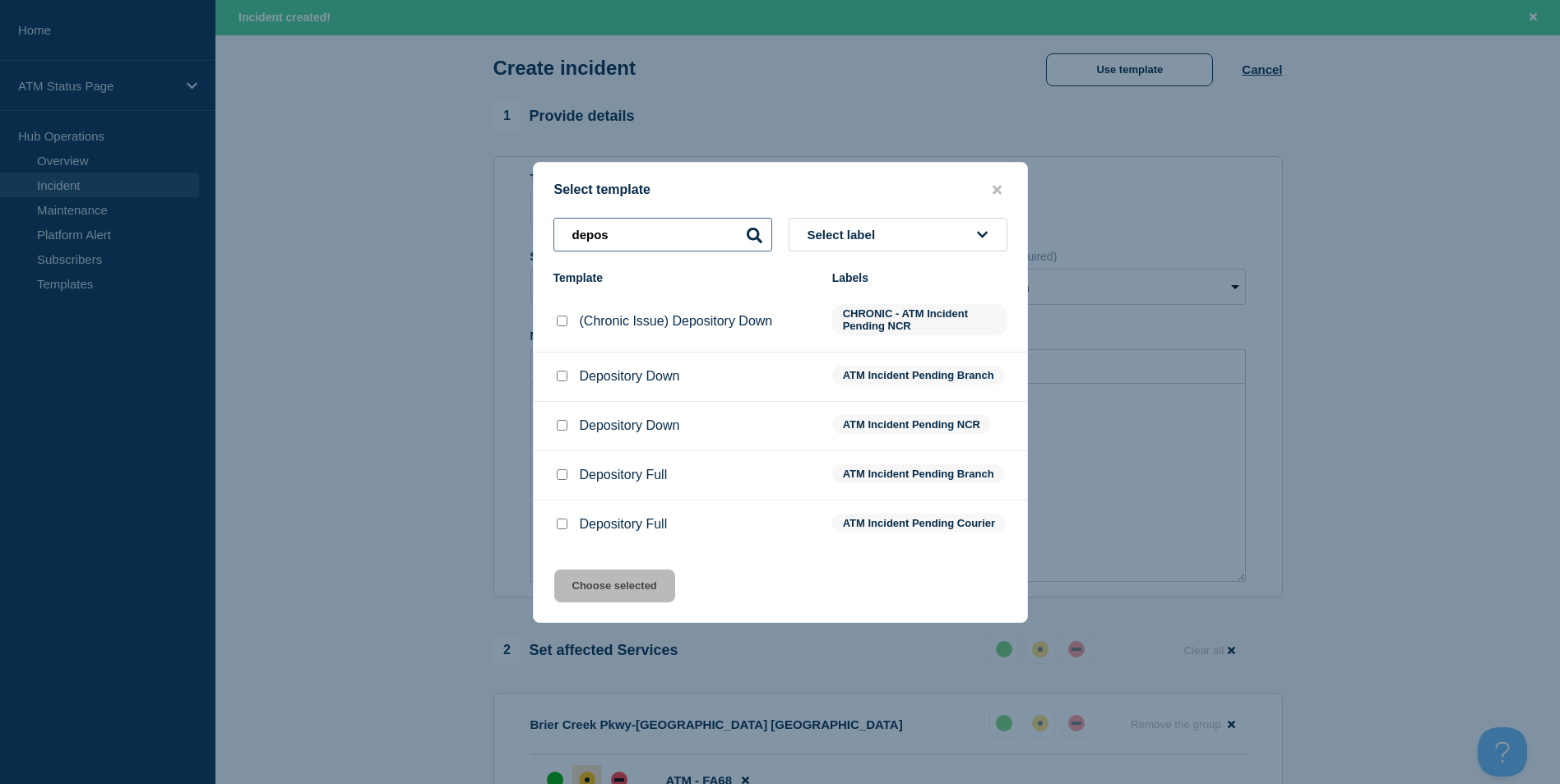
type input "depos"
click at [564, 371] on input "Depository Down checkbox" at bounding box center [562, 376] width 11 height 11
checkbox input "true"
click at [620, 583] on button "Choose selected" at bounding box center [614, 586] width 121 height 33
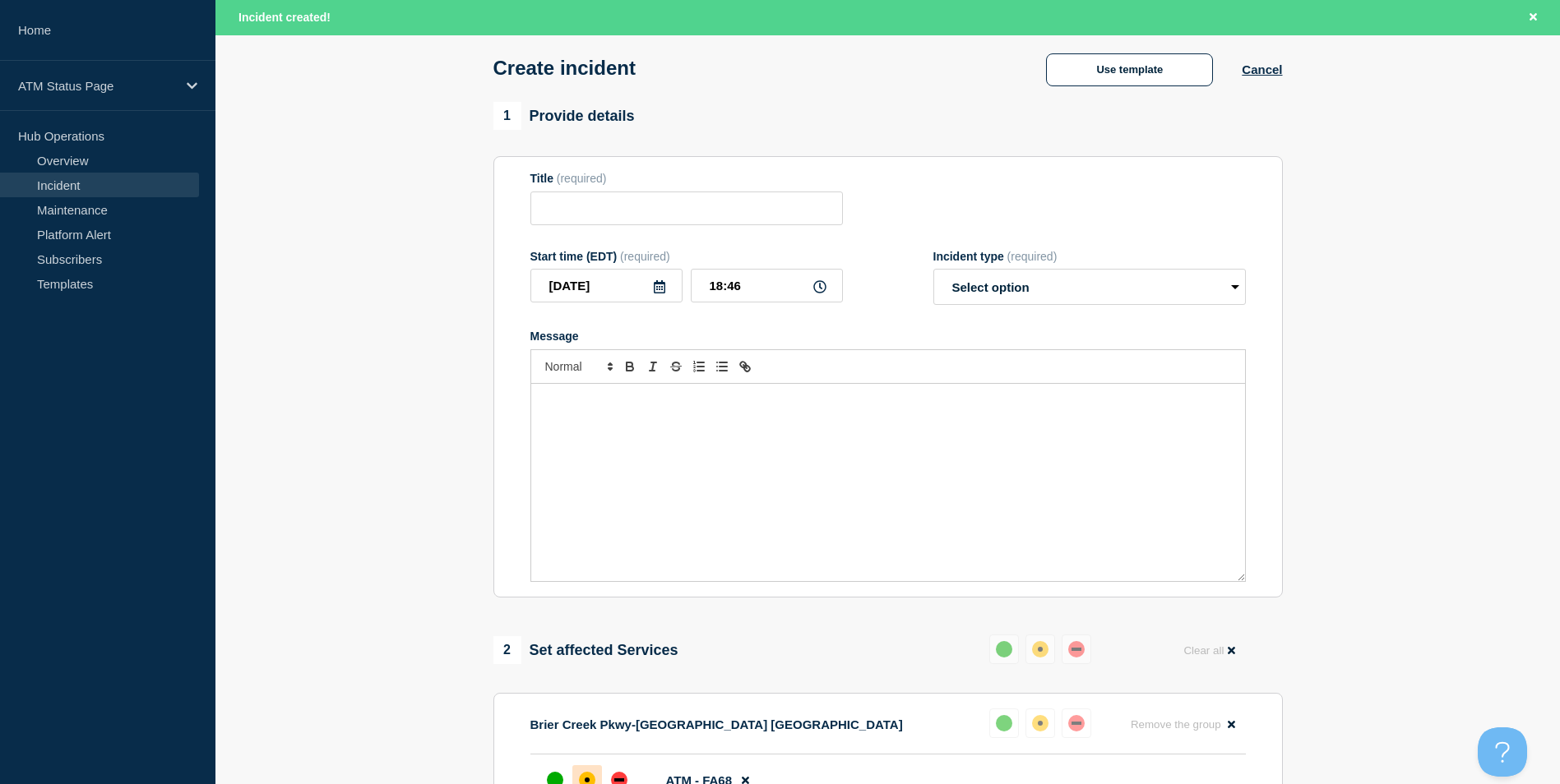
type input "Depository Down"
select select "identified"
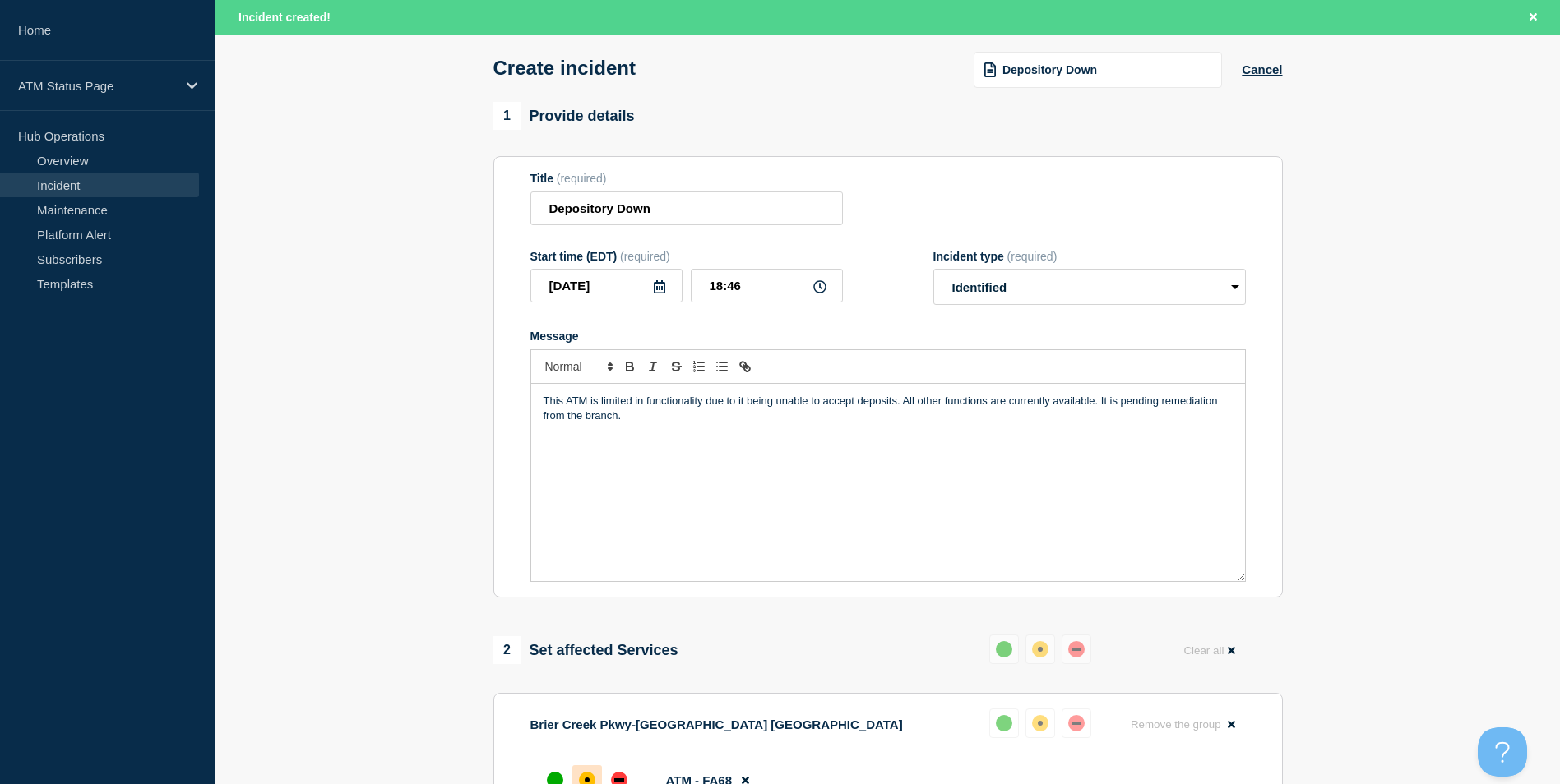
scroll to position [489, 0]
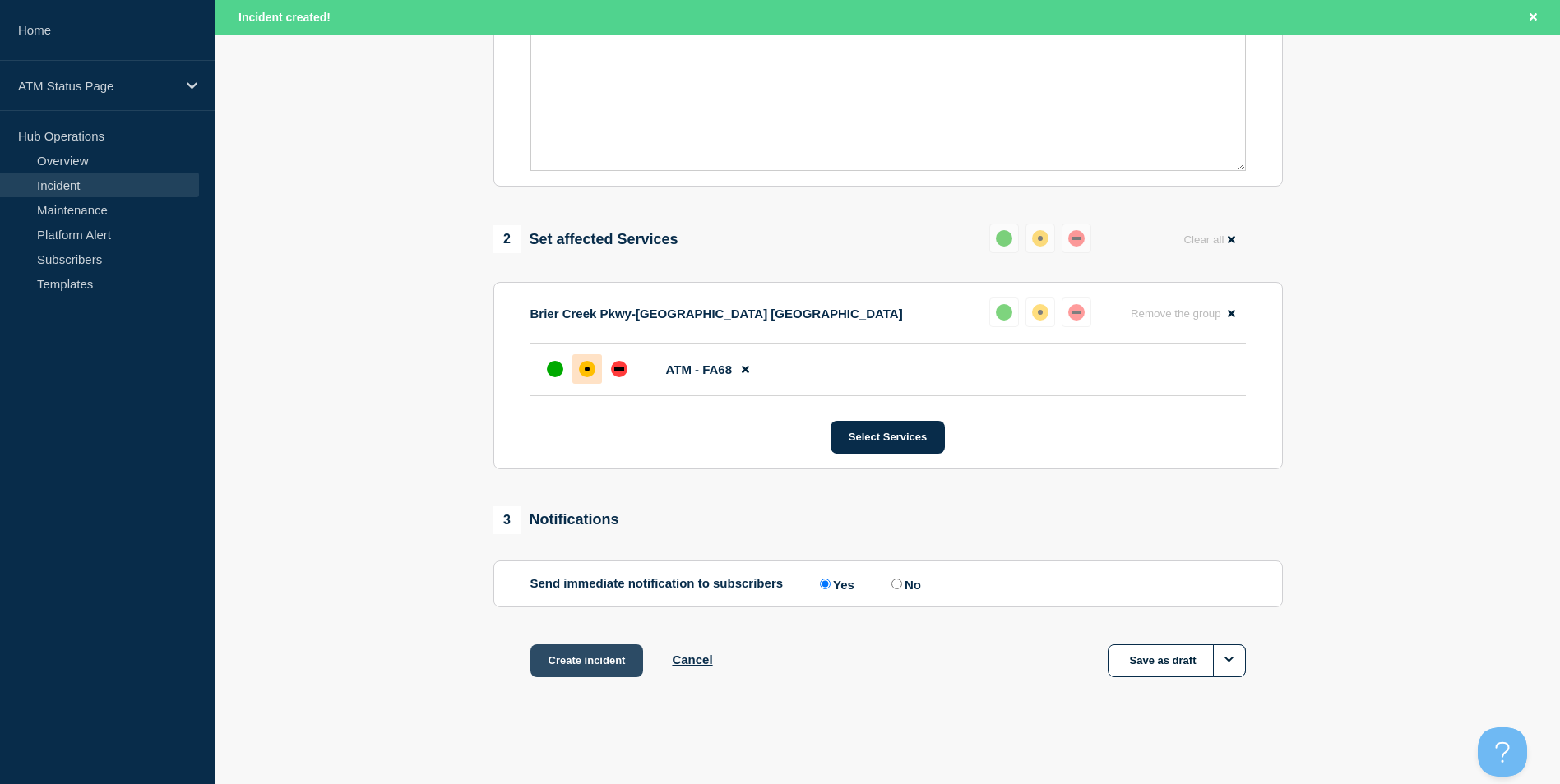
click at [619, 659] on button "Create incident" at bounding box center [586, 661] width 113 height 33
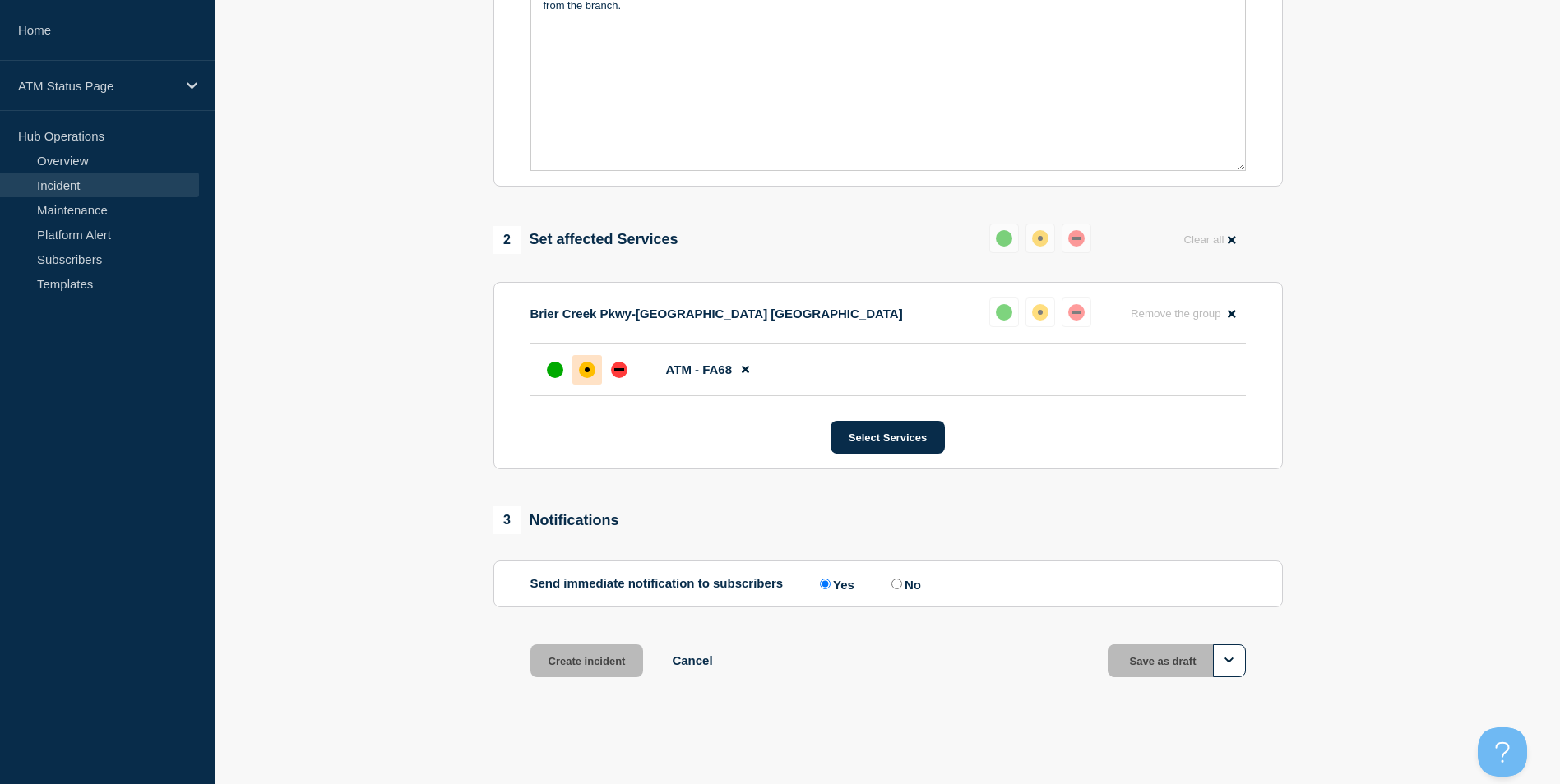
scroll to position [454, 0]
